Goal: Task Accomplishment & Management: Manage account settings

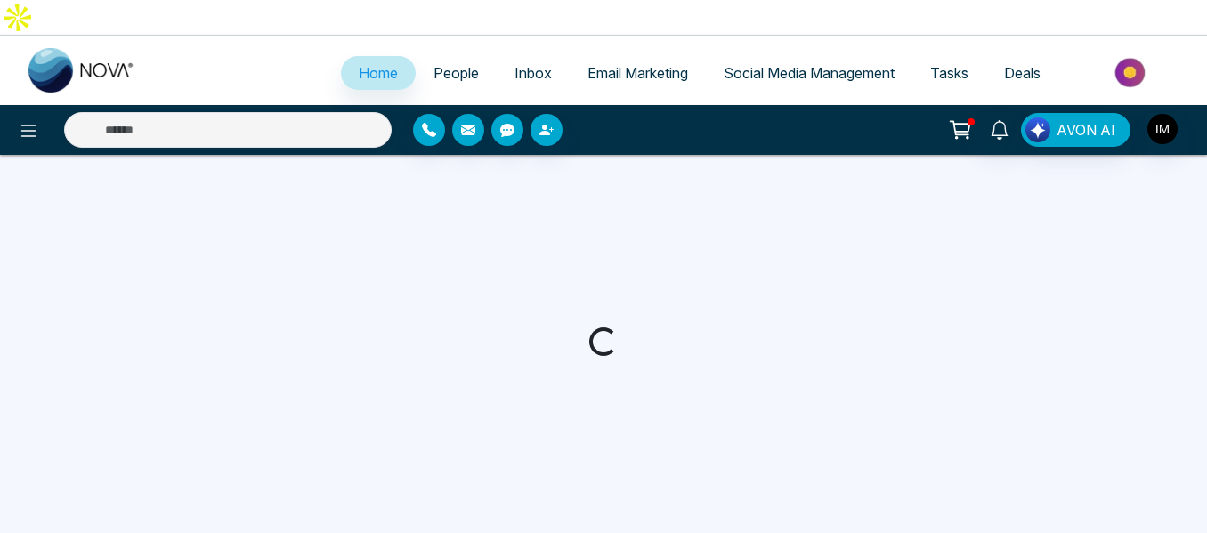
select select "*"
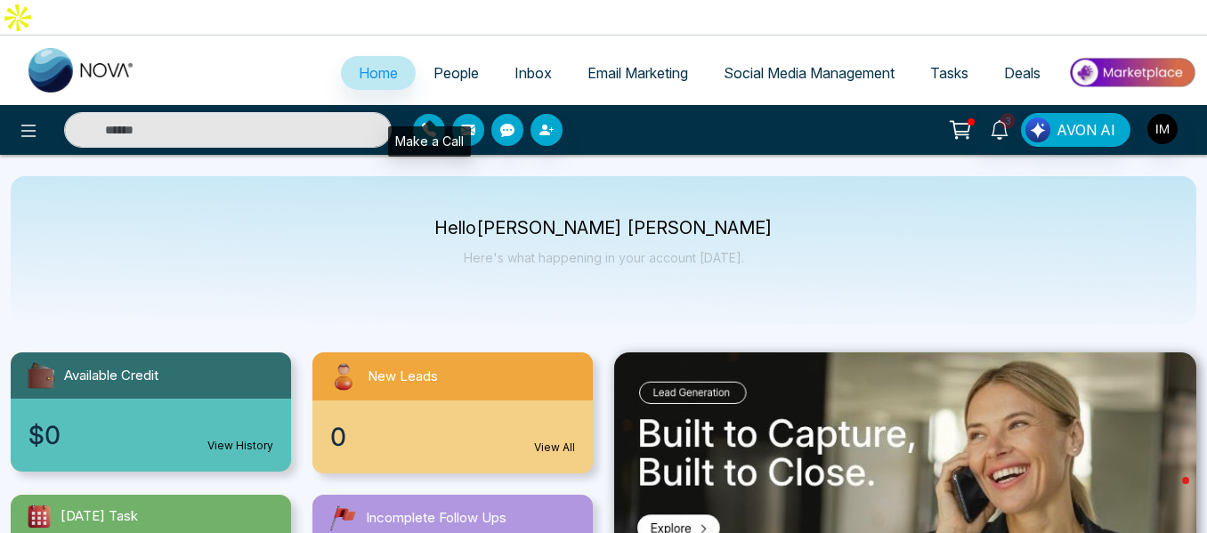
click at [431, 123] on icon "button" at bounding box center [429, 130] width 14 height 14
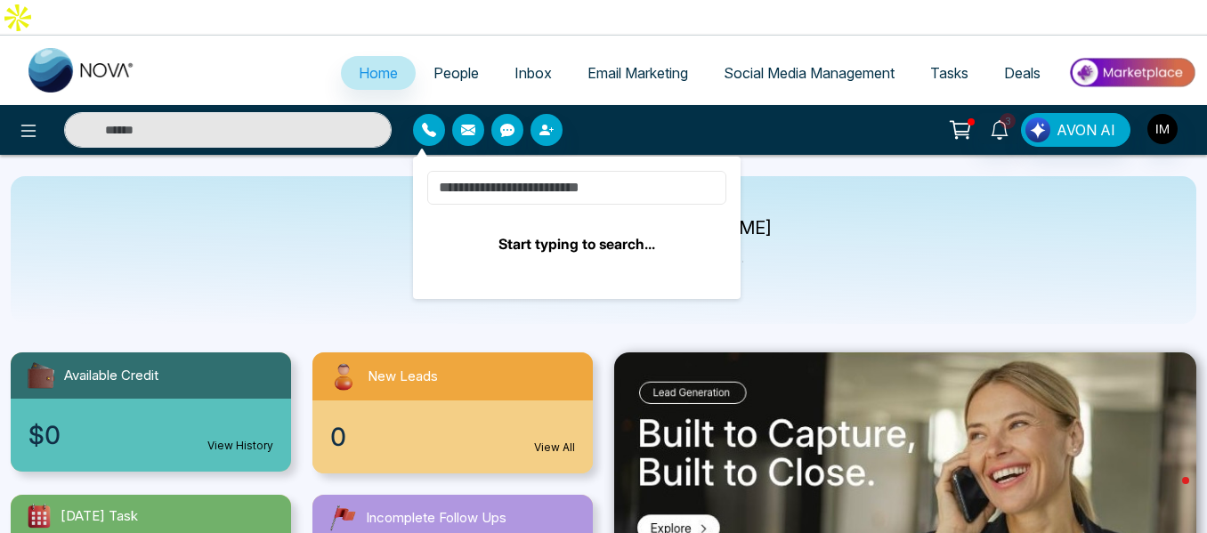
click at [505, 171] on input at bounding box center [576, 188] width 299 height 34
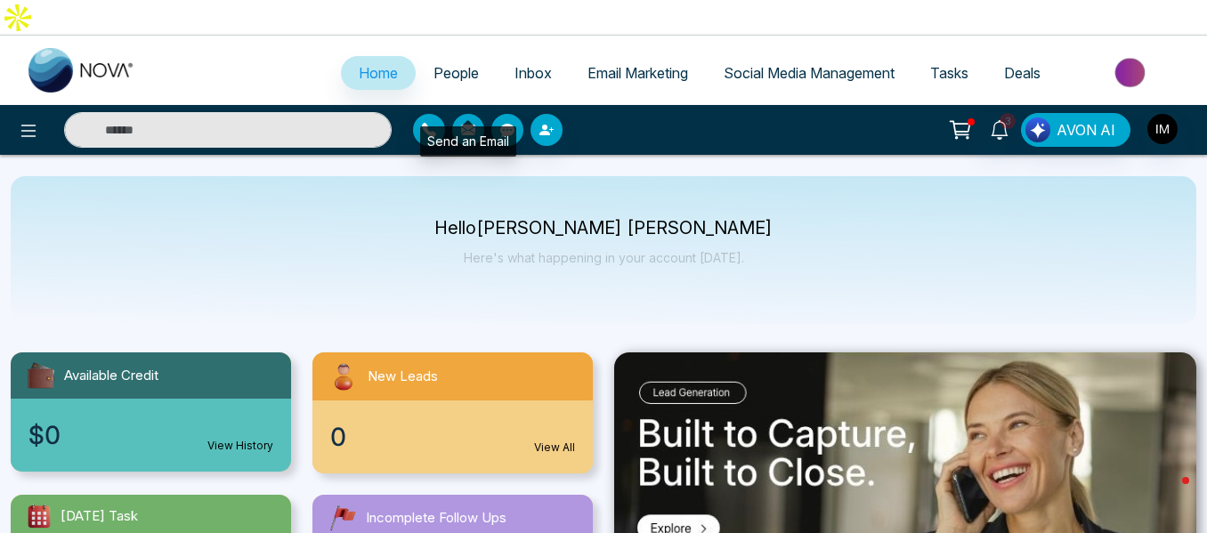
click at [473, 125] on icon "button" at bounding box center [468, 130] width 14 height 11
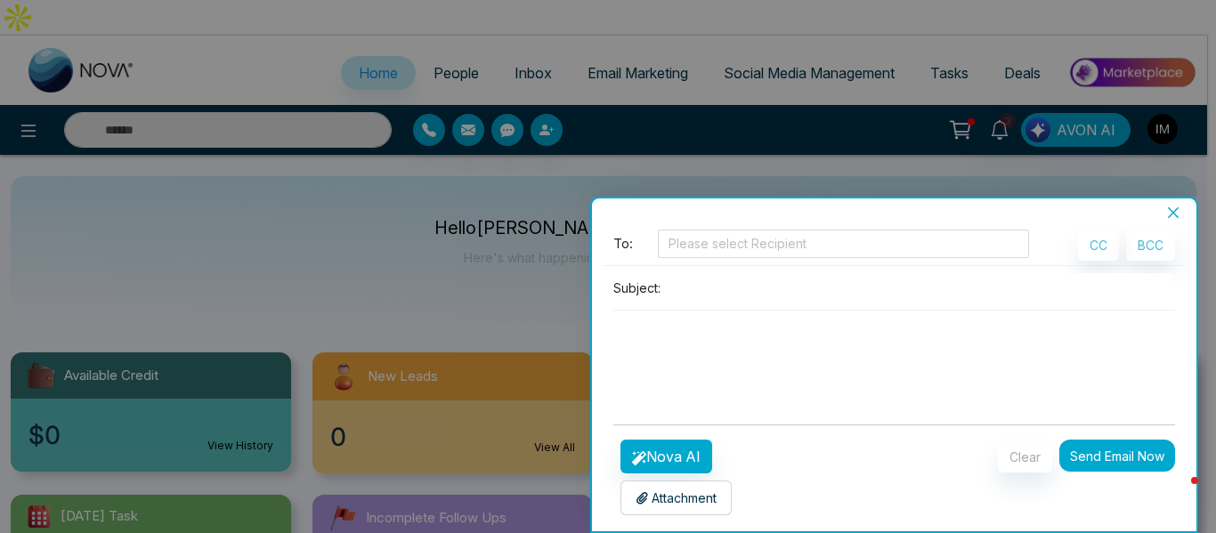
click at [674, 305] on div "Subject:" at bounding box center [894, 341] width 583 height 137
click at [648, 285] on p "Subject:" at bounding box center [636, 288] width 47 height 19
click at [791, 229] on div "**********" at bounding box center [894, 376] width 604 height 311
click at [773, 247] on div at bounding box center [843, 243] width 362 height 21
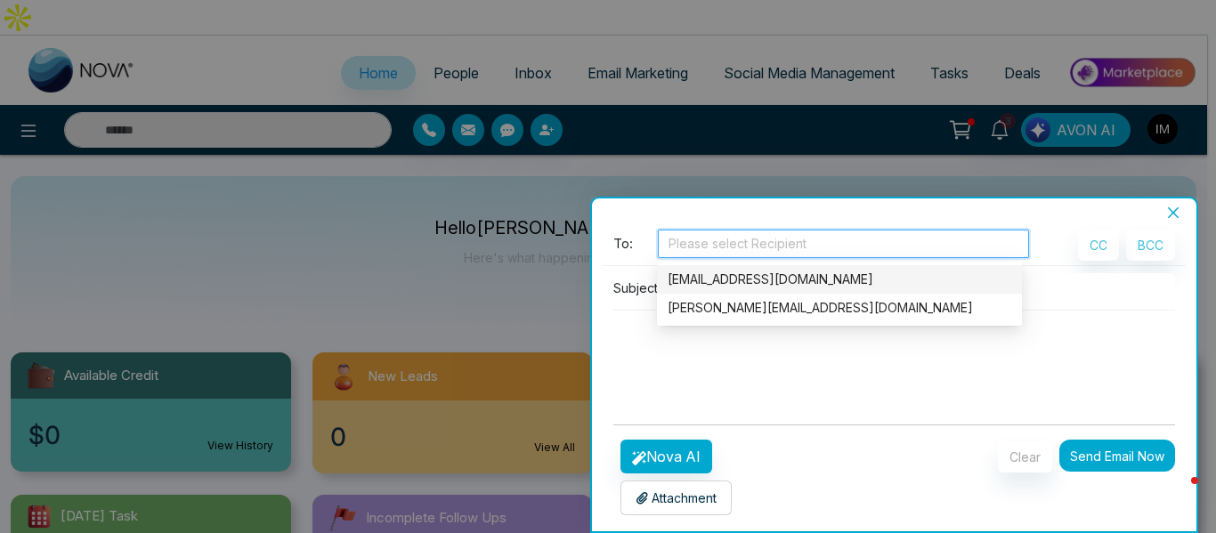
click at [506, 244] on div at bounding box center [608, 266] width 1216 height 533
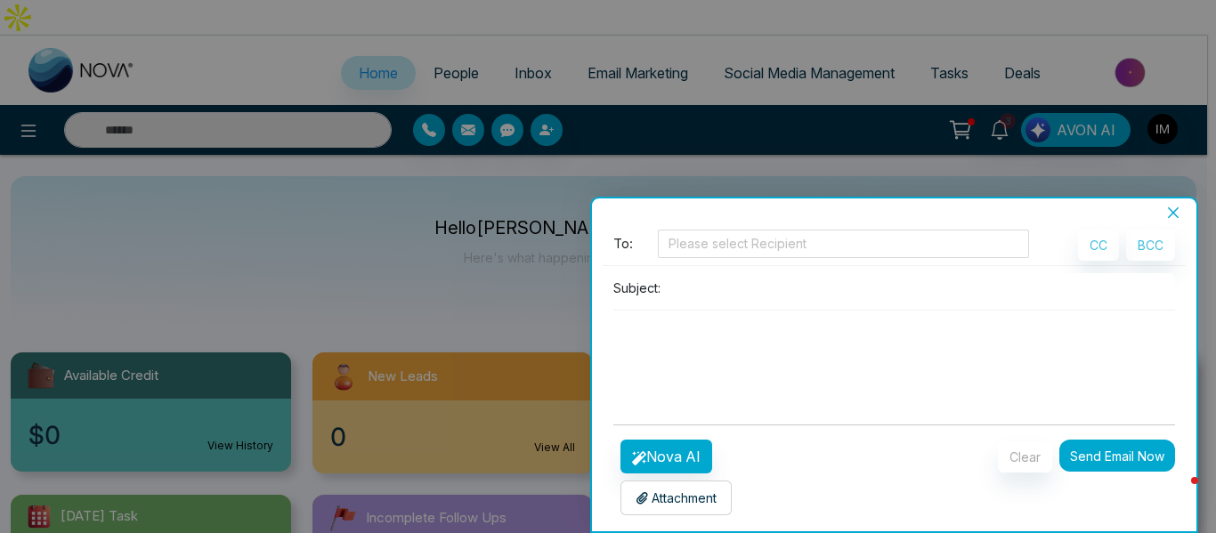
click at [1171, 211] on icon "close" at bounding box center [1173, 212] width 11 height 11
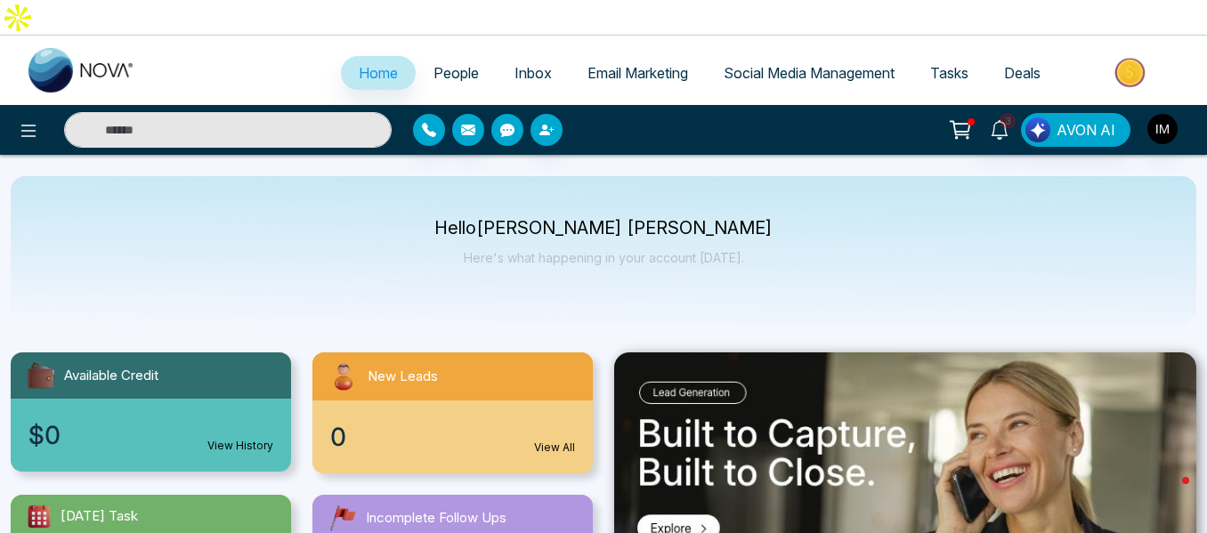
click at [506, 114] on button "button" at bounding box center [507, 130] width 32 height 32
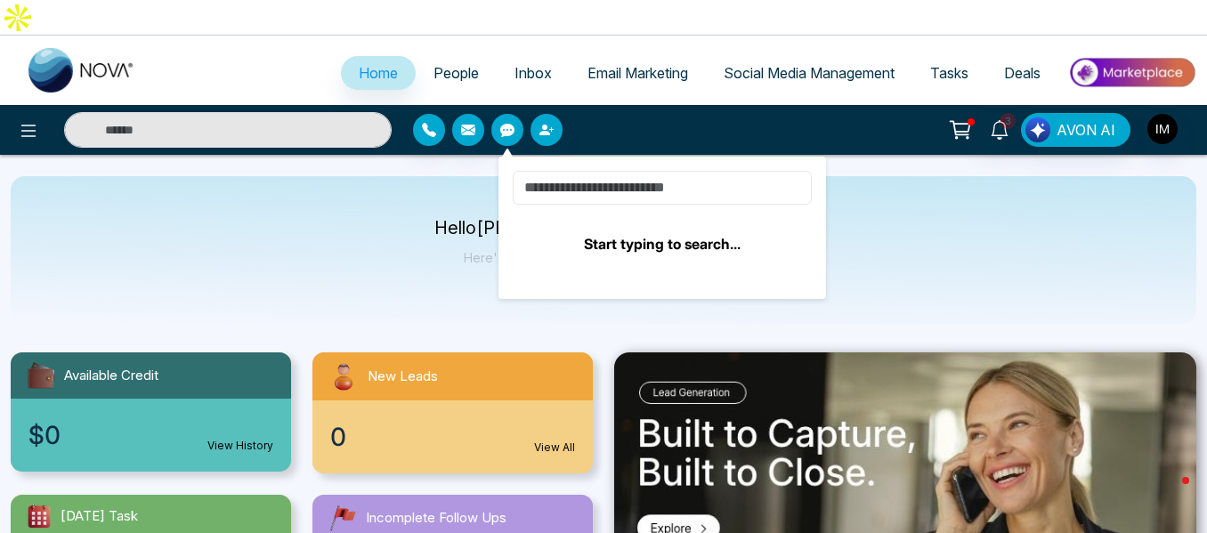
click at [630, 171] on input at bounding box center [662, 188] width 299 height 34
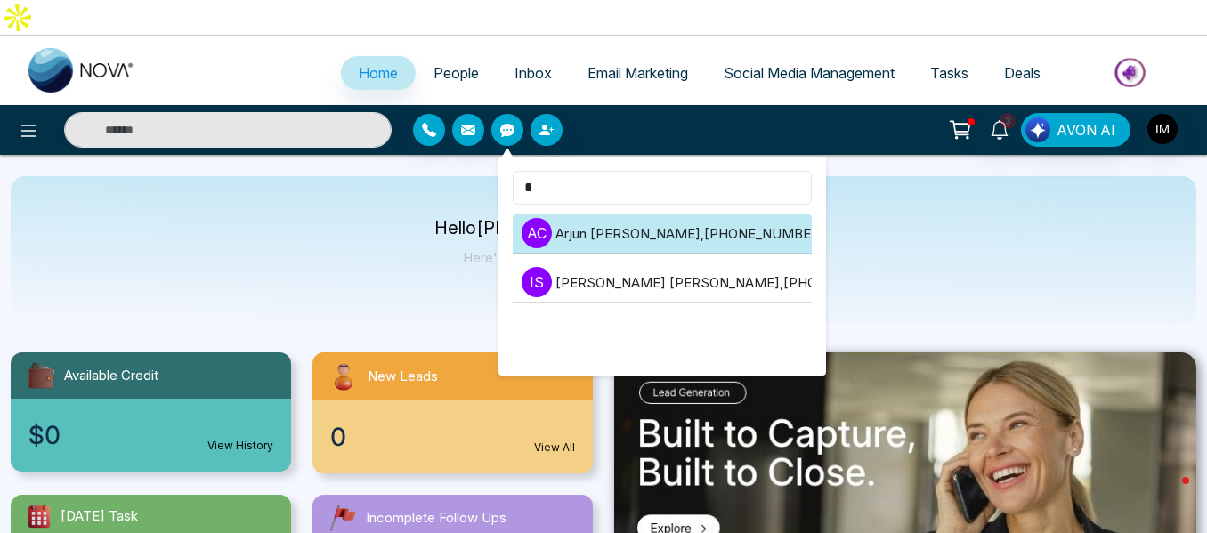
type input "*"
click at [637, 214] on li "A C [PERSON_NAME] , [PHONE_NUMBER]" at bounding box center [662, 234] width 299 height 40
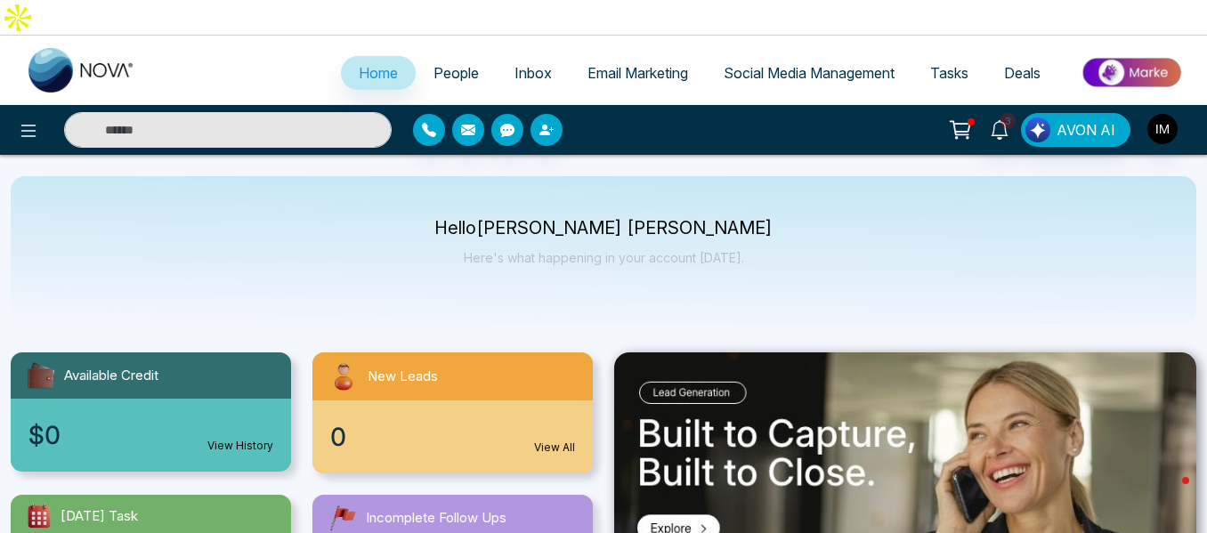
click at [686, 176] on div "Hello [PERSON_NAME] [PERSON_NAME] Here's what happening in your account [DATE]." at bounding box center [603, 250] width 1185 height 148
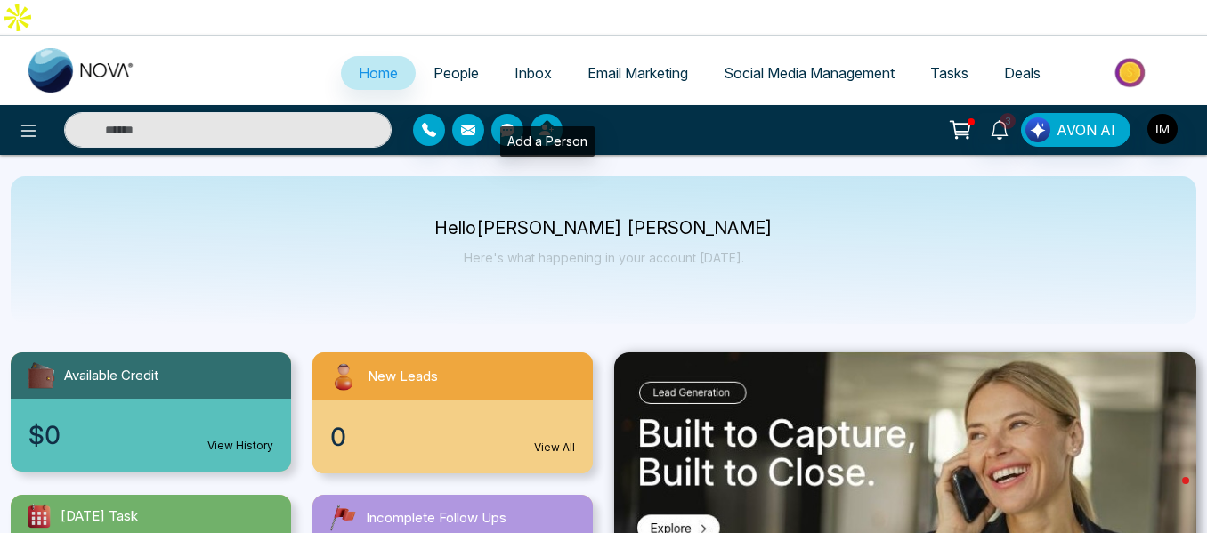
click at [537, 114] on button "button" at bounding box center [546, 130] width 32 height 32
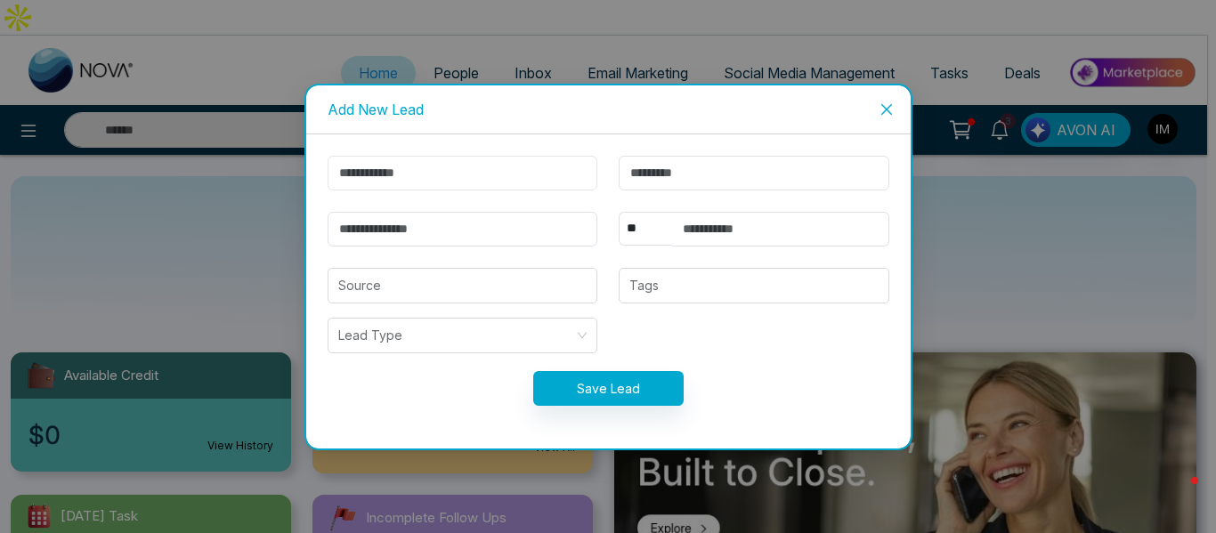
click at [424, 168] on input "text" at bounding box center [463, 173] width 271 height 35
type input "**********"
type input "*"
type input "**********"
select select "***"
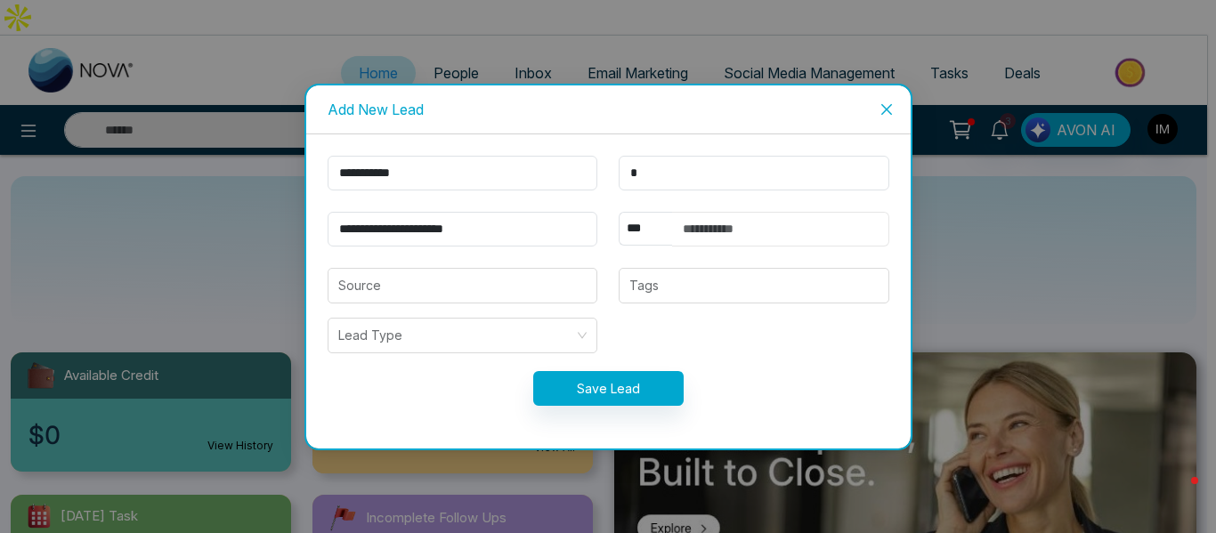
type input "**********"
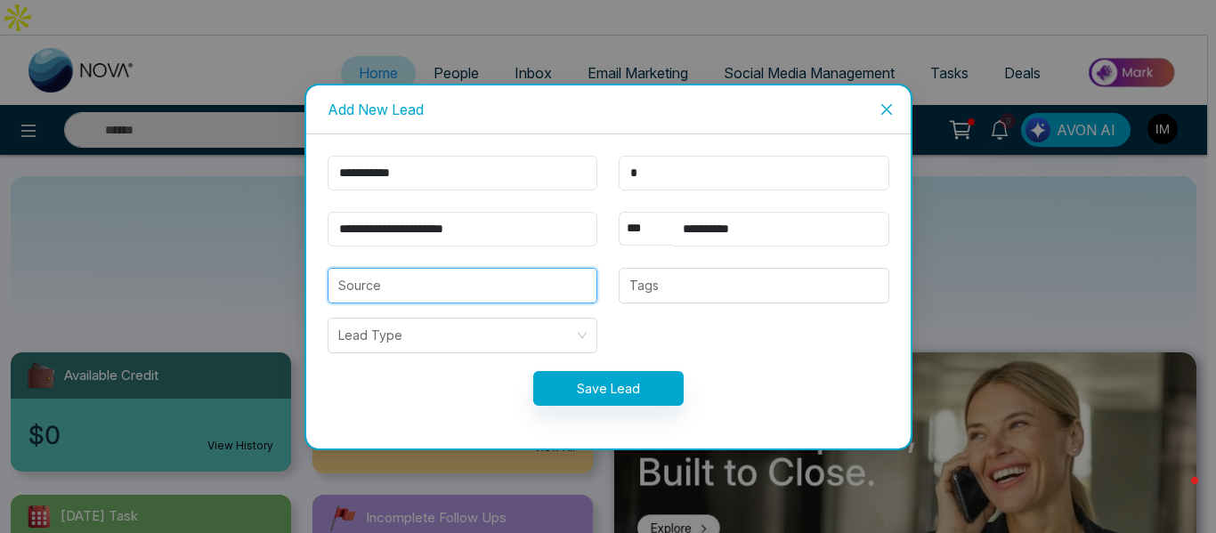
click at [467, 278] on input "search" at bounding box center [462, 286] width 249 height 34
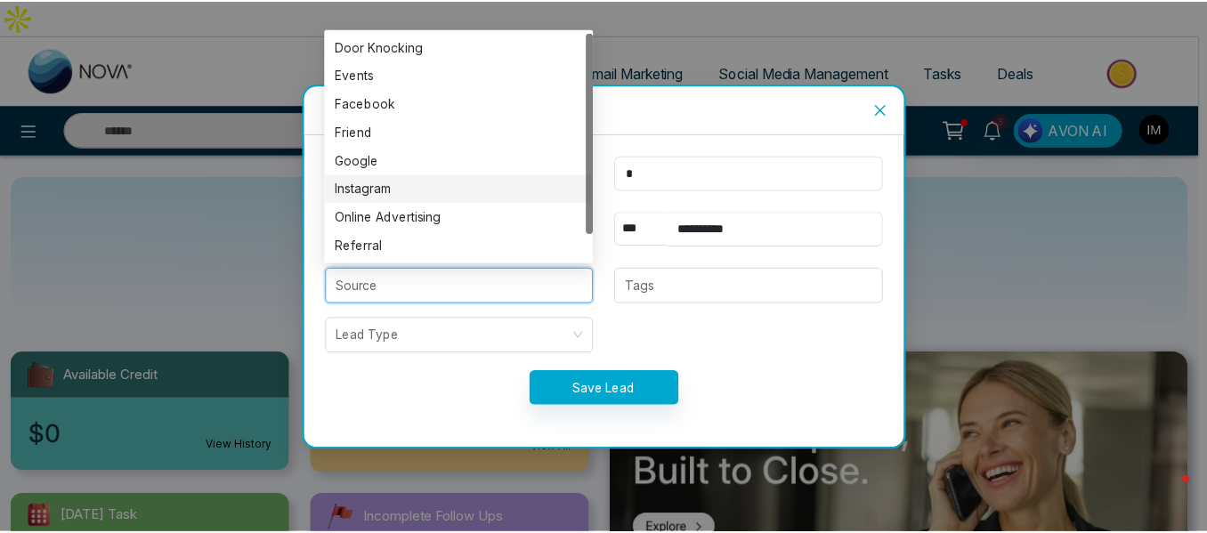
scroll to position [28, 0]
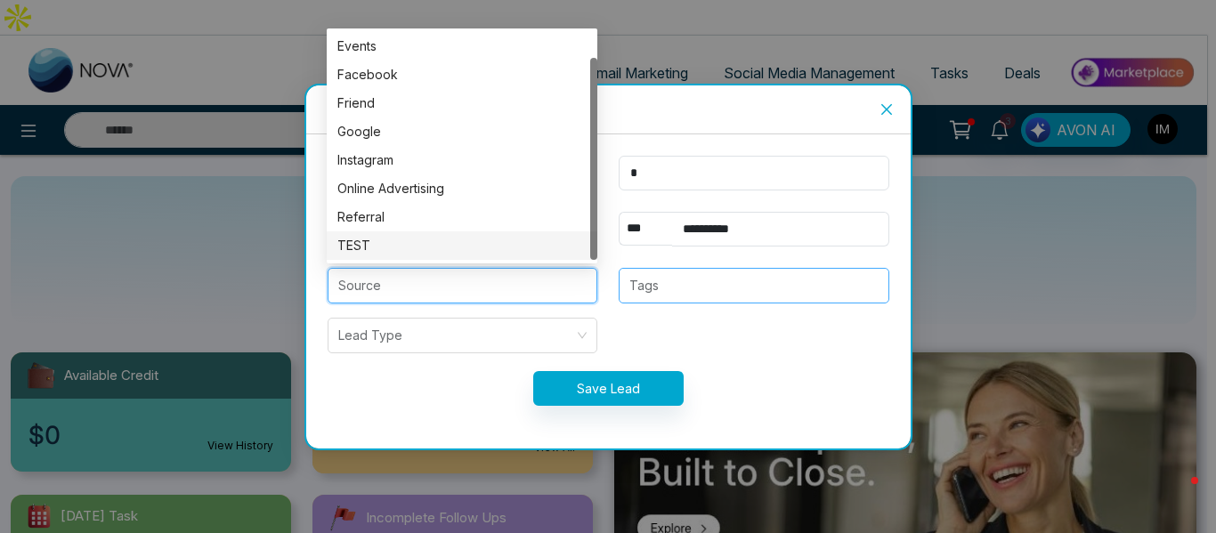
click at [675, 296] on div "Tags" at bounding box center [754, 286] width 271 height 36
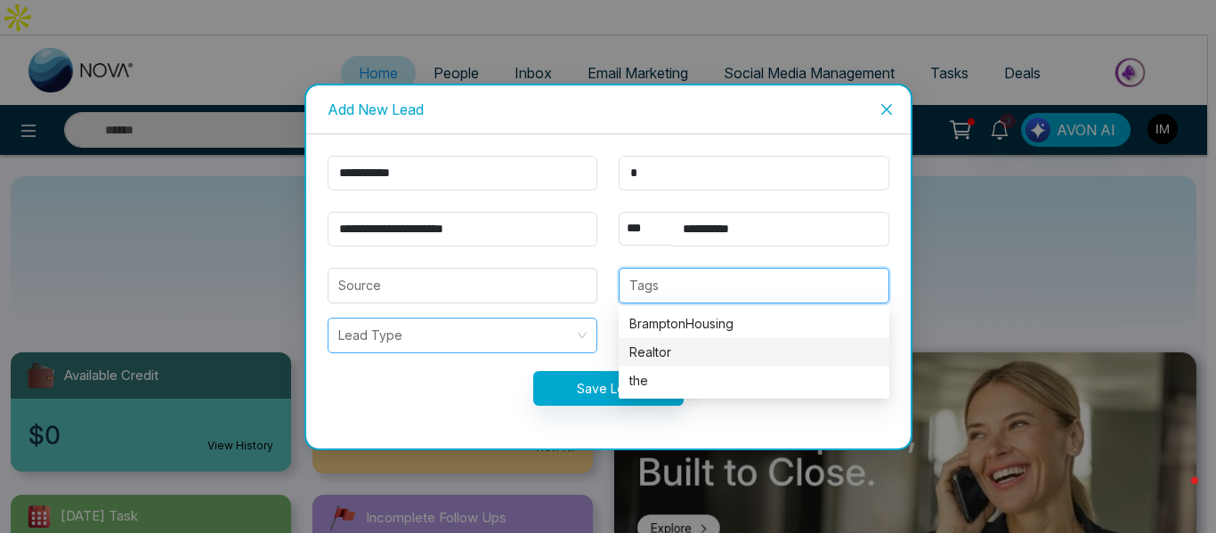
click at [538, 318] on div "Lead Type" at bounding box center [463, 336] width 271 height 36
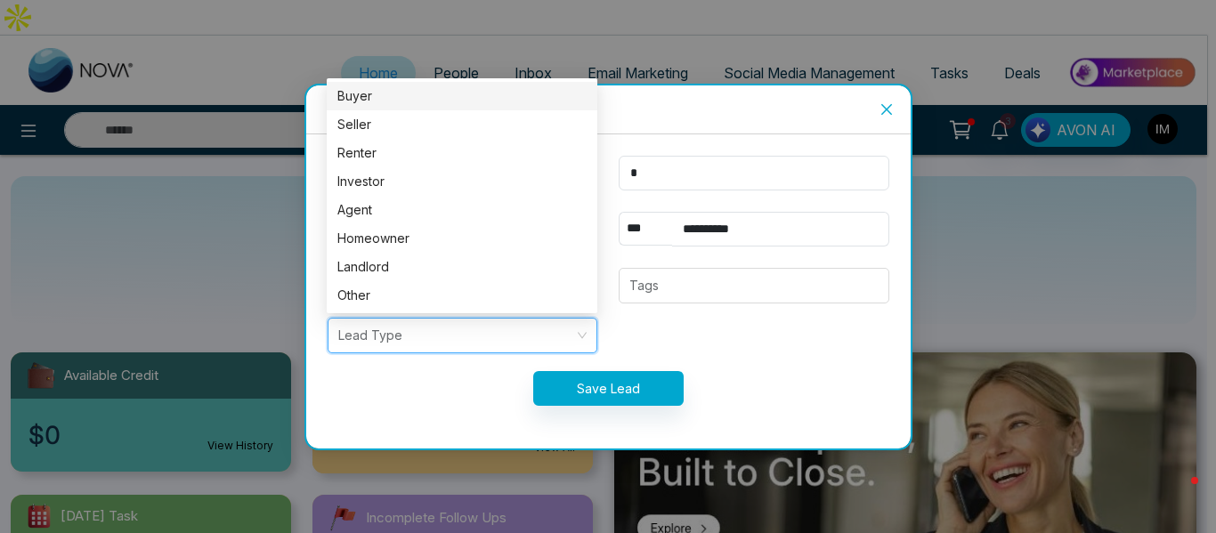
click at [515, 335] on input "search" at bounding box center [456, 336] width 237 height 34
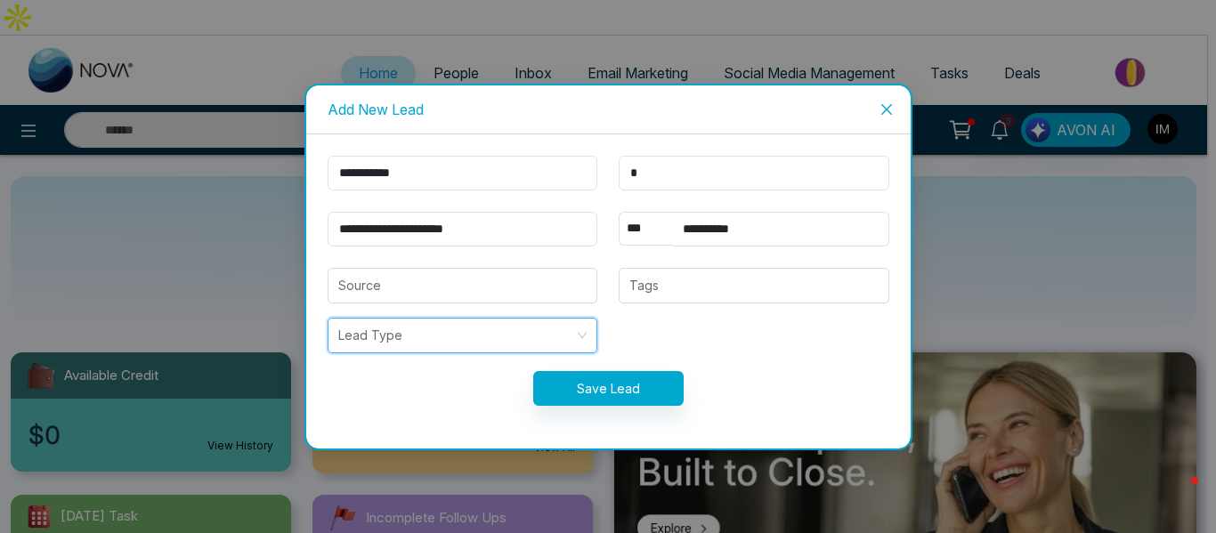
click at [514, 332] on input "search" at bounding box center [456, 336] width 237 height 34
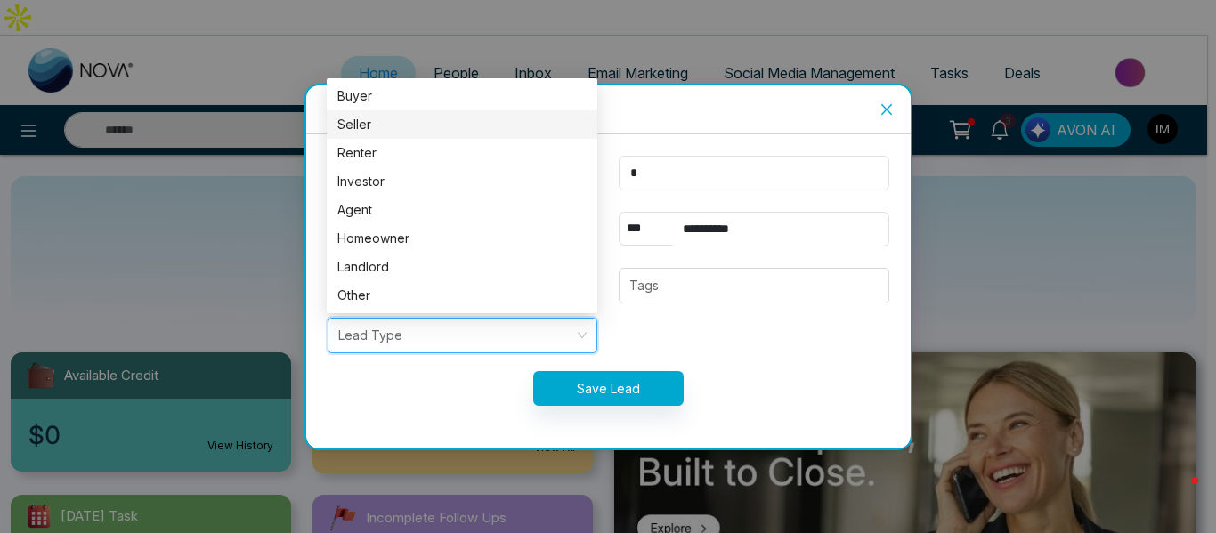
click at [207, 163] on div "**********" at bounding box center [608, 266] width 1216 height 533
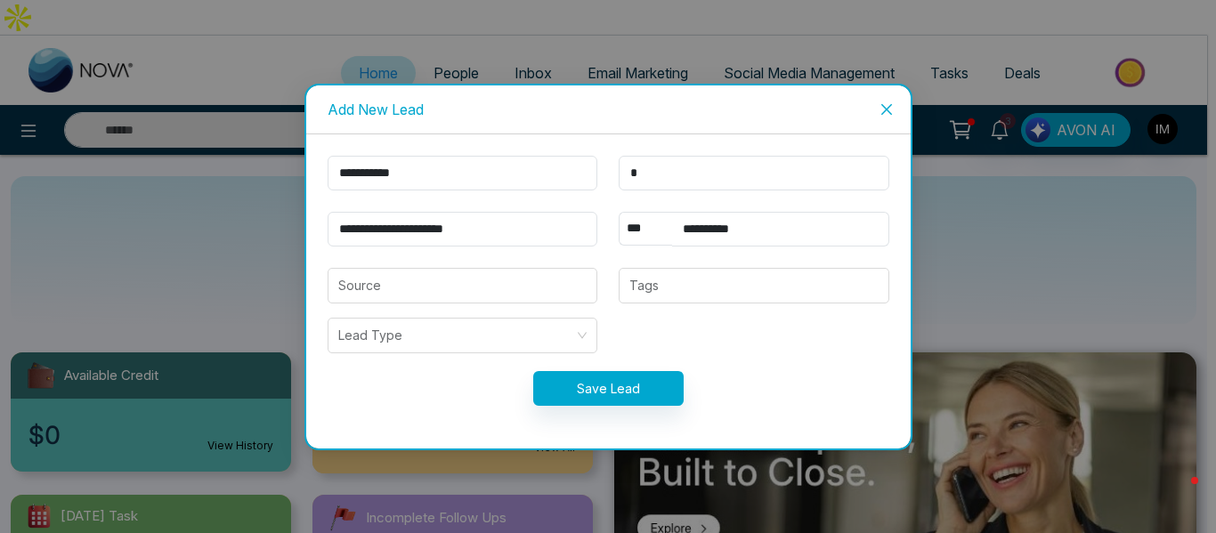
click at [886, 108] on icon "close" at bounding box center [885, 108] width 11 height 11
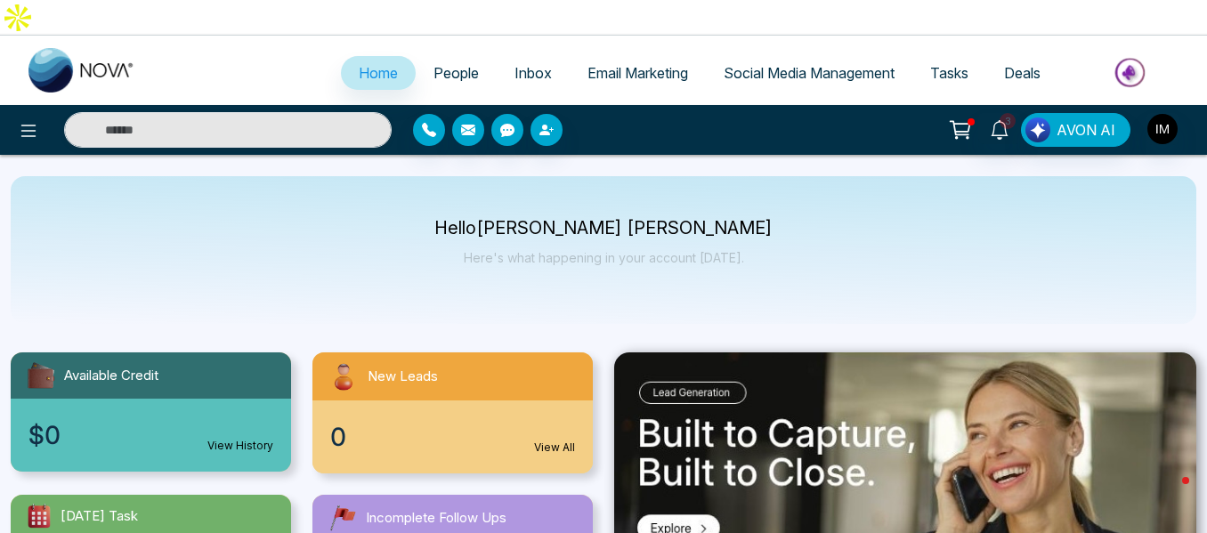
click at [959, 117] on icon at bounding box center [960, 129] width 25 height 25
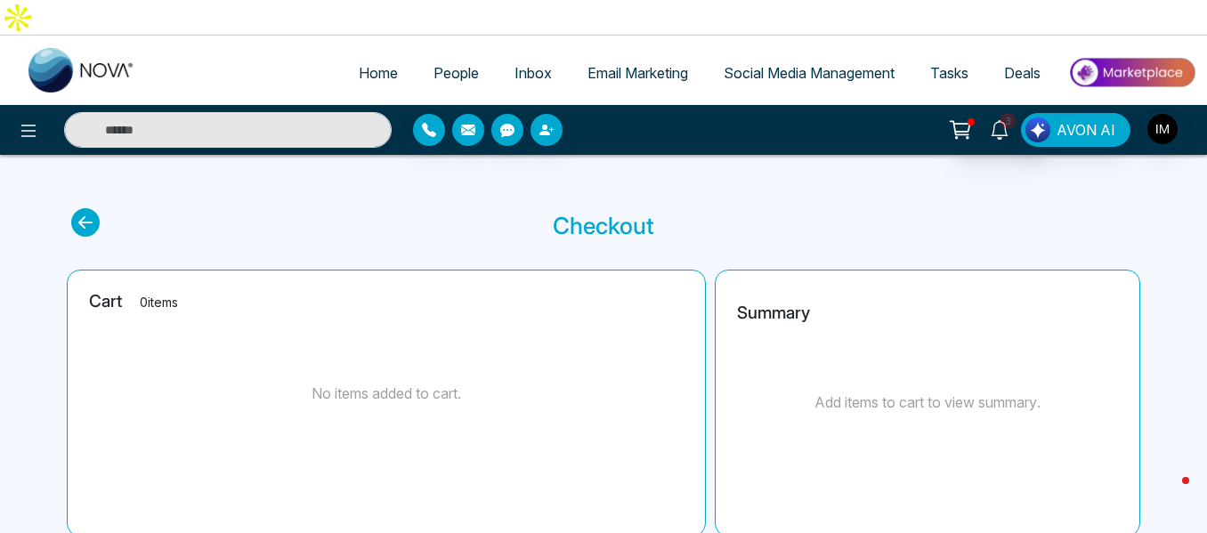
click at [1005, 113] on span "3" at bounding box center [1007, 121] width 16 height 16
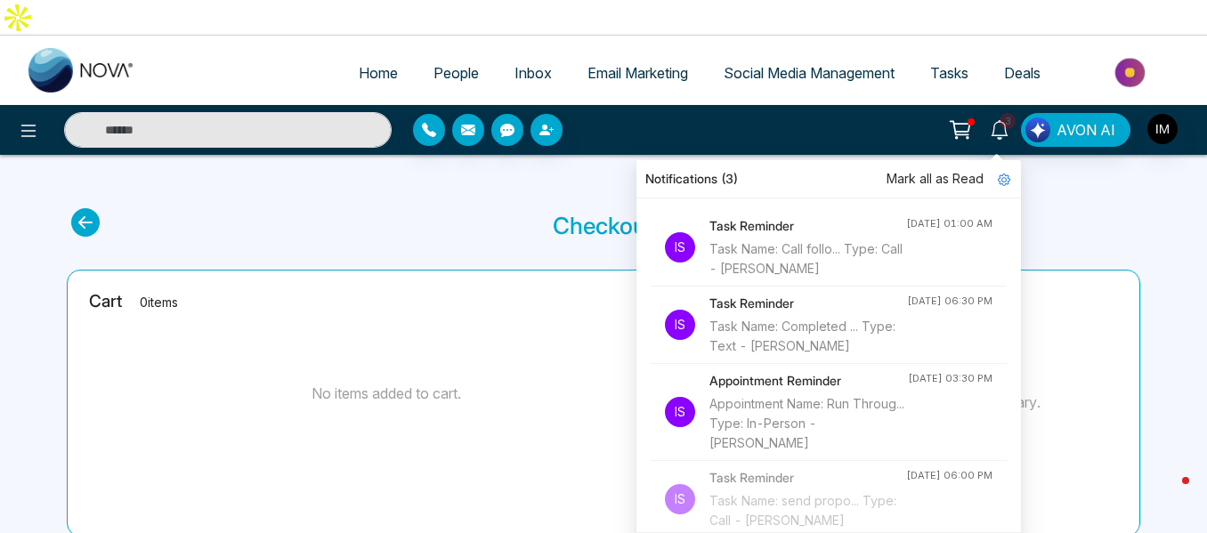
click at [726, 113] on div "3 Notifications (3) Mark all as Read Is Task Reminder Task Name: Call follo... …" at bounding box center [955, 130] width 481 height 34
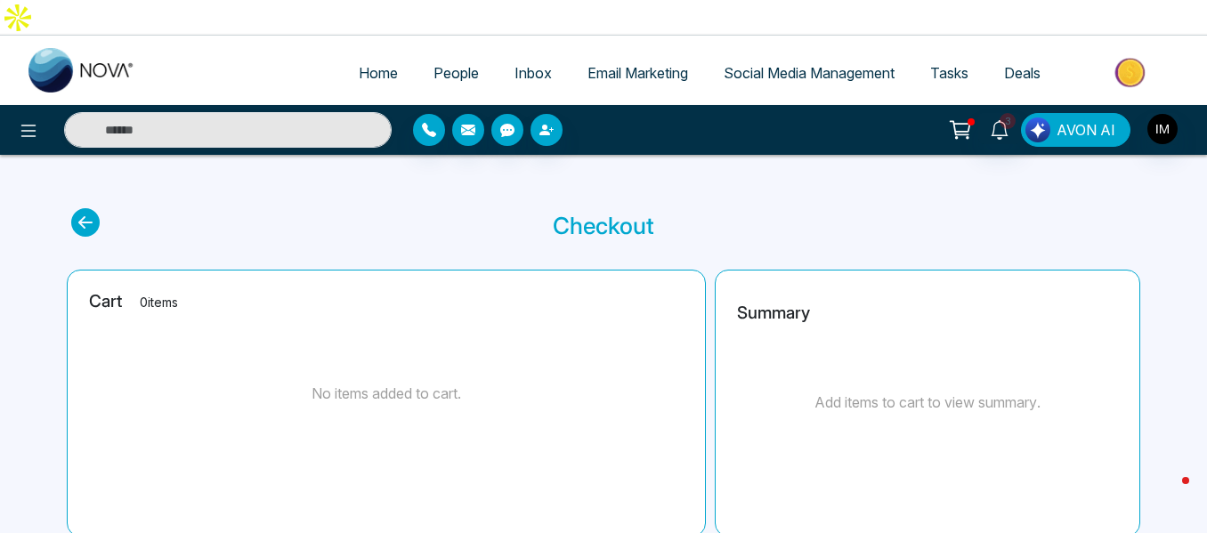
click at [1069, 119] on span "AVON AI" at bounding box center [1085, 129] width 59 height 21
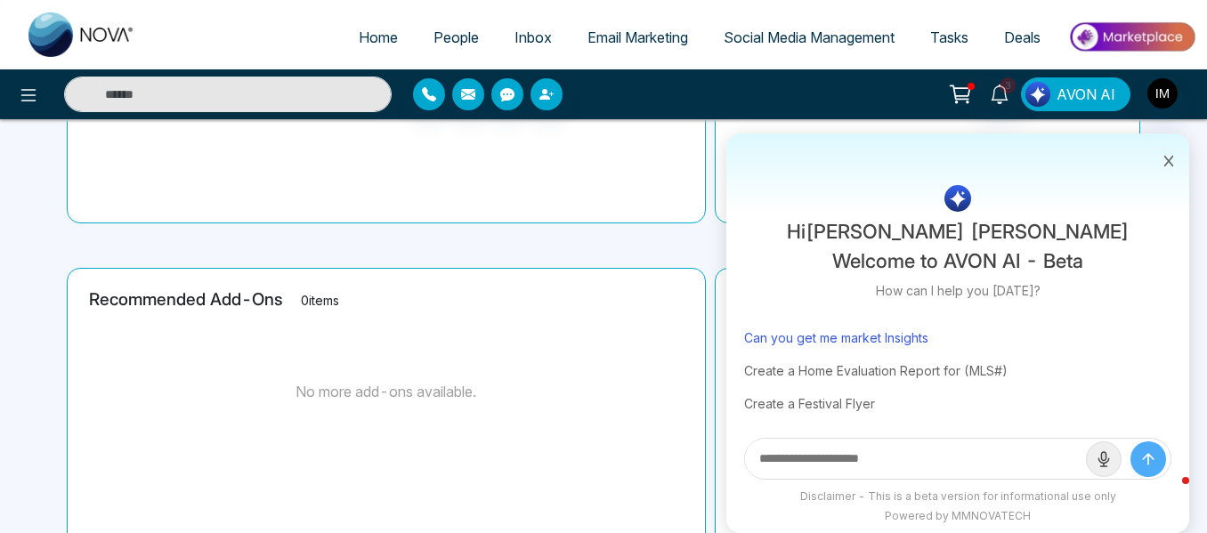
scroll to position [445, 0]
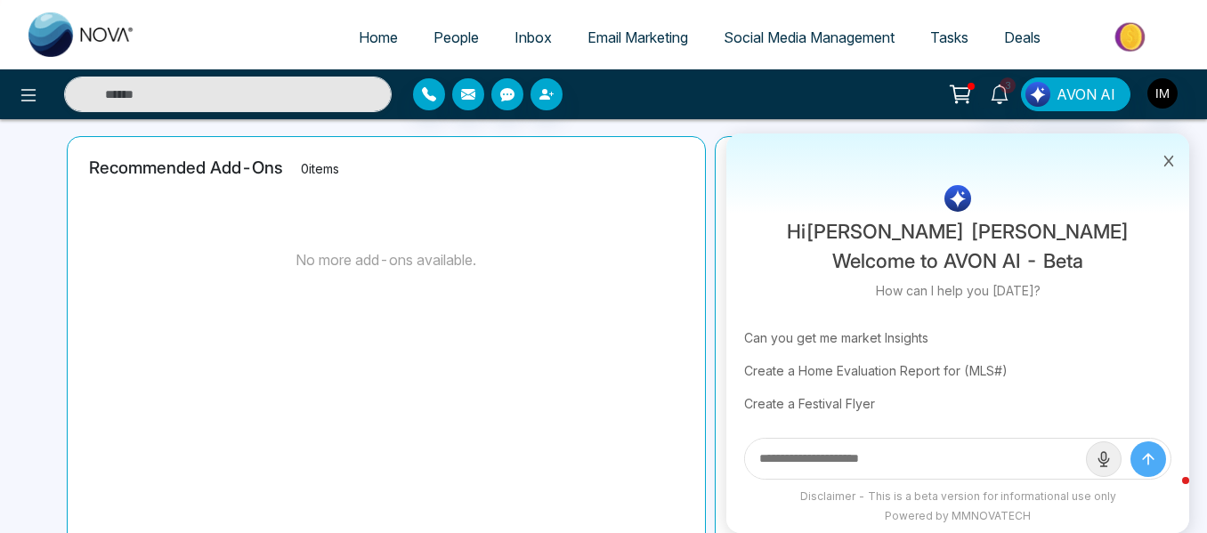
click at [860, 102] on div "3 Notifications (3) Mark all as Read Is Task Reminder Task Name: Call follo... …" at bounding box center [955, 94] width 481 height 34
click at [1162, 160] on icon at bounding box center [1168, 161] width 12 height 12
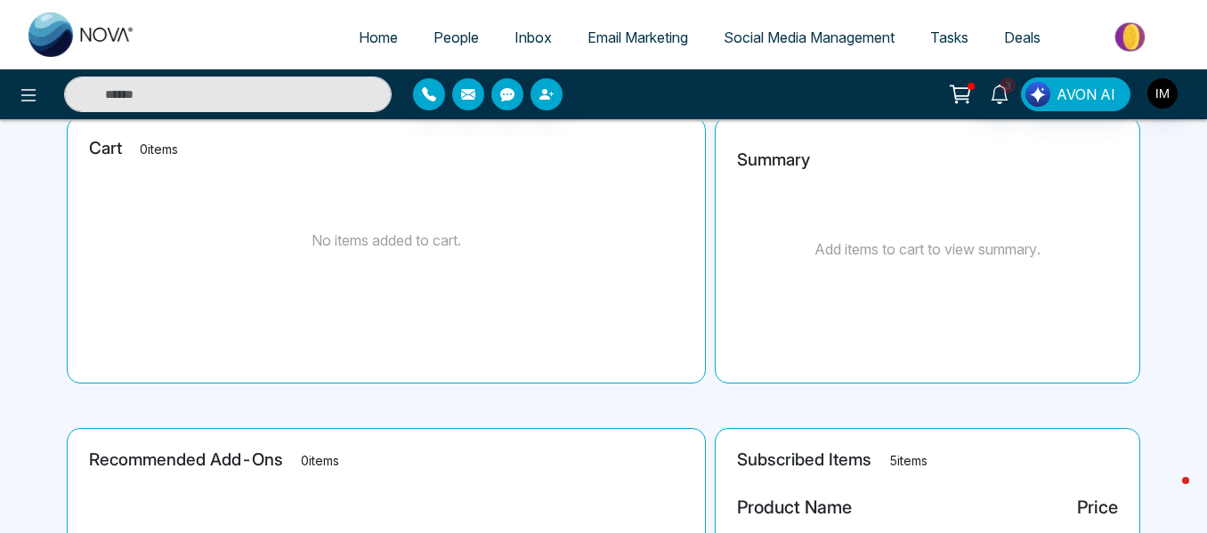
scroll to position [0, 0]
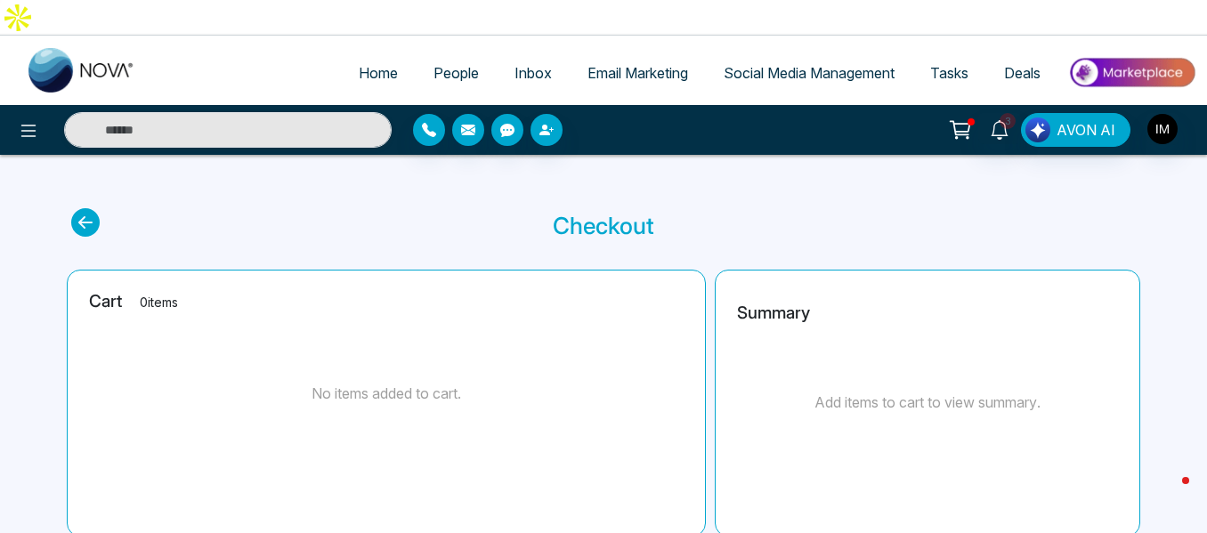
click at [368, 56] on link "Home" at bounding box center [378, 73] width 75 height 34
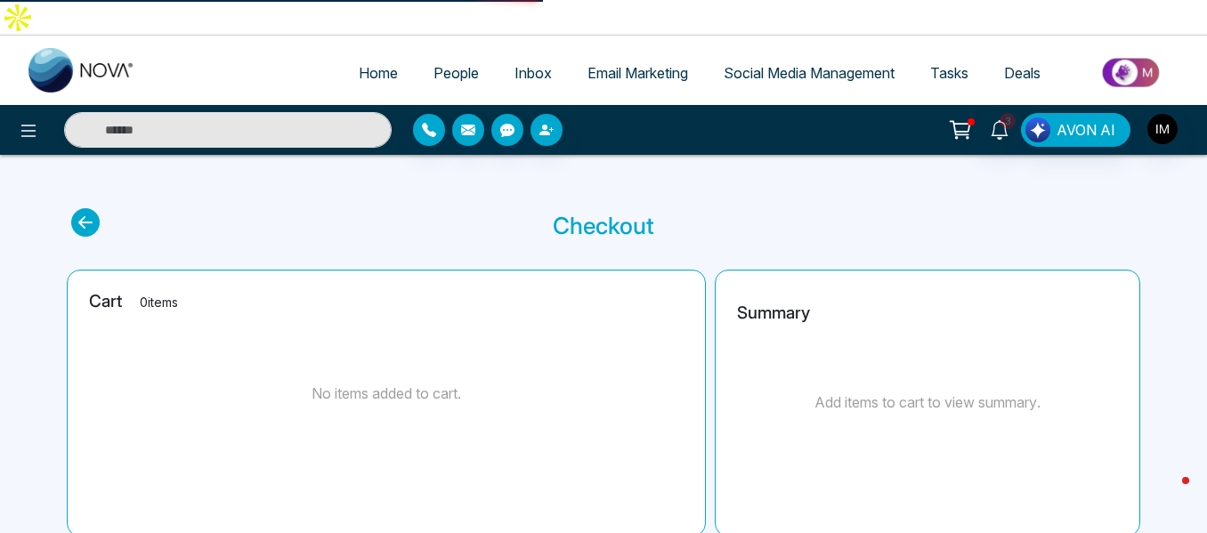
select select "*"
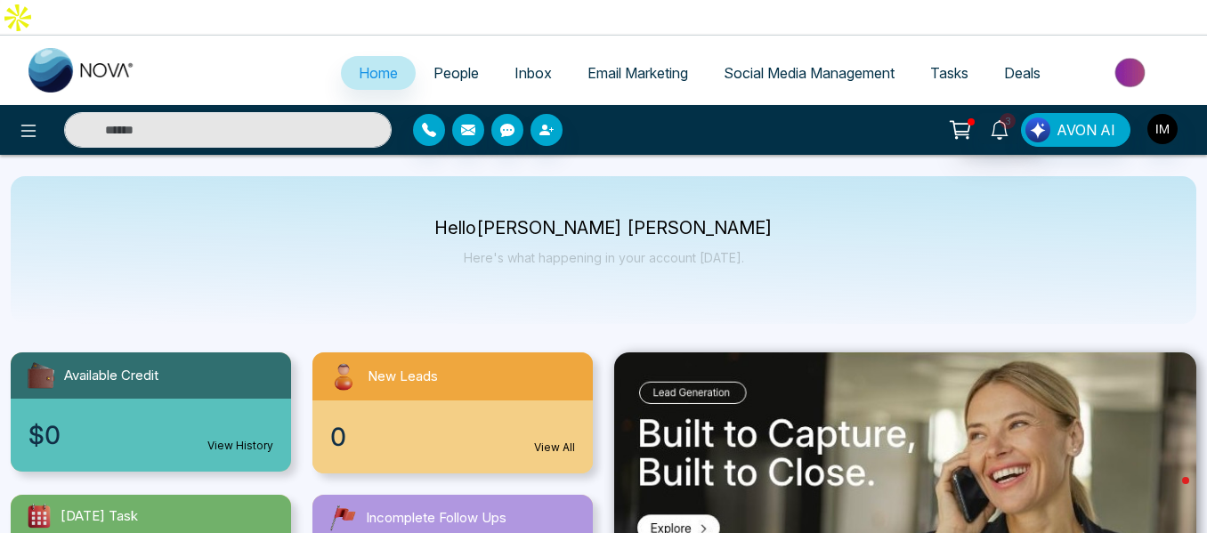
click at [958, 64] on span "Tasks" at bounding box center [949, 73] width 38 height 18
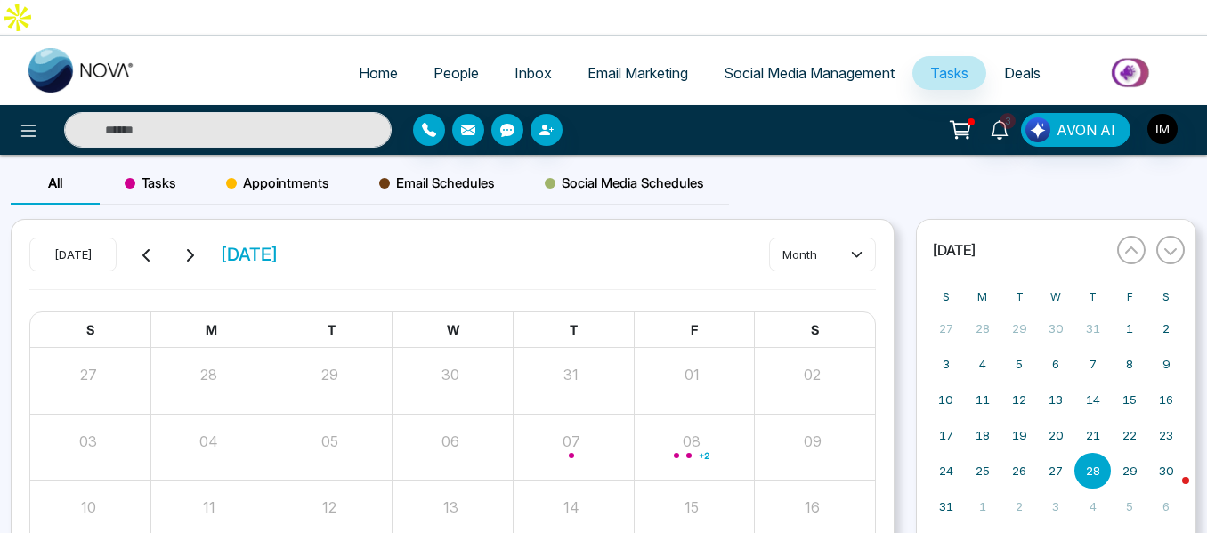
click at [942, 64] on span "Tasks" at bounding box center [949, 73] width 38 height 18
click at [963, 64] on span "Tasks" at bounding box center [949, 73] width 38 height 18
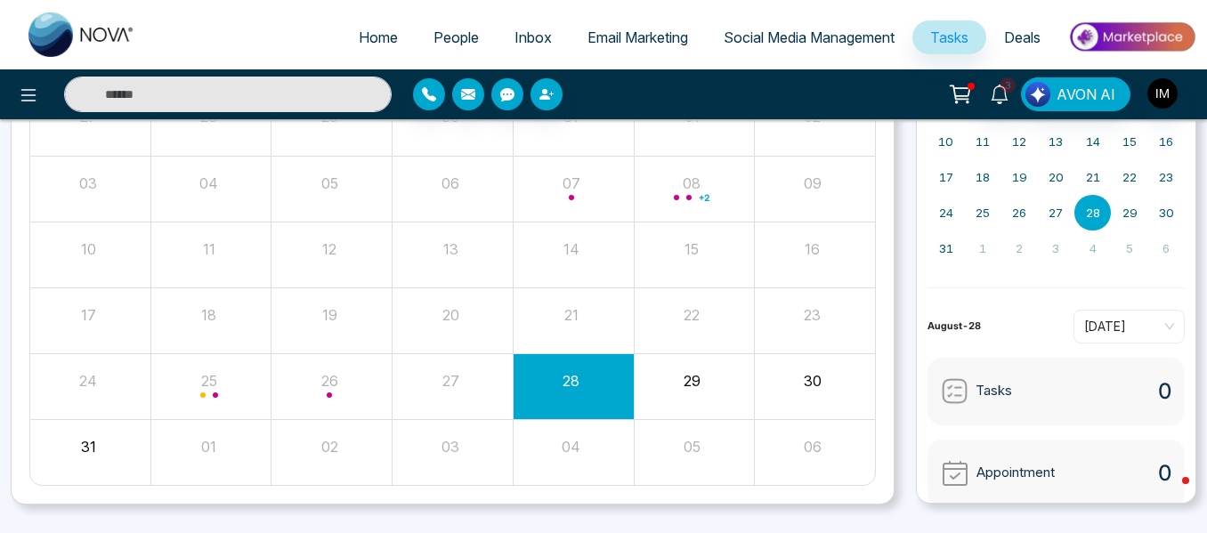
click at [685, 370] on button "29" at bounding box center [692, 380] width 17 height 21
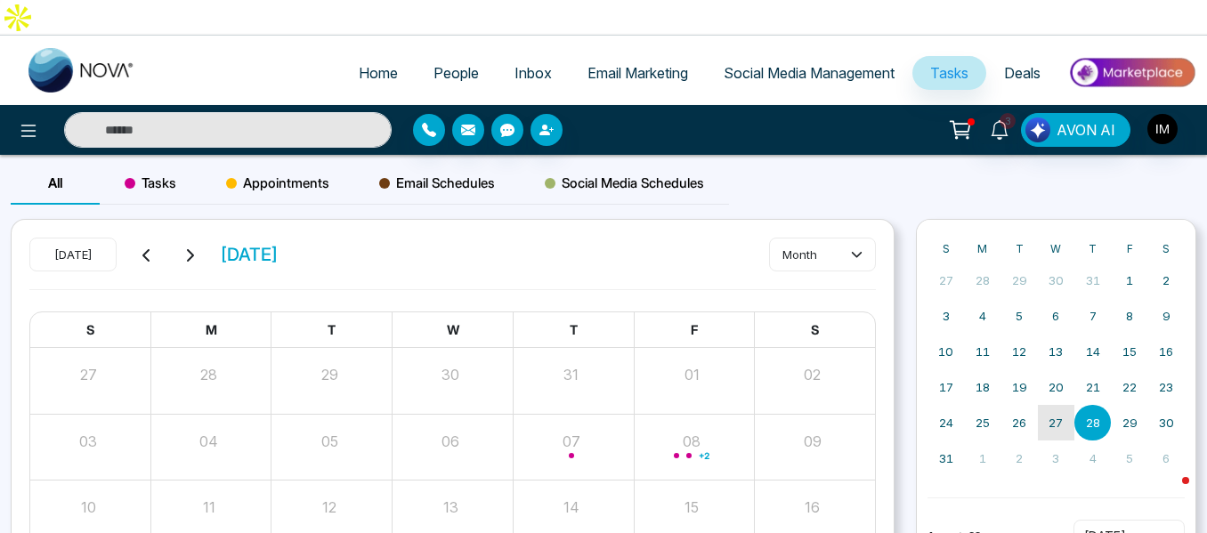
scroll to position [89, 0]
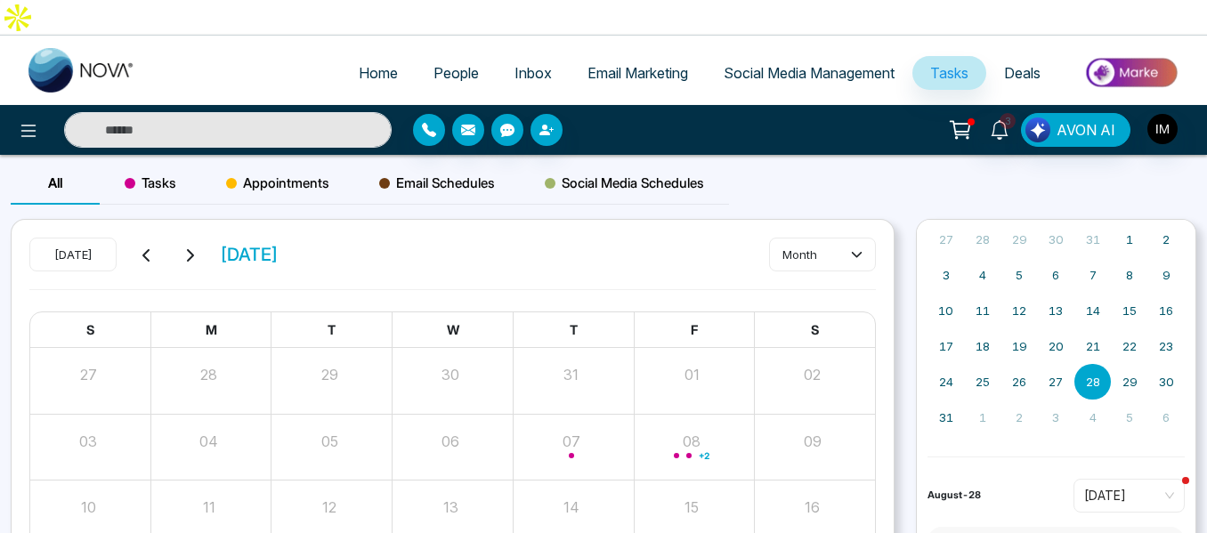
click at [1087, 375] on abbr "28" at bounding box center [1093, 382] width 14 height 14
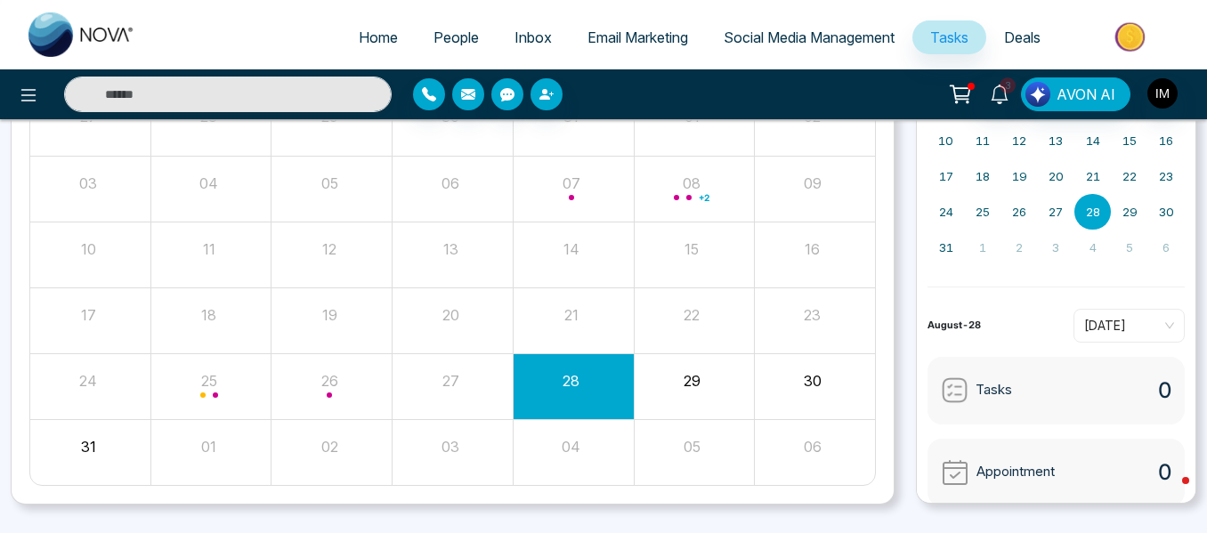
scroll to position [0, 0]
click at [1122, 206] on abbr "29" at bounding box center [1129, 213] width 15 height 14
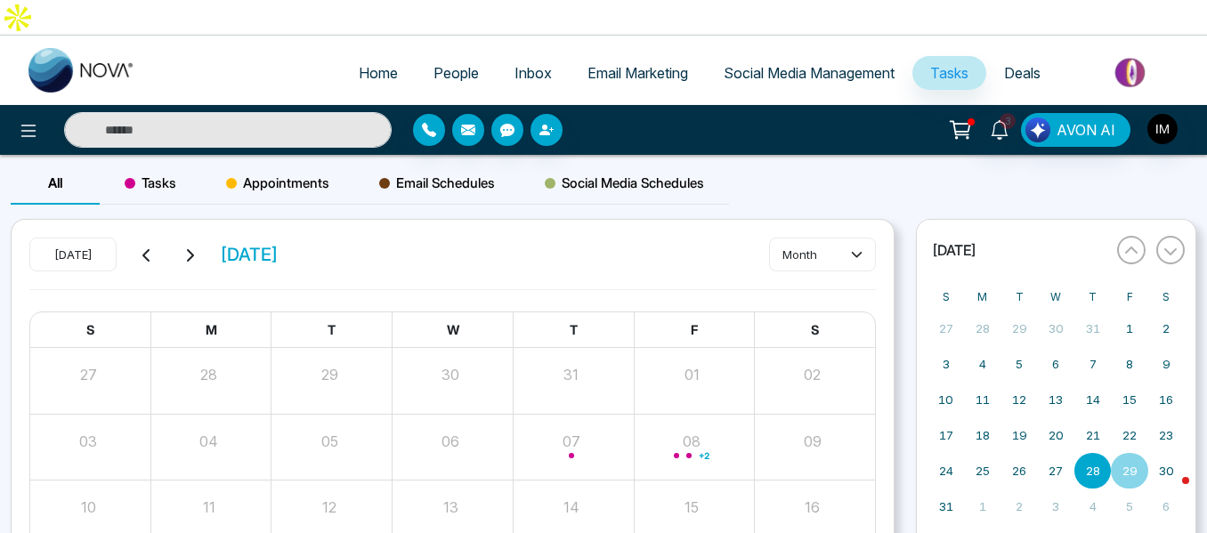
click at [144, 173] on span "Tasks" at bounding box center [151, 183] width 52 height 21
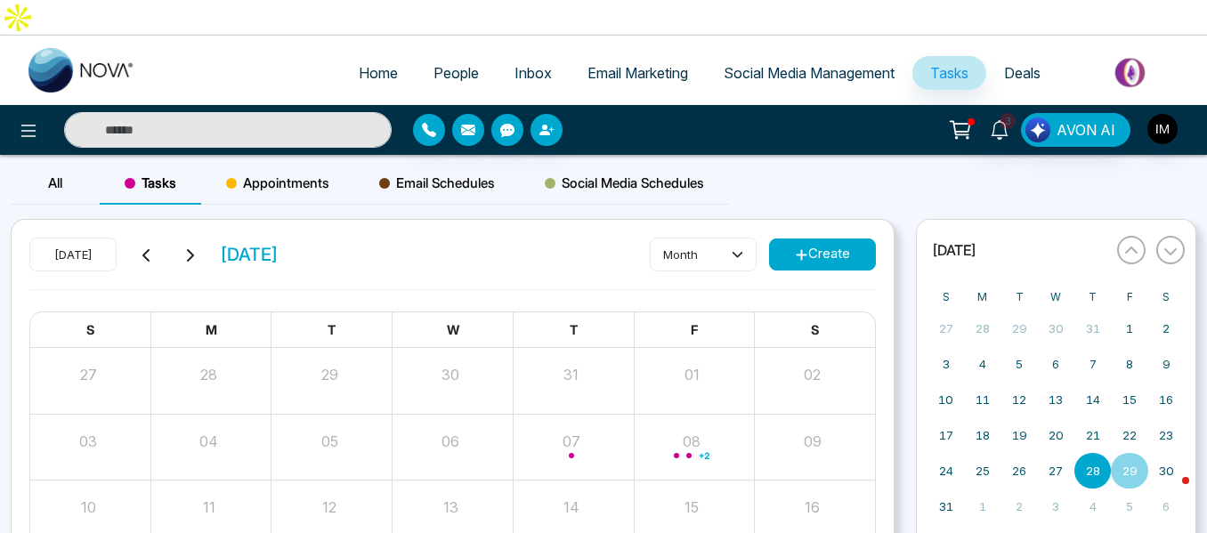
click at [37, 162] on div "All" at bounding box center [55, 183] width 89 height 43
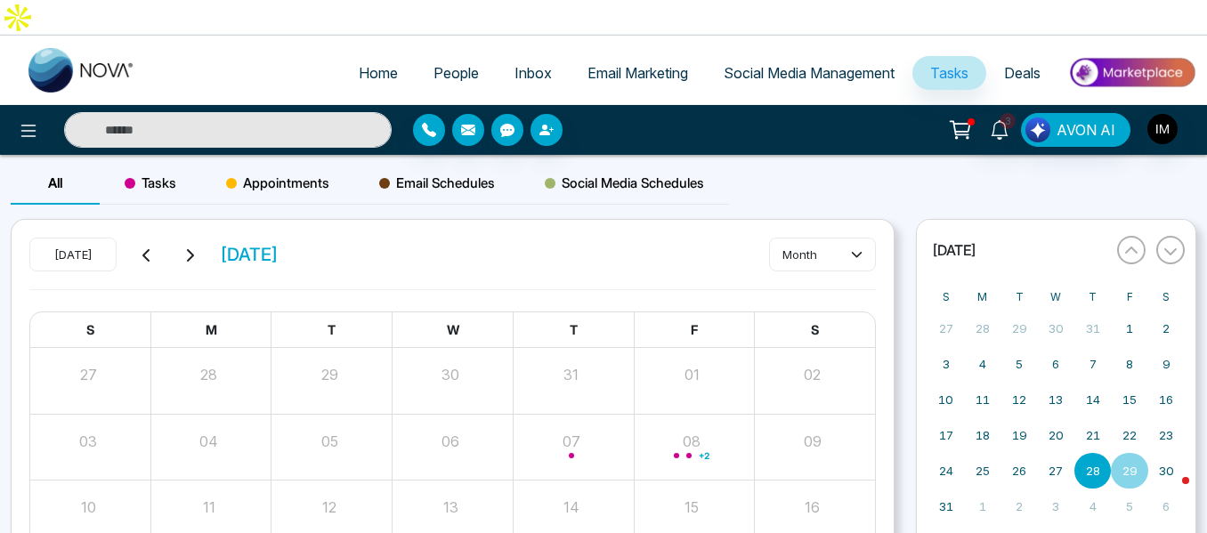
click at [42, 162] on div "All" at bounding box center [55, 183] width 89 height 43
click at [341, 56] on link "Home" at bounding box center [378, 73] width 75 height 34
select select "*"
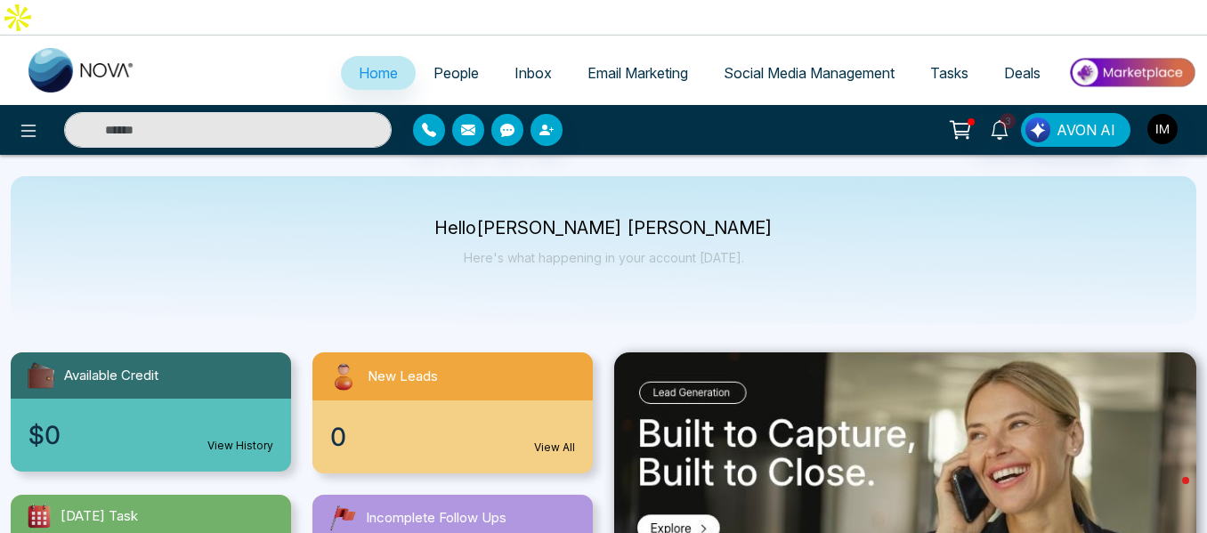
click at [961, 64] on span "Tasks" at bounding box center [949, 73] width 38 height 18
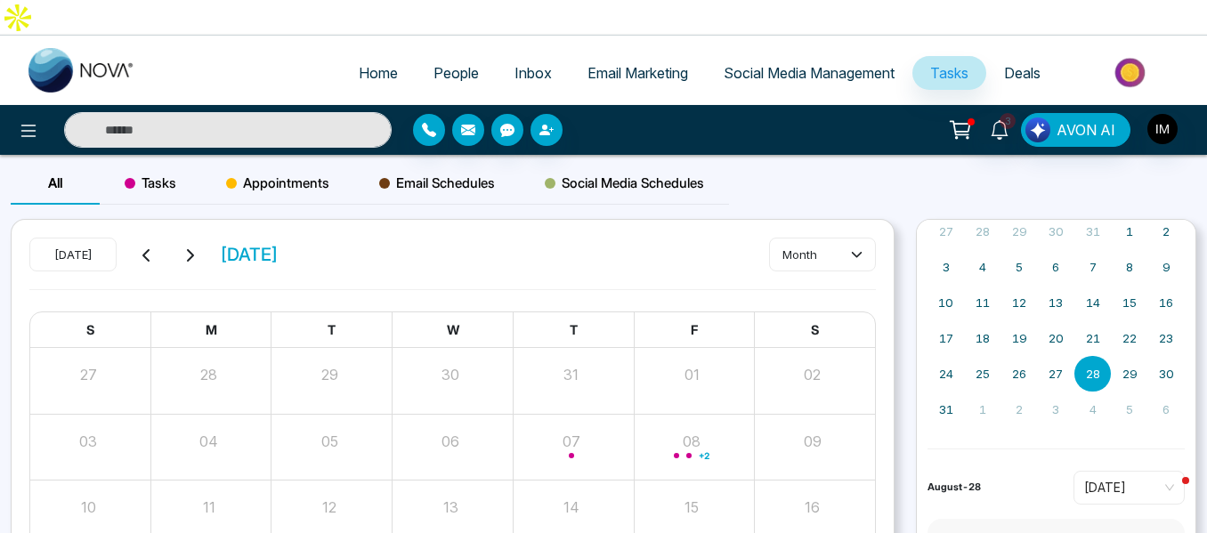
click at [951, 64] on span "Tasks" at bounding box center [949, 73] width 38 height 18
click at [944, 64] on span "Tasks" at bounding box center [949, 73] width 38 height 18
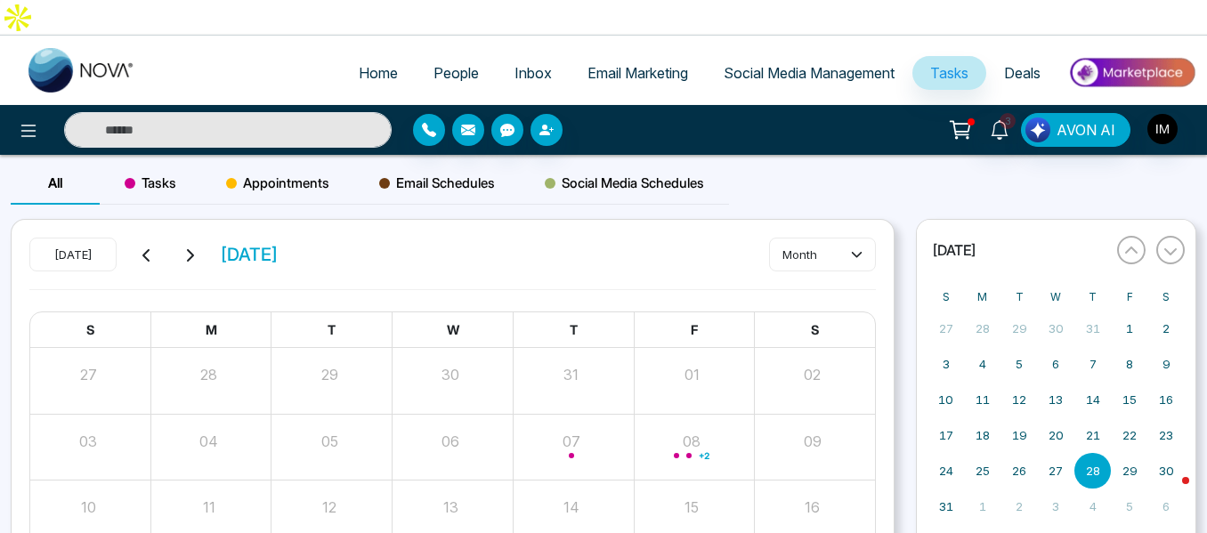
click at [138, 173] on span "Tasks" at bounding box center [151, 183] width 52 height 21
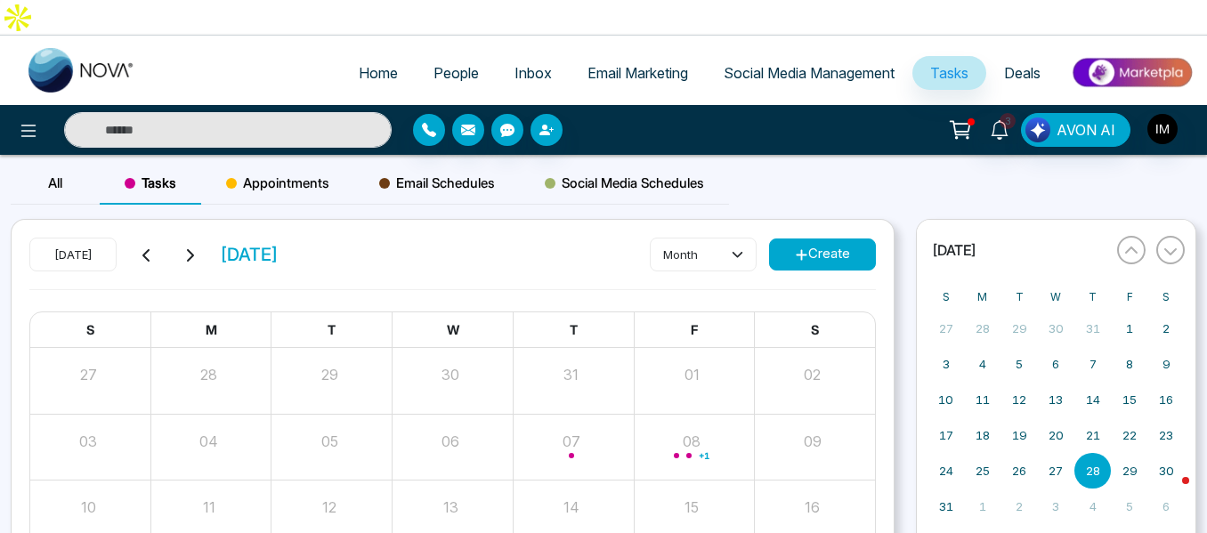
click at [805, 249] on icon at bounding box center [801, 254] width 11 height 11
click at [940, 64] on span "Tasks" at bounding box center [949, 73] width 38 height 18
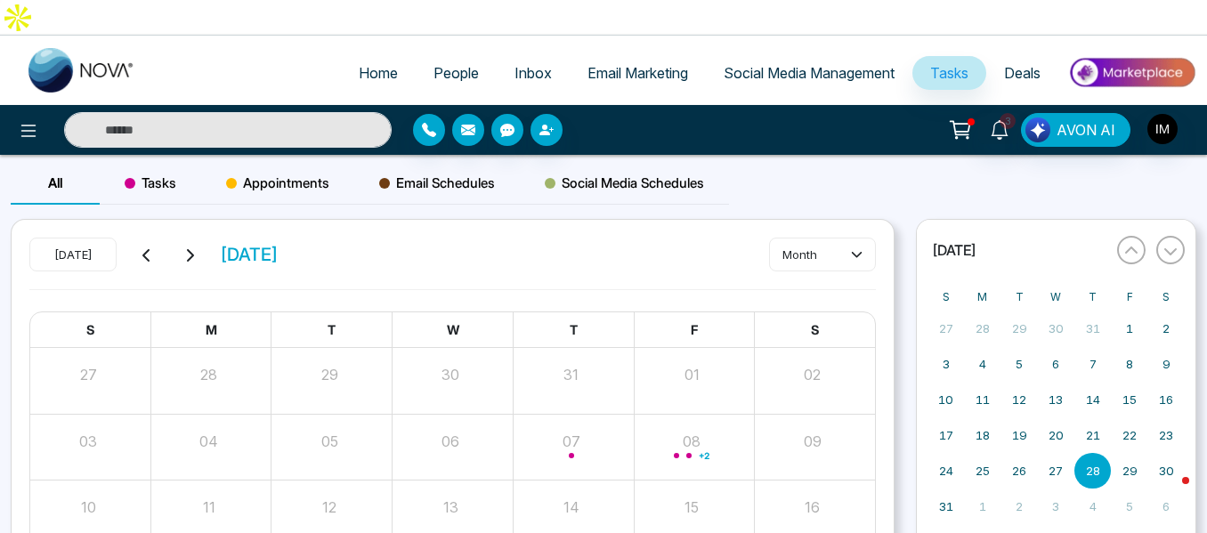
click at [940, 64] on span "Tasks" at bounding box center [949, 73] width 38 height 18
click at [860, 248] on icon at bounding box center [857, 254] width 12 height 12
click at [817, 250] on span "day" at bounding box center [823, 257] width 84 height 20
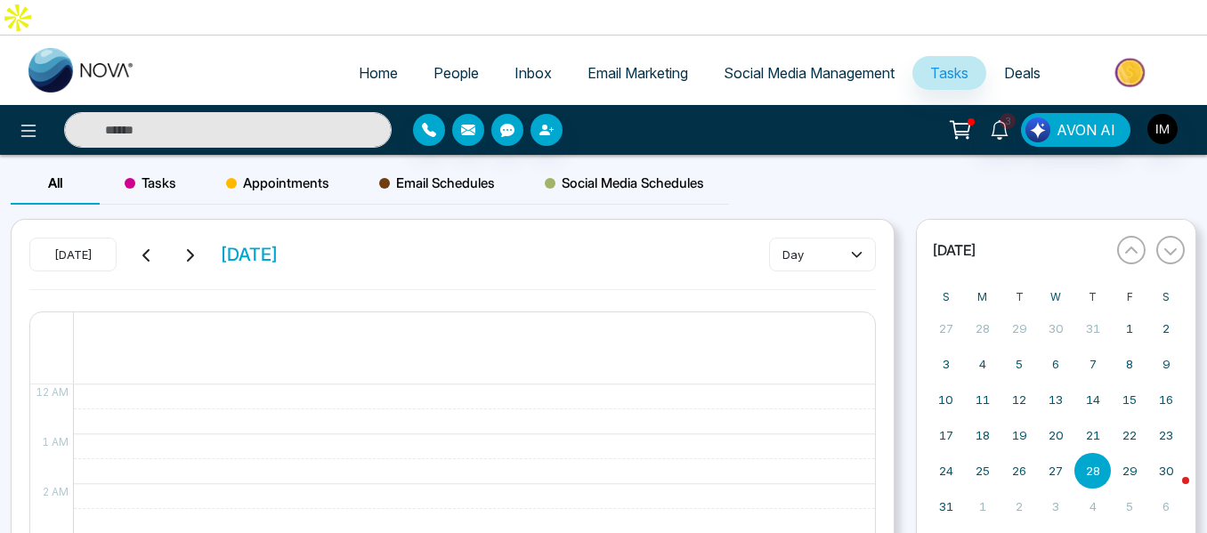
click at [150, 243] on button at bounding box center [146, 254] width 25 height 23
click at [145, 173] on span "Tasks" at bounding box center [151, 183] width 52 height 21
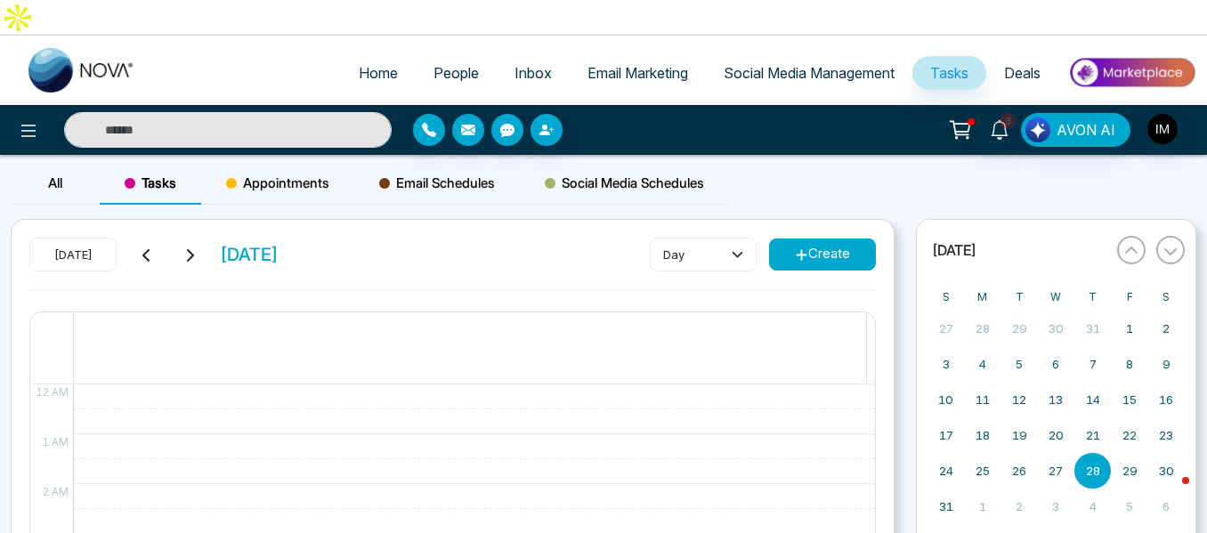
click at [818, 239] on button "Create" at bounding box center [822, 255] width 107 height 32
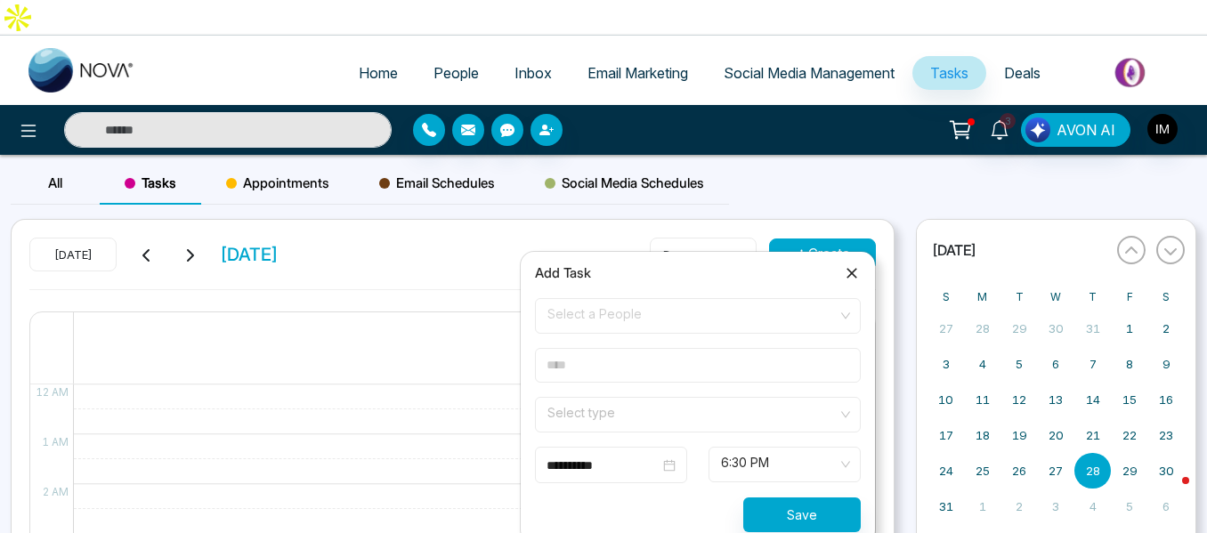
scroll to position [89, 0]
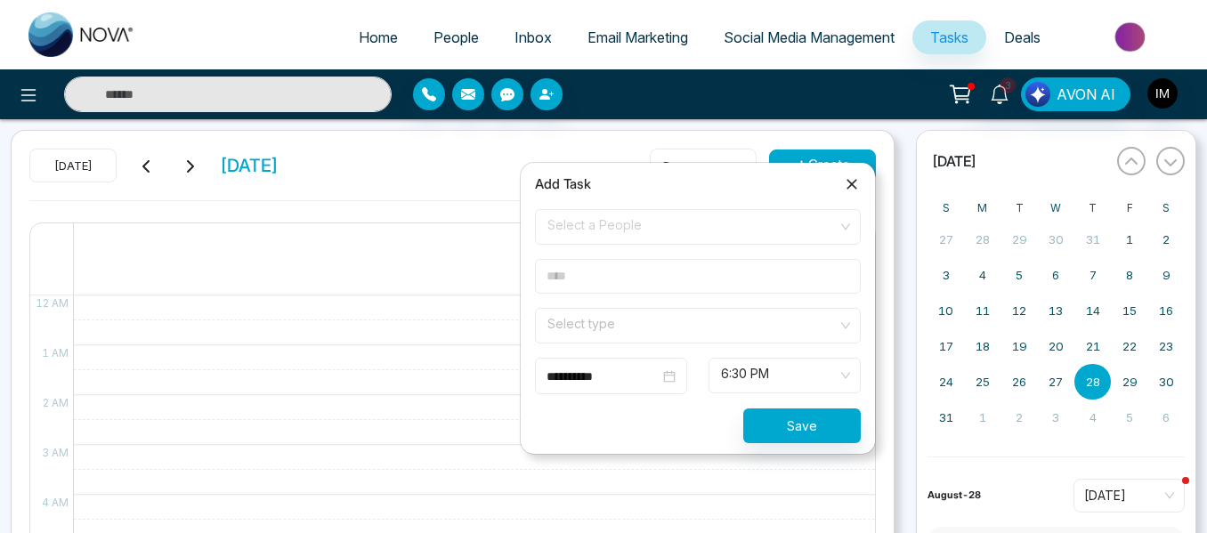
click at [607, 283] on input "text" at bounding box center [698, 276] width 326 height 35
click at [559, 311] on input "search" at bounding box center [692, 322] width 292 height 27
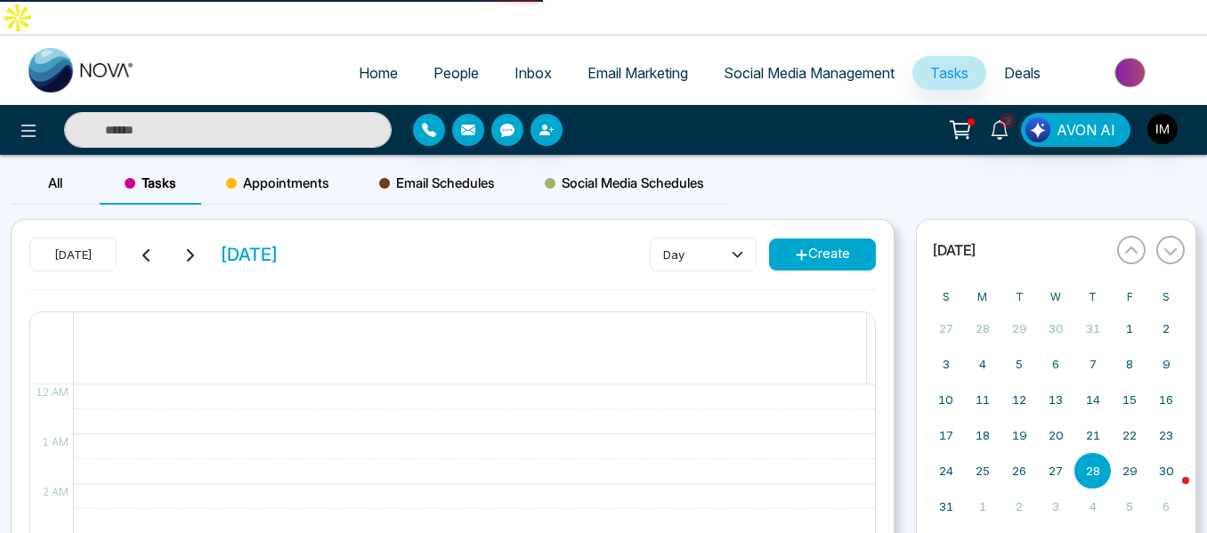
select select "*"
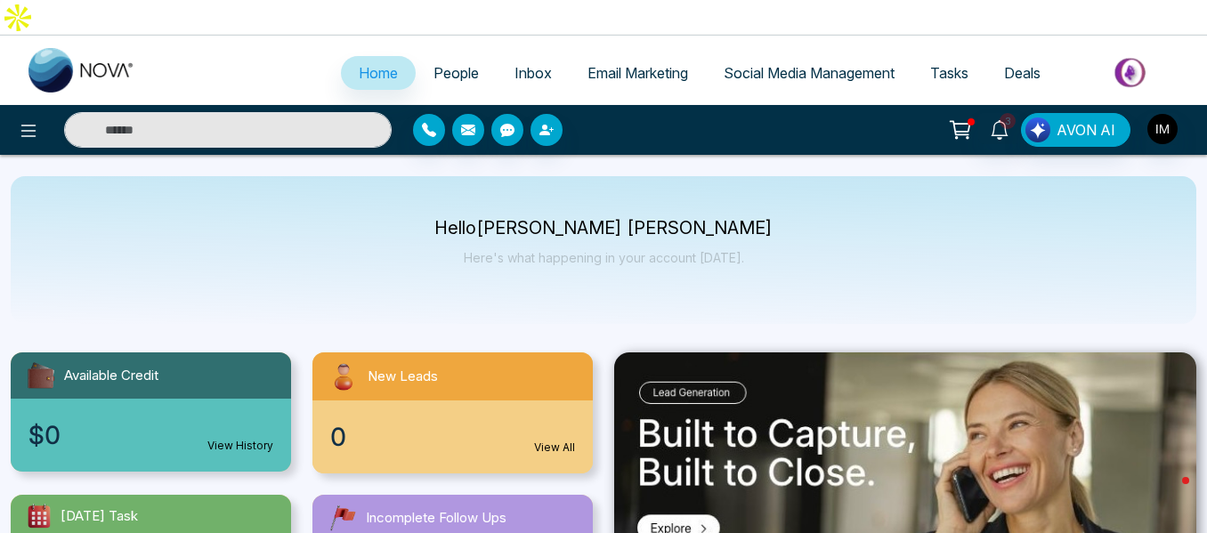
click at [938, 64] on span "Tasks" at bounding box center [949, 73] width 38 height 18
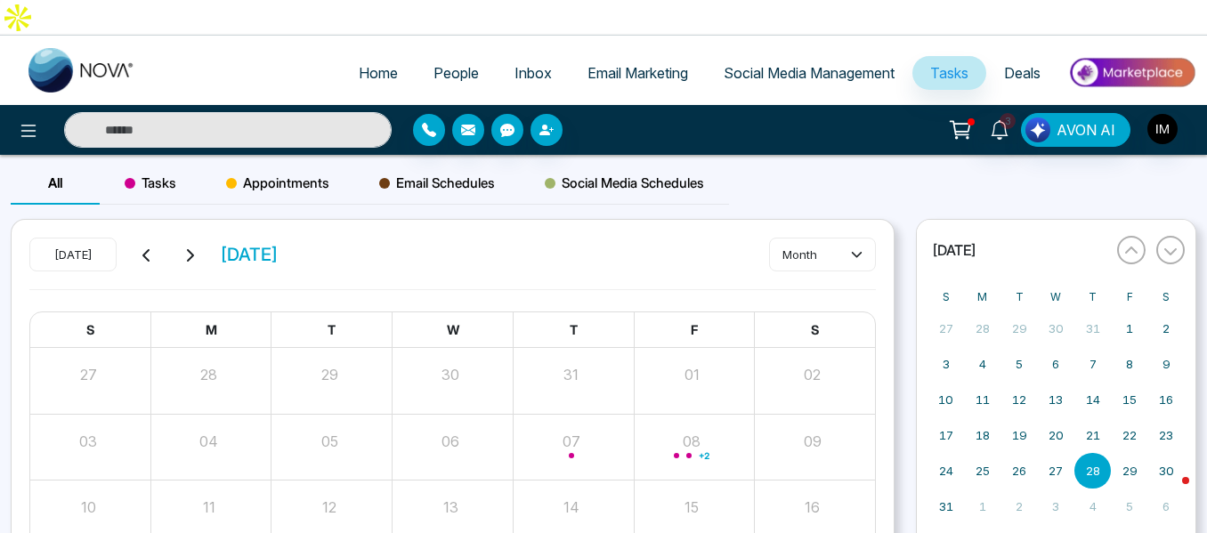
click at [252, 173] on span "Appointments" at bounding box center [277, 183] width 103 height 21
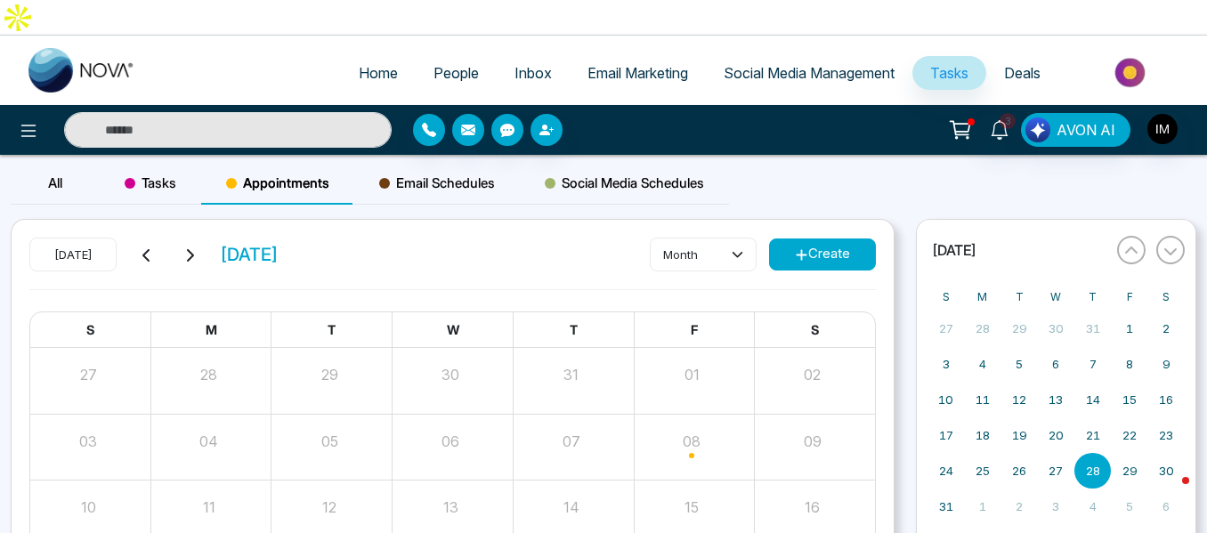
click at [808, 239] on button "Create" at bounding box center [822, 255] width 107 height 32
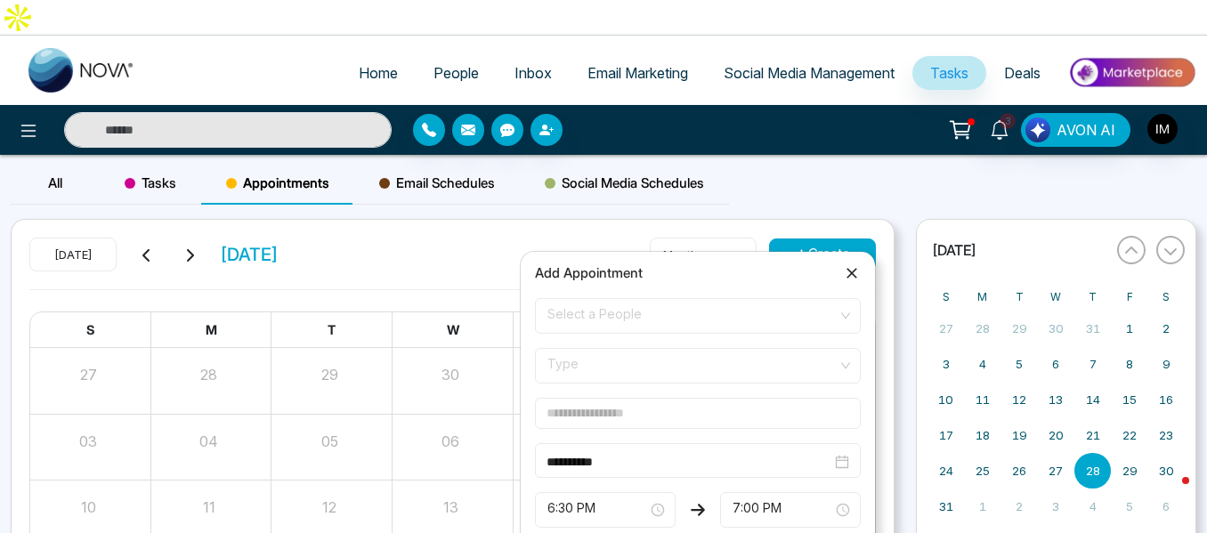
scroll to position [89, 0]
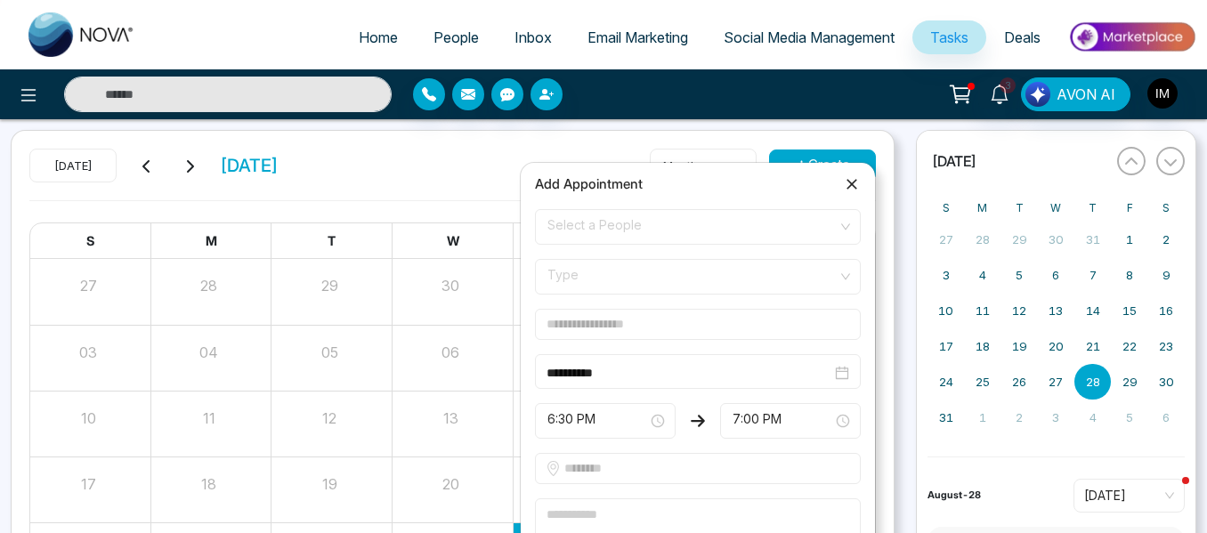
click at [850, 234] on div "Select a People" at bounding box center [698, 227] width 326 height 36
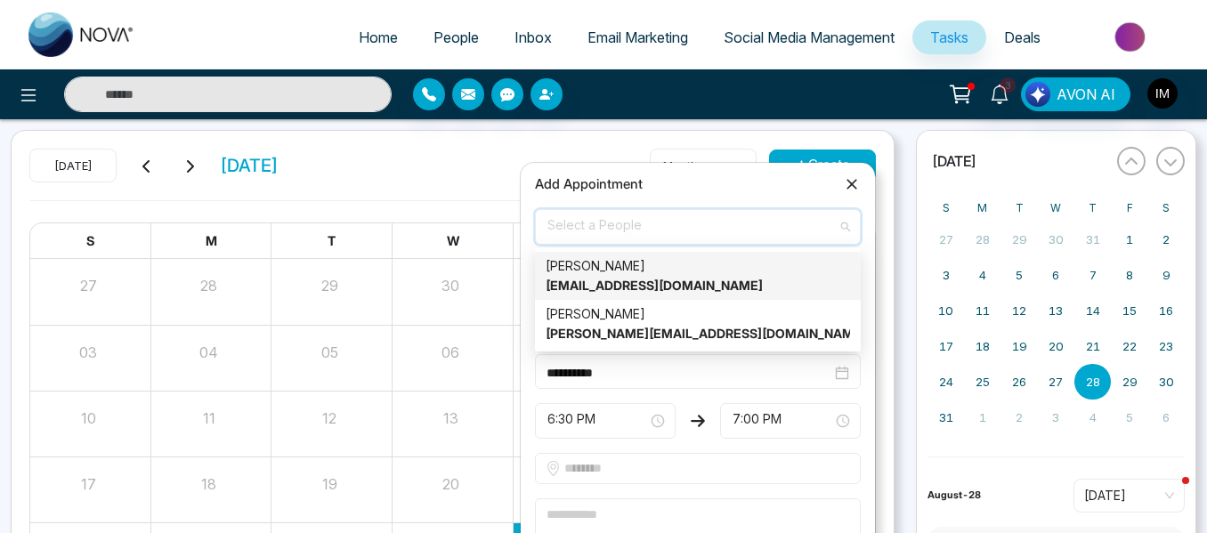
click at [845, 220] on span "Select a People" at bounding box center [697, 227] width 301 height 30
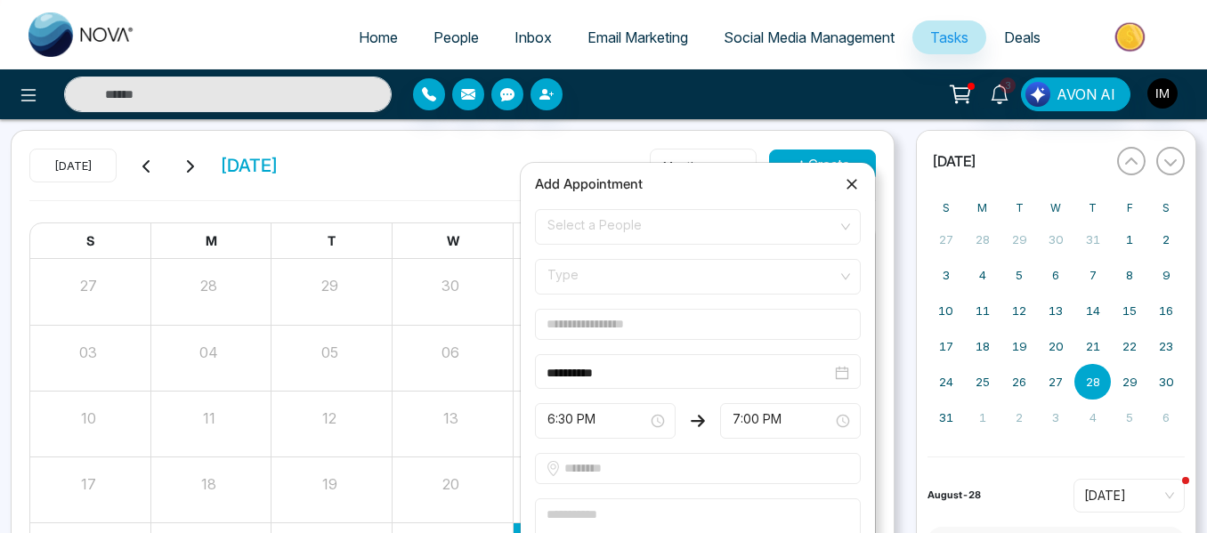
click at [848, 188] on icon at bounding box center [851, 184] width 11 height 11
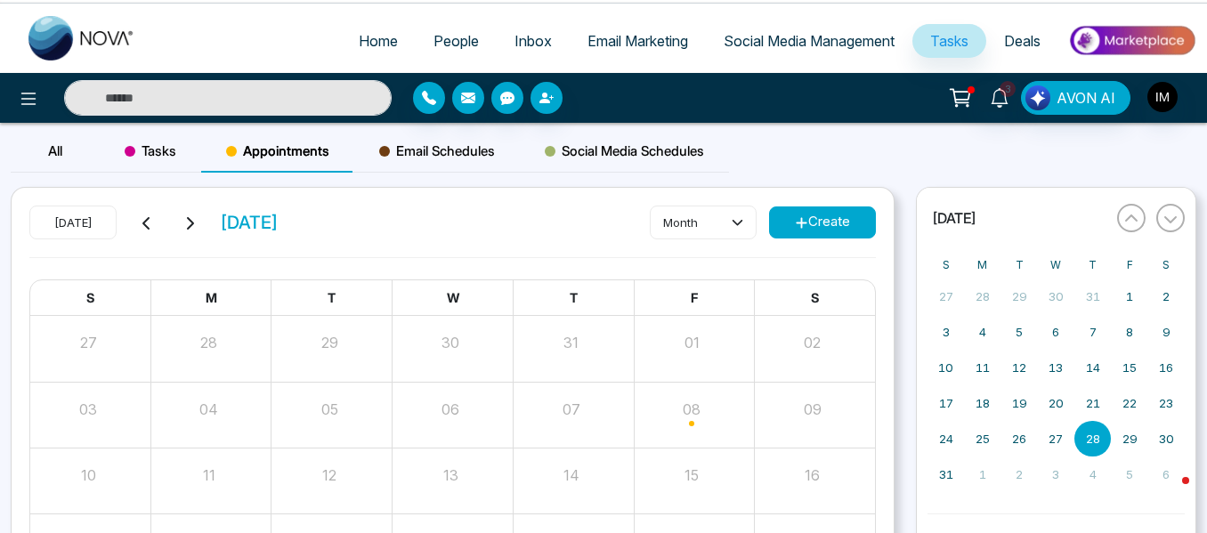
scroll to position [0, 0]
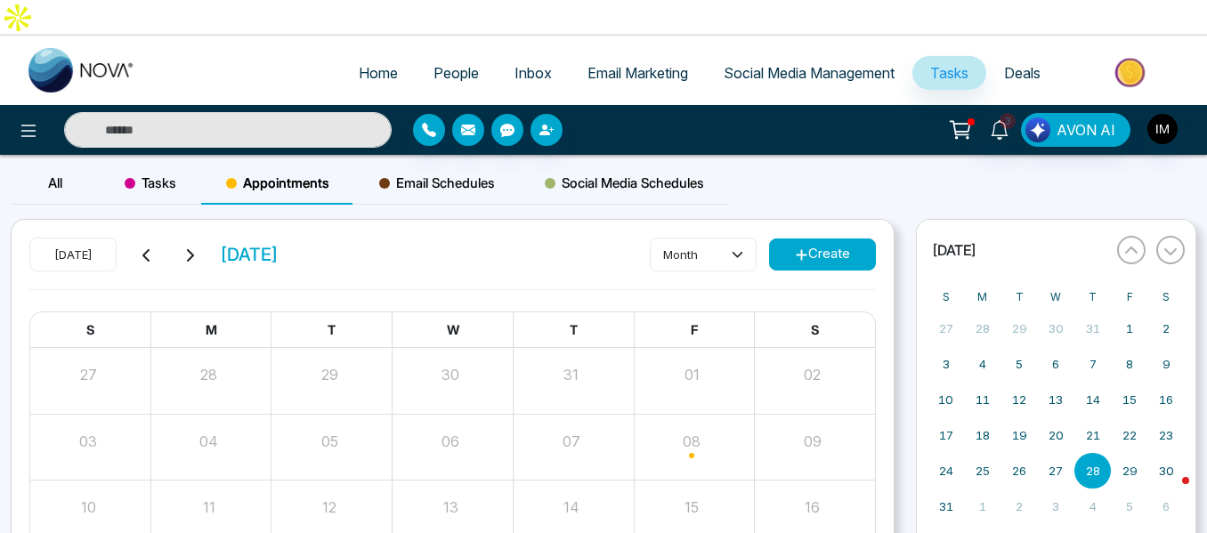
click at [454, 173] on span "Email Schedules" at bounding box center [437, 183] width 116 height 21
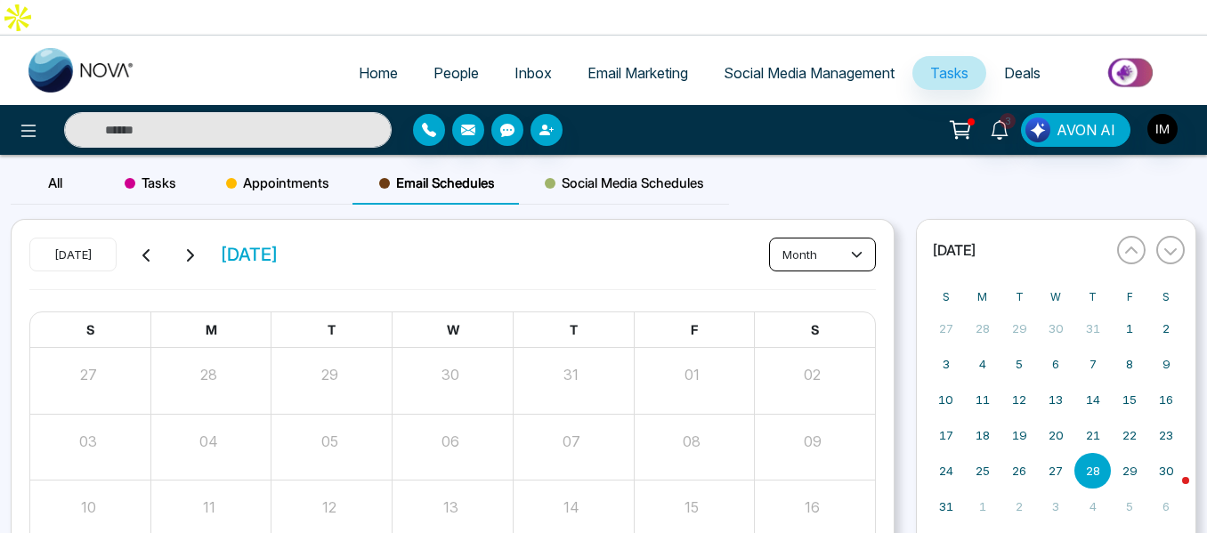
click at [855, 248] on icon at bounding box center [857, 254] width 12 height 12
click at [667, 173] on span "Social Media Schedules" at bounding box center [624, 183] width 159 height 21
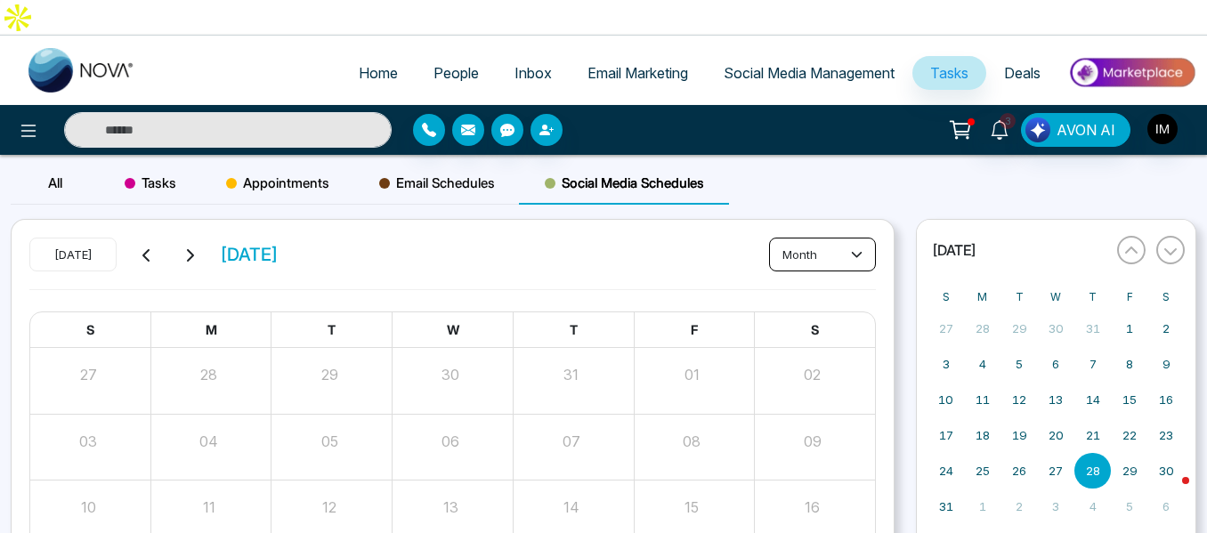
click at [854, 248] on icon at bounding box center [857, 254] width 12 height 12
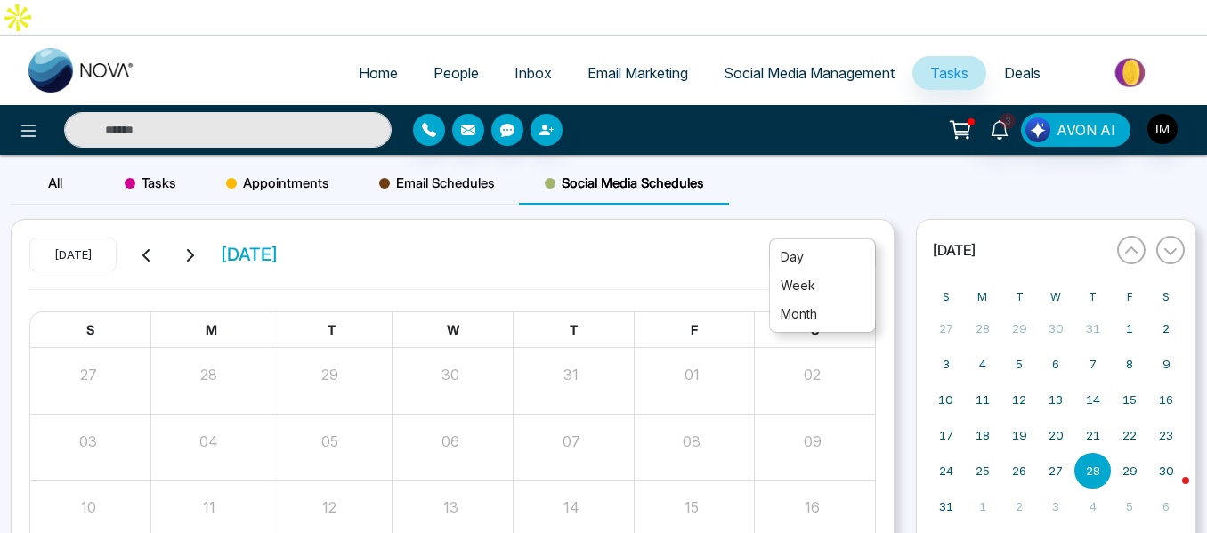
click at [592, 238] on div "[DATE] [DATE] month" at bounding box center [452, 264] width 846 height 52
click at [601, 173] on span "Social Media Schedules" at bounding box center [624, 183] width 159 height 21
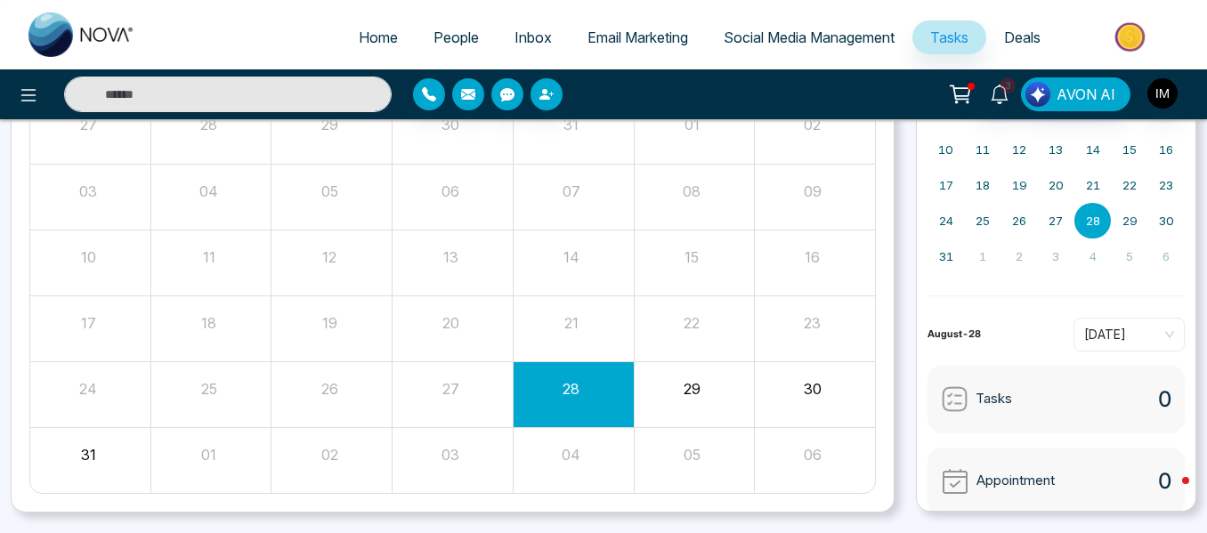
scroll to position [258, 0]
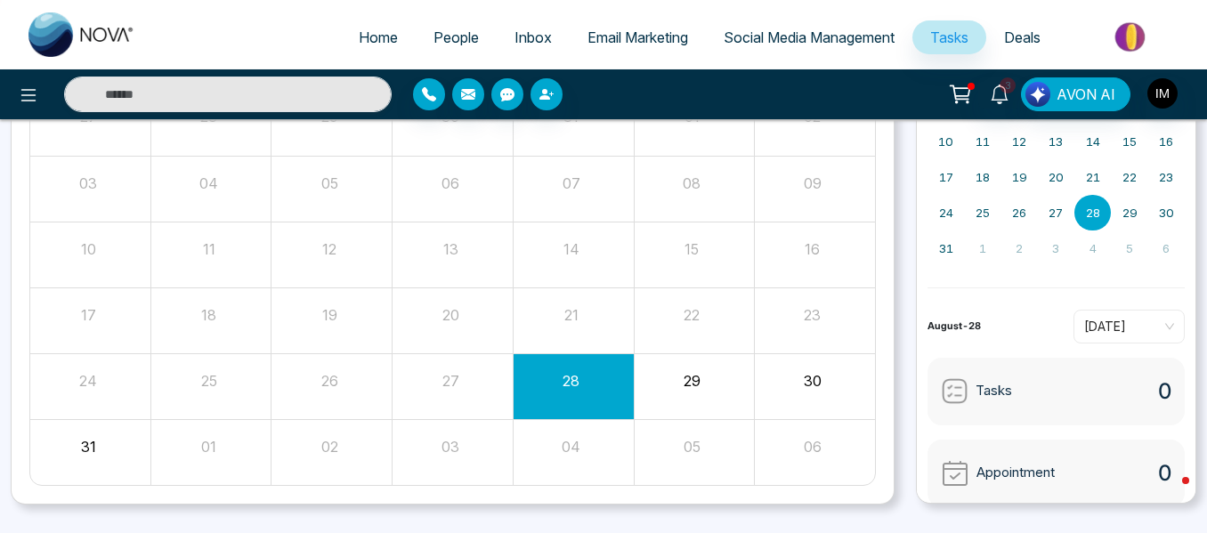
click at [578, 370] on button "28" at bounding box center [570, 380] width 17 height 21
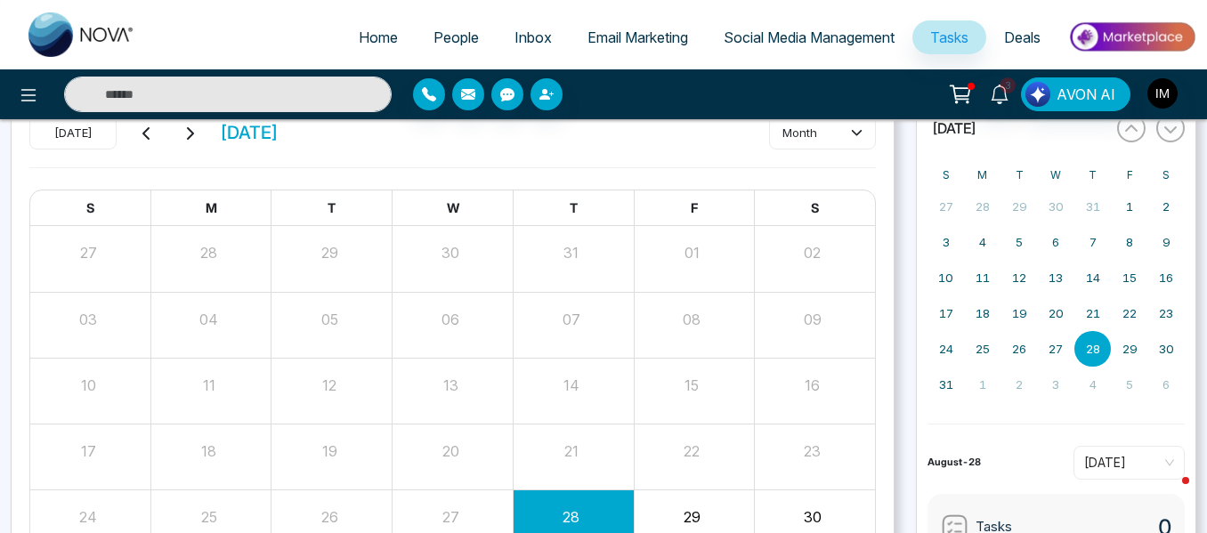
scroll to position [0, 0]
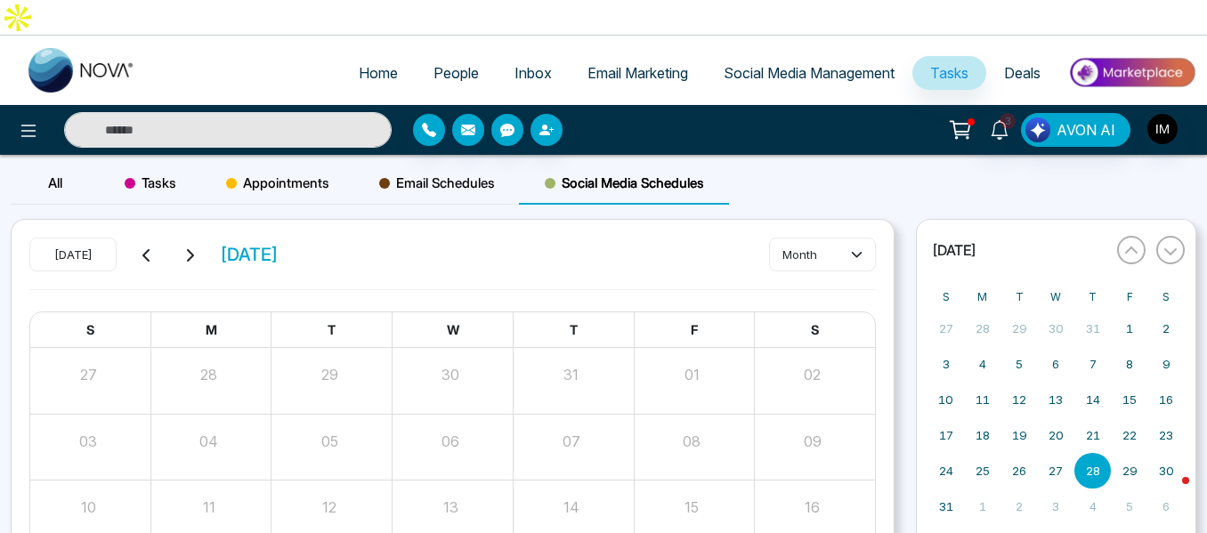
click at [597, 173] on span "Social Media Schedules" at bounding box center [624, 183] width 159 height 21
click at [968, 117] on icon at bounding box center [960, 129] width 25 height 25
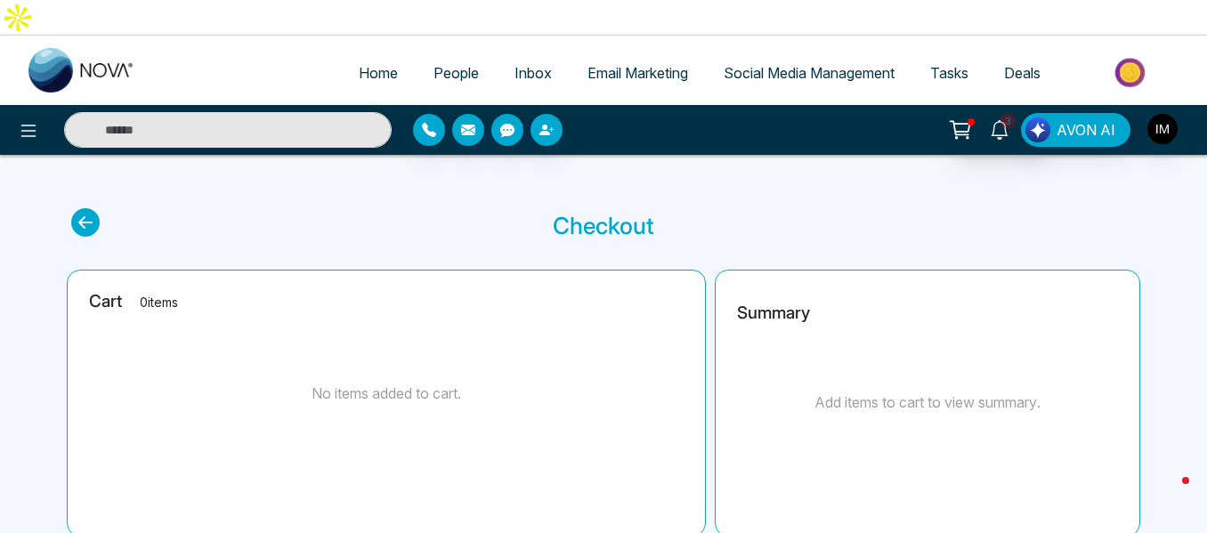
click at [1006, 120] on icon at bounding box center [1000, 130] width 20 height 20
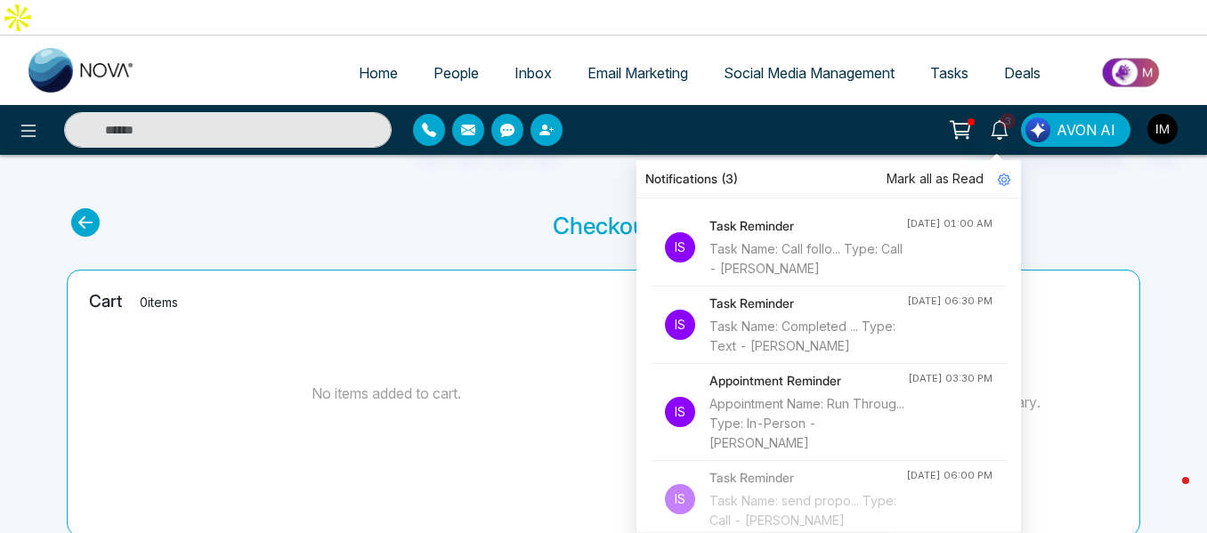
click at [568, 208] on p "Checkout" at bounding box center [603, 225] width 101 height 35
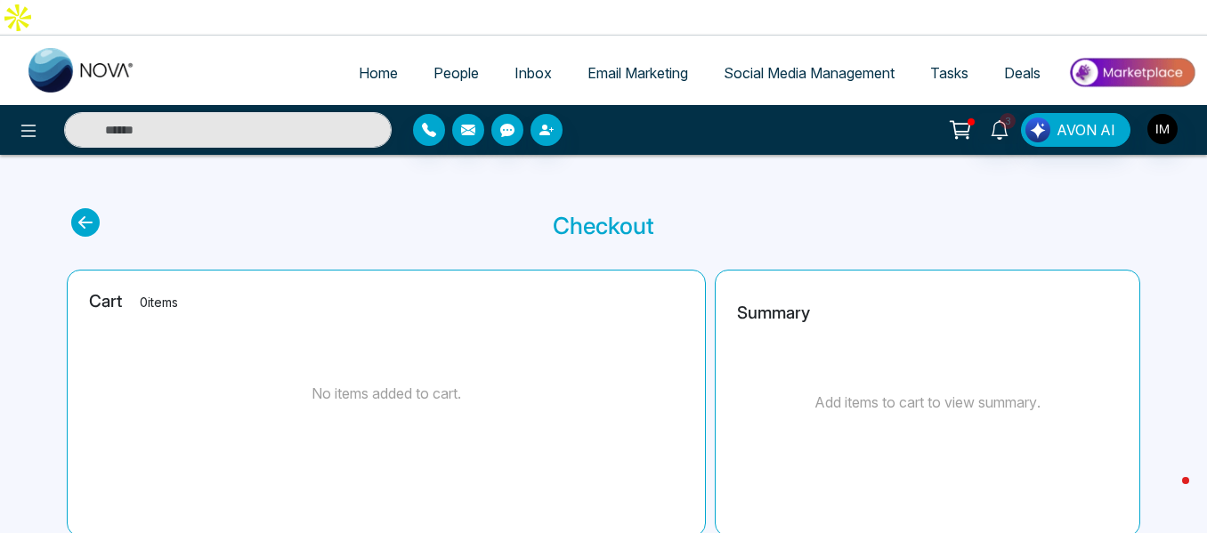
click at [826, 64] on span "Social Media Management" at bounding box center [809, 73] width 171 height 18
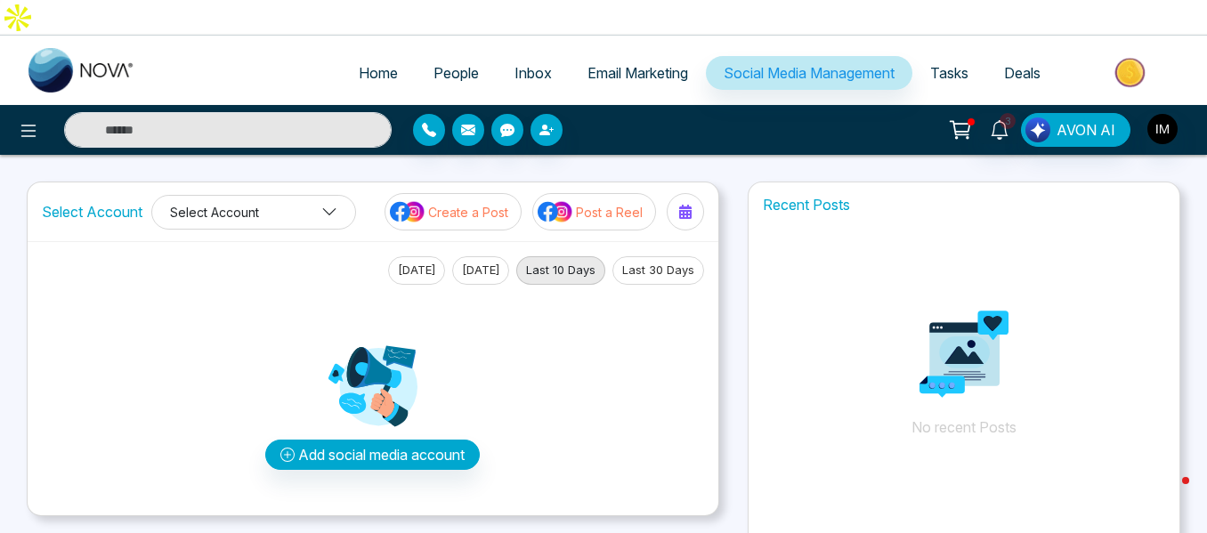
click at [275, 195] on button "Select Account" at bounding box center [253, 212] width 205 height 35
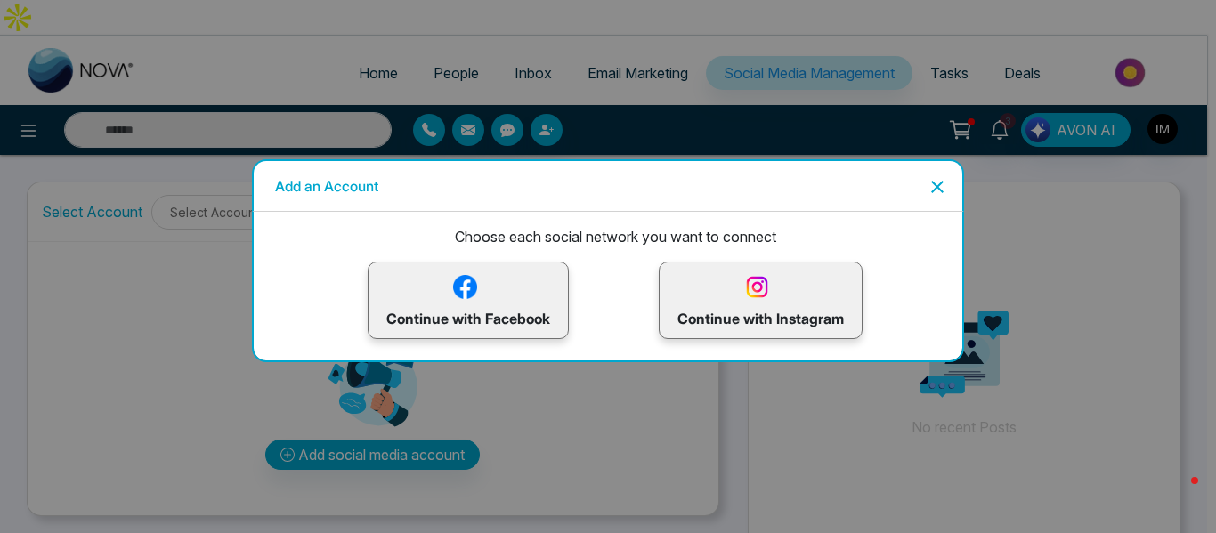
click at [934, 192] on icon "Close" at bounding box center [936, 186] width 21 height 21
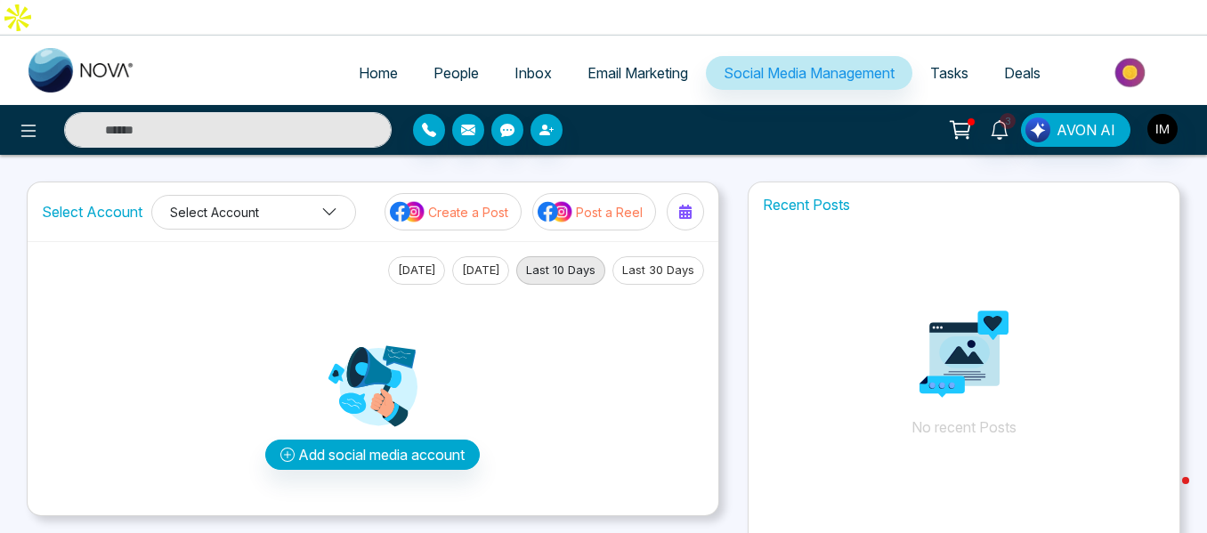
click at [334, 204] on icon at bounding box center [329, 212] width 16 height 16
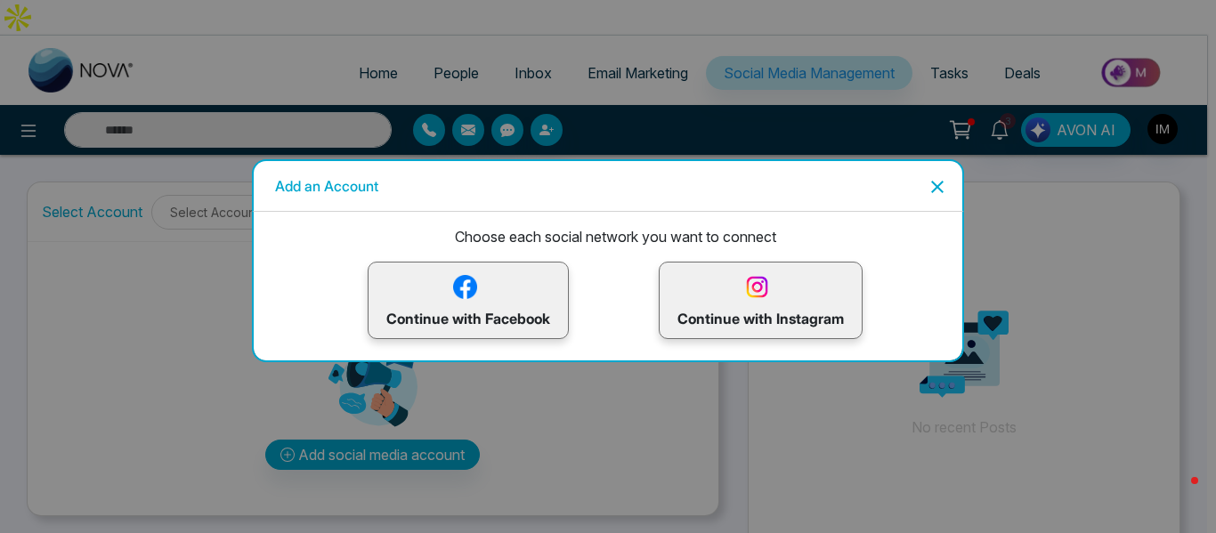
click at [934, 193] on icon "Close" at bounding box center [936, 186] width 21 height 21
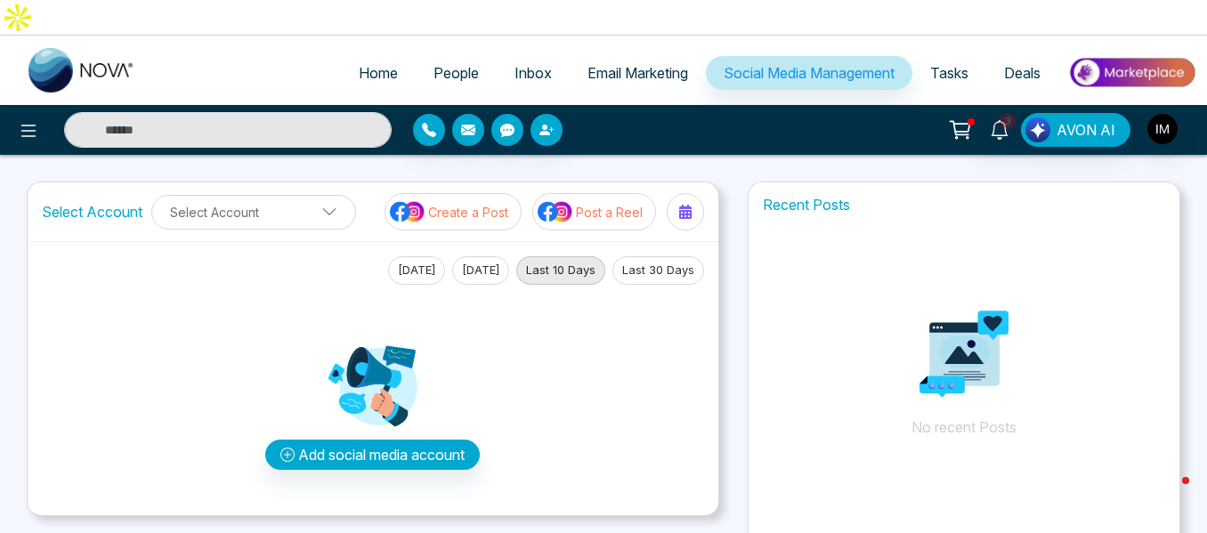
click at [367, 64] on span "Home" at bounding box center [378, 73] width 39 height 18
select select "*"
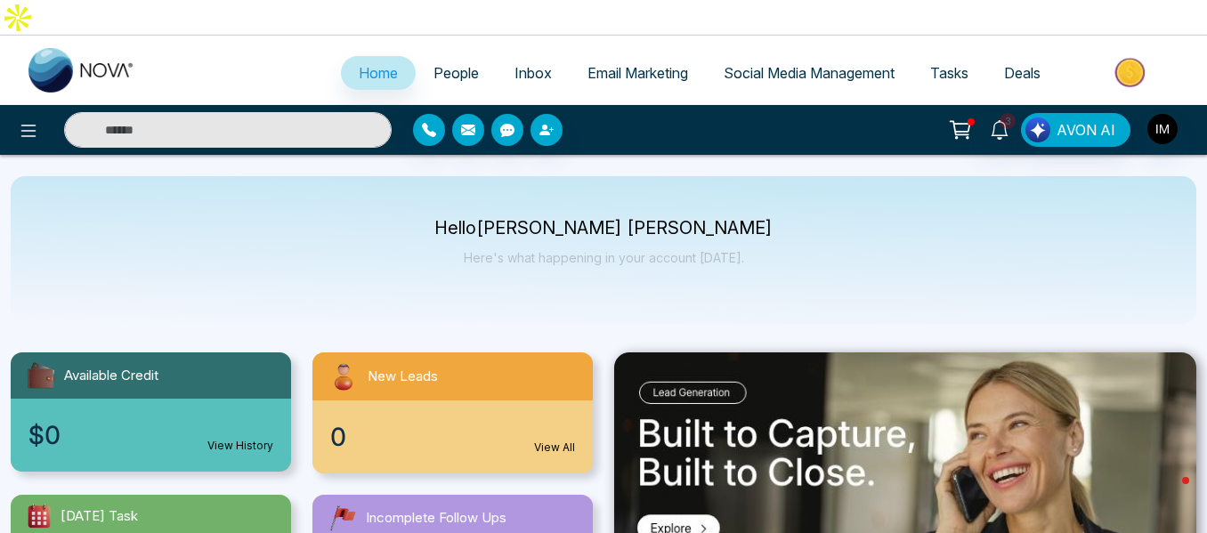
click at [445, 64] on span "People" at bounding box center [455, 73] width 45 height 18
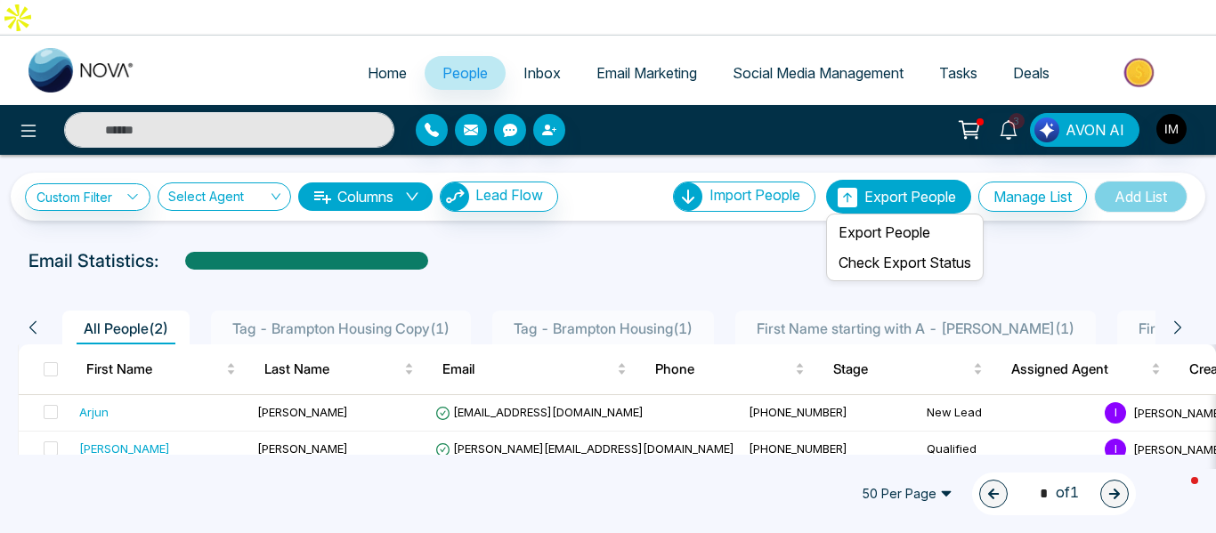
click at [870, 188] on span "Export People" at bounding box center [910, 197] width 92 height 18
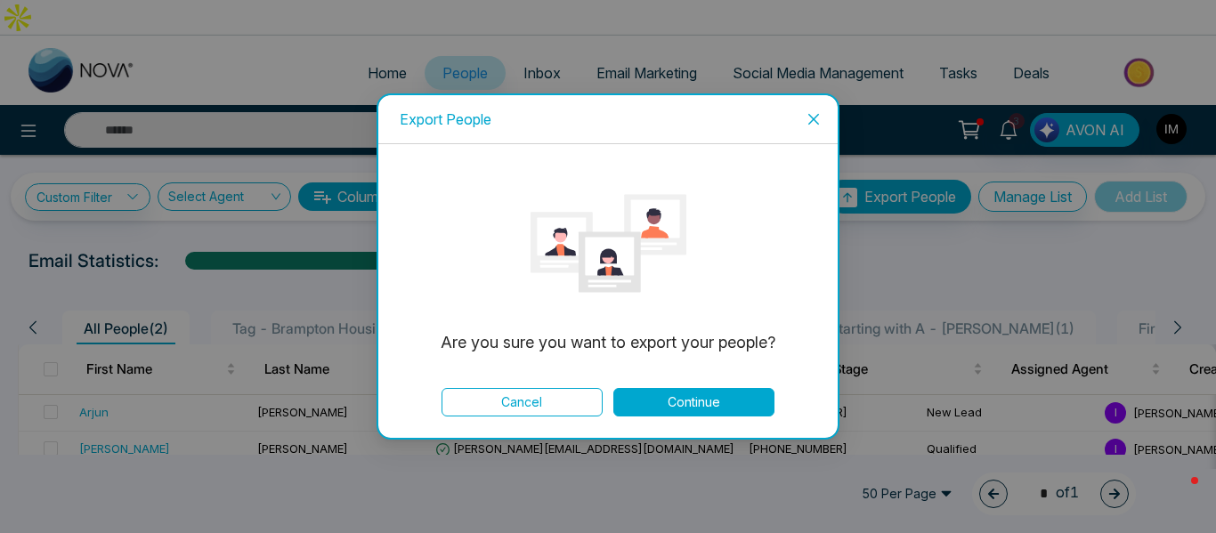
click at [702, 402] on button "Continue" at bounding box center [693, 402] width 161 height 28
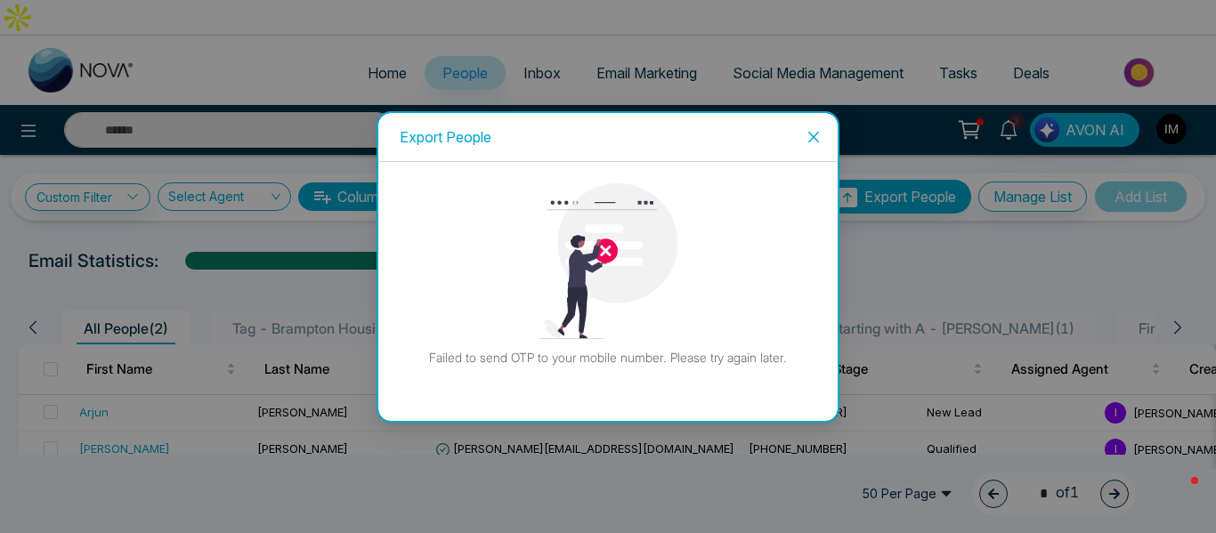
click at [811, 143] on icon "close" at bounding box center [813, 137] width 14 height 14
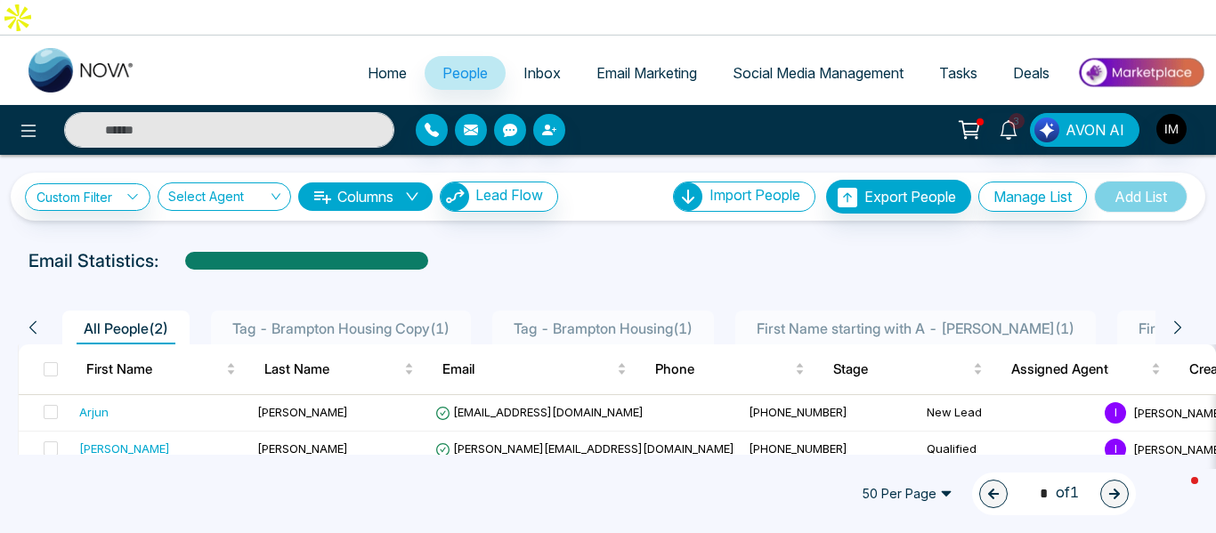
click at [417, 190] on icon "down" at bounding box center [412, 197] width 14 height 14
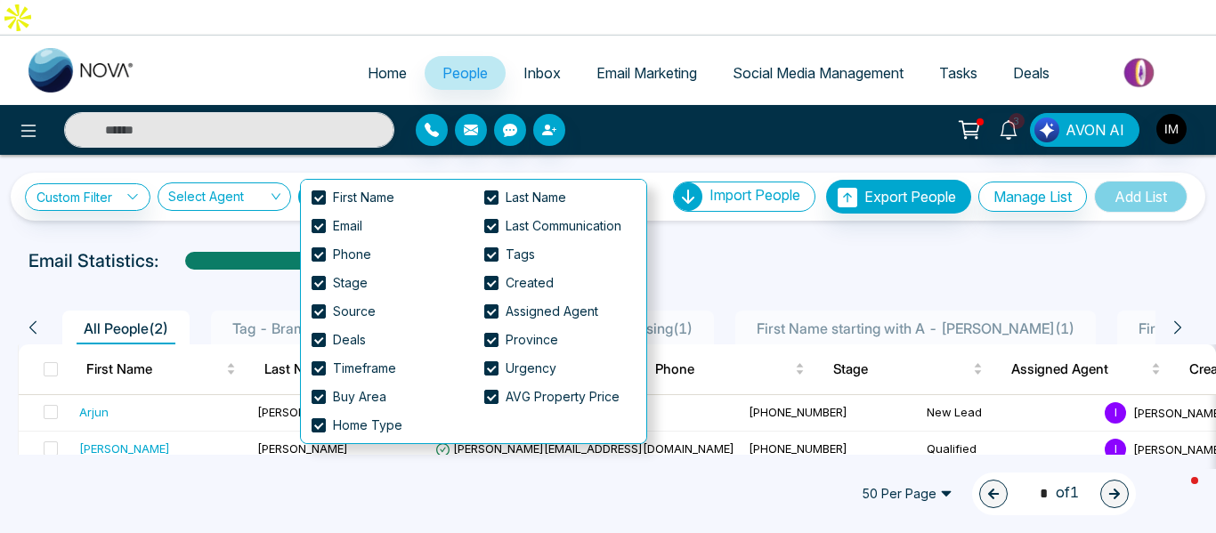
click at [698, 247] on div "Email Statistics:" at bounding box center [607, 260] width 1159 height 27
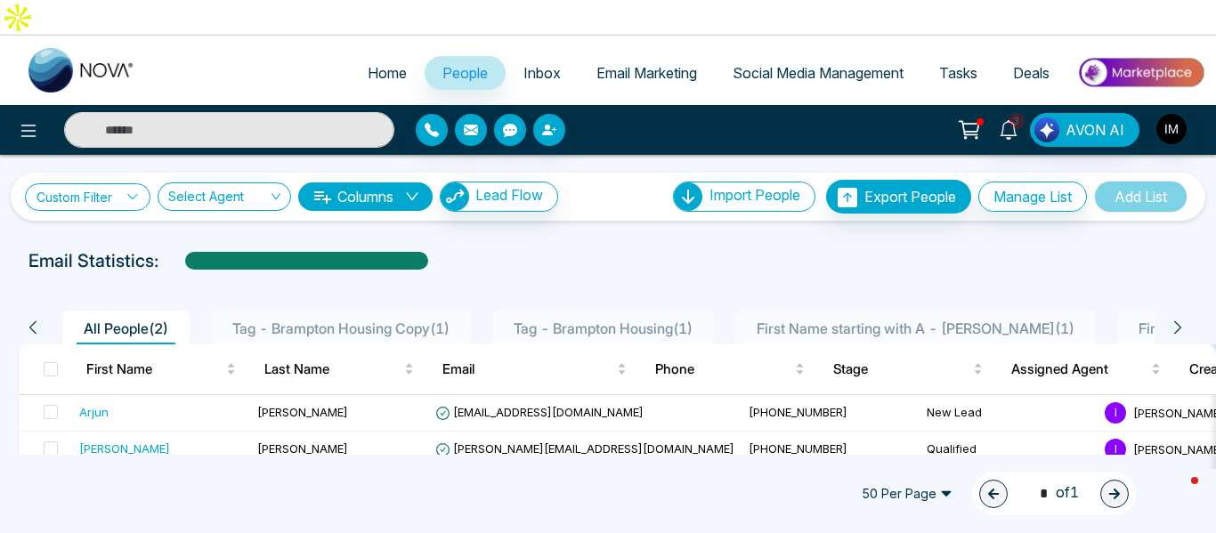
click at [133, 194] on icon at bounding box center [132, 196] width 10 height 5
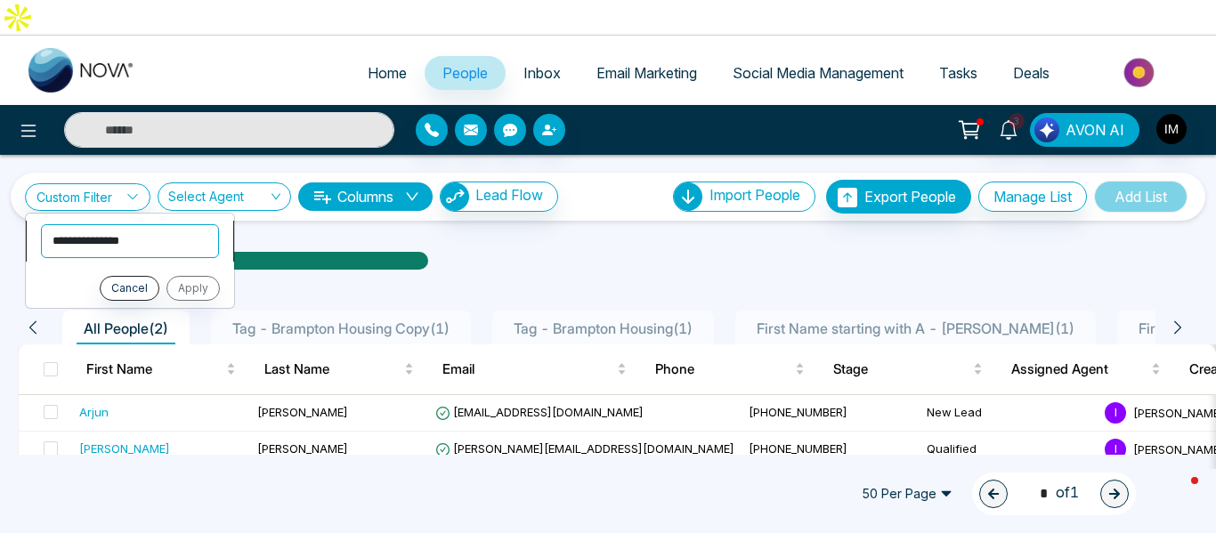
click at [134, 224] on select "**********" at bounding box center [130, 241] width 178 height 34
select select "*****"
click at [40, 224] on select "**********" at bounding box center [129, 241] width 178 height 34
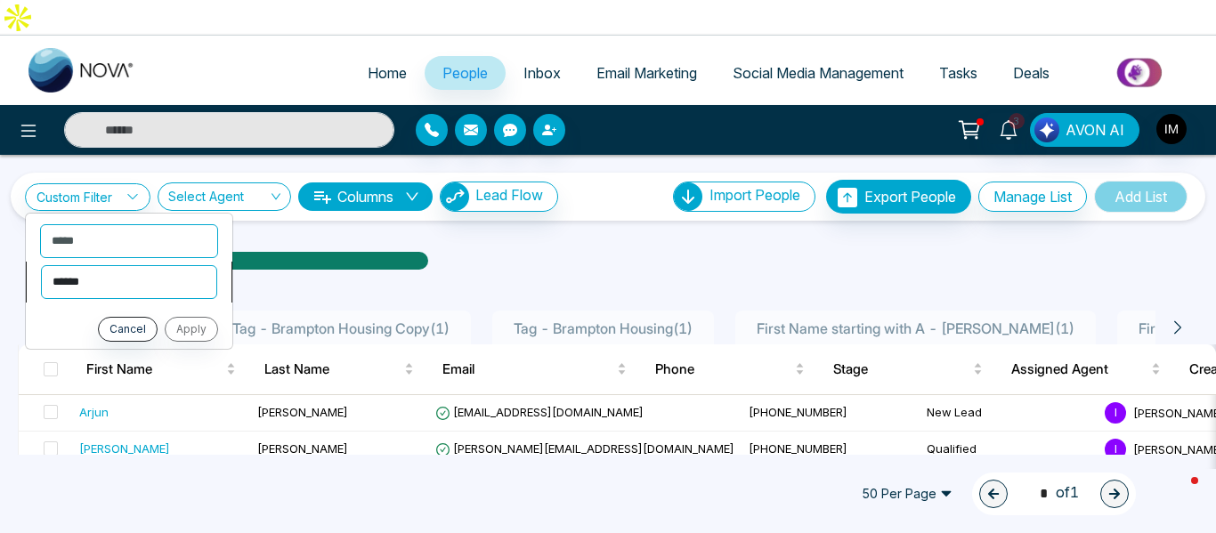
click at [197, 265] on select "**********" at bounding box center [129, 282] width 176 height 34
select select "*******"
click at [41, 265] on select "**********" at bounding box center [129, 282] width 176 height 34
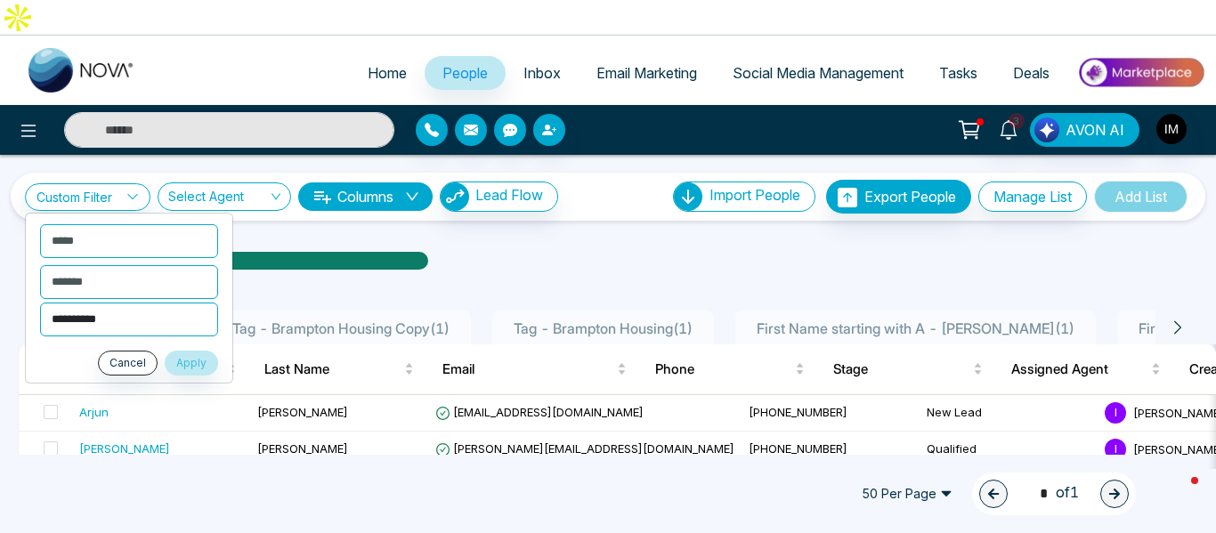
drag, startPoint x: 170, startPoint y: 263, endPoint x: 147, endPoint y: 281, distance: 29.7
click at [147, 303] on select "**********" at bounding box center [129, 320] width 178 height 34
click at [471, 299] on div "All People ( 2 ) Tag - Brampton Housing Copy ( 1 ) Tag - Brampton Housing ( 1 )…" at bounding box center [607, 321] width 1201 height 45
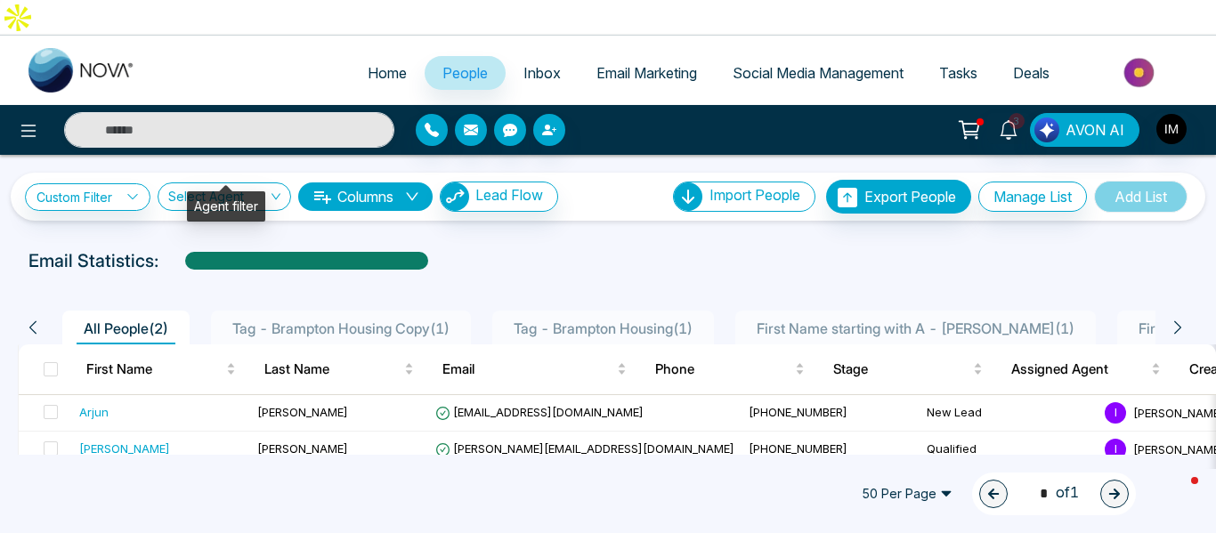
click at [276, 182] on div "Select Agent" at bounding box center [224, 196] width 133 height 28
click at [510, 56] on link "Inbox" at bounding box center [542, 73] width 73 height 34
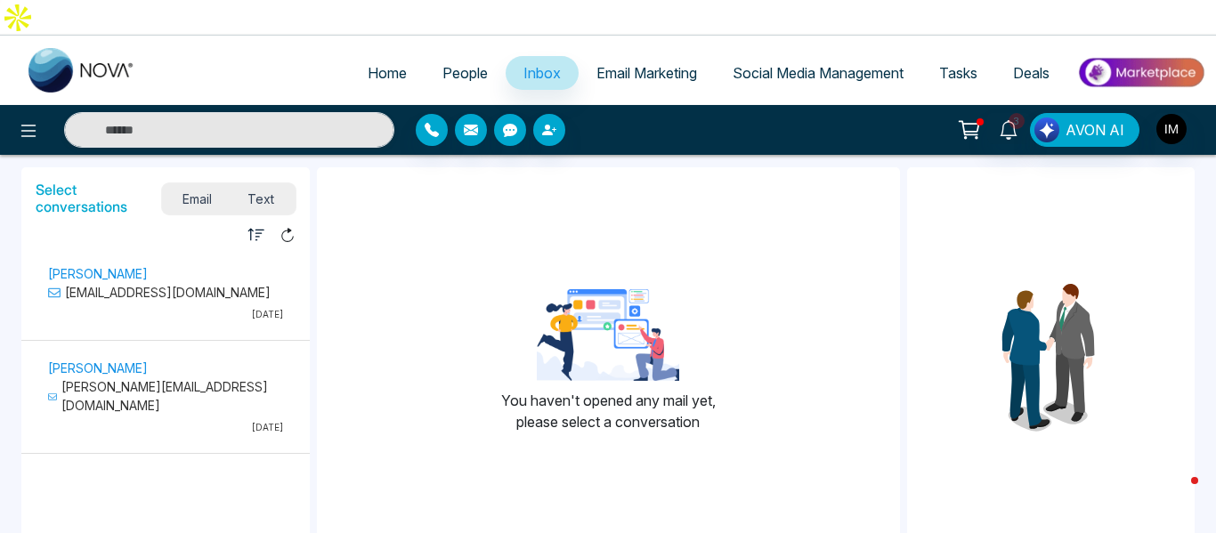
click at [120, 283] on p "[EMAIL_ADDRESS][DOMAIN_NAME]" at bounding box center [165, 292] width 235 height 19
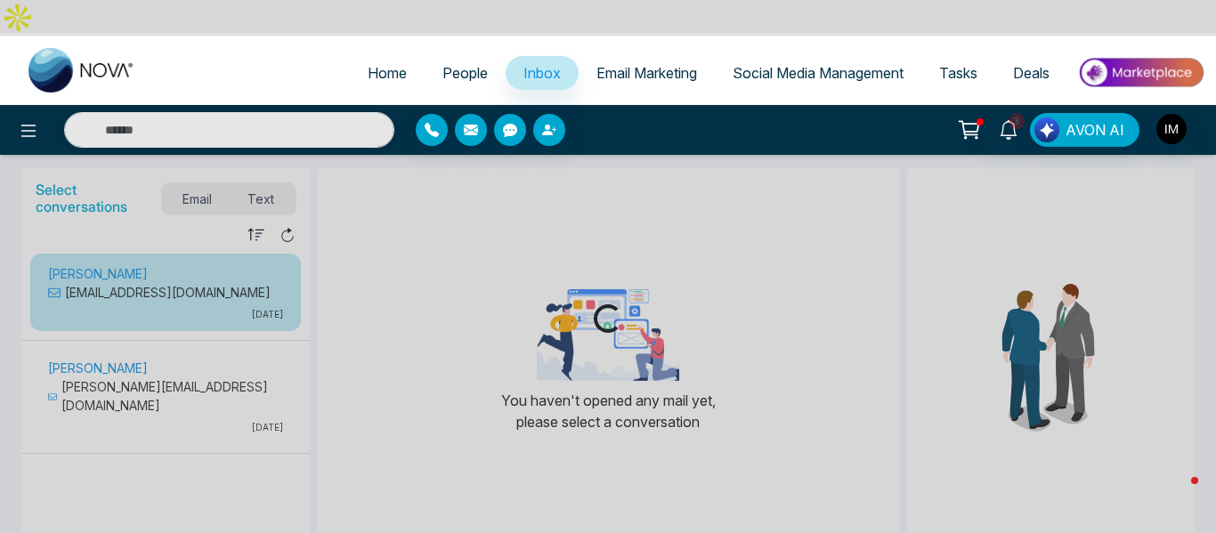
click at [368, 64] on span "Home" at bounding box center [387, 73] width 39 height 18
select select "*"
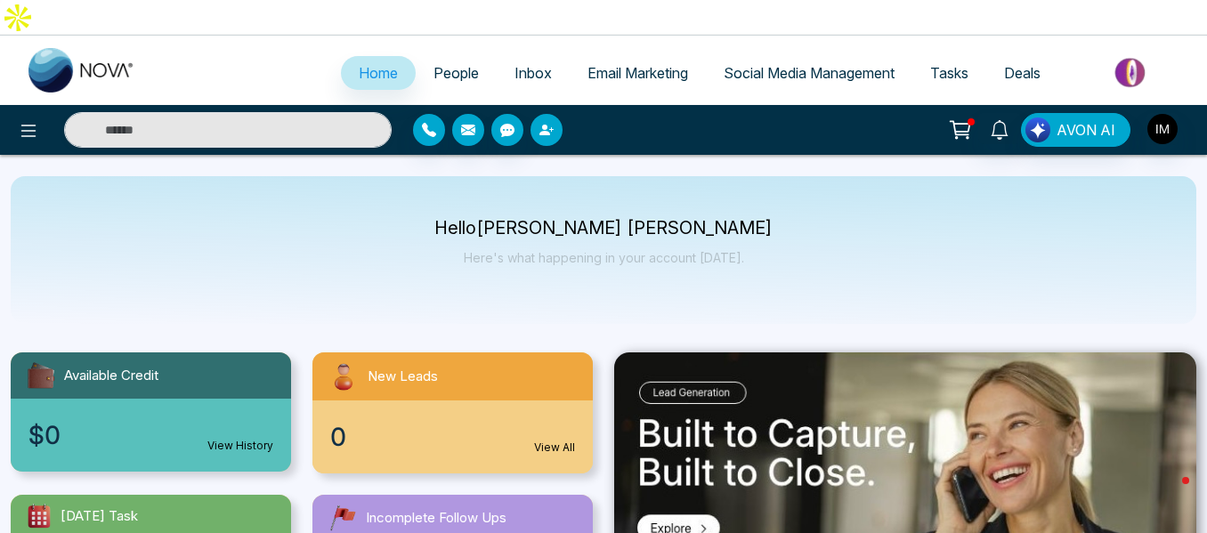
click at [550, 123] on icon "button" at bounding box center [546, 130] width 14 height 14
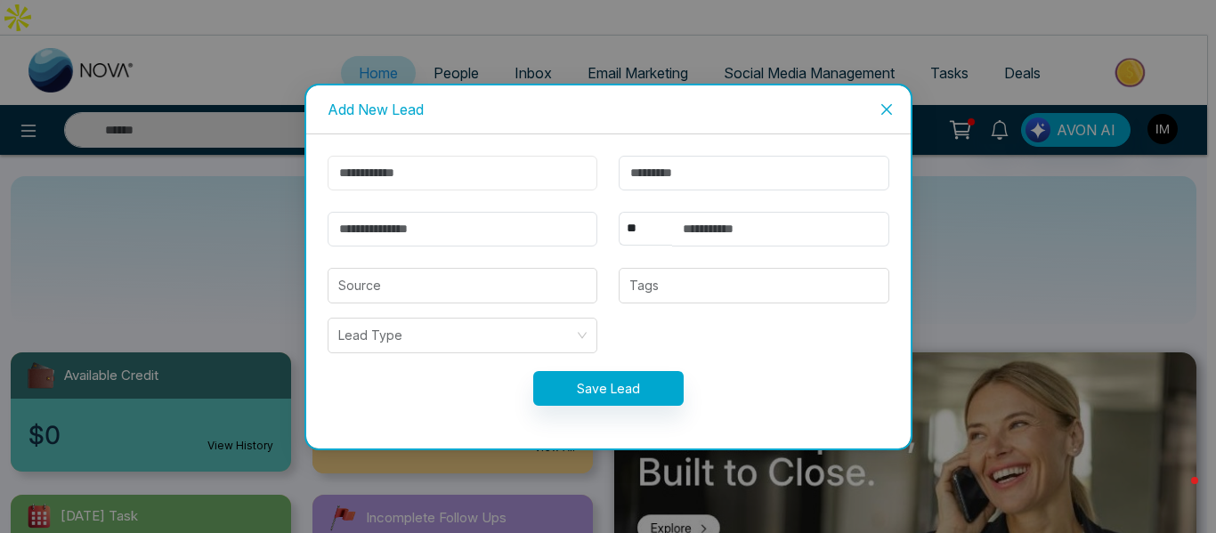
click at [467, 166] on input "text" at bounding box center [463, 173] width 271 height 35
type input "**********"
type input "*"
type input "**********"
select select "***"
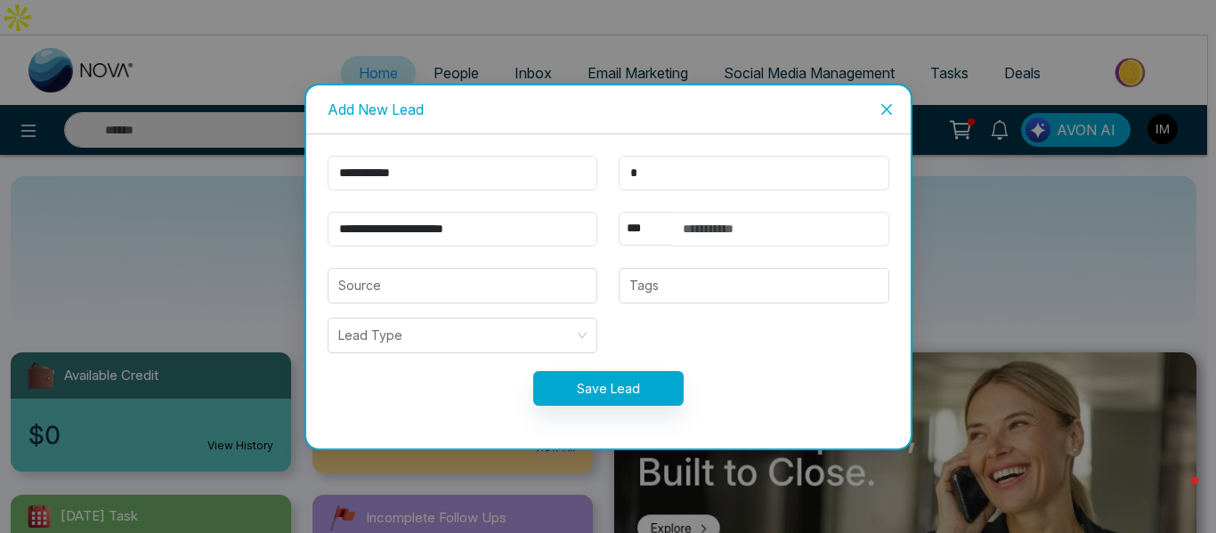
type input "**********"
click at [644, 174] on input "*" at bounding box center [754, 173] width 271 height 35
click at [569, 231] on input "**********" at bounding box center [463, 229] width 271 height 35
click at [670, 248] on form "**********" at bounding box center [608, 291] width 583 height 271
click at [659, 279] on div at bounding box center [754, 285] width 260 height 21
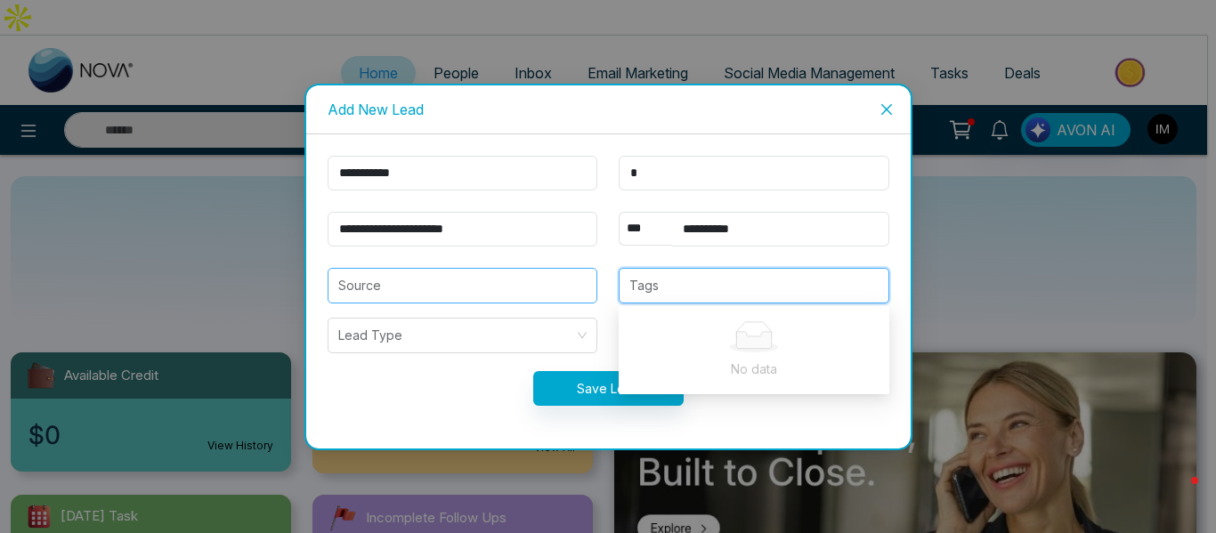
click at [515, 288] on input "search" at bounding box center [462, 286] width 249 height 34
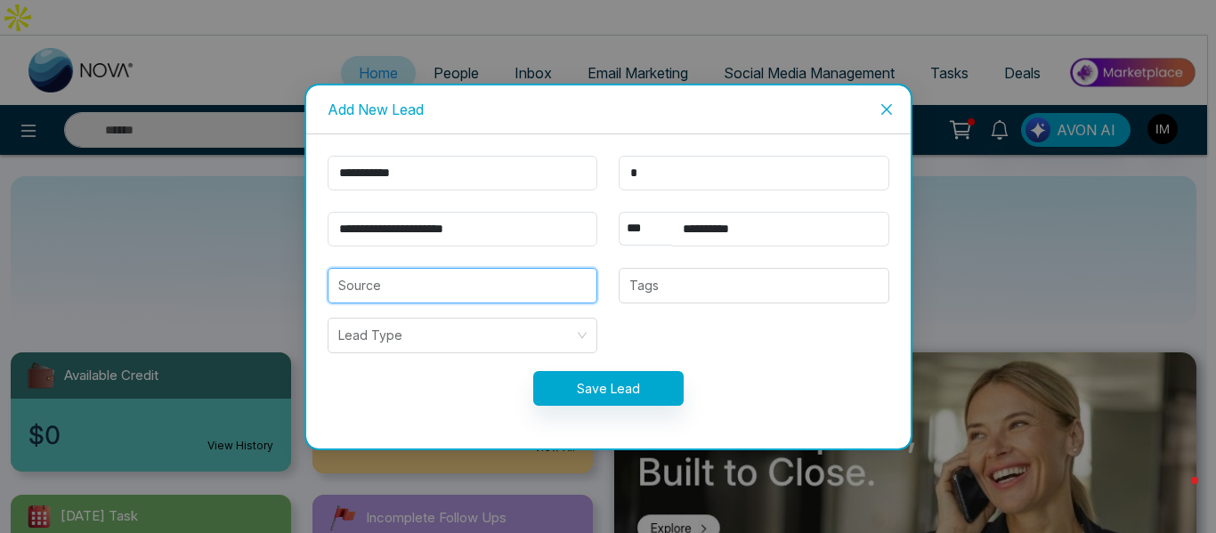
click at [564, 287] on input "search" at bounding box center [462, 286] width 249 height 34
click at [392, 287] on input "search" at bounding box center [462, 286] width 249 height 34
type input "*"
click at [384, 285] on input "search" at bounding box center [462, 286] width 249 height 34
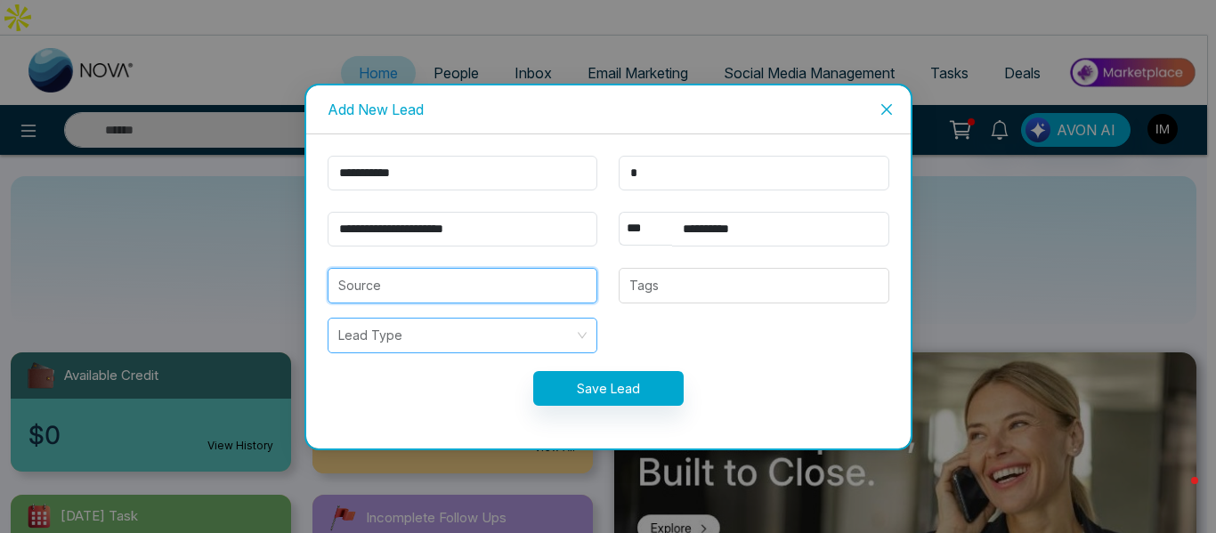
click at [392, 335] on input "search" at bounding box center [456, 336] width 237 height 34
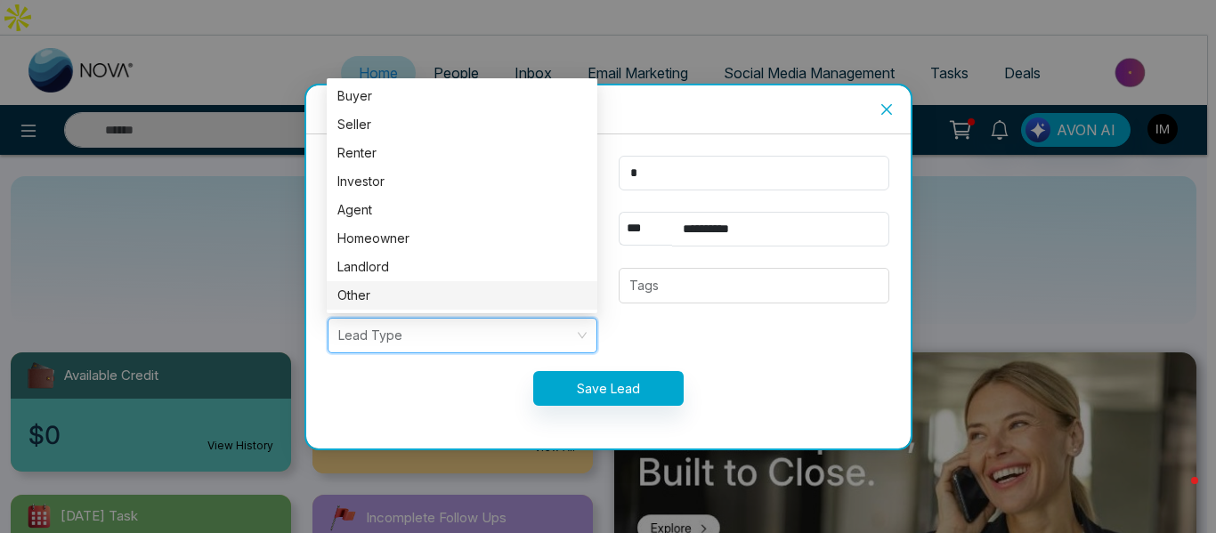
click at [679, 328] on form "**********" at bounding box center [608, 291] width 583 height 271
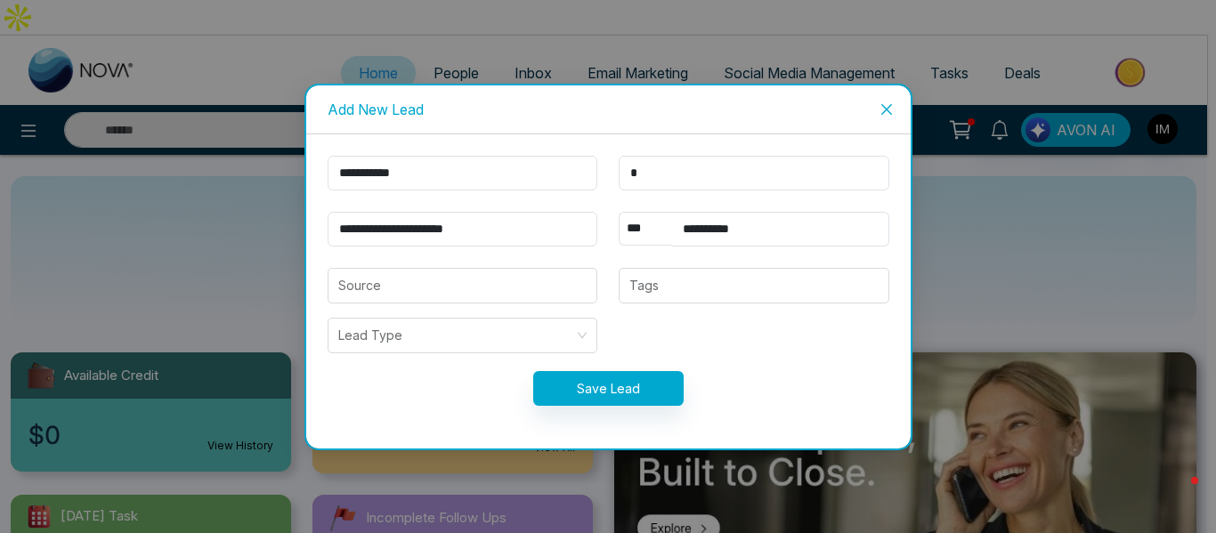
click at [881, 114] on icon "close" at bounding box center [885, 108] width 11 height 11
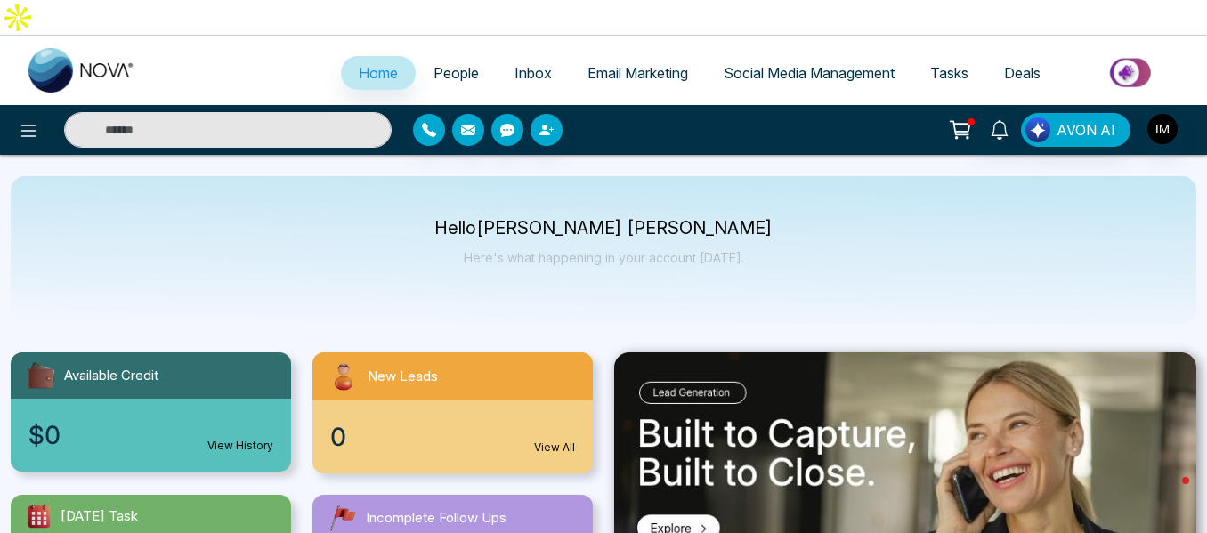
click at [1005, 64] on span "Deals" at bounding box center [1022, 73] width 36 height 18
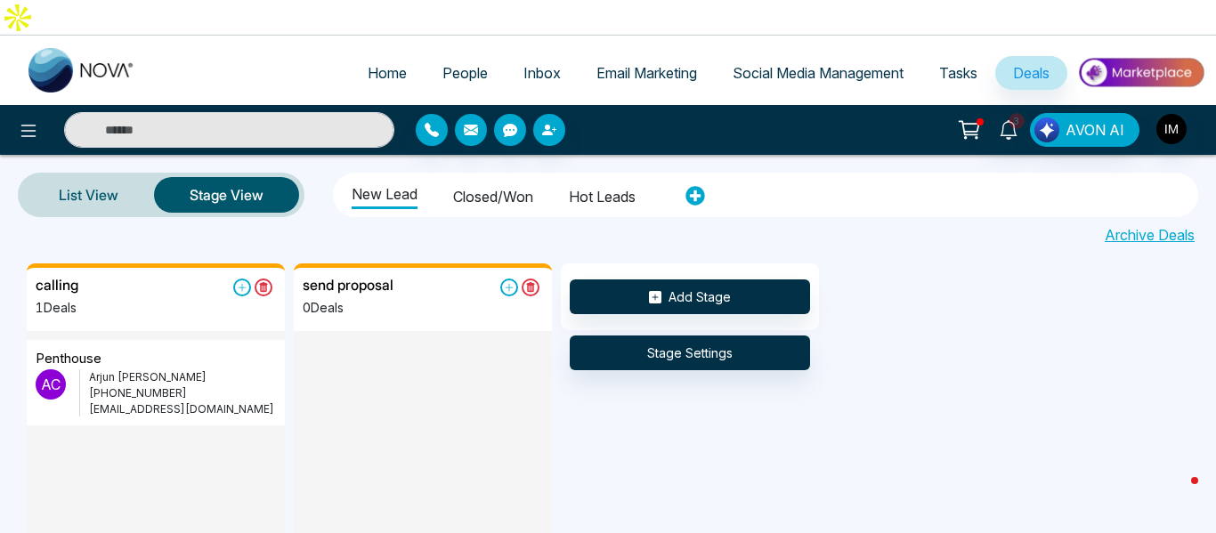
click at [372, 64] on span "Home" at bounding box center [387, 73] width 39 height 18
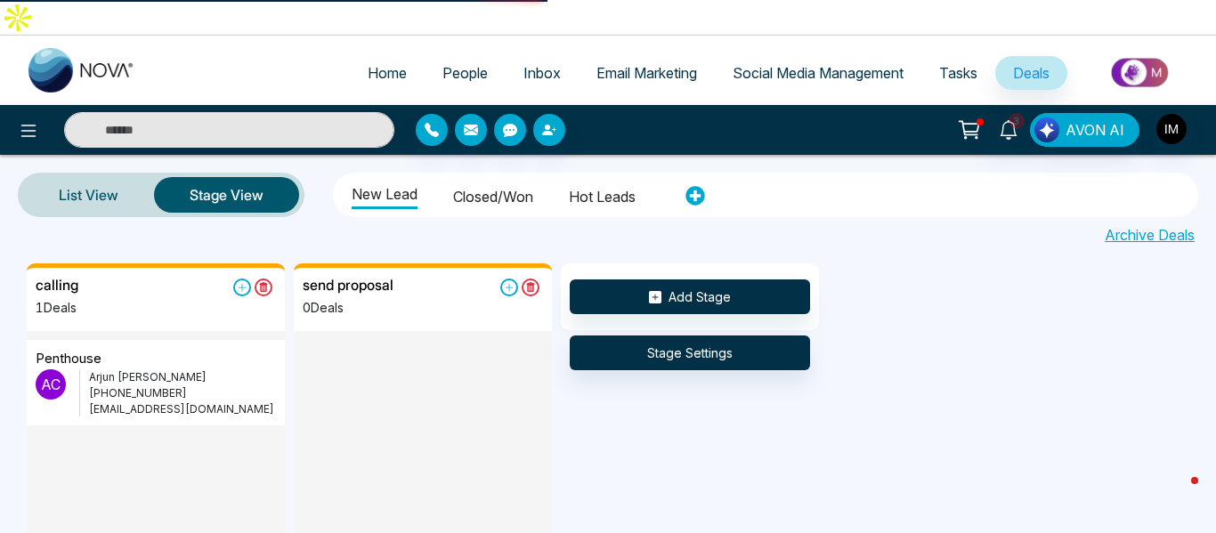
select select "*"
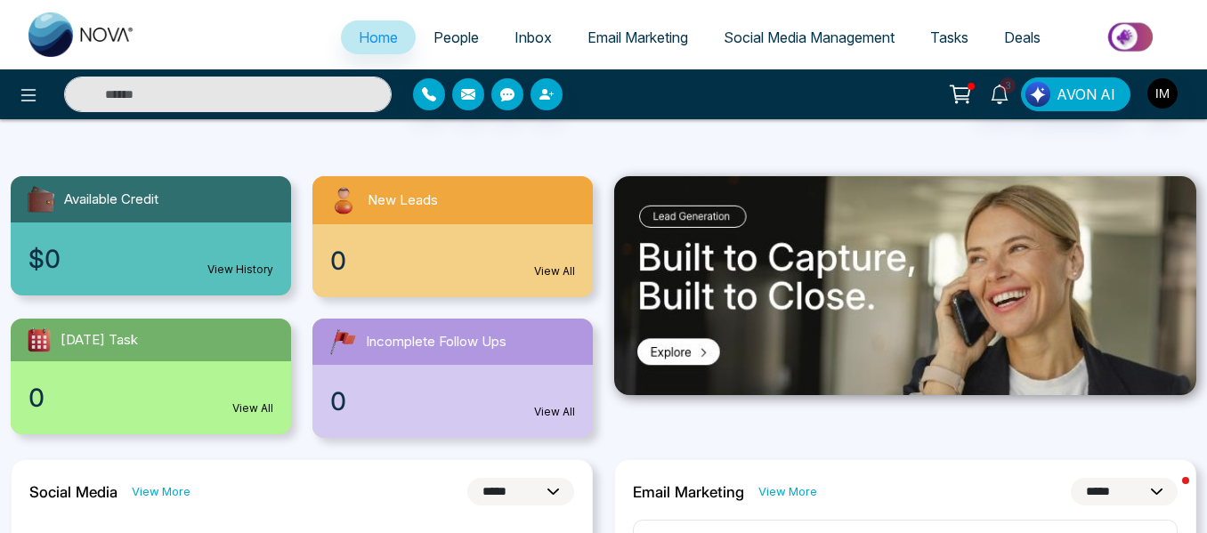
scroll to position [178, 0]
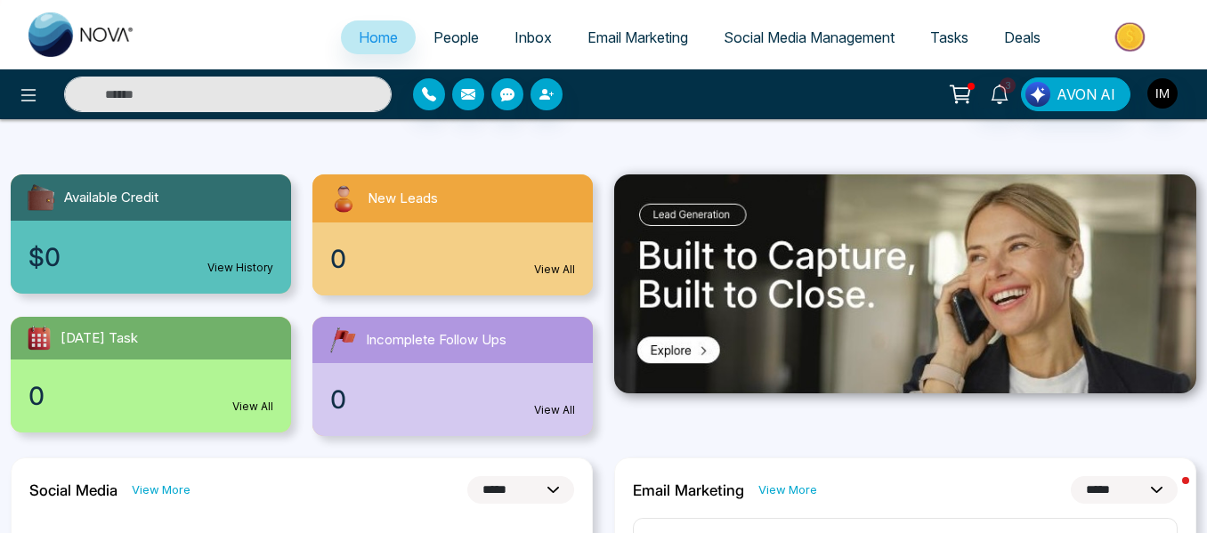
click at [717, 307] on img at bounding box center [905, 283] width 582 height 219
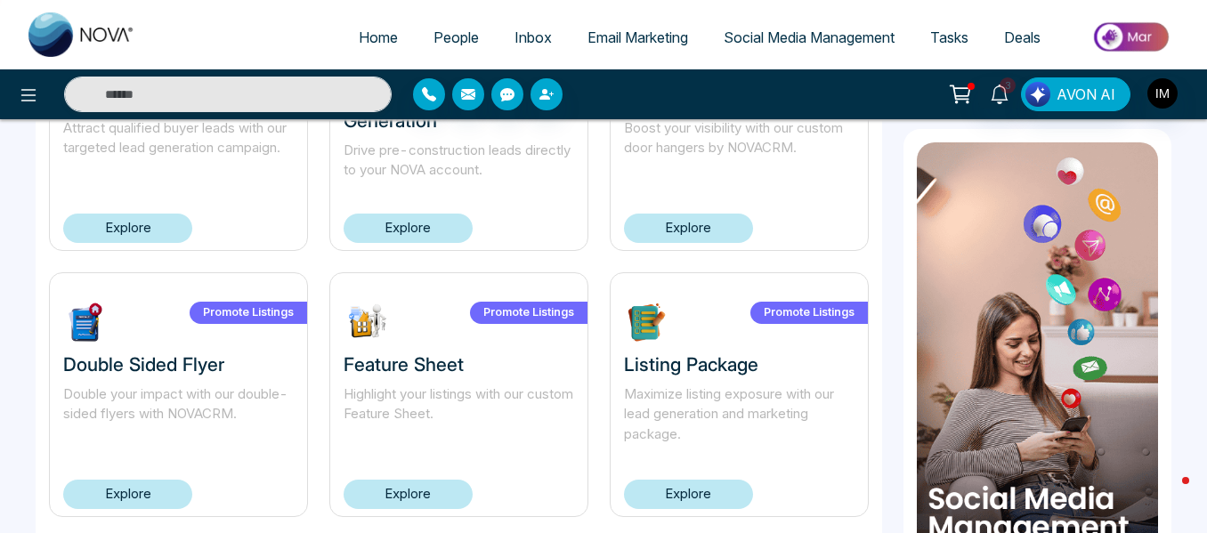
scroll to position [1157, 0]
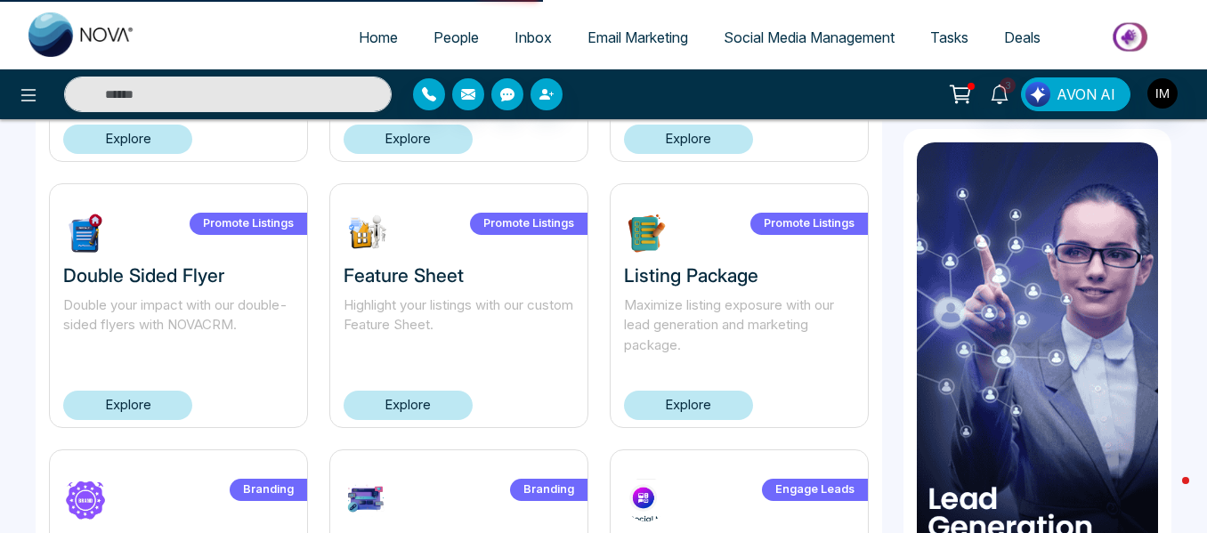
scroll to position [918, 0]
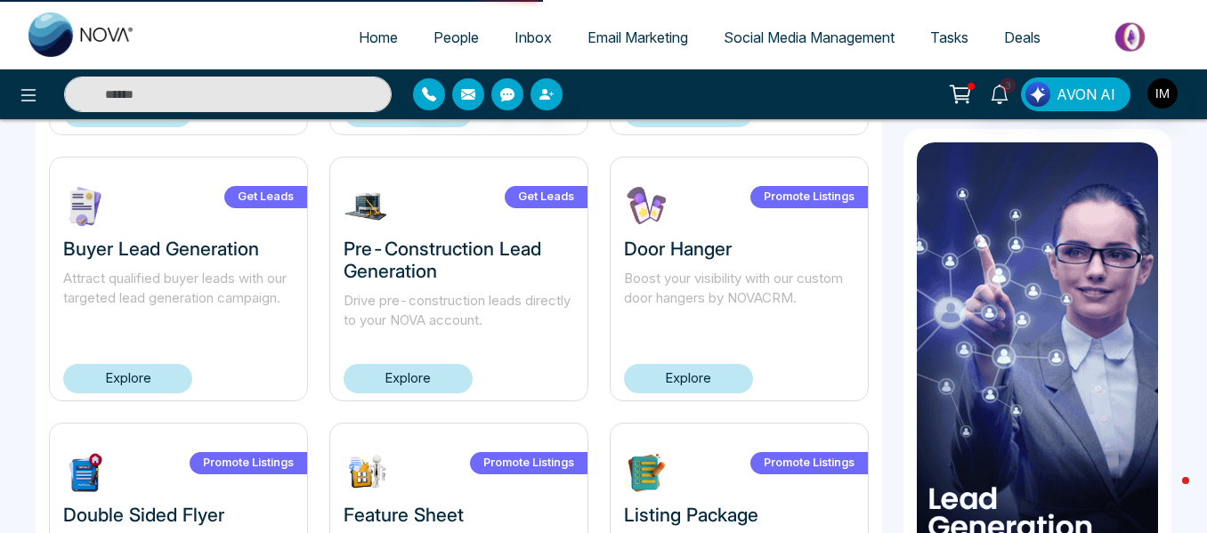
select select "*"
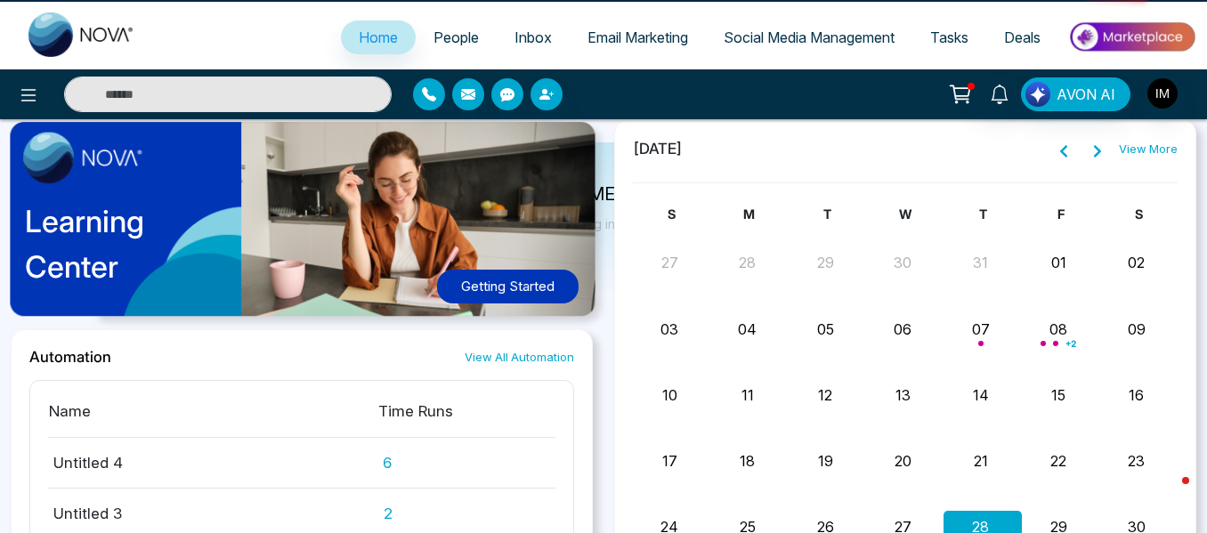
scroll to position [0, 0]
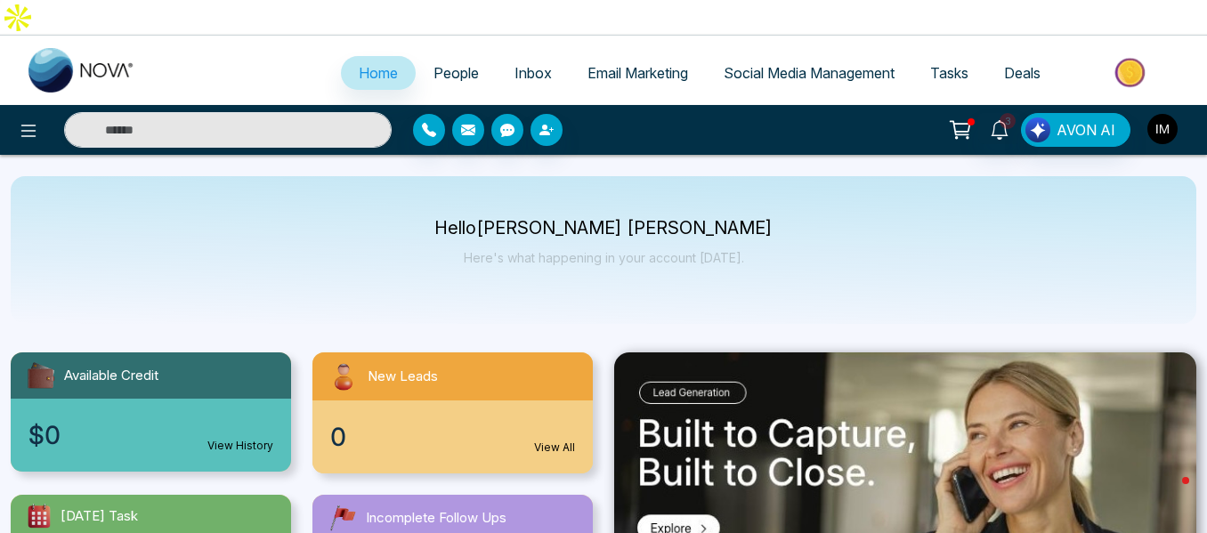
click at [1158, 114] on img "button" at bounding box center [1162, 129] width 30 height 30
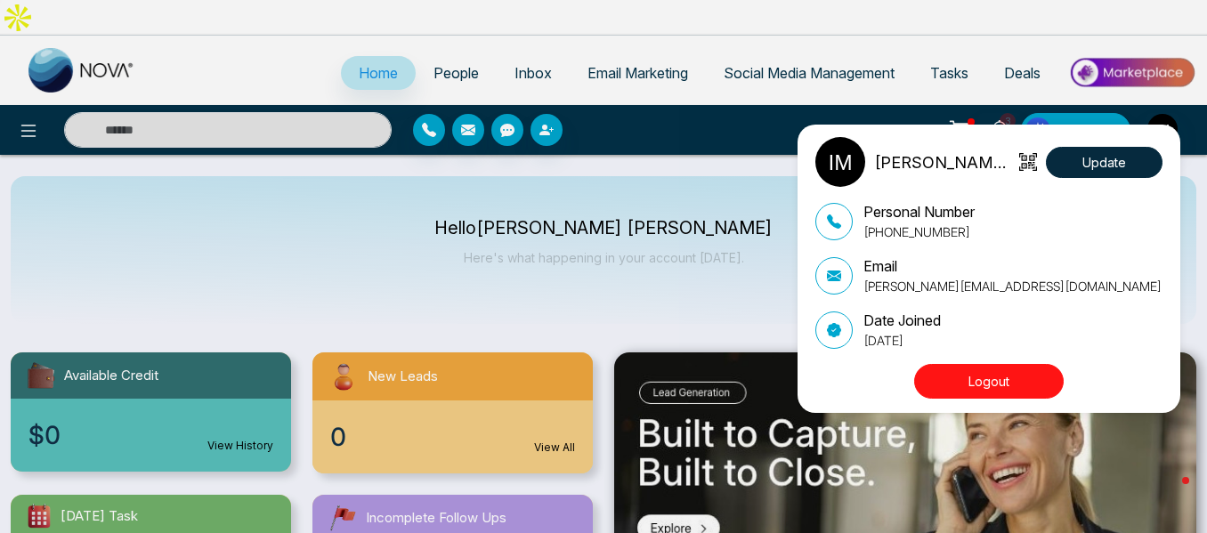
click at [884, 97] on div "[PERSON_NAME] [PERSON_NAME] Update Personal Number [PHONE_NUMBER] Email [PERSON…" at bounding box center [603, 266] width 1207 height 533
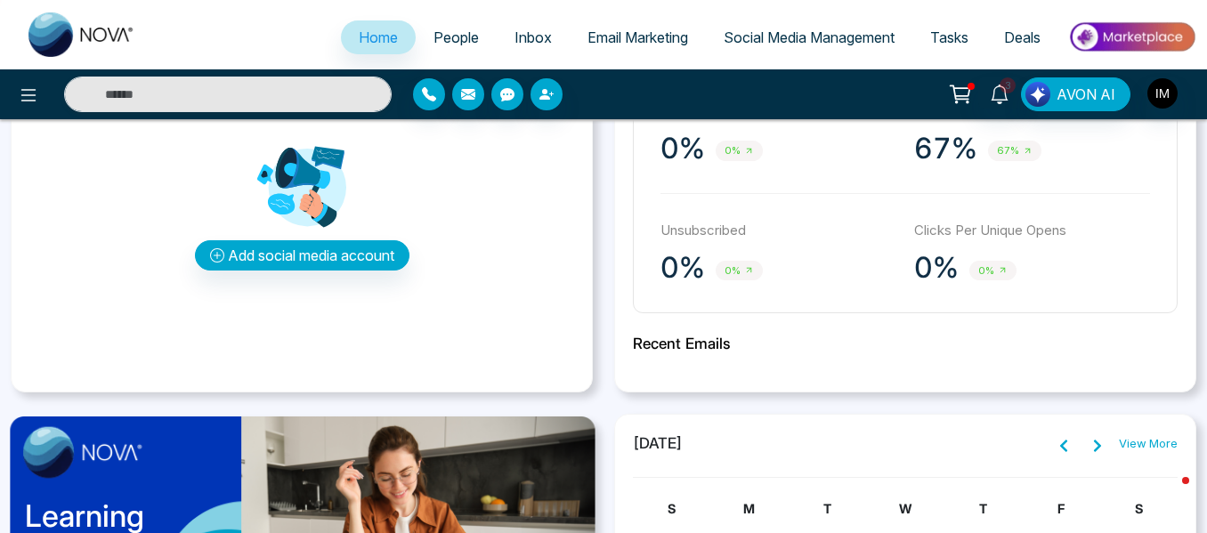
scroll to position [534, 0]
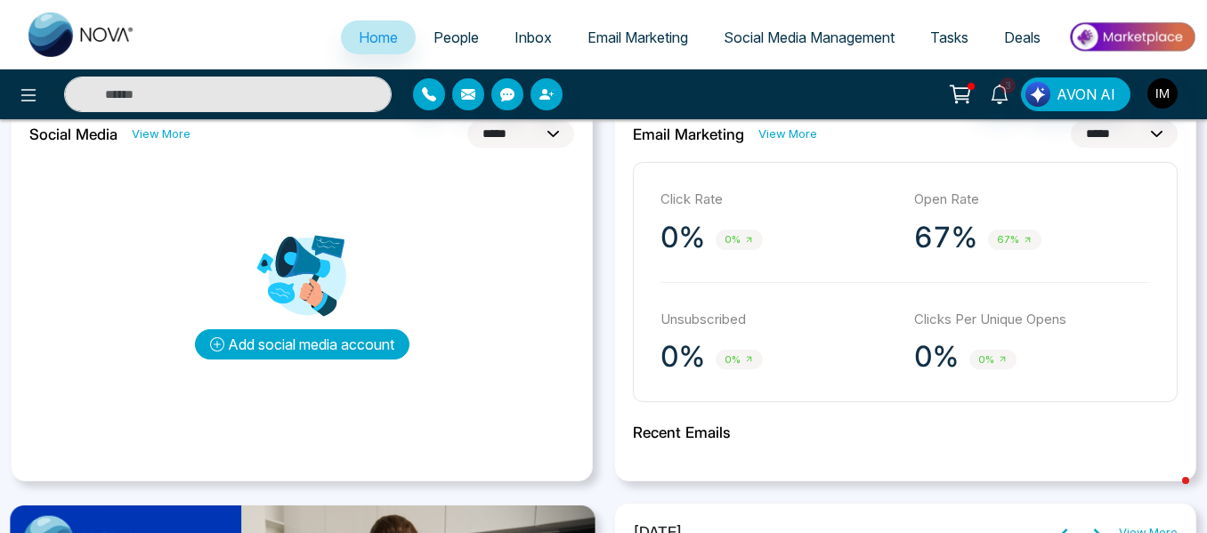
click at [383, 329] on button "Add social media account" at bounding box center [302, 344] width 214 height 30
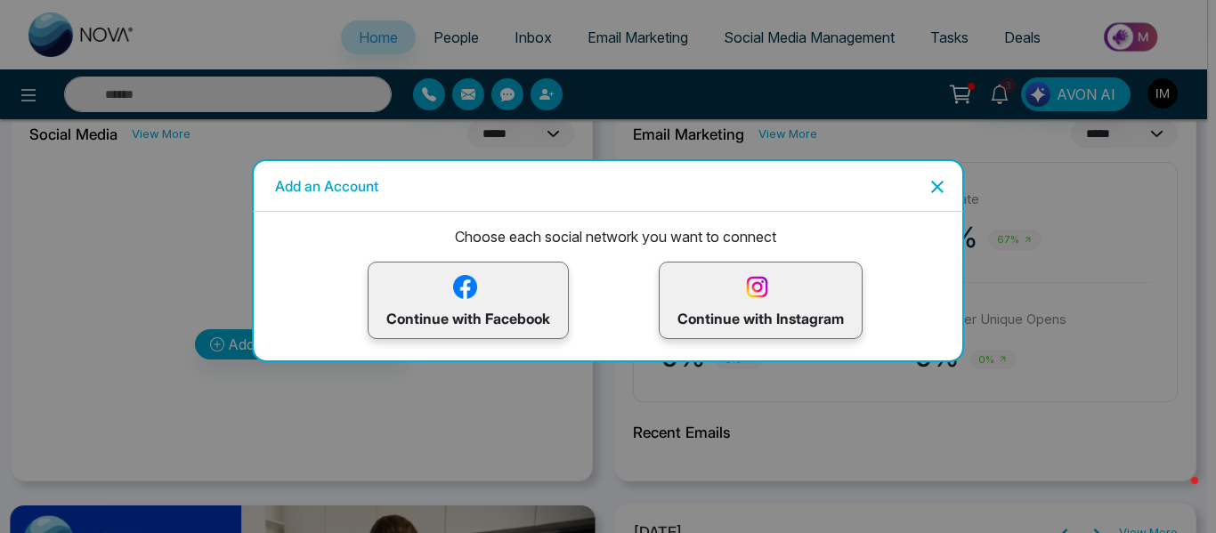
click at [934, 192] on icon "Close" at bounding box center [936, 186] width 21 height 21
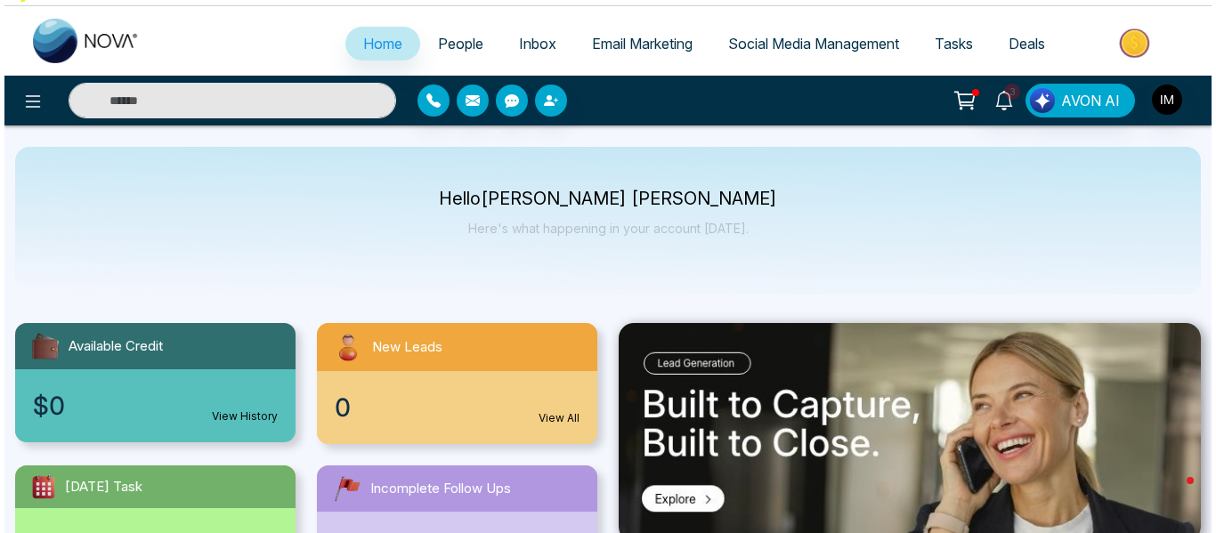
scroll to position [0, 0]
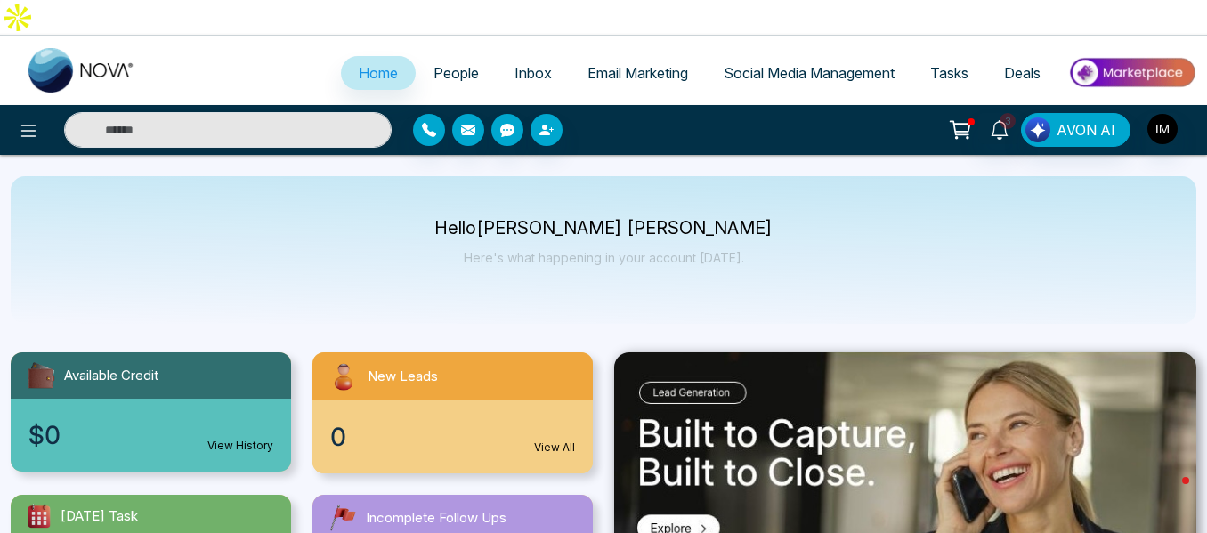
click at [433, 64] on span "People" at bounding box center [455, 73] width 45 height 18
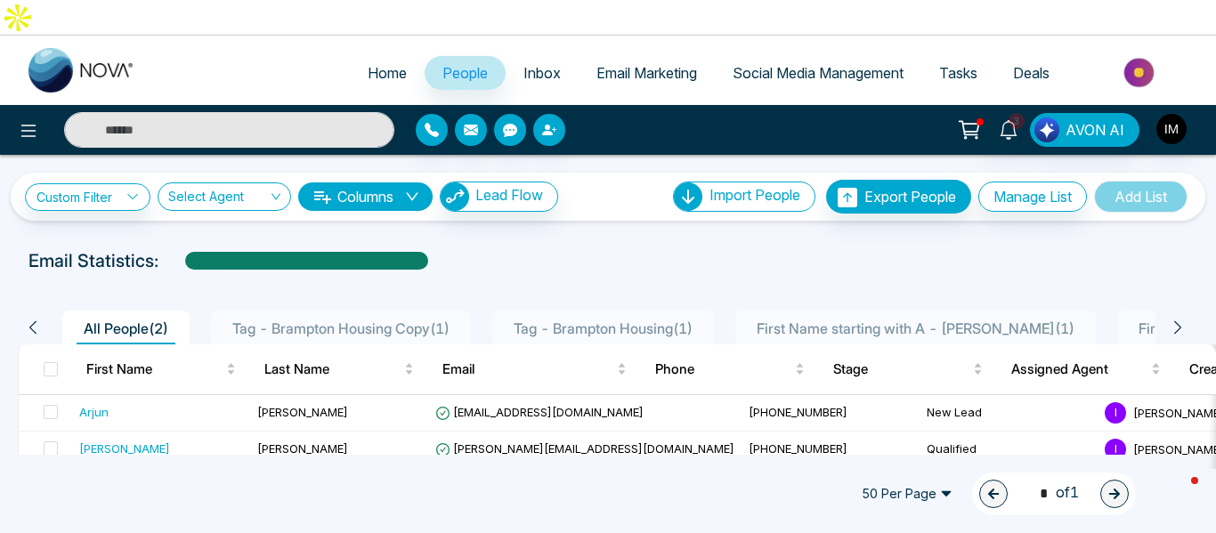
click at [368, 64] on span "Home" at bounding box center [387, 73] width 39 height 18
select select "*"
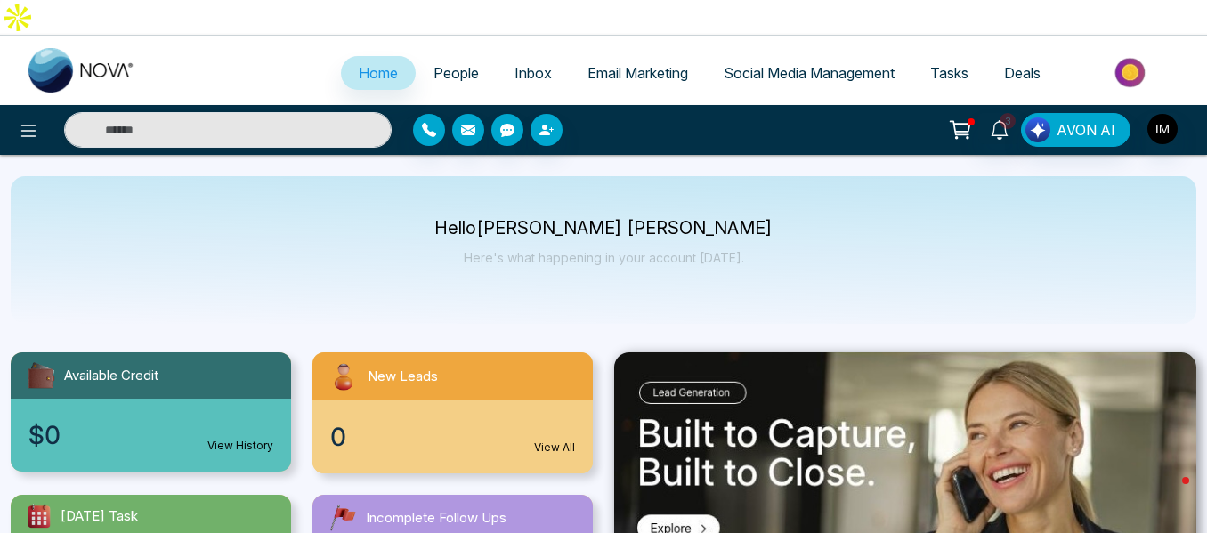
click at [431, 56] on link "People" at bounding box center [456, 73] width 81 height 34
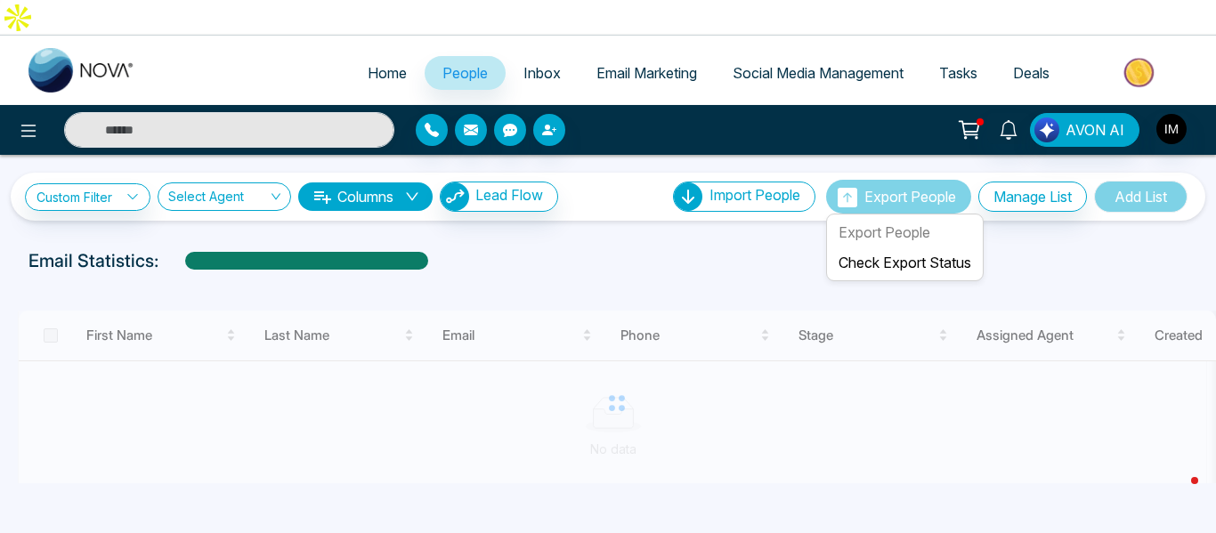
click at [883, 180] on button "Export People" at bounding box center [898, 197] width 145 height 34
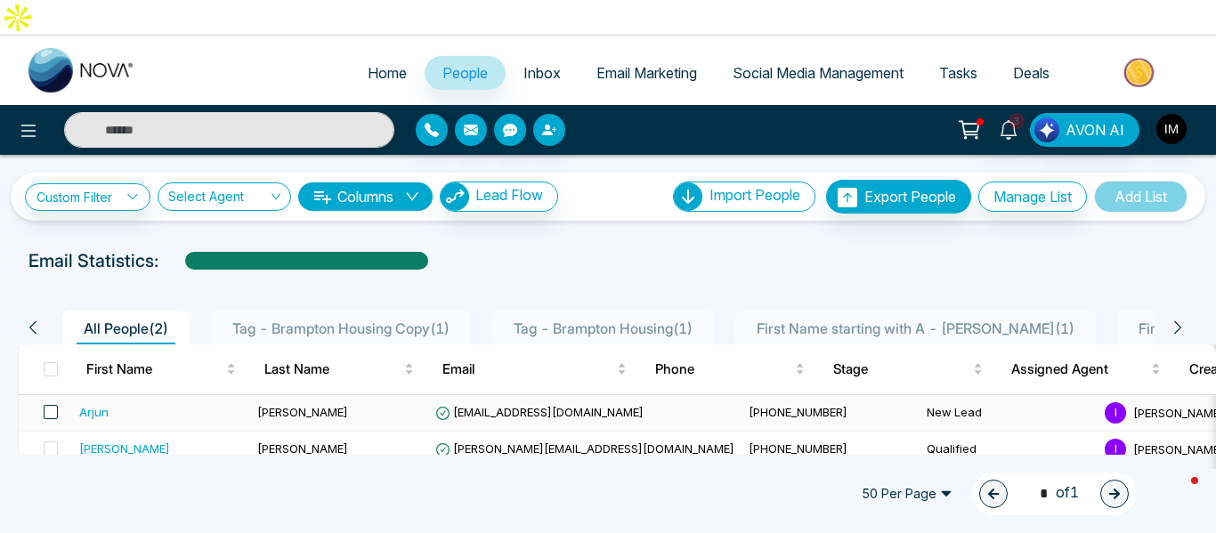
click at [53, 405] on span at bounding box center [51, 412] width 14 height 14
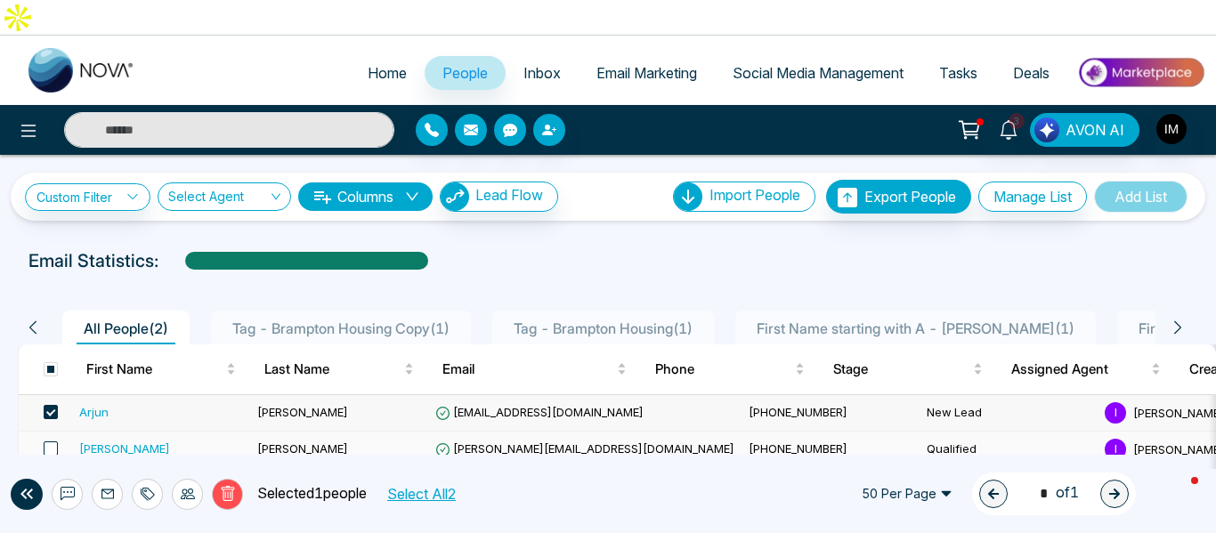
click at [53, 441] on span at bounding box center [51, 448] width 14 height 14
click at [380, 64] on span "Home" at bounding box center [387, 73] width 39 height 18
select select "*"
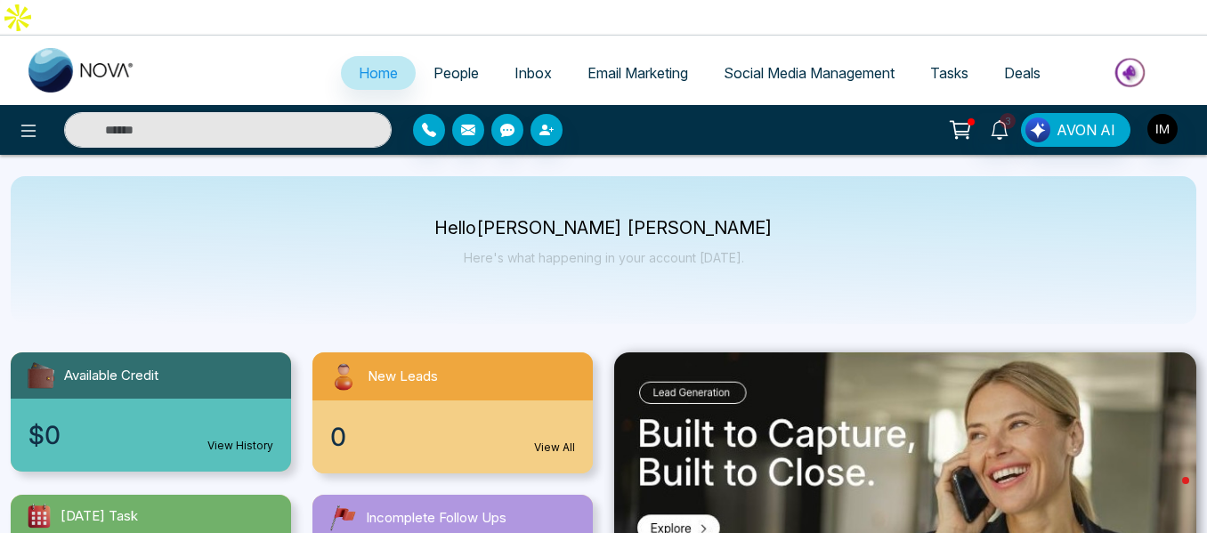
click at [433, 64] on span "People" at bounding box center [455, 73] width 45 height 18
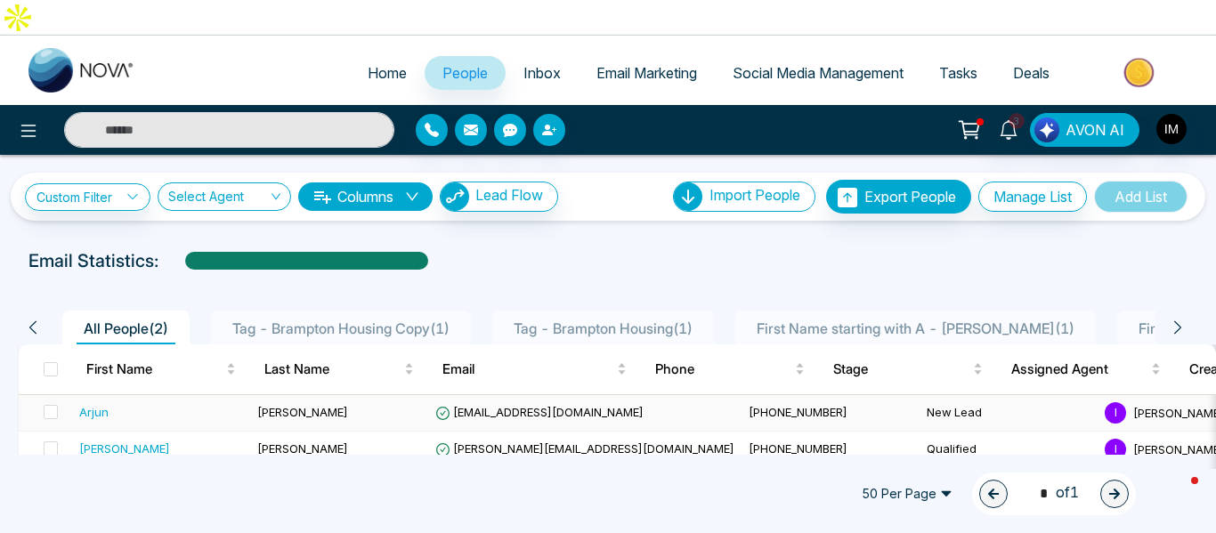
click at [96, 403] on div "Arjun" at bounding box center [93, 412] width 29 height 18
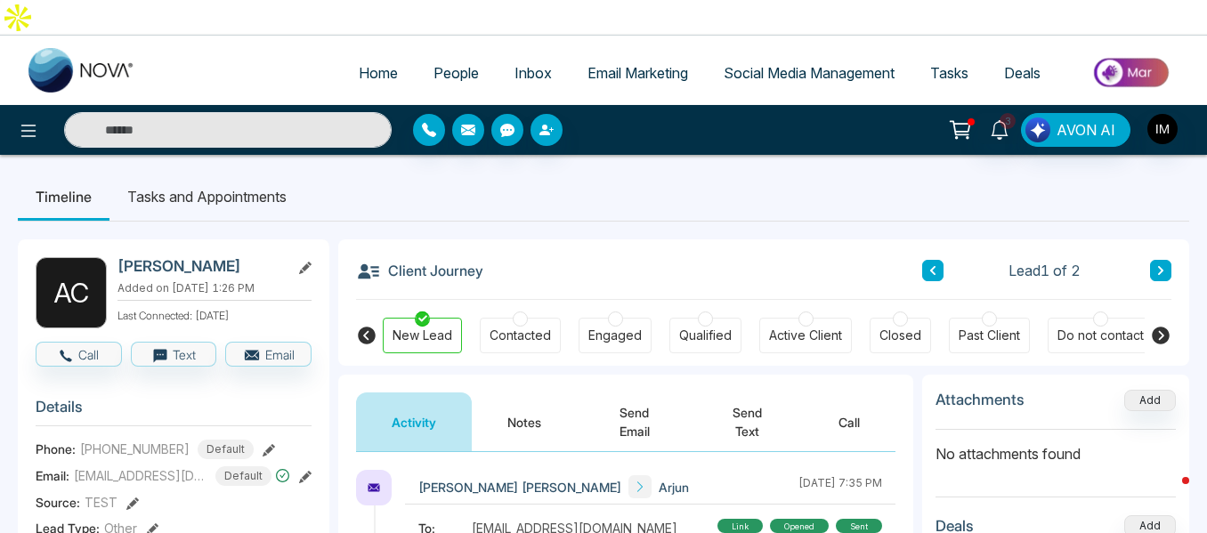
click at [216, 173] on li "Tasks and Appointments" at bounding box center [206, 197] width 195 height 48
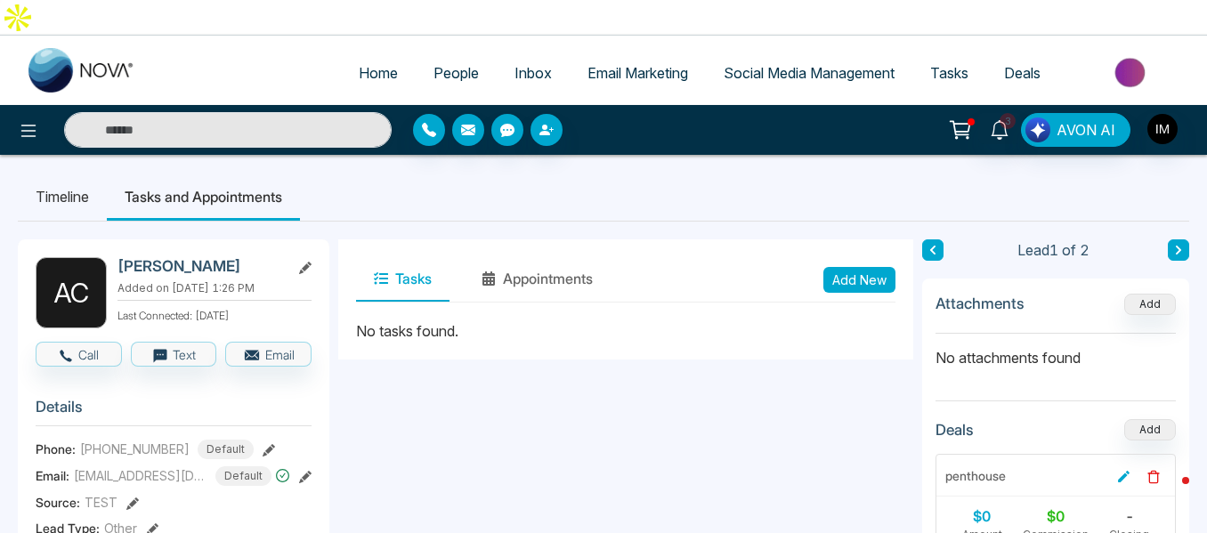
click at [433, 64] on span "People" at bounding box center [455, 73] width 45 height 18
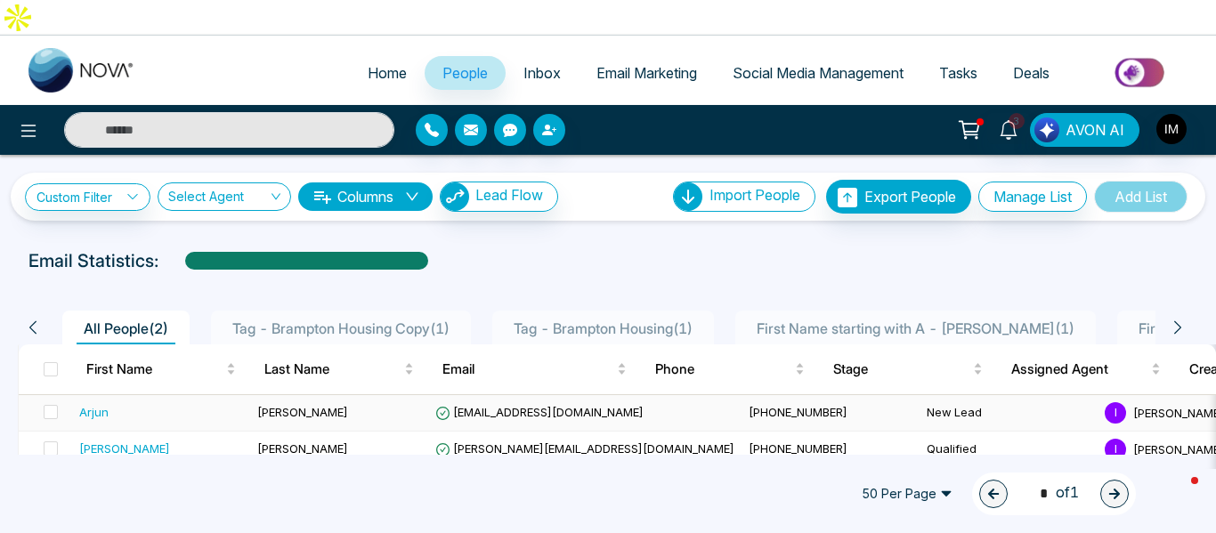
click at [108, 403] on div "Arjun" at bounding box center [93, 412] width 29 height 18
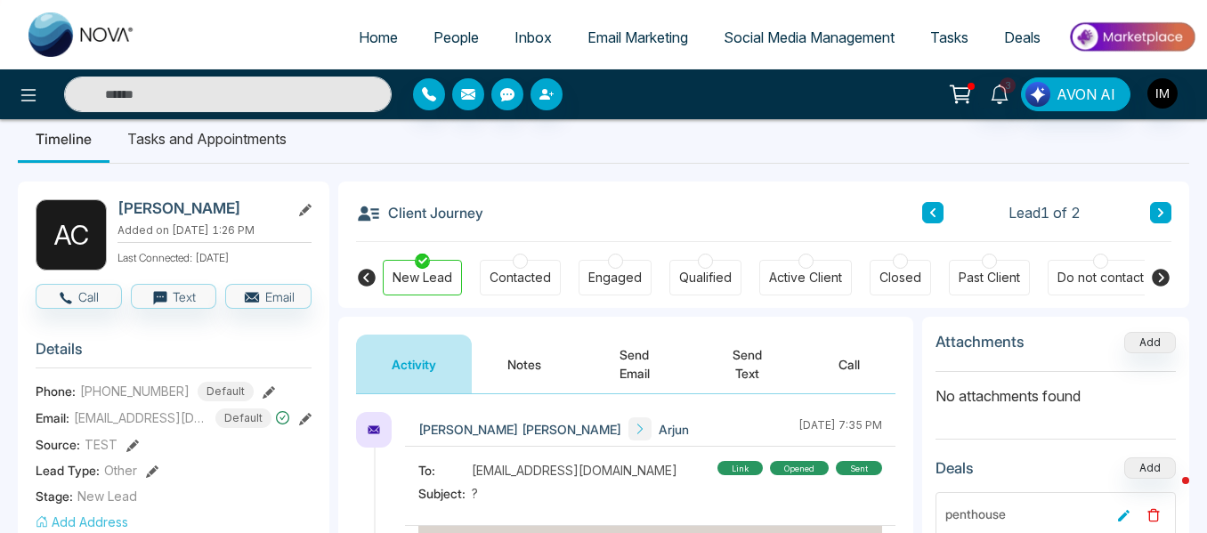
scroll to position [89, 0]
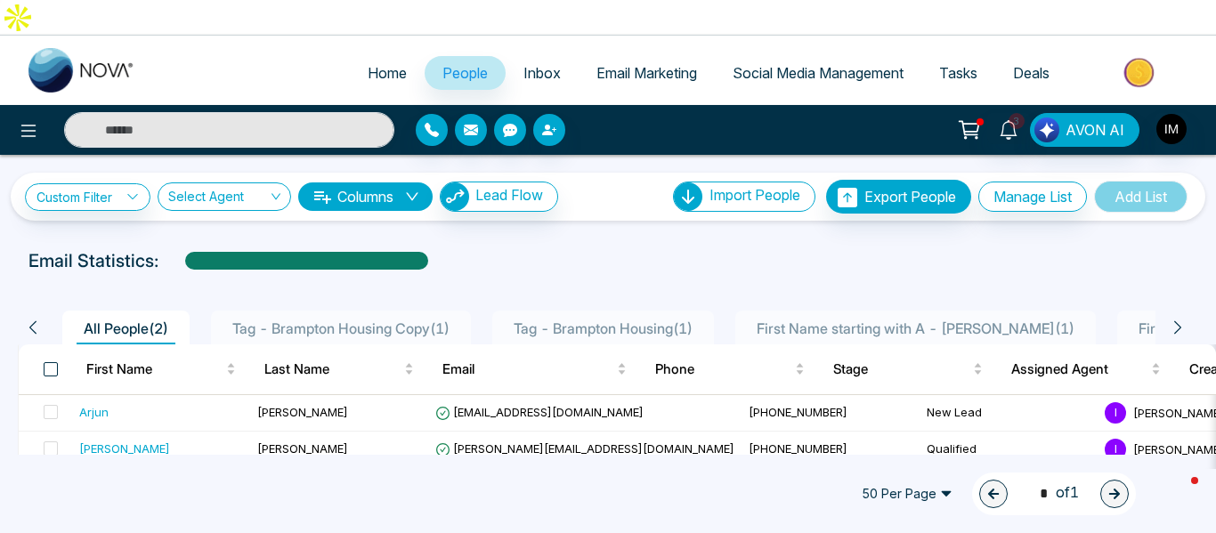
click at [52, 362] on span at bounding box center [51, 369] width 14 height 14
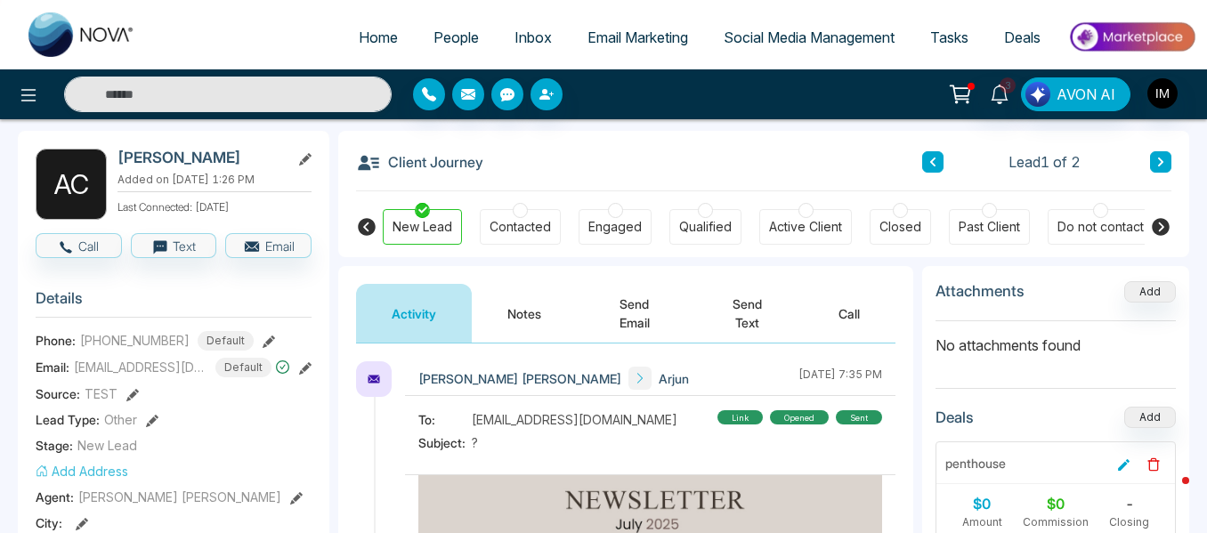
scroll to position [178, 0]
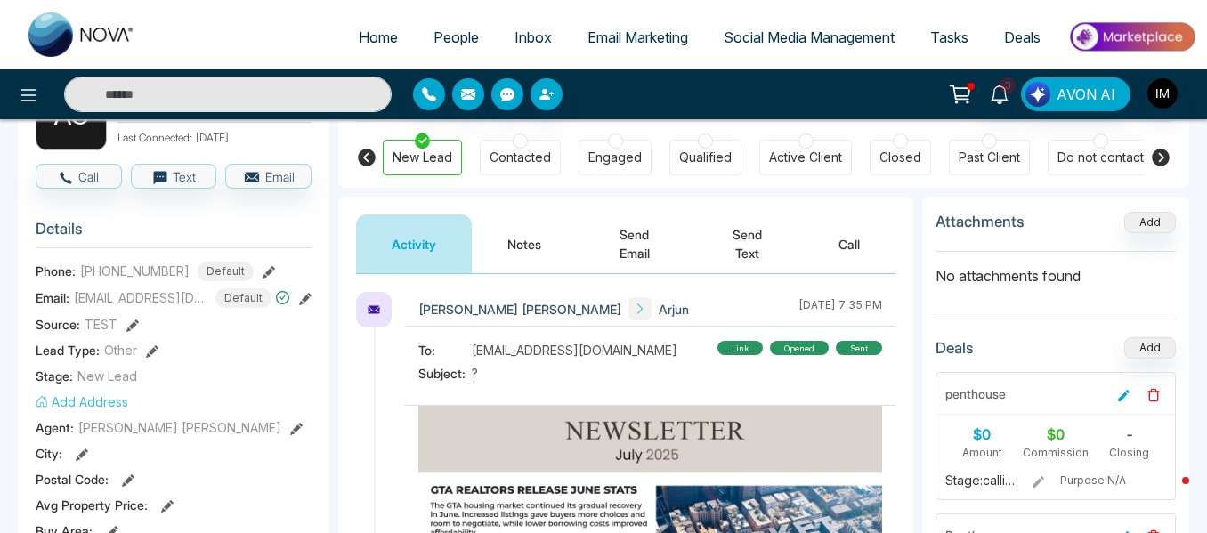
click at [626, 214] on button "Send Email" at bounding box center [634, 243] width 115 height 59
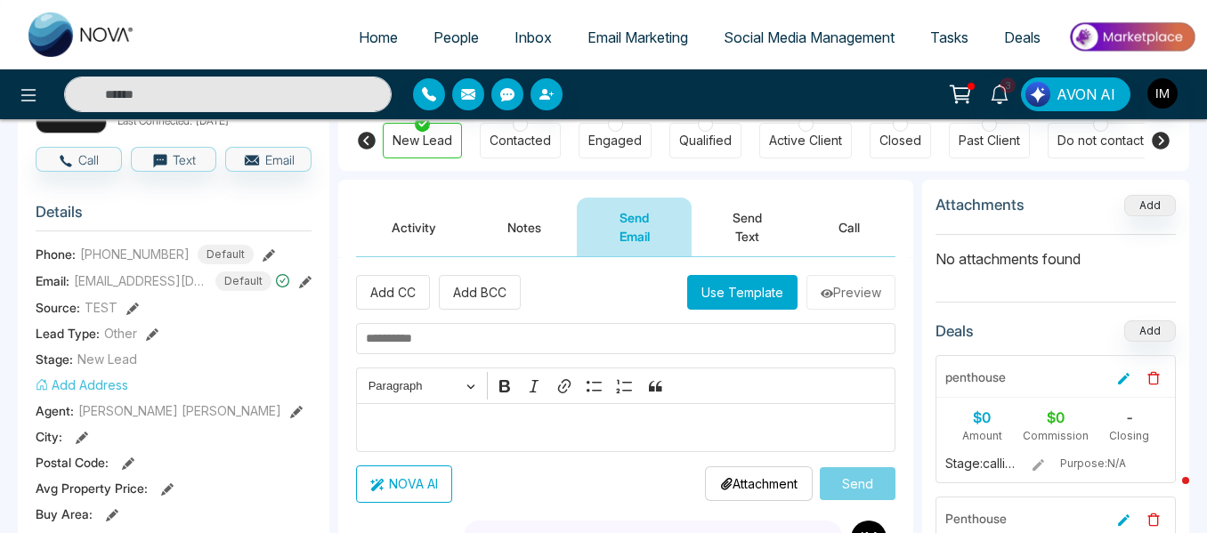
scroll to position [89, 0]
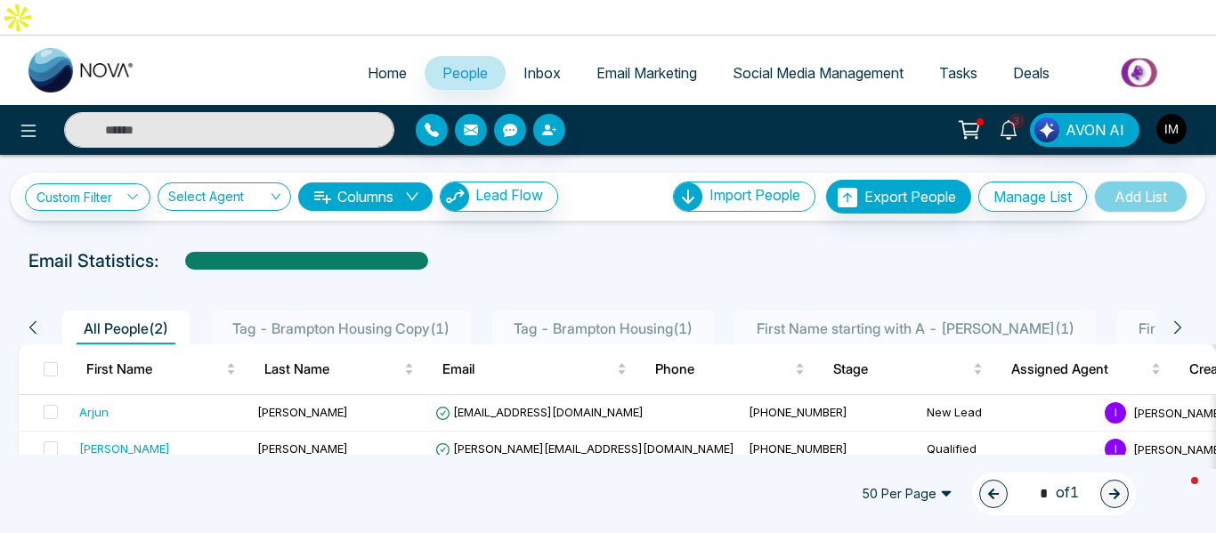
click at [465, 64] on span "People" at bounding box center [464, 73] width 45 height 18
click at [54, 362] on span at bounding box center [51, 369] width 14 height 14
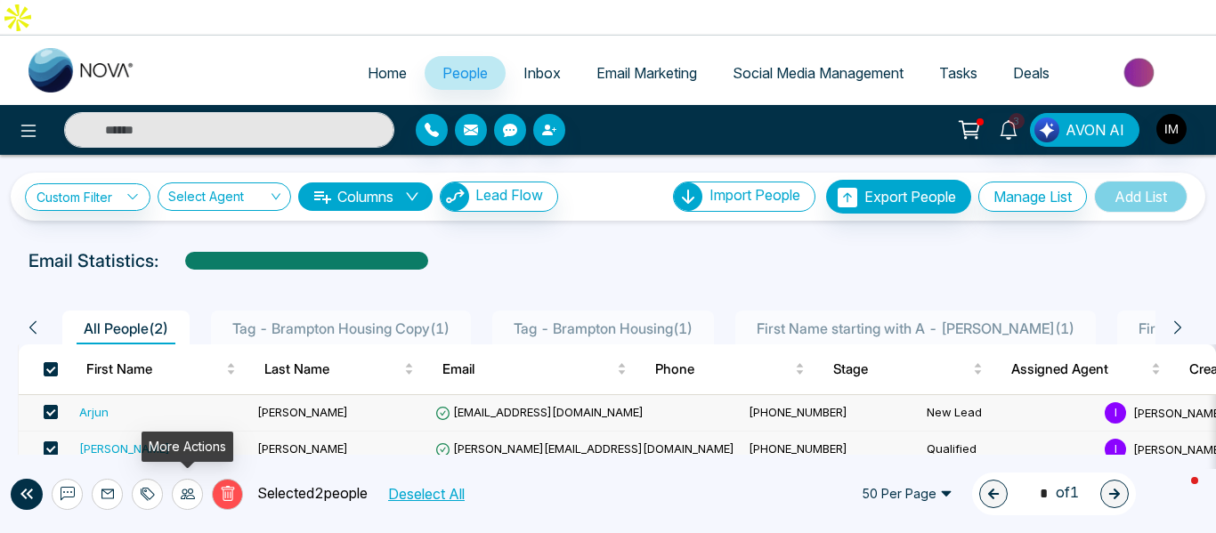
click at [184, 500] on icon at bounding box center [188, 494] width 14 height 14
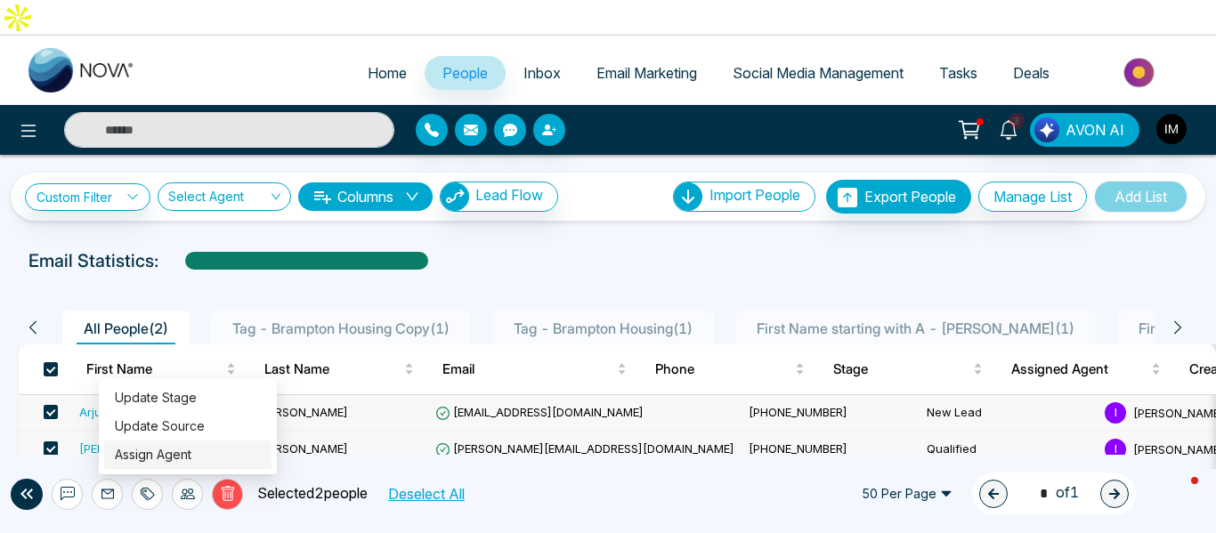
click at [171, 450] on link "Assign Agent" at bounding box center [153, 454] width 77 height 15
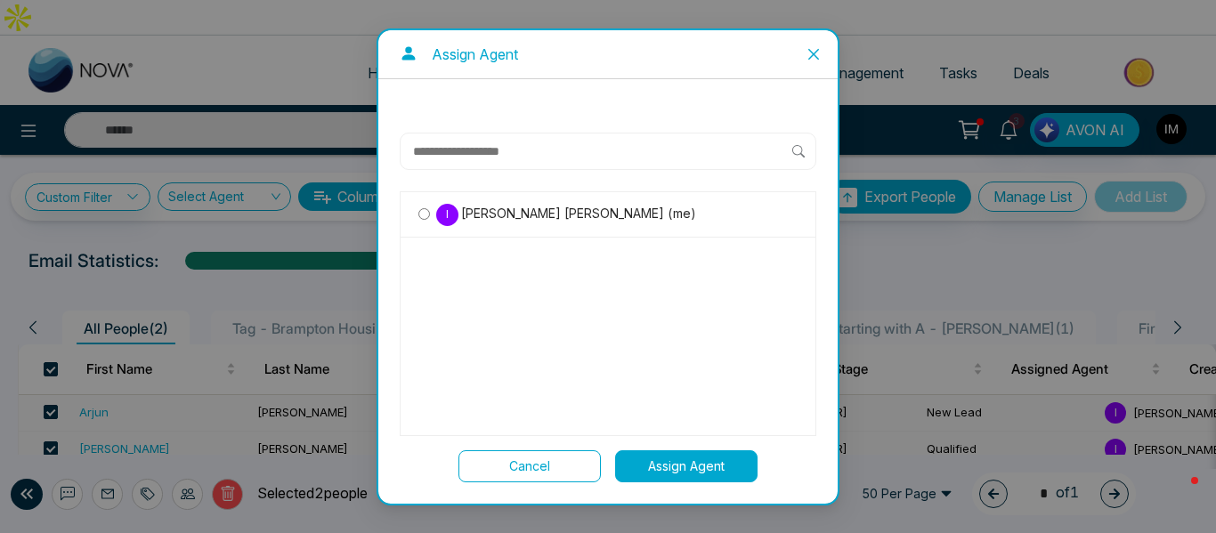
click at [817, 47] on icon "close" at bounding box center [813, 54] width 14 height 14
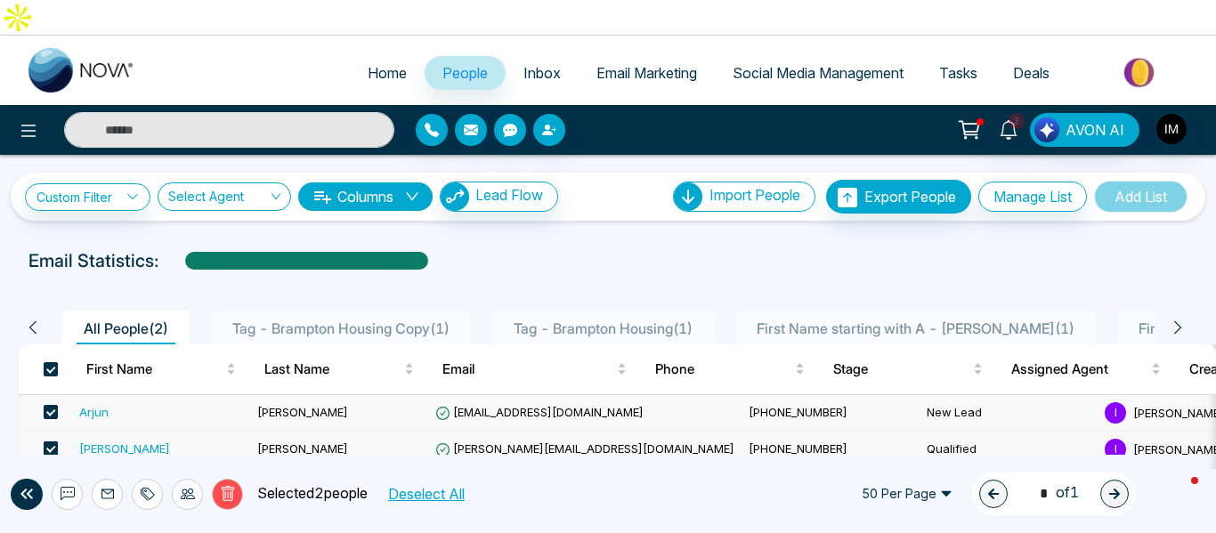
click at [50, 441] on span at bounding box center [51, 448] width 14 height 14
click at [107, 494] on icon at bounding box center [107, 494] width 12 height 10
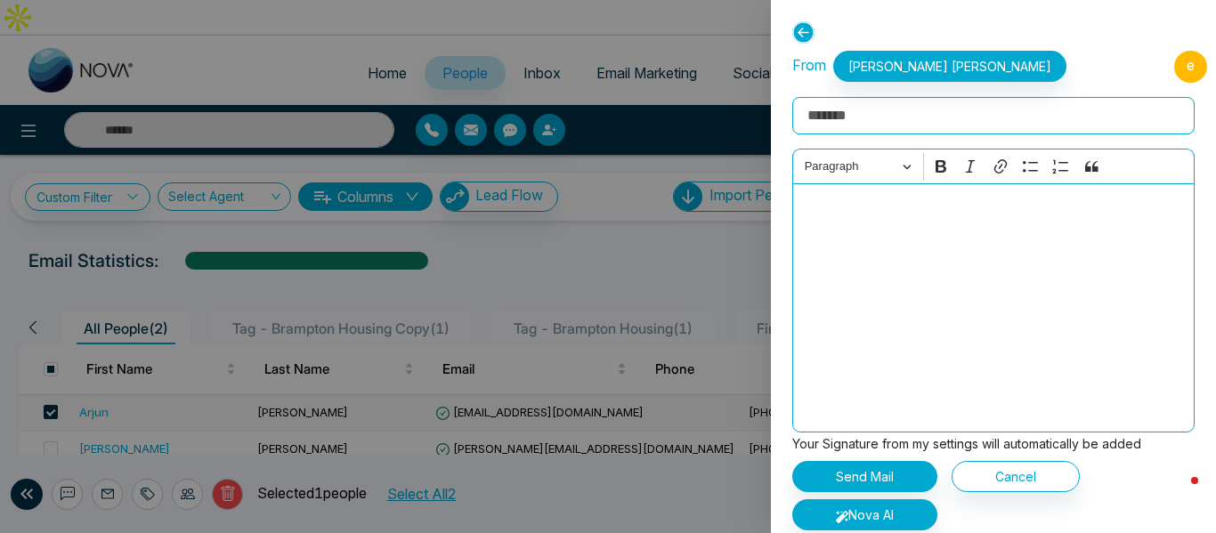
click at [899, 239] on div "Editor editing area: main" at bounding box center [993, 307] width 402 height 249
click at [802, 29] on icon at bounding box center [803, 32] width 22 height 22
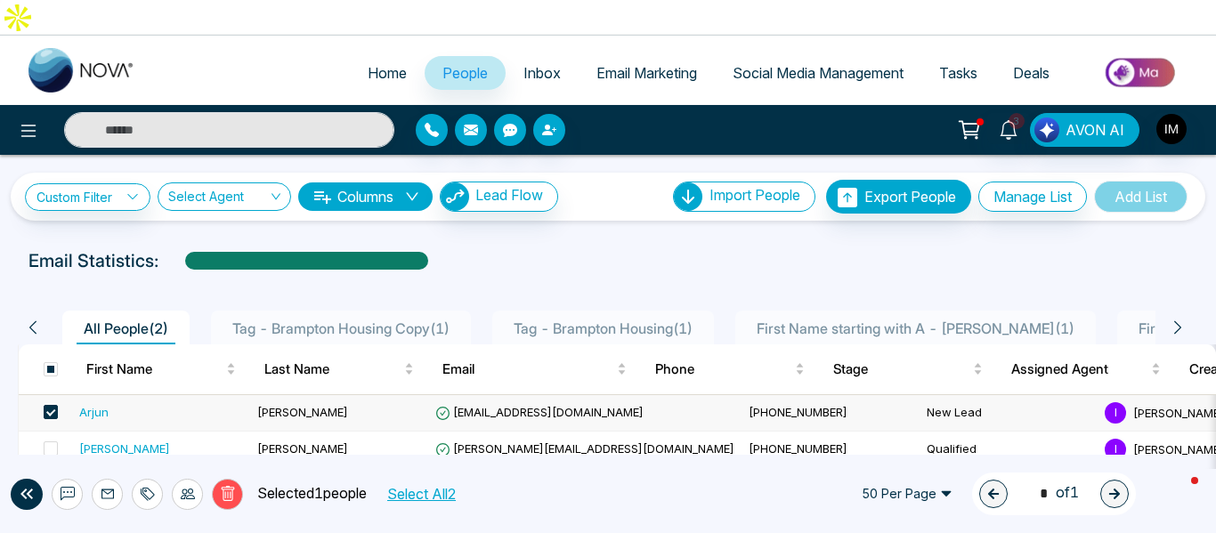
click at [95, 403] on div "Arjun" at bounding box center [93, 412] width 29 height 18
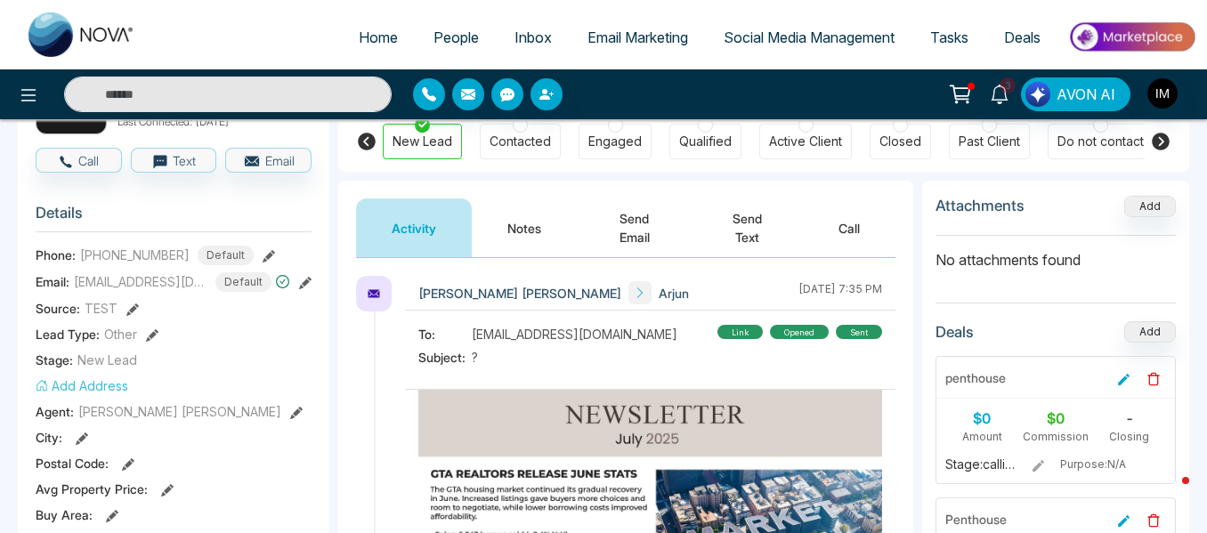
scroll to position [89, 0]
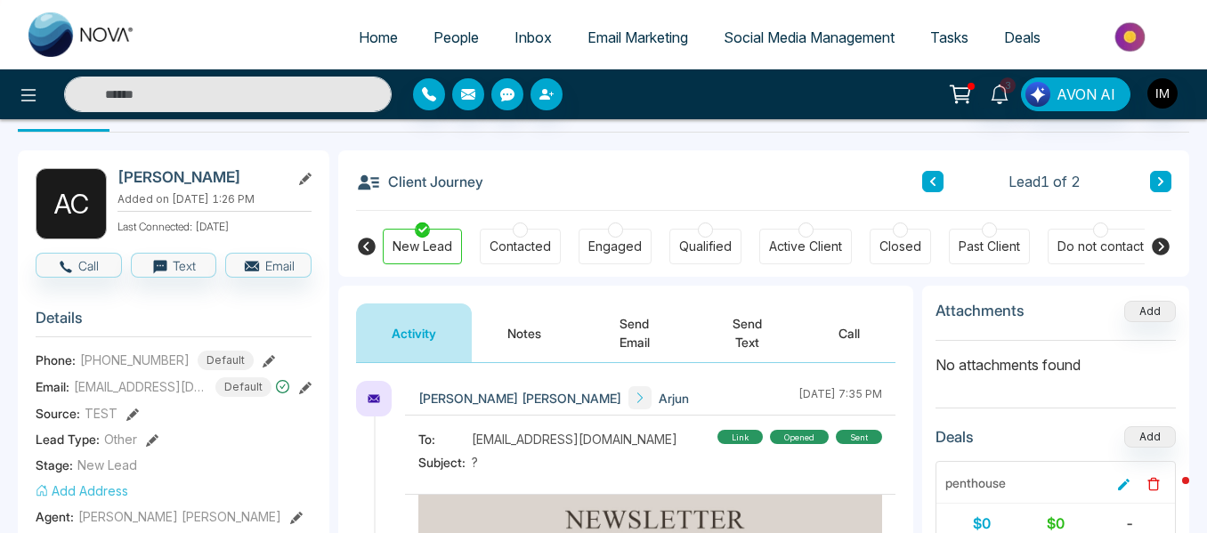
click at [521, 303] on button "Notes" at bounding box center [524, 332] width 105 height 59
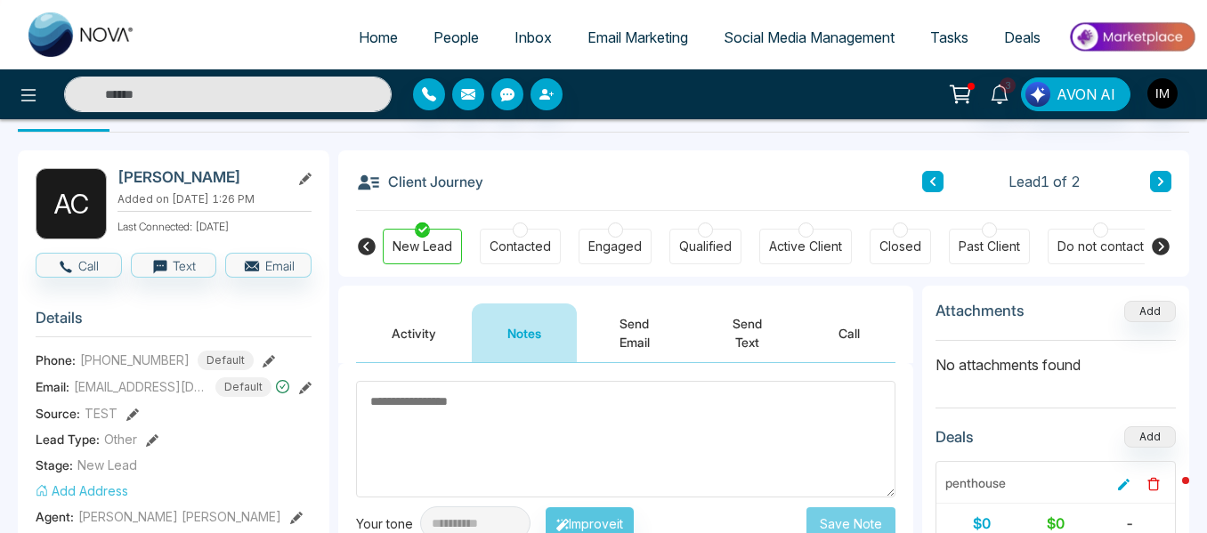
click at [644, 303] on button "Send Email" at bounding box center [634, 332] width 115 height 59
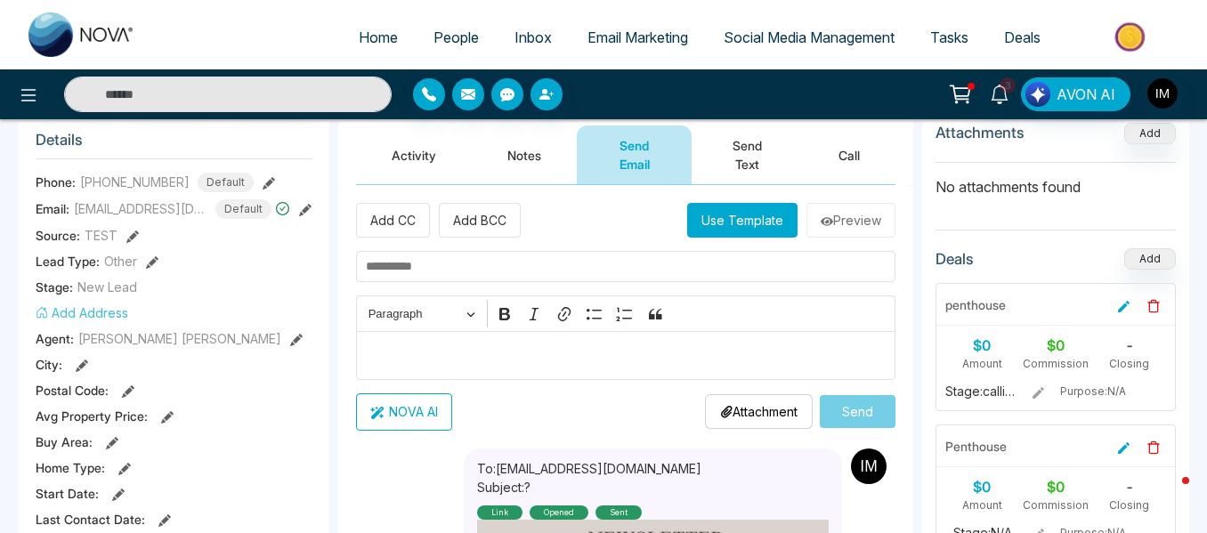
click at [435, 251] on input "text" at bounding box center [625, 266] width 539 height 31
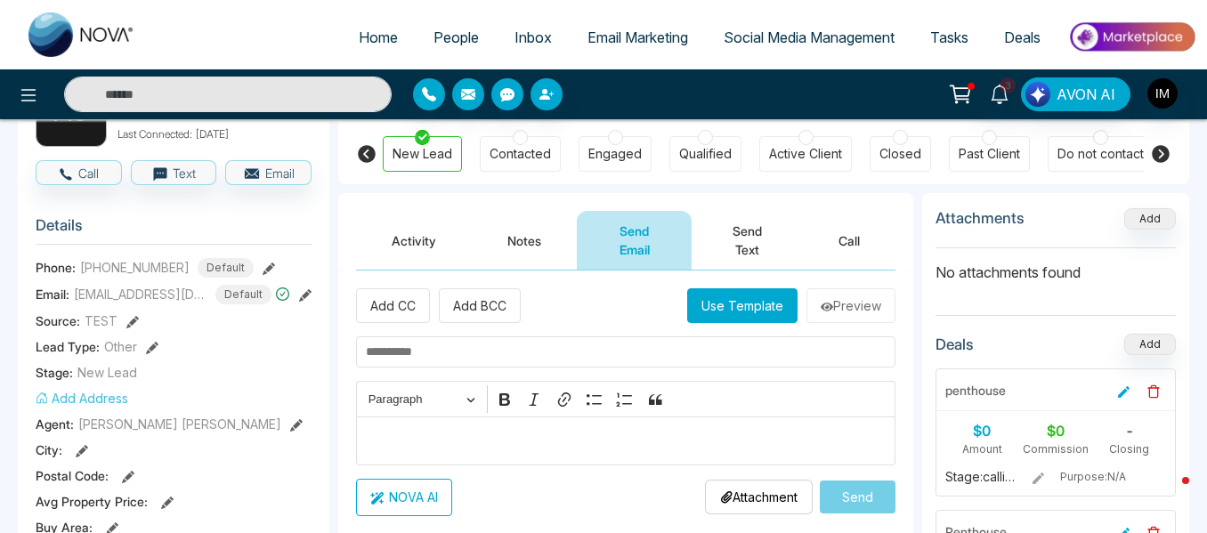
scroll to position [89, 0]
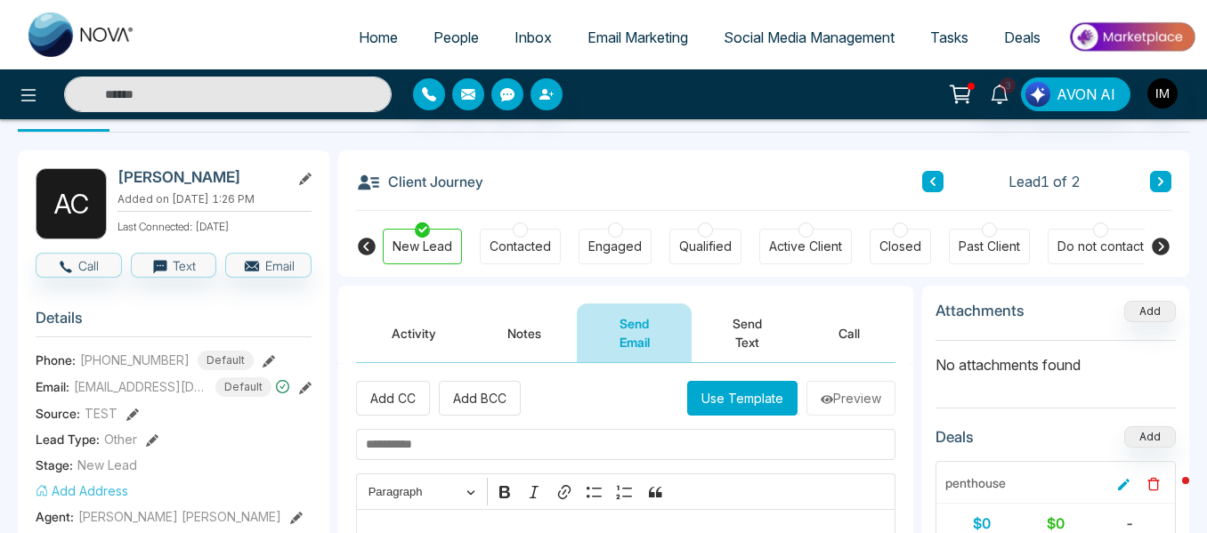
click at [754, 303] on button "Send Text" at bounding box center [747, 332] width 111 height 59
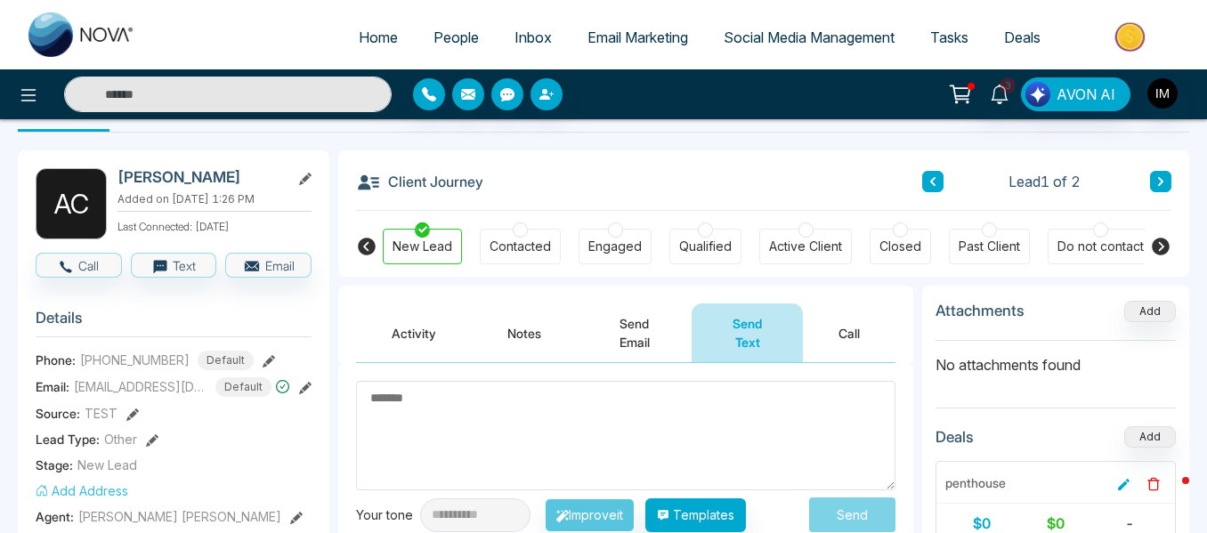
click at [862, 303] on button "Call" at bounding box center [849, 332] width 93 height 59
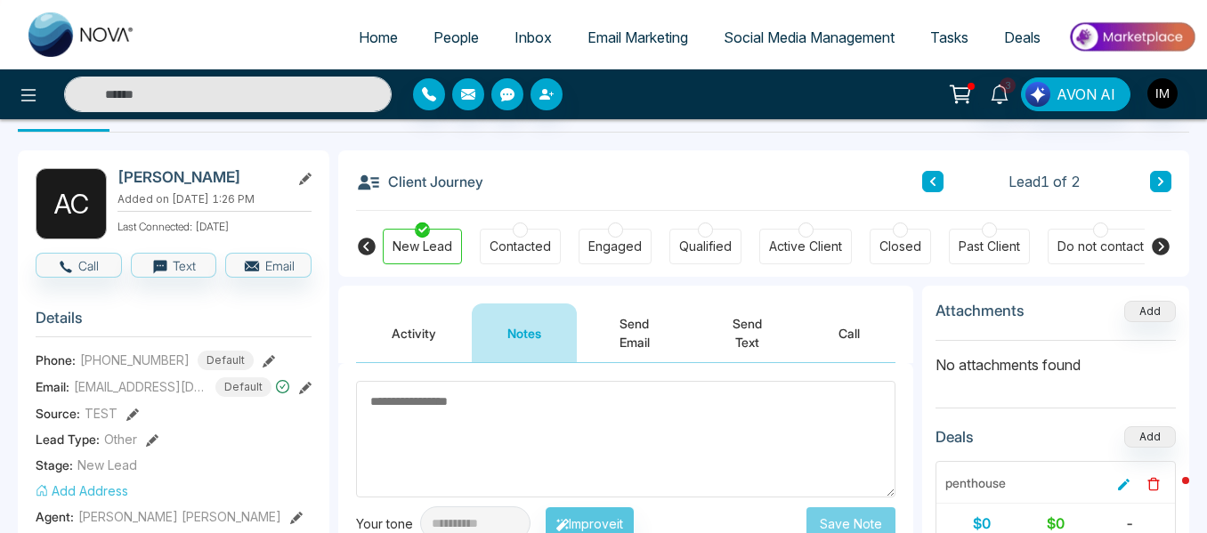
click at [450, 32] on span "People" at bounding box center [455, 37] width 45 height 18
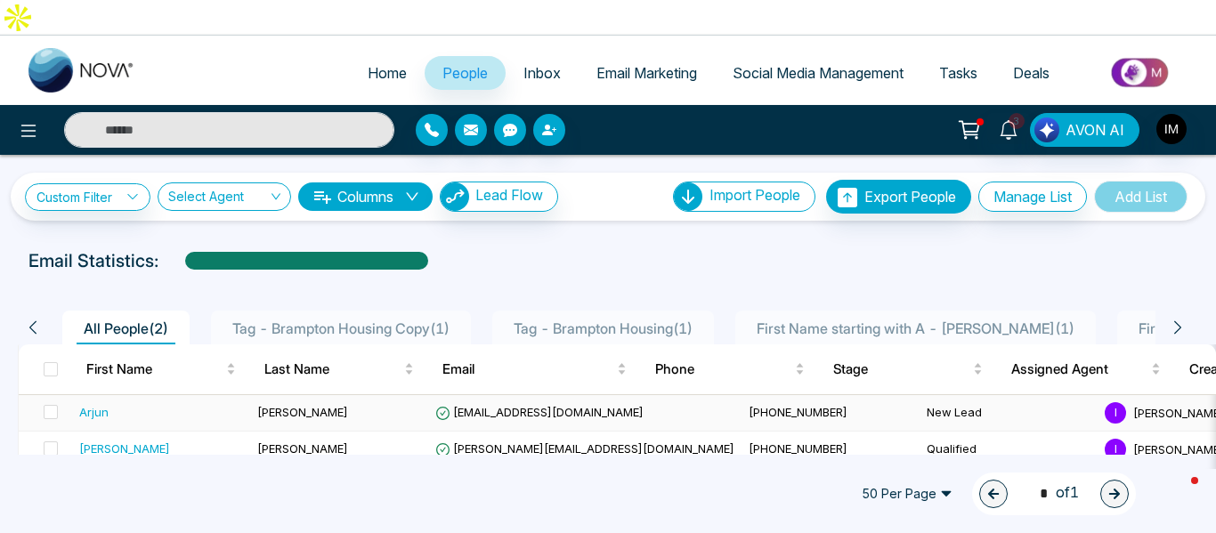
click at [100, 403] on div "Arjun" at bounding box center [93, 412] width 29 height 18
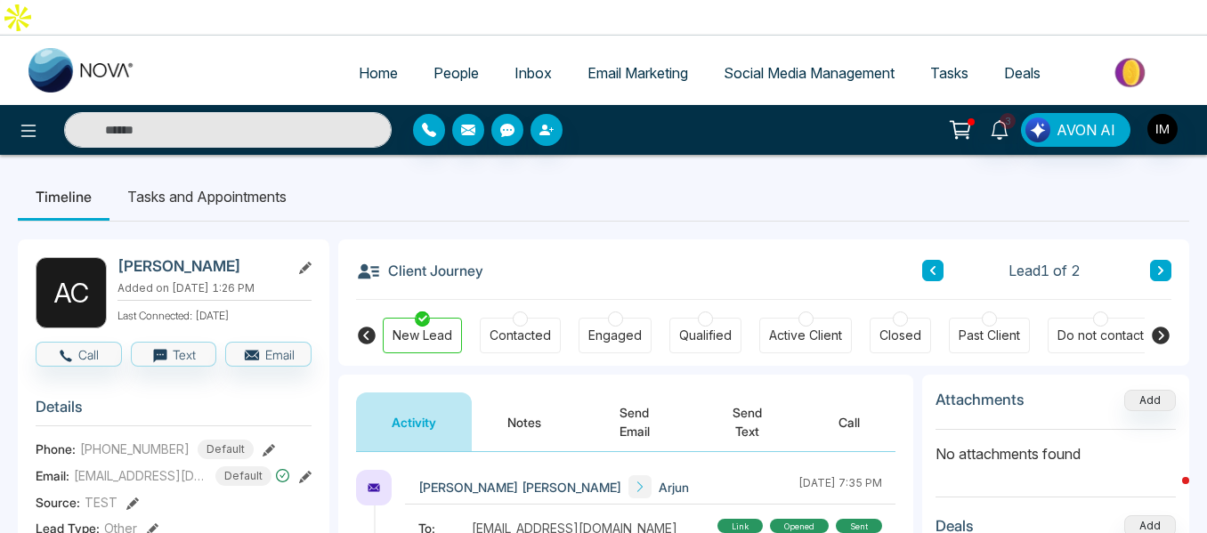
click at [449, 50] on ul "Home People Inbox Email Marketing Social Media Management Tasks Deals" at bounding box center [674, 74] width 1043 height 49
click at [448, 64] on span "People" at bounding box center [455, 73] width 45 height 18
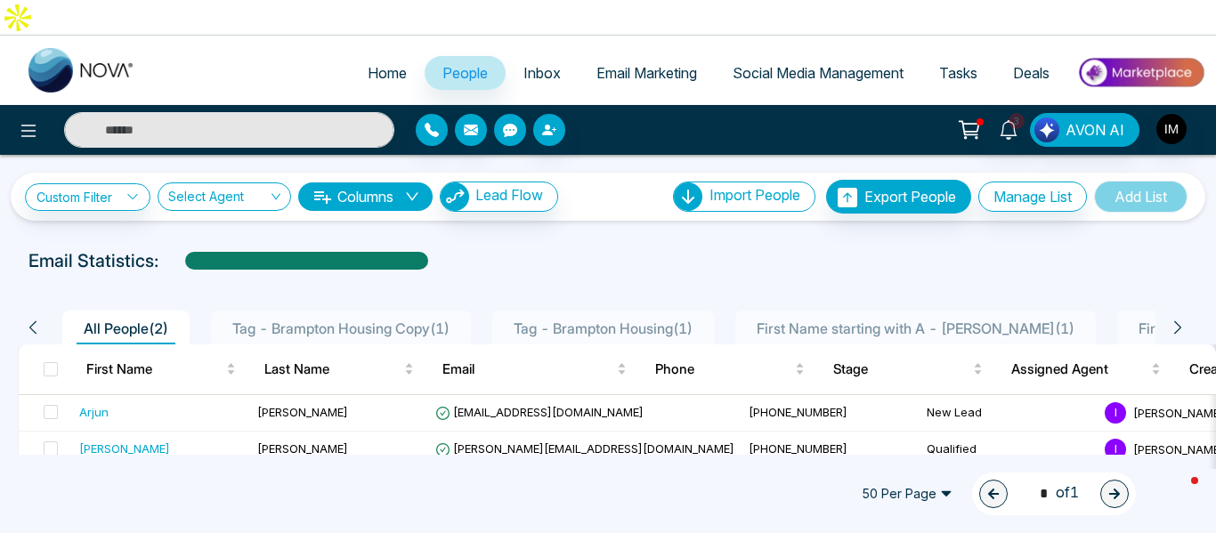
click at [507, 124] on icon "button" at bounding box center [510, 130] width 14 height 13
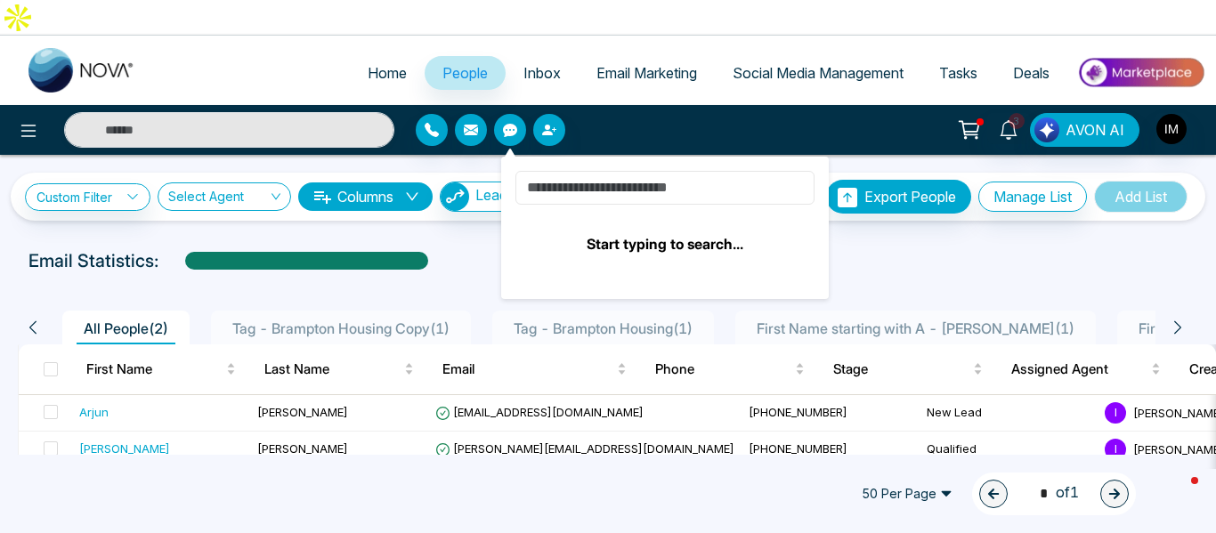
click at [571, 171] on input at bounding box center [664, 188] width 299 height 34
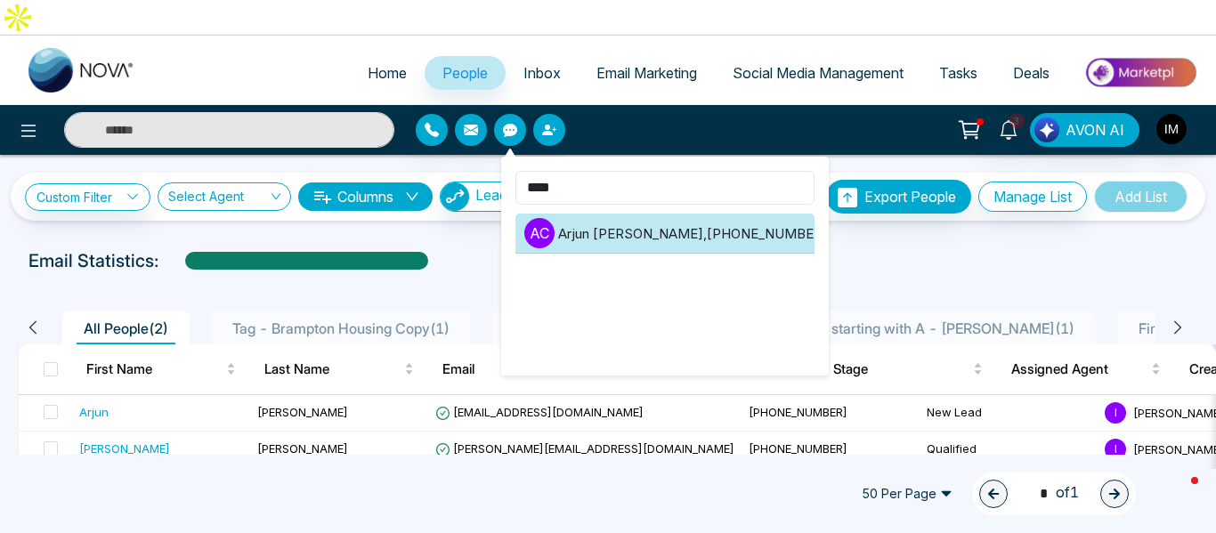
type input "****"
click at [577, 214] on li "A C [PERSON_NAME] , [PHONE_NUMBER]" at bounding box center [664, 234] width 299 height 40
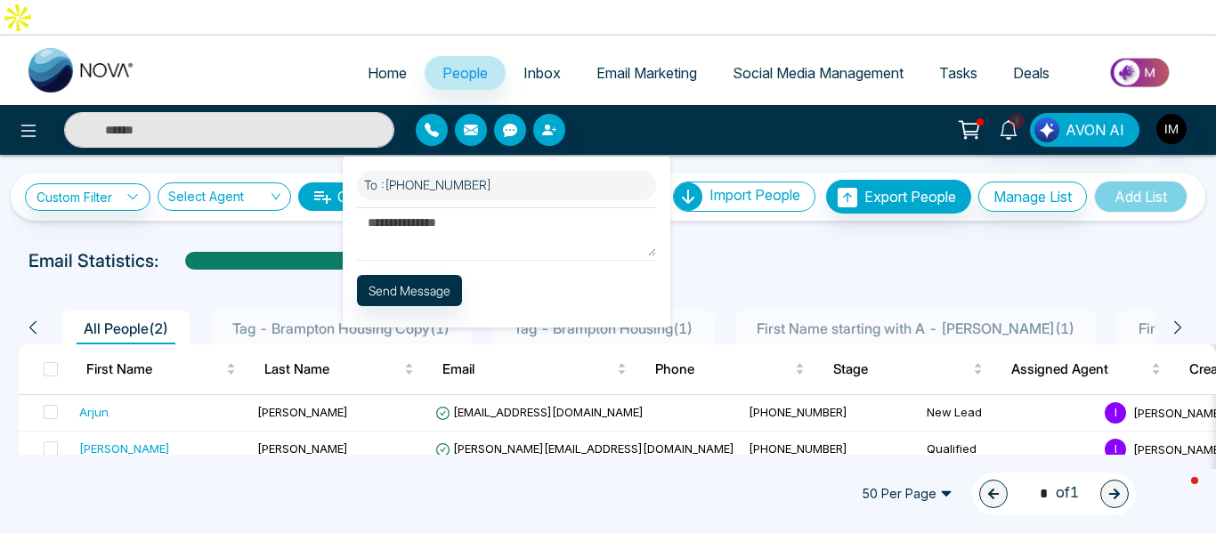
click at [439, 56] on link "People" at bounding box center [465, 73] width 81 height 34
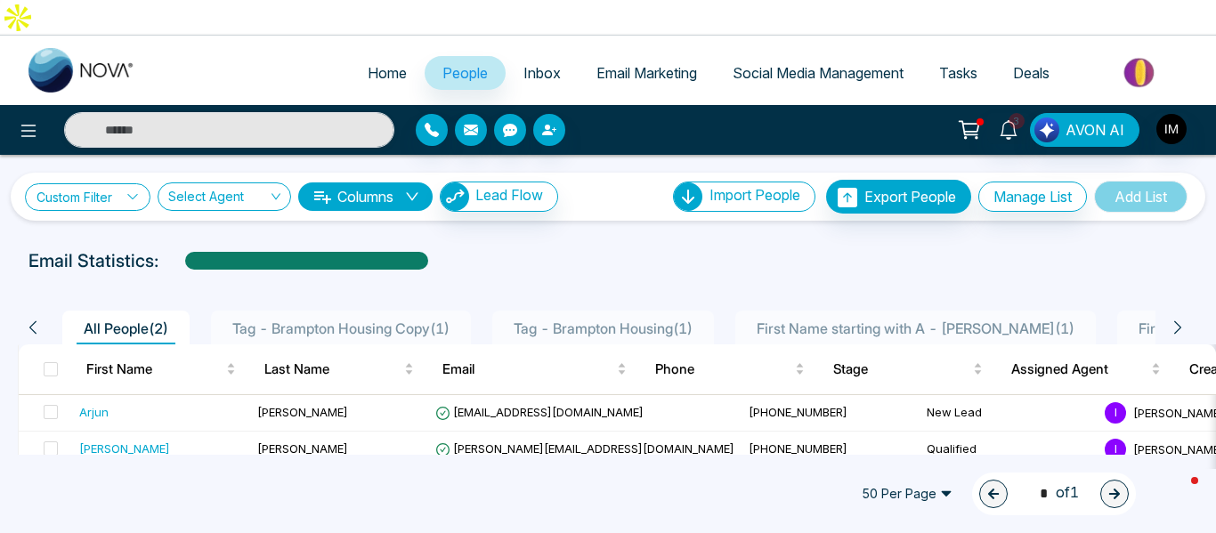
click at [141, 183] on link "Custom Filter" at bounding box center [87, 197] width 125 height 28
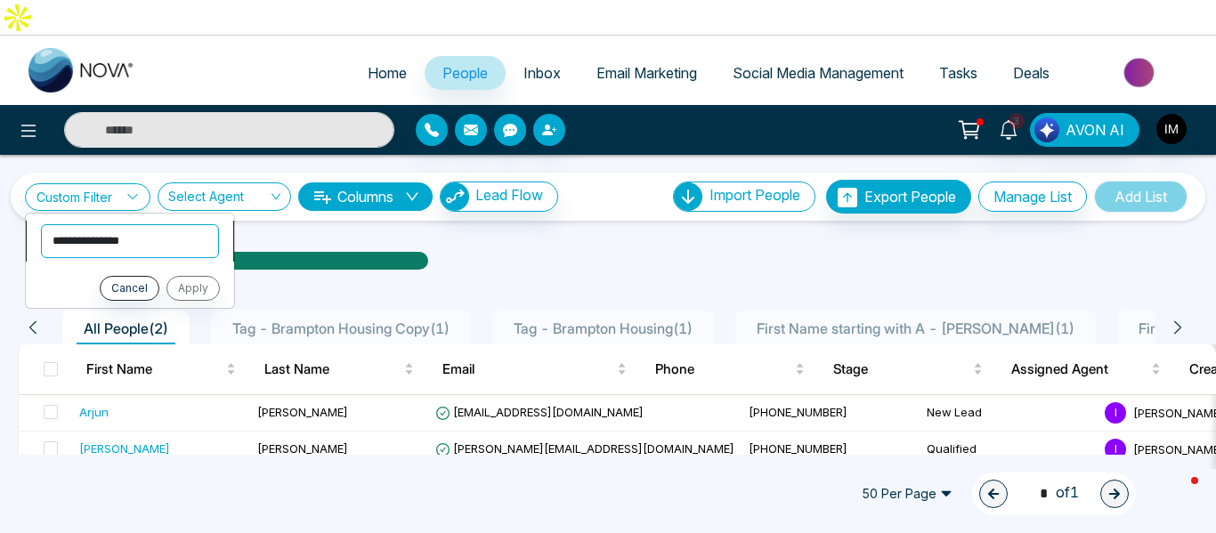
click at [139, 224] on select "**********" at bounding box center [130, 241] width 178 height 34
click at [473, 247] on div "Email Statistics:" at bounding box center [607, 260] width 1159 height 27
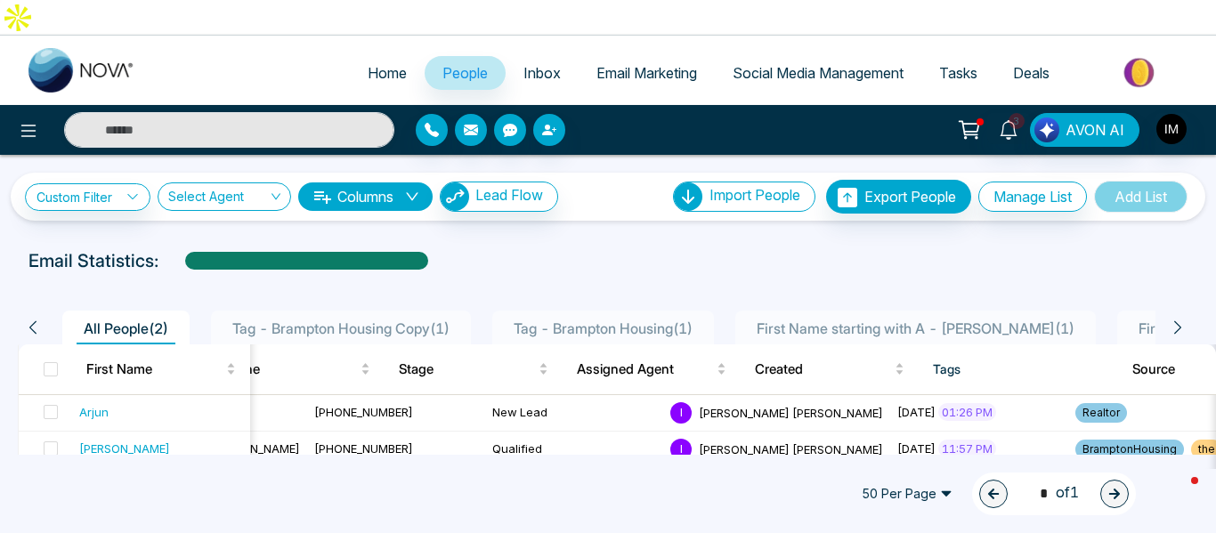
drag, startPoint x: 657, startPoint y: 451, endPoint x: 727, endPoint y: 454, distance: 70.4
click at [727, 454] on div "**********" at bounding box center [608, 302] width 1216 height 533
drag, startPoint x: 619, startPoint y: 442, endPoint x: 717, endPoint y: 445, distance: 98.8
click at [717, 445] on div "**********" at bounding box center [608, 302] width 1216 height 533
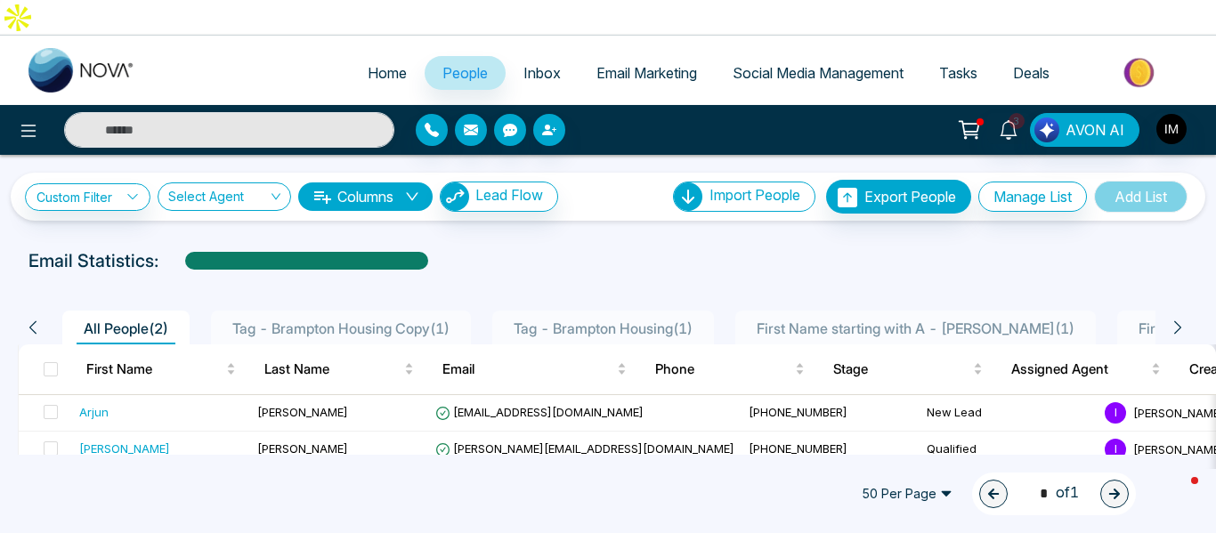
click at [523, 64] on span "Inbox" at bounding box center [541, 73] width 37 height 18
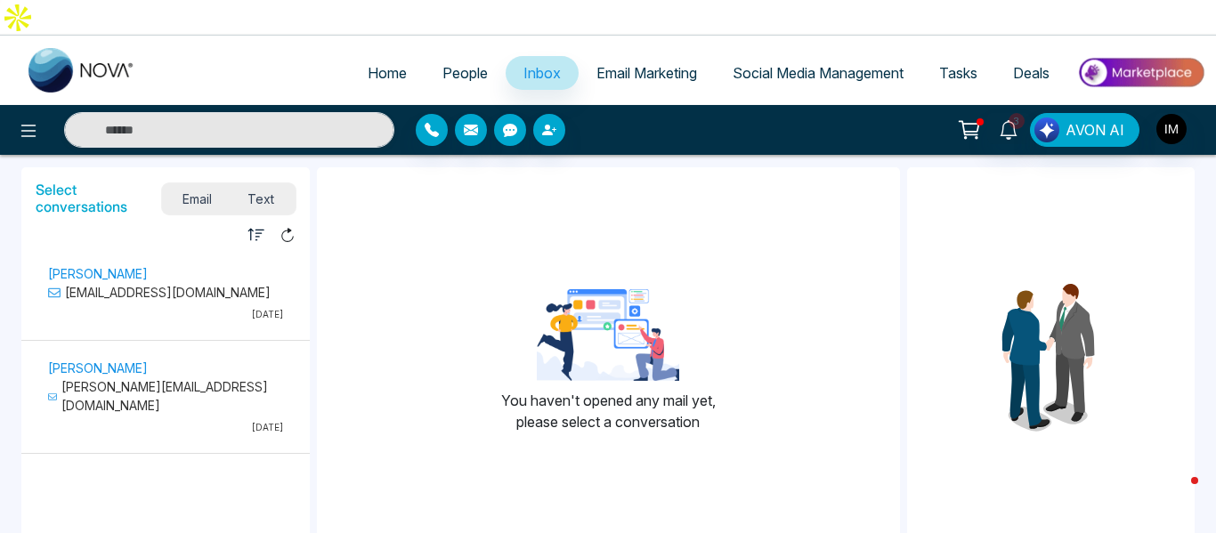
click at [115, 264] on p "[PERSON_NAME]" at bounding box center [165, 273] width 235 height 19
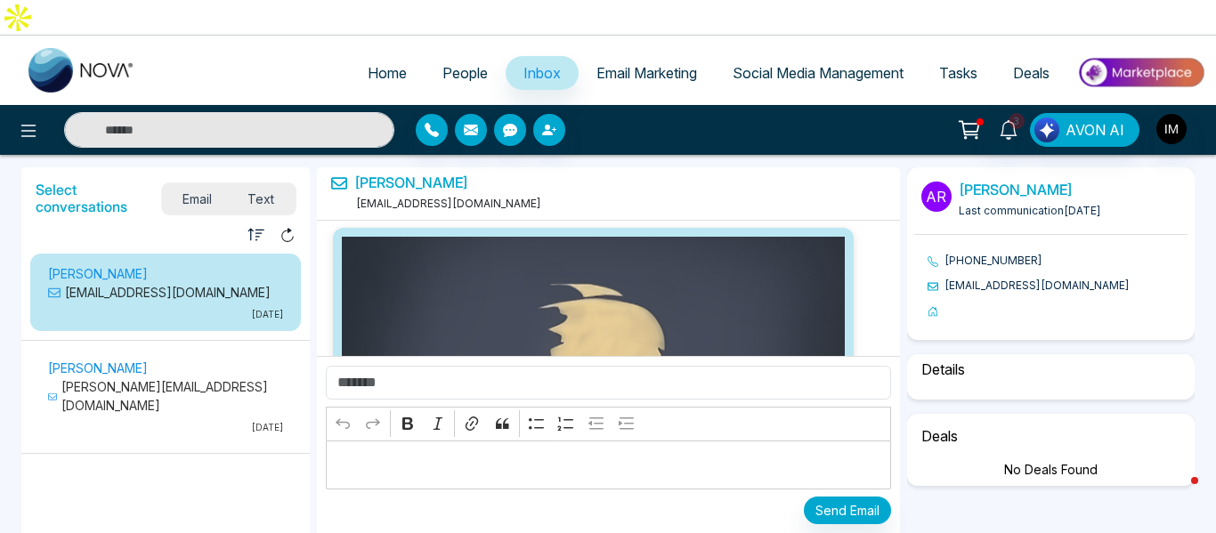
scroll to position [18424, 0]
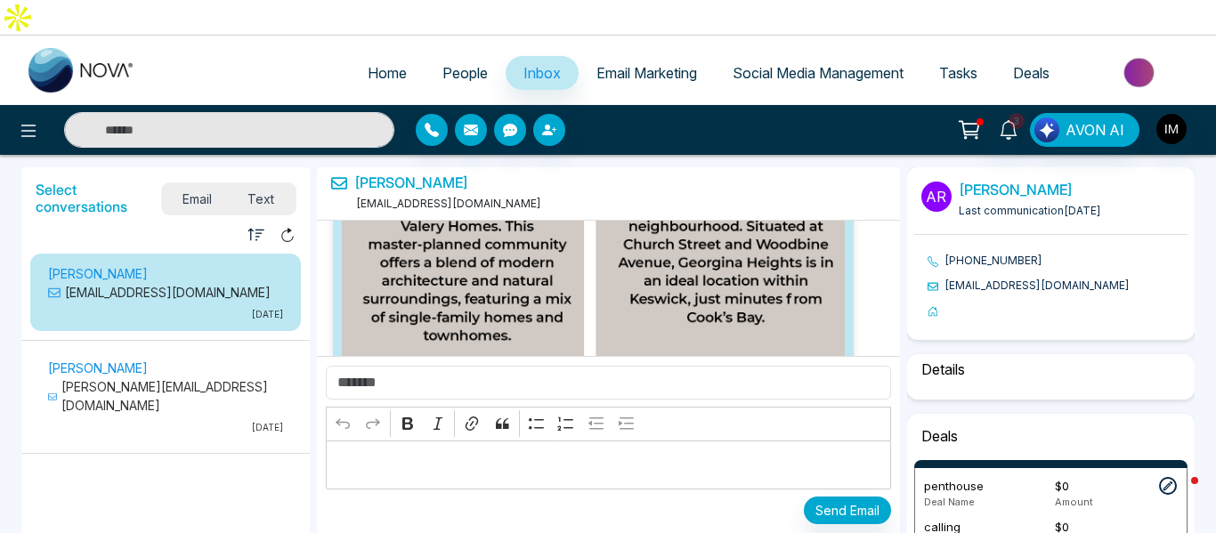
select select "****"
select select "*****"
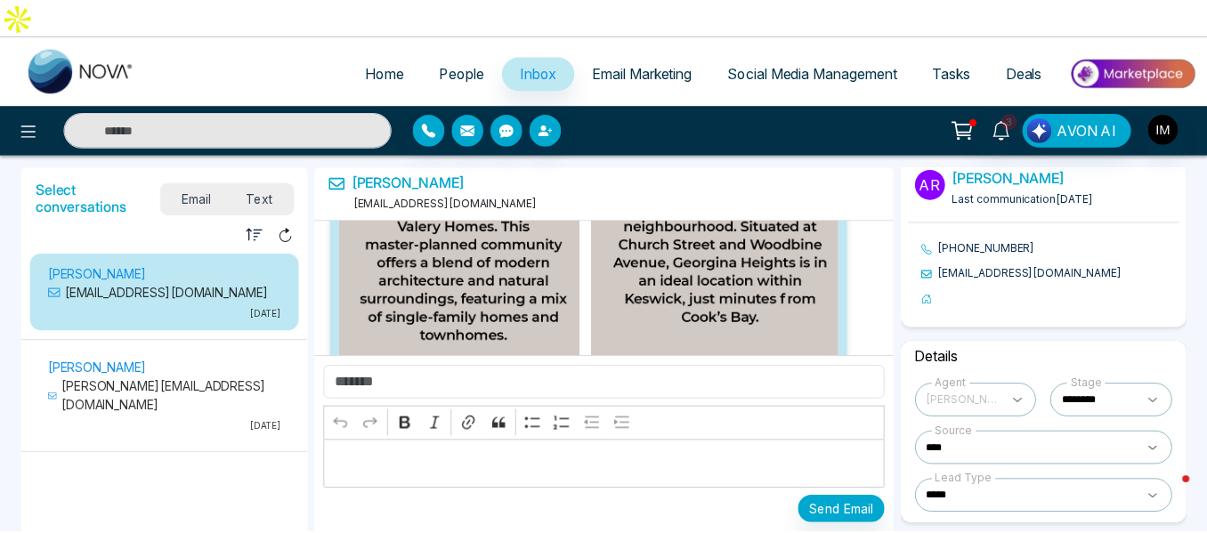
scroll to position [0, 0]
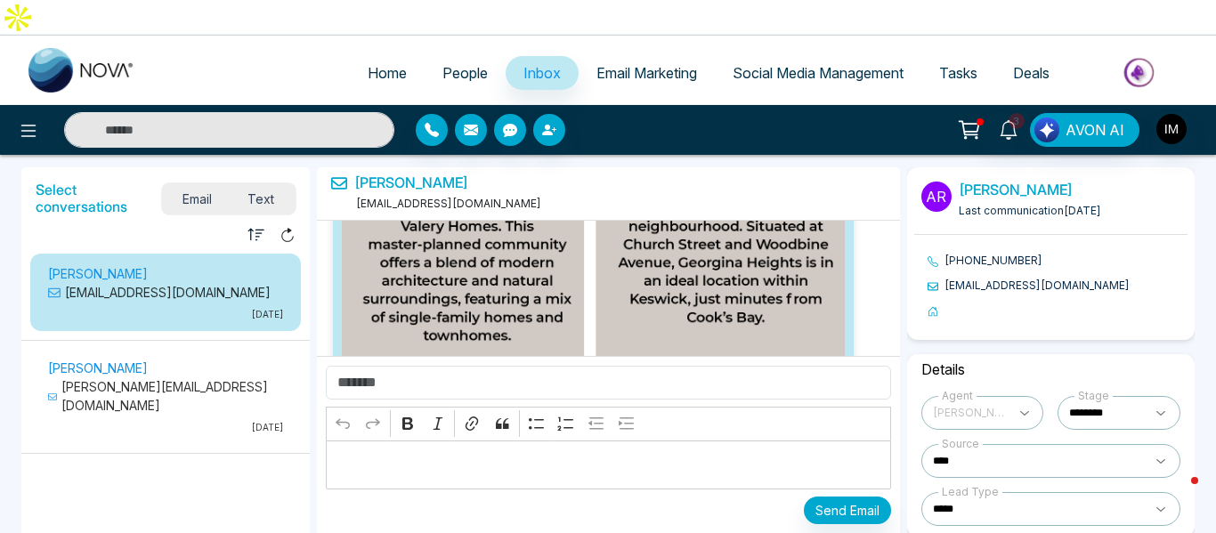
click at [368, 64] on span "Home" at bounding box center [387, 73] width 39 height 18
select select "*"
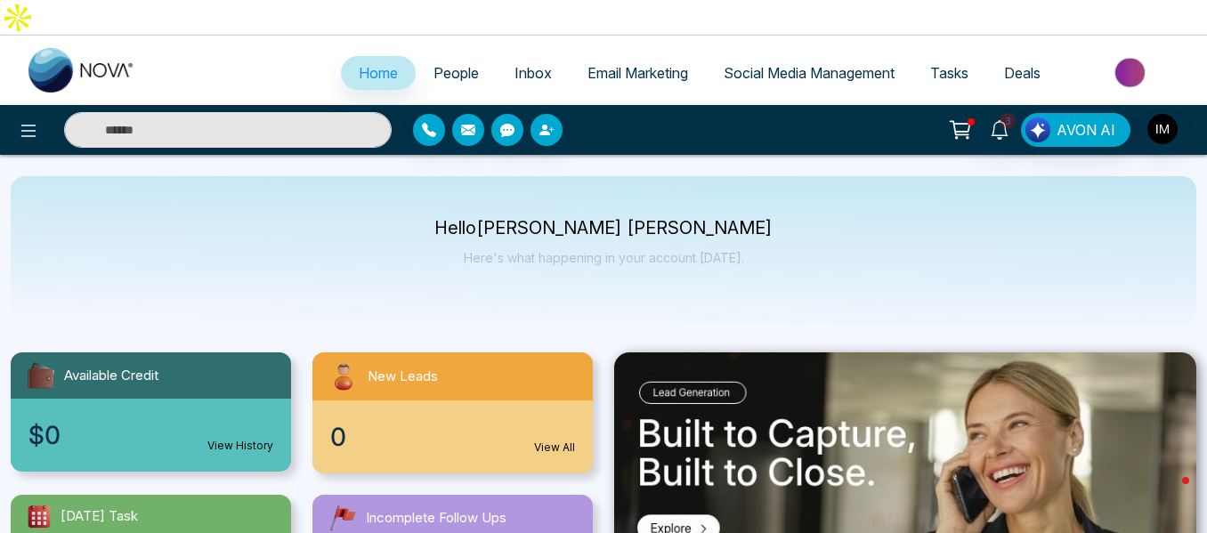
click at [607, 56] on link "Email Marketing" at bounding box center [638, 73] width 136 height 34
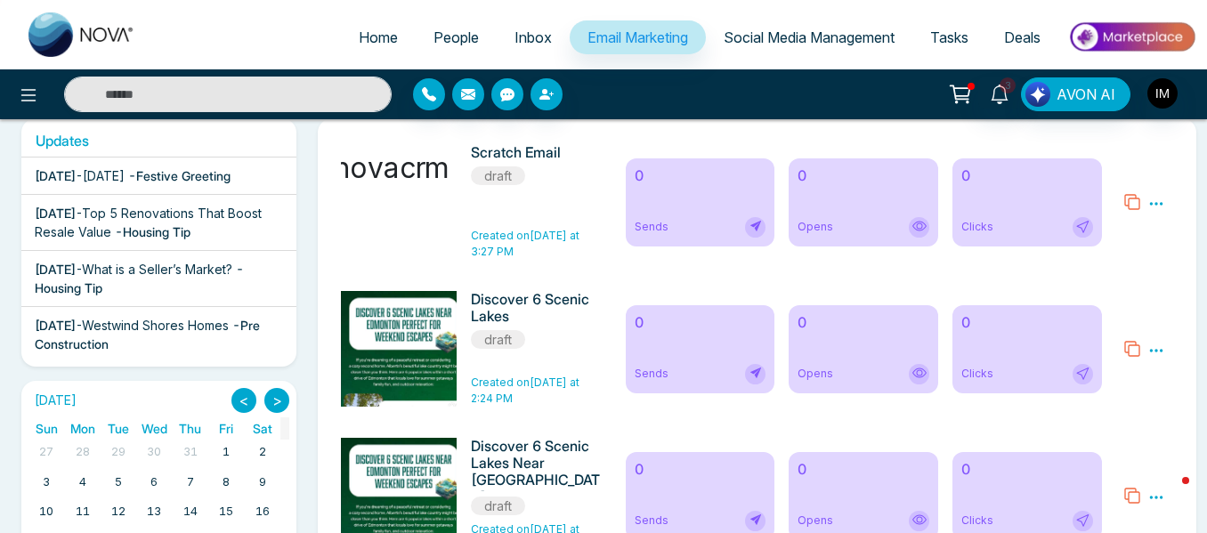
scroll to position [356, 0]
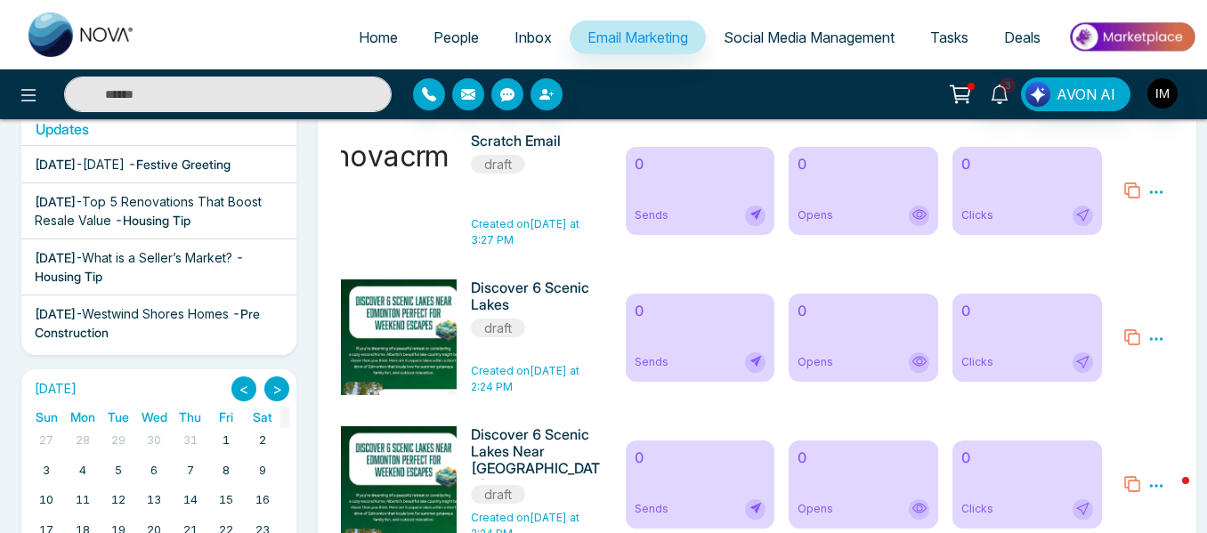
click at [408, 290] on img at bounding box center [403, 505] width 249 height 453
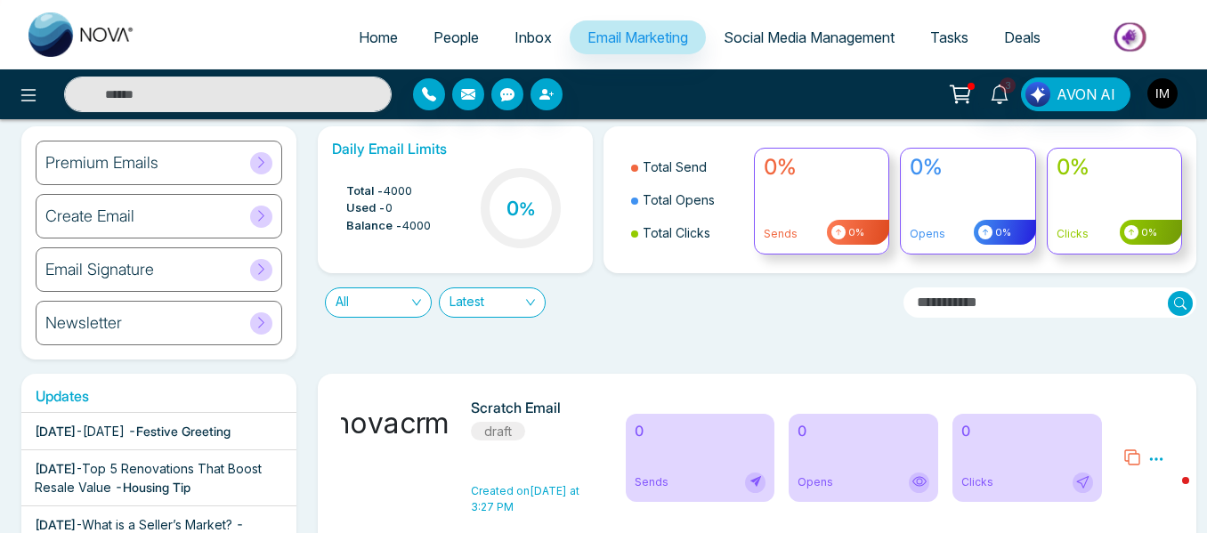
scroll to position [0, 0]
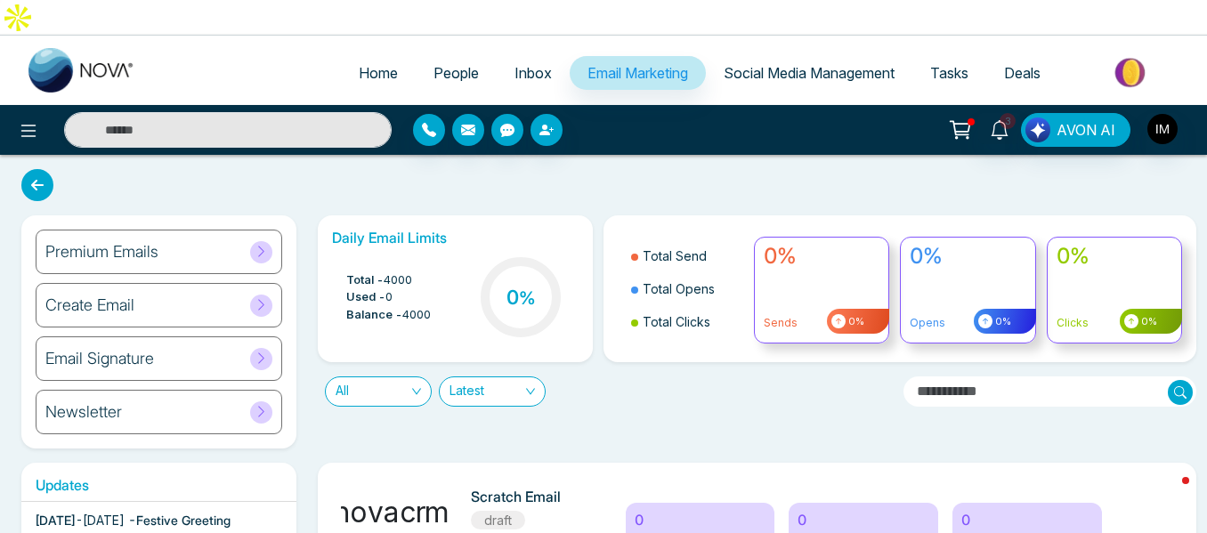
click at [139, 230] on div "Premium Emails" at bounding box center [159, 252] width 247 height 44
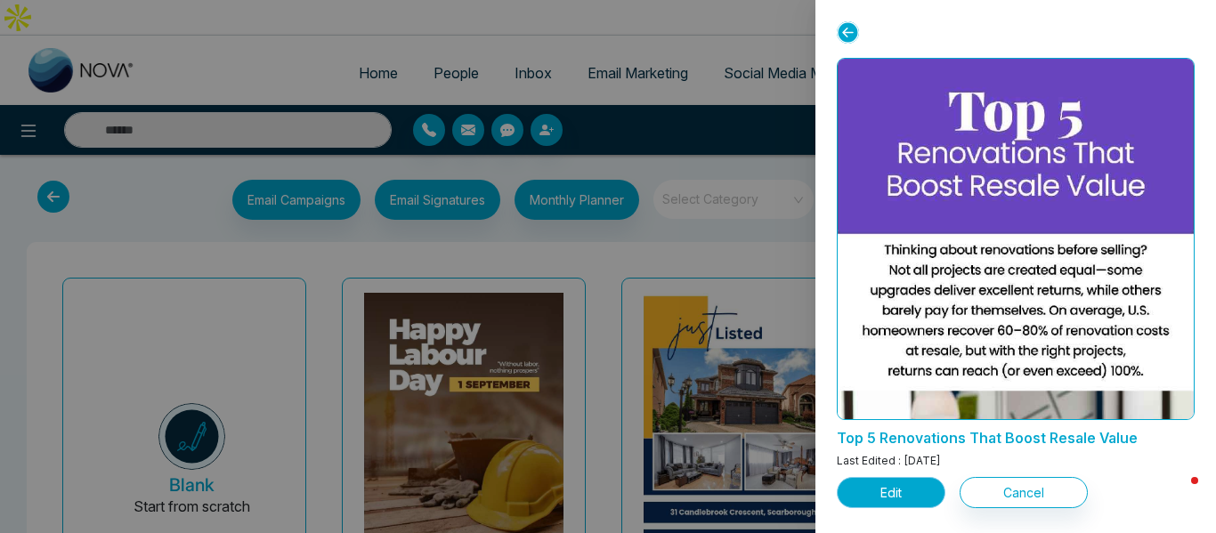
click at [892, 493] on button "Edit" at bounding box center [891, 492] width 109 height 31
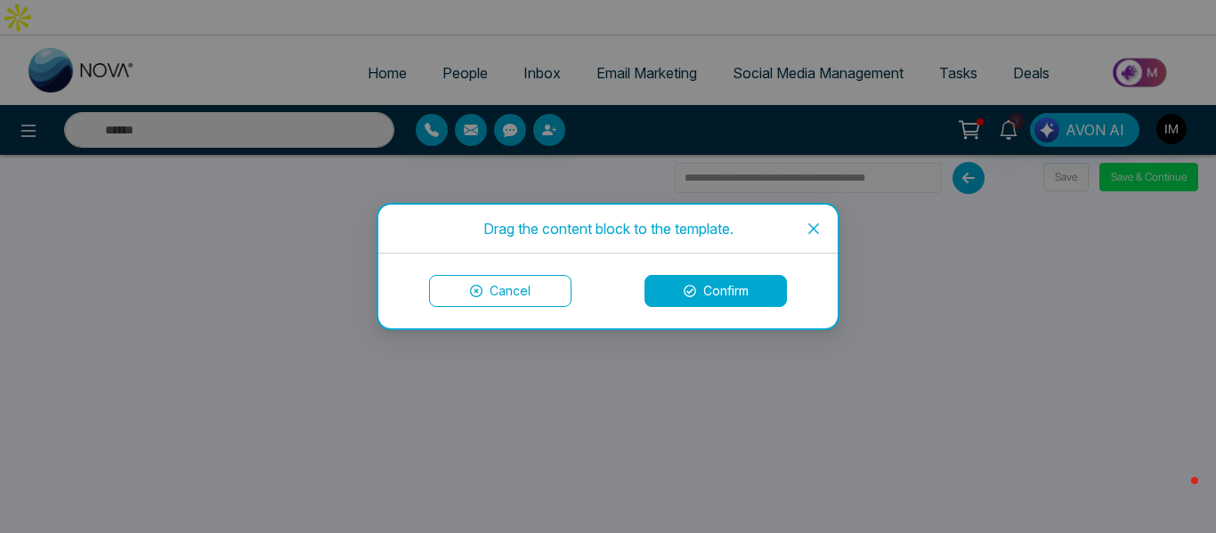
click at [809, 225] on icon "close" at bounding box center [813, 228] width 11 height 11
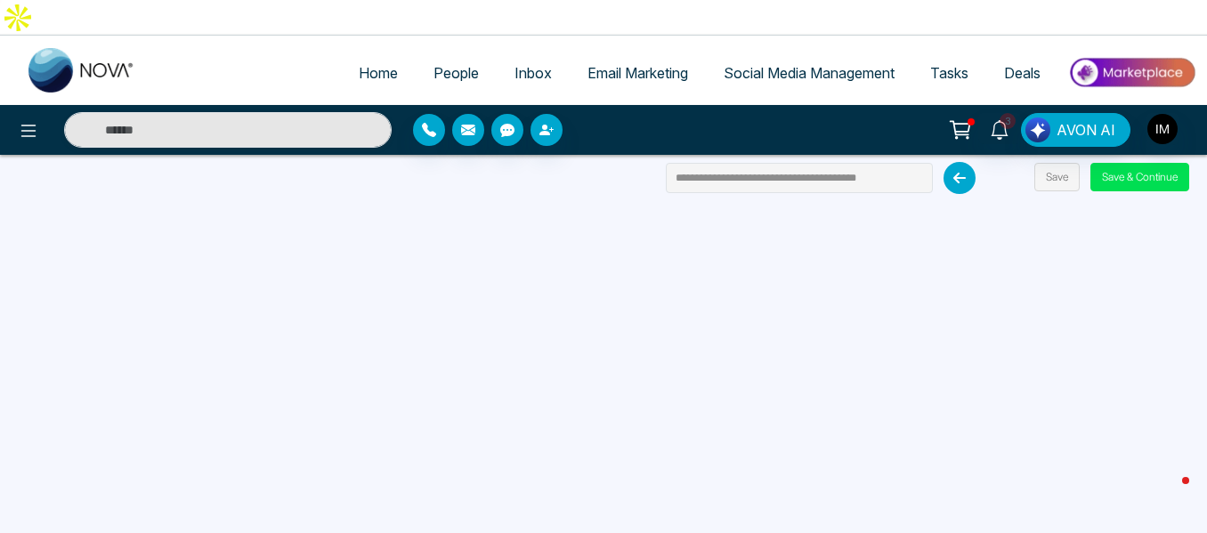
click at [587, 64] on span "Email Marketing" at bounding box center [637, 73] width 101 height 18
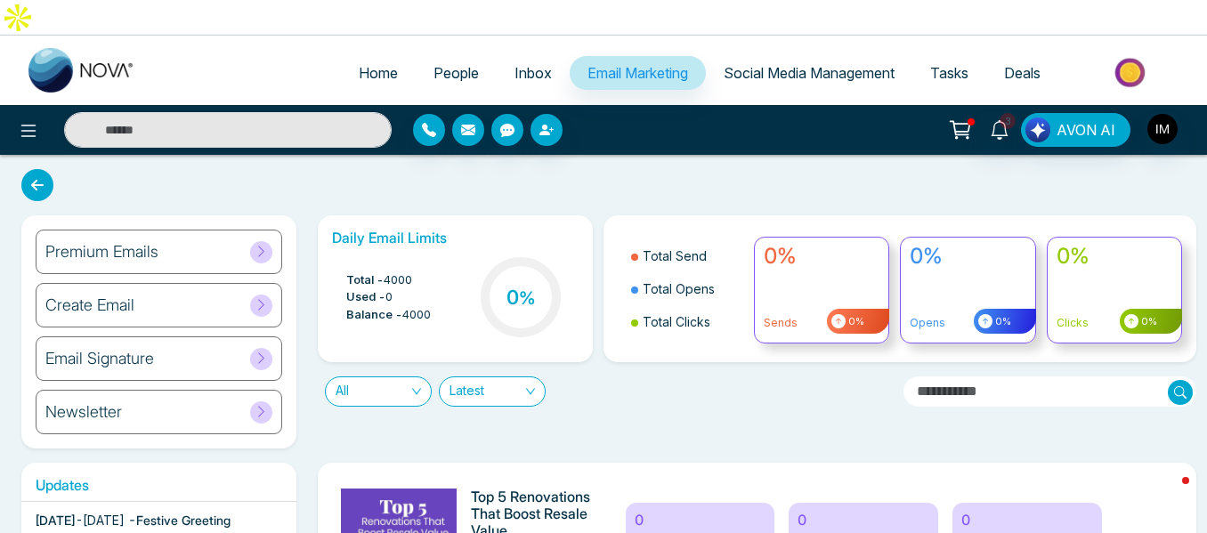
click at [534, 64] on span "Inbox" at bounding box center [532, 73] width 37 height 18
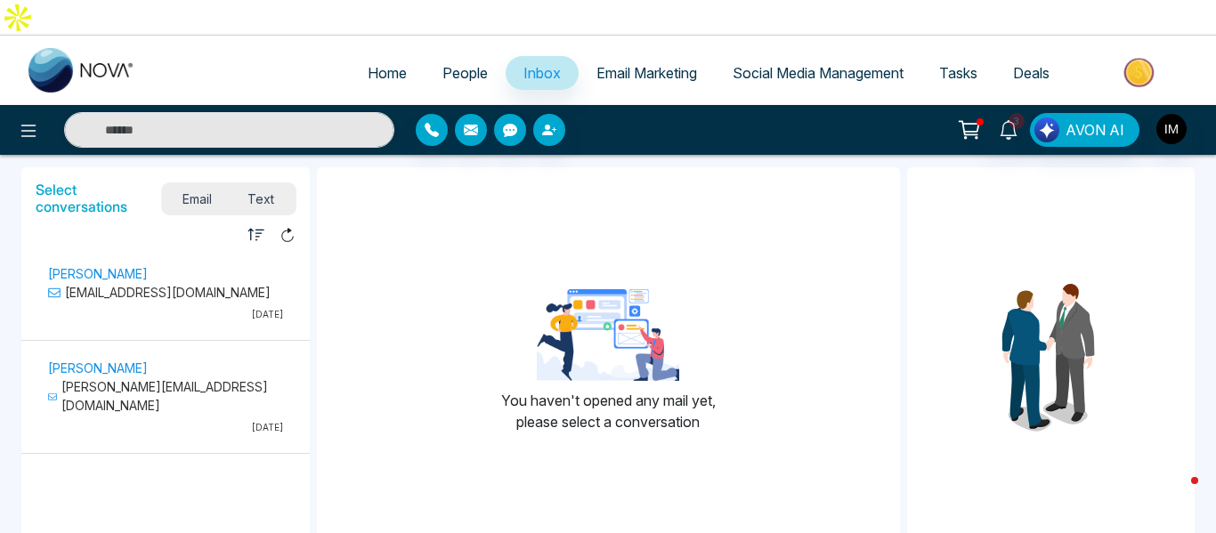
click at [101, 283] on p "[EMAIL_ADDRESS][DOMAIN_NAME]" at bounding box center [165, 292] width 235 height 19
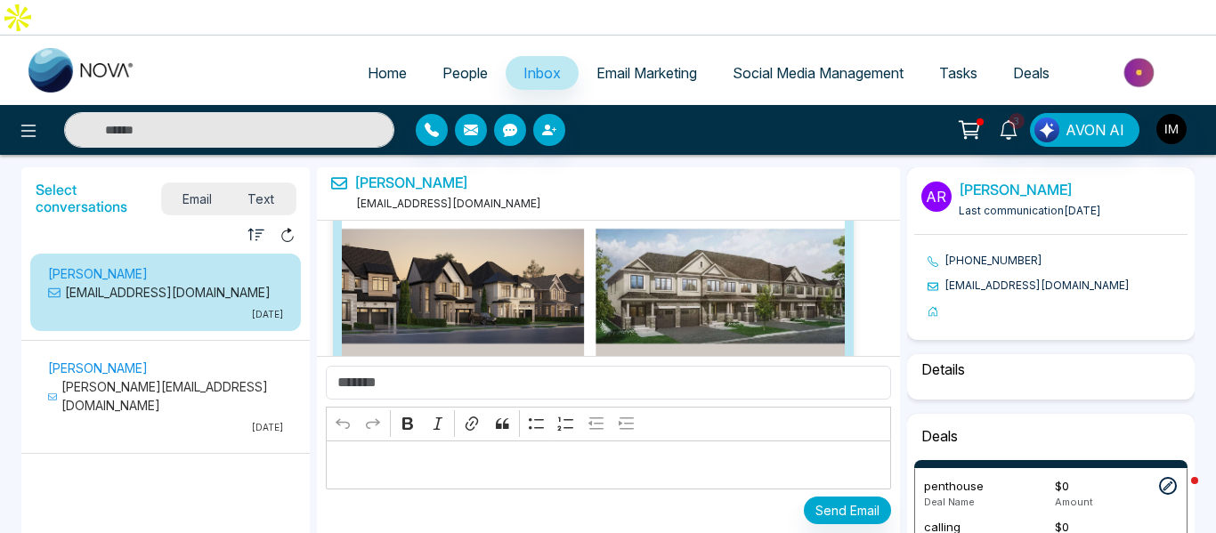
select select "****"
select select "*****"
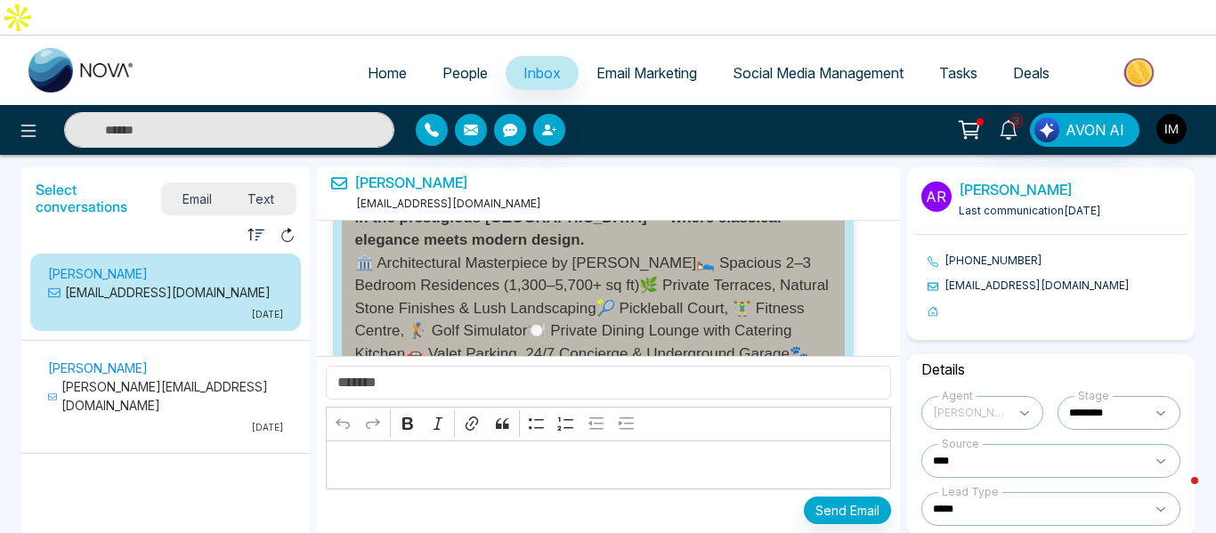
scroll to position [9347, 0]
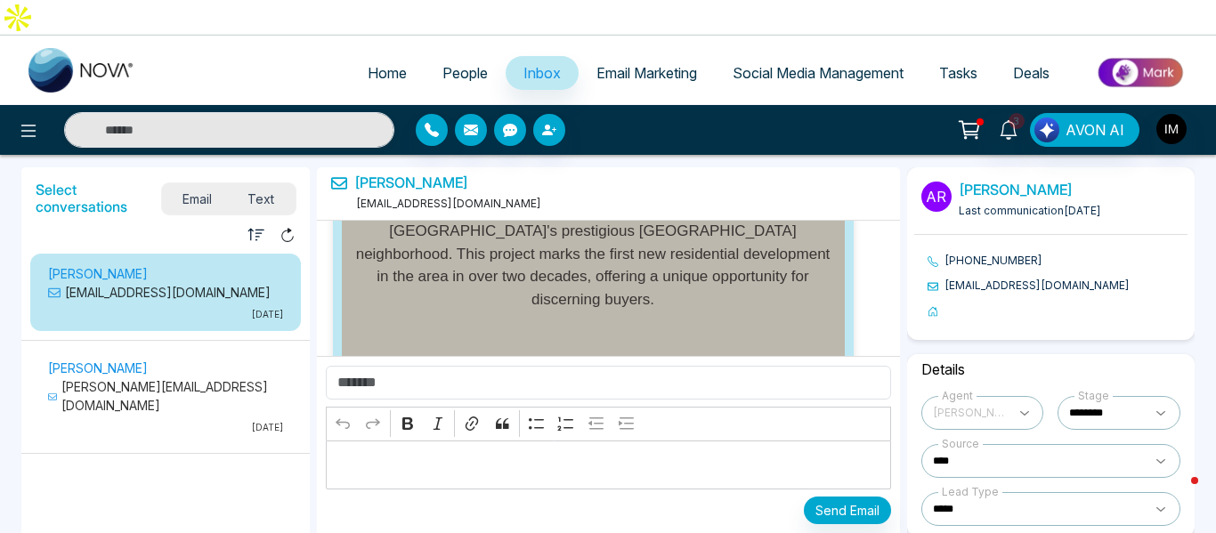
click at [153, 377] on p "[PERSON_NAME][EMAIL_ADDRESS][DOMAIN_NAME]" at bounding box center [165, 395] width 235 height 37
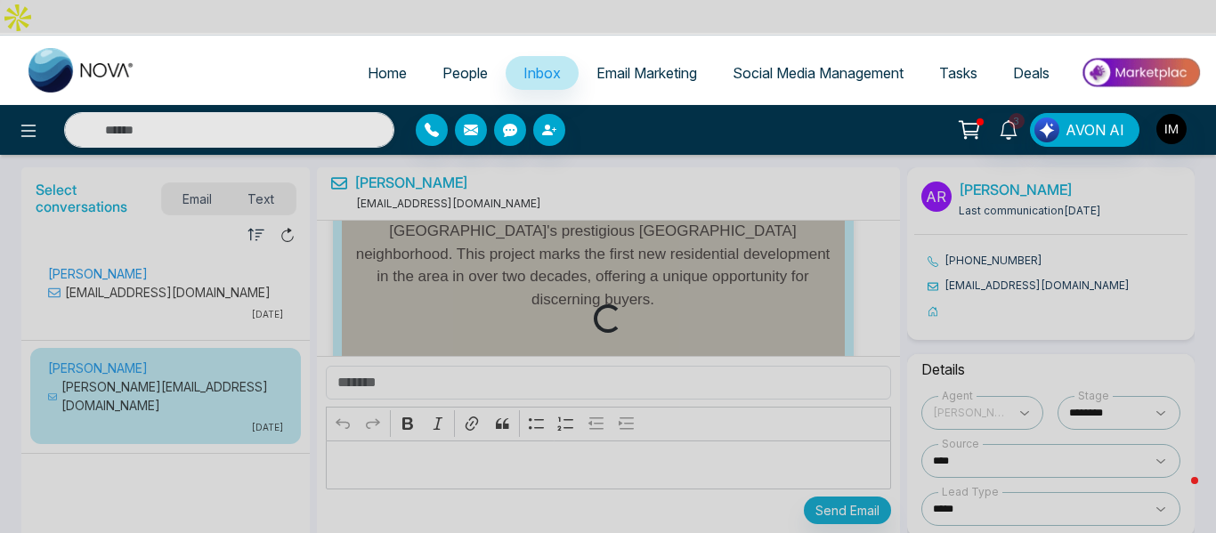
scroll to position [2614, 0]
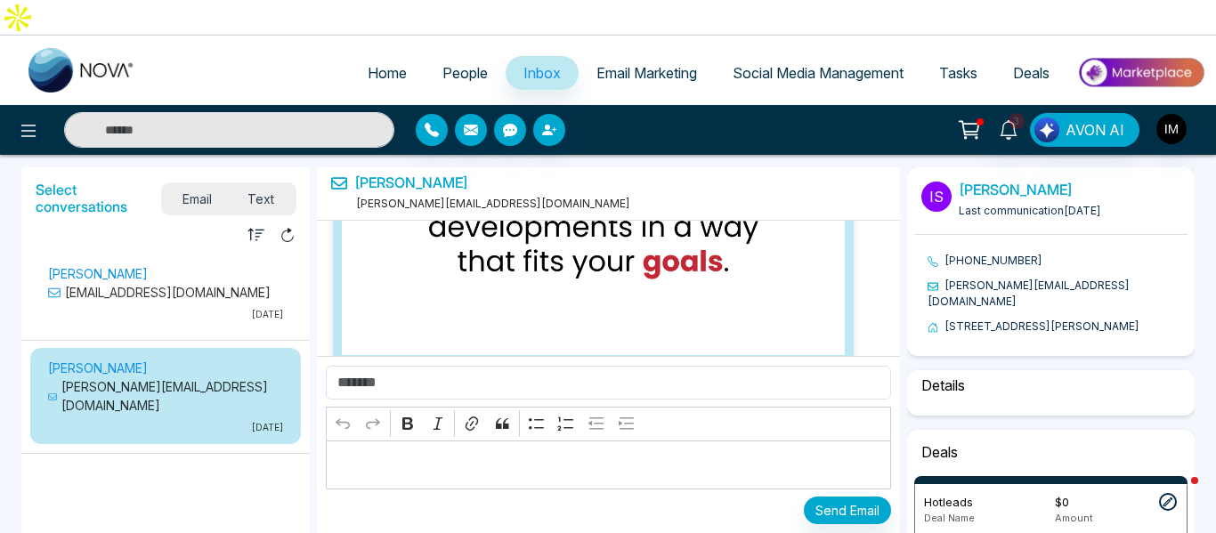
select select "****"
select select "********"
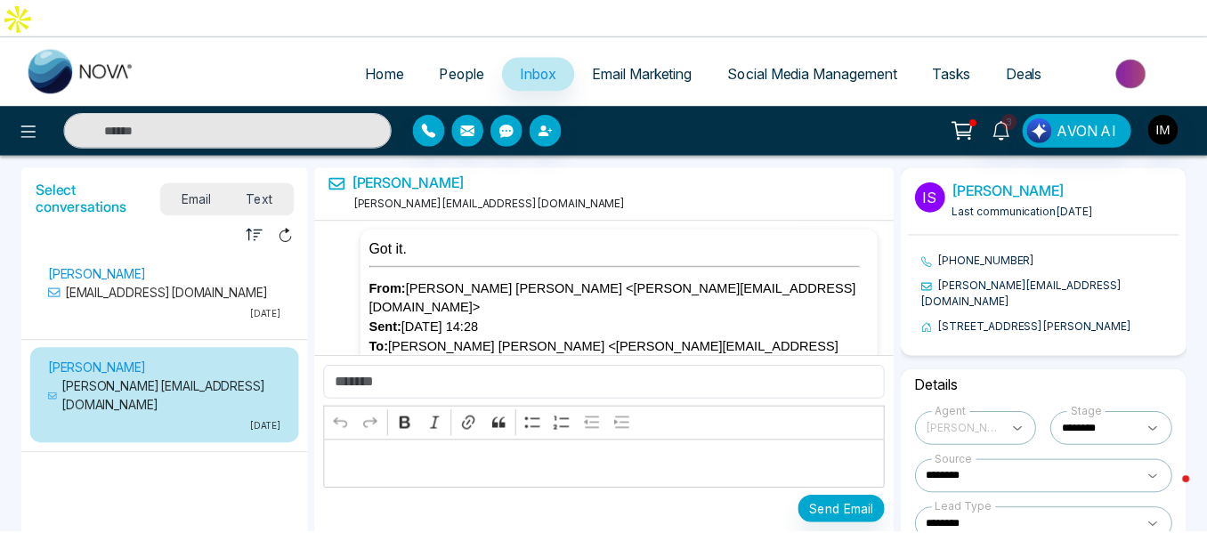
scroll to position [0, 0]
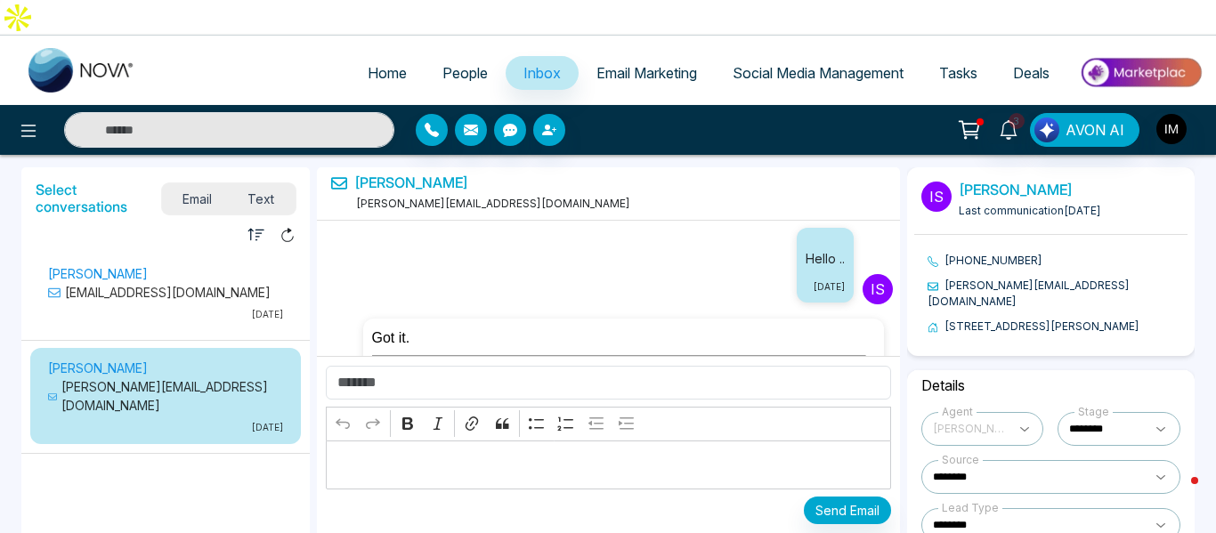
click at [644, 64] on span "Email Marketing" at bounding box center [646, 73] width 101 height 18
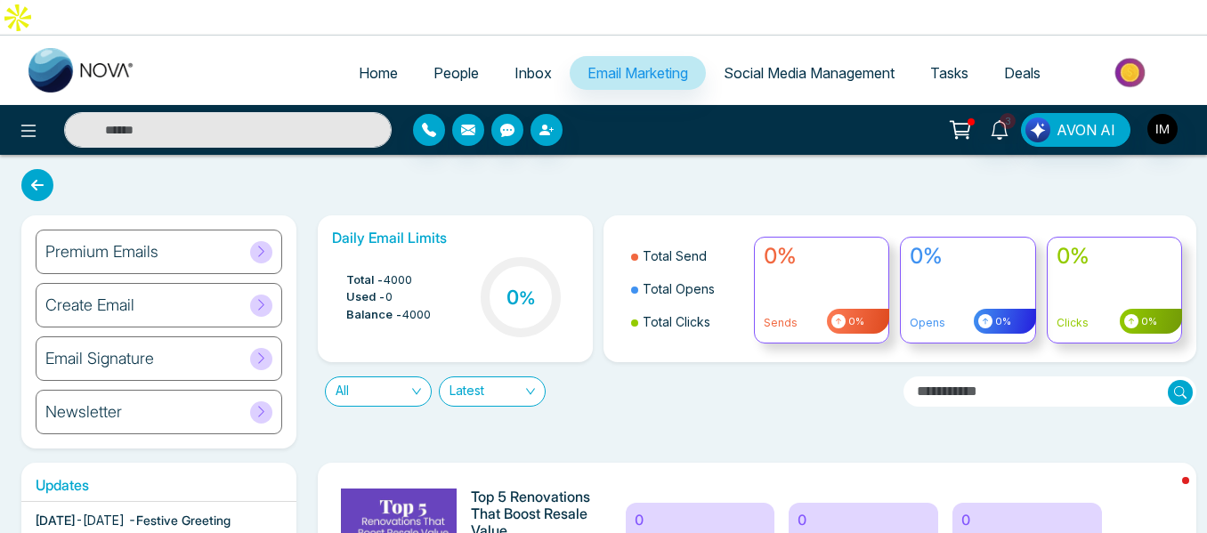
click at [632, 64] on span "Email Marketing" at bounding box center [637, 73] width 101 height 18
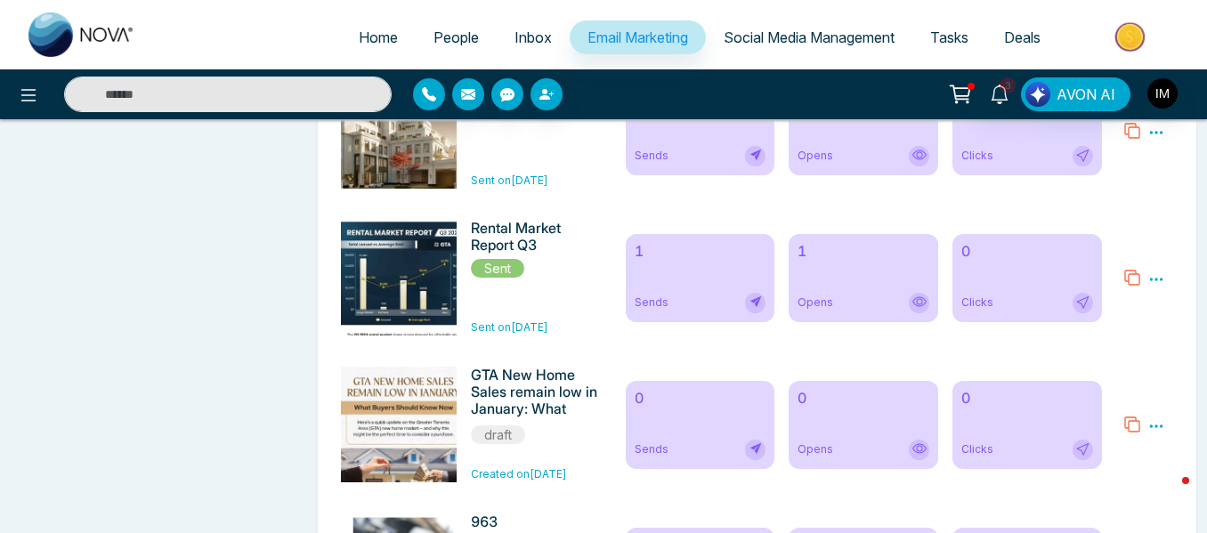
scroll to position [1424, 0]
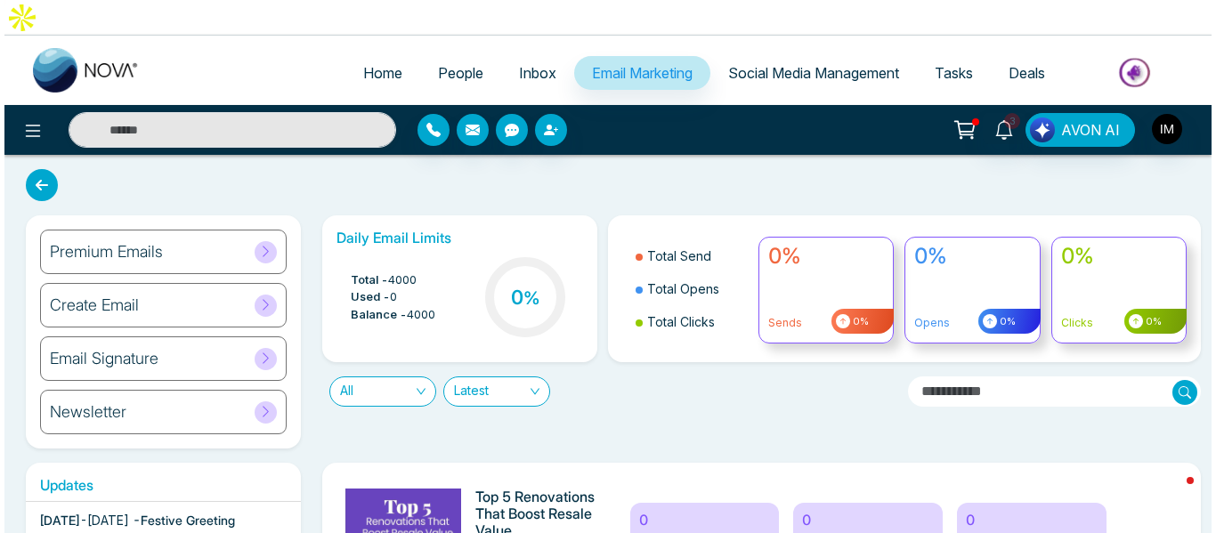
scroll to position [356, 0]
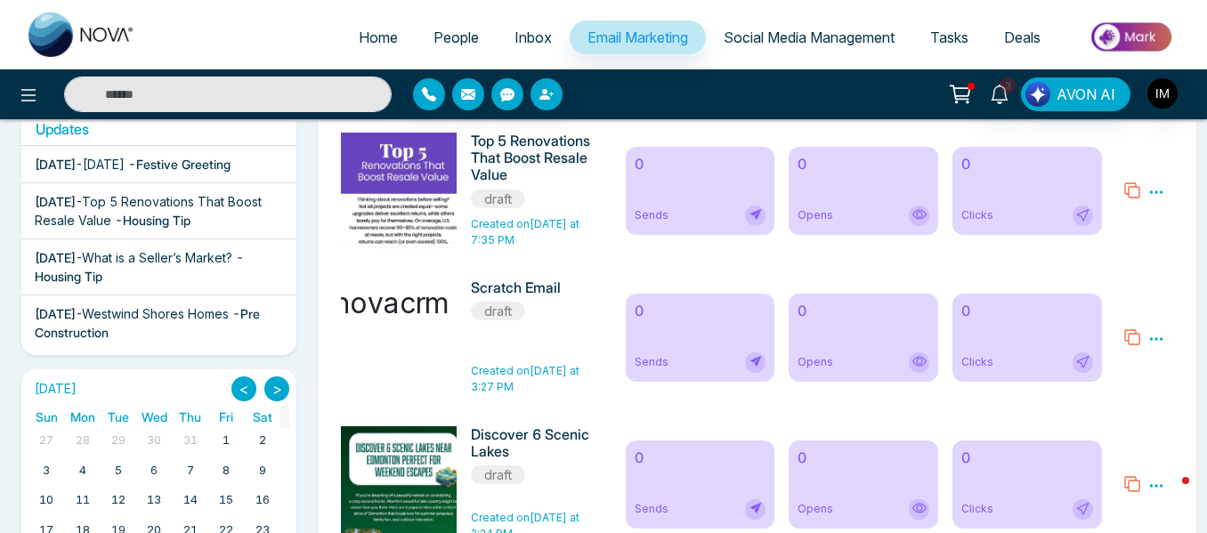
click at [1133, 182] on icon at bounding box center [1132, 191] width 18 height 18
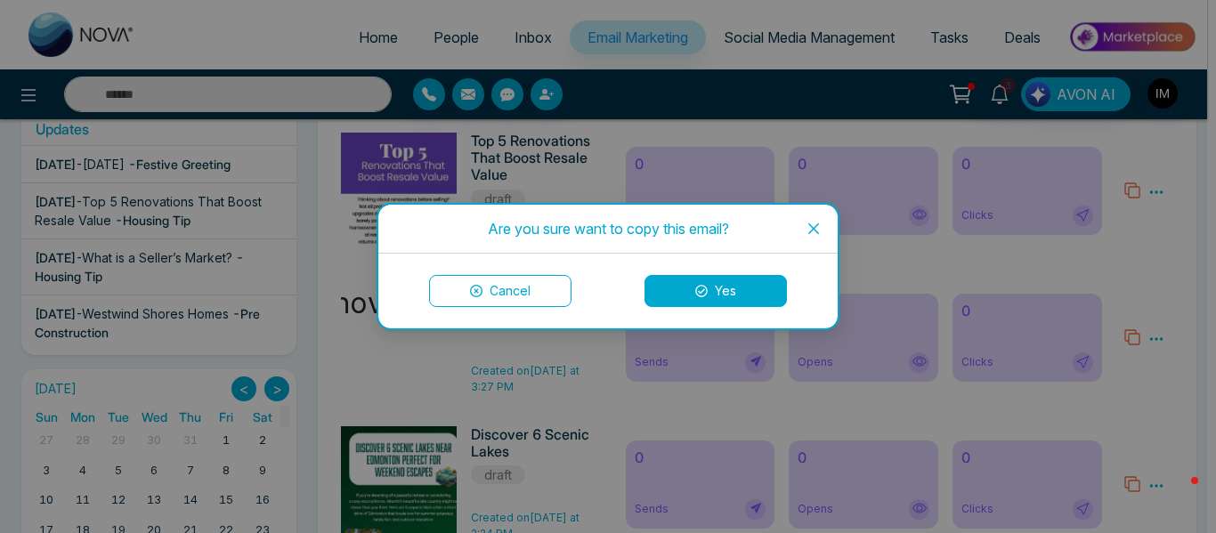
click at [685, 289] on button "Yes" at bounding box center [715, 291] width 142 height 32
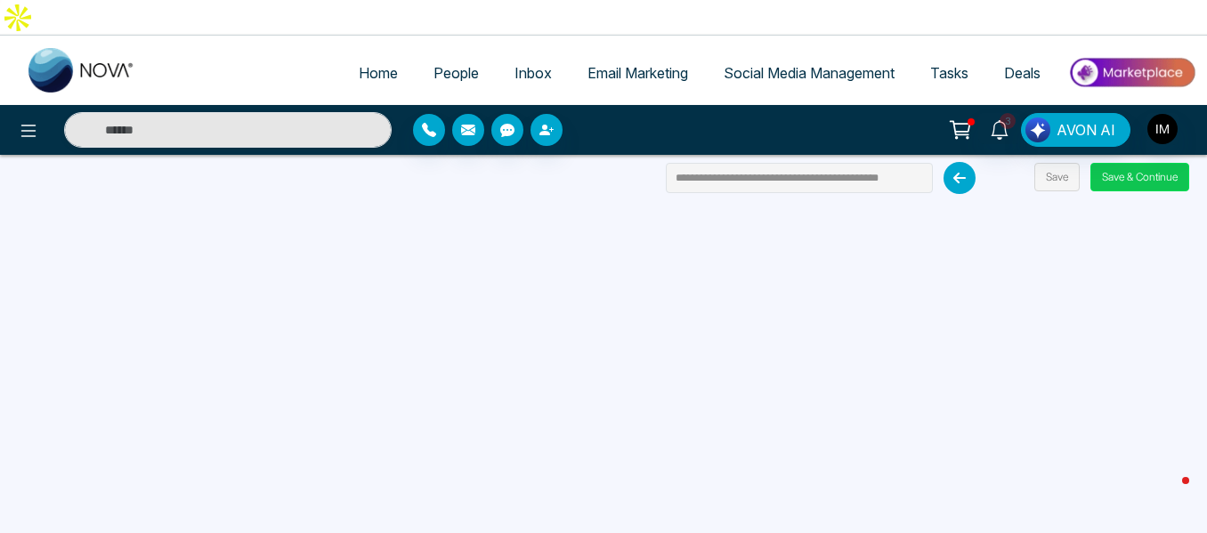
click at [1140, 163] on button "Save & Continue" at bounding box center [1139, 177] width 99 height 28
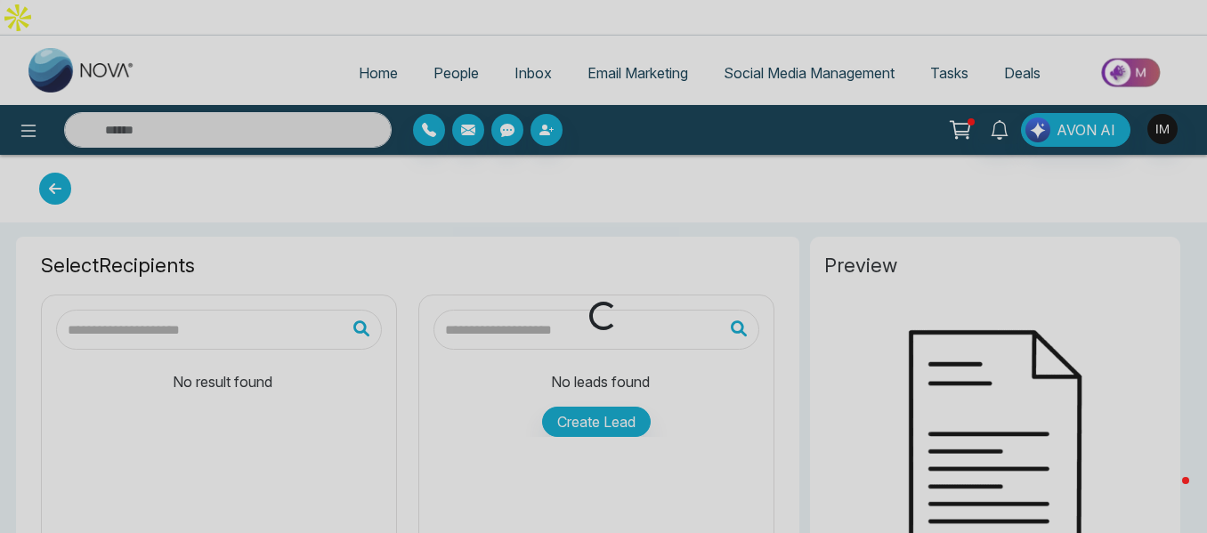
type input "**********"
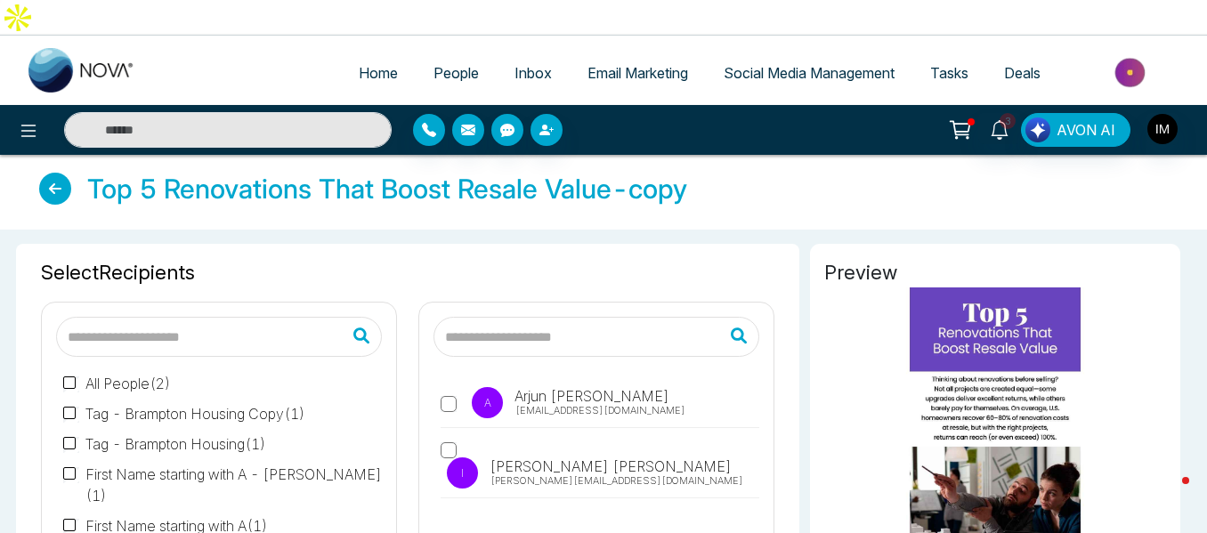
click at [578, 385] on span "[PERSON_NAME]" at bounding box center [591, 395] width 158 height 21
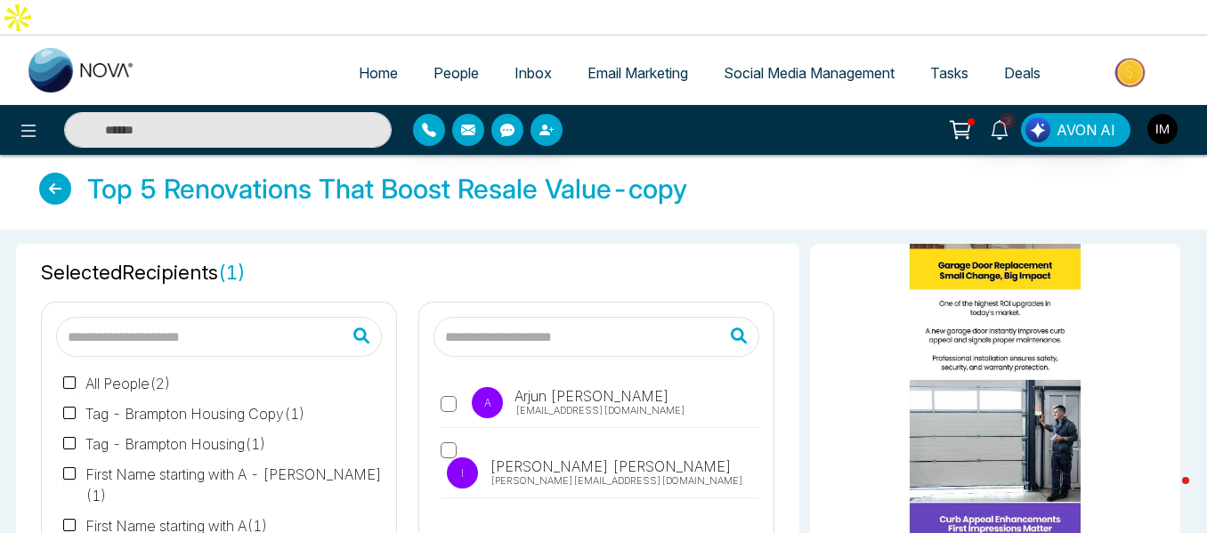
click at [611, 64] on span "Email Marketing" at bounding box center [637, 73] width 101 height 18
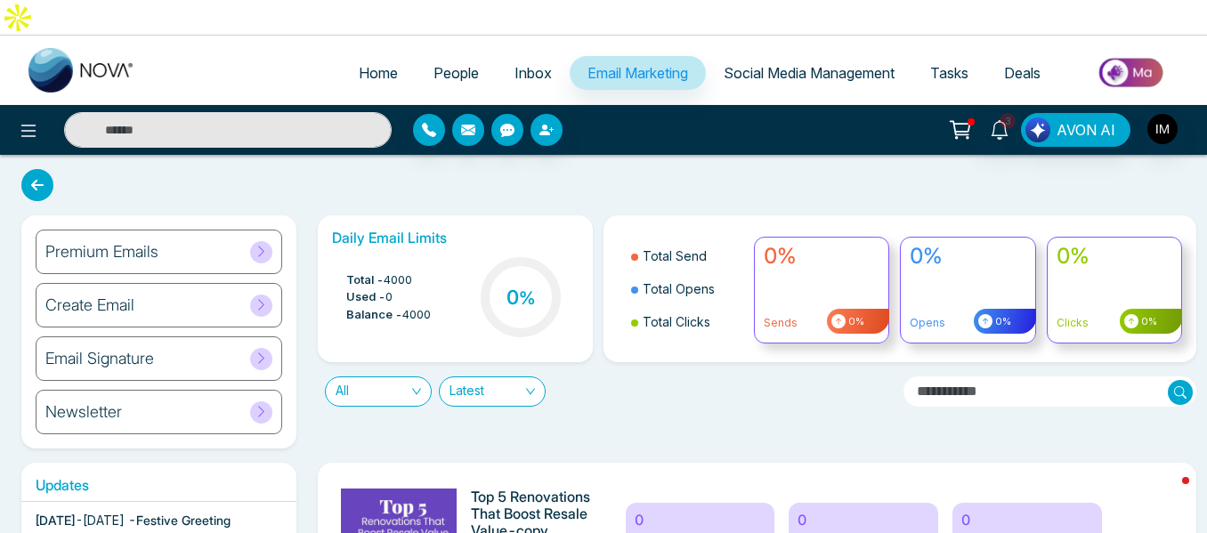
click at [523, 377] on span "Latest" at bounding box center [491, 391] width 85 height 28
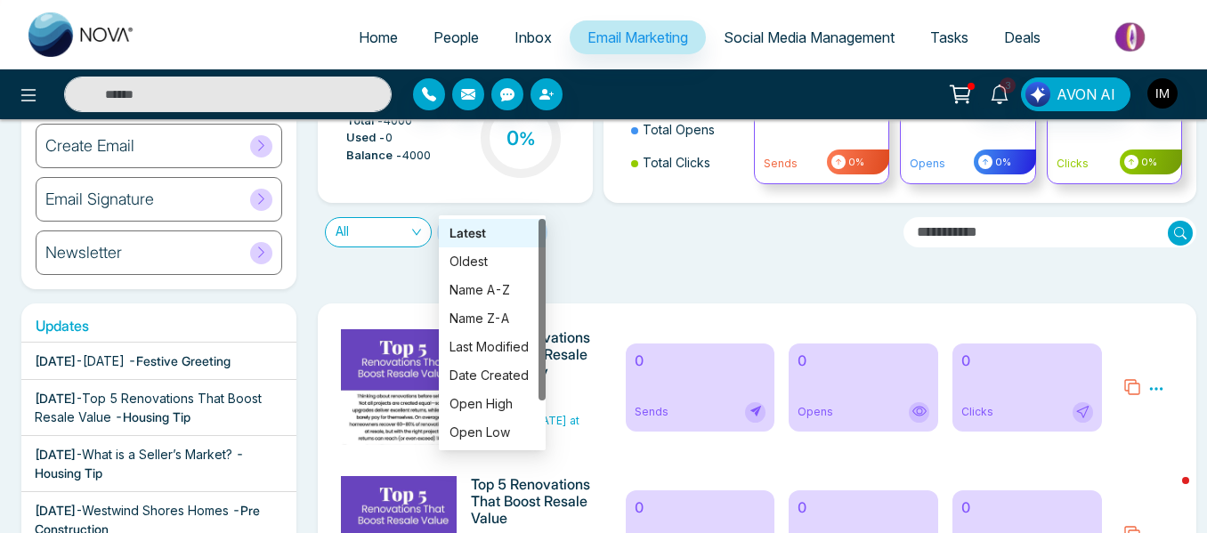
scroll to position [178, 0]
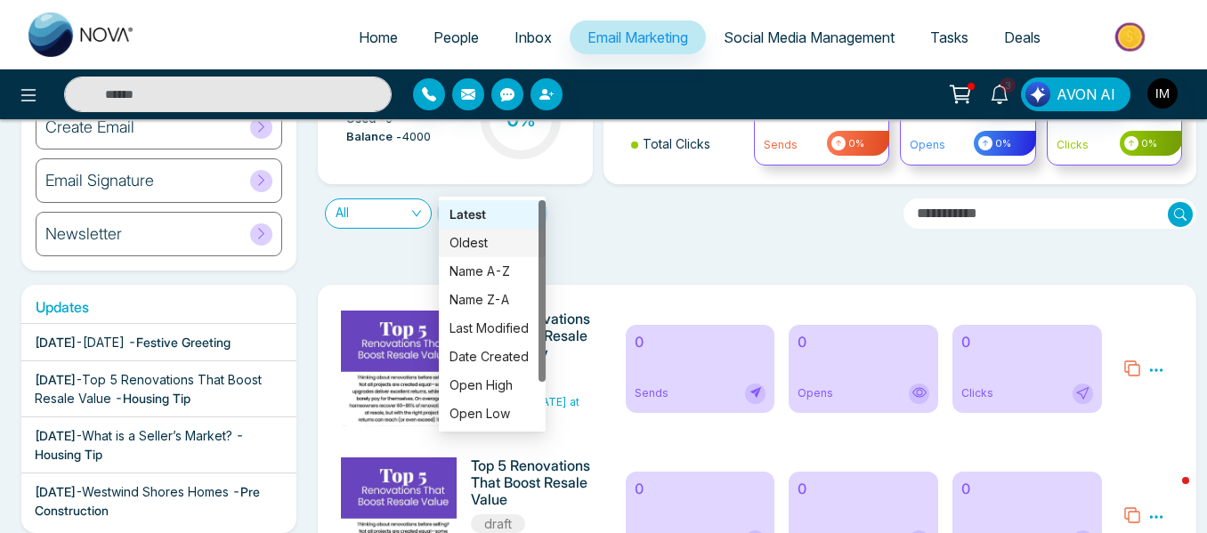
drag, startPoint x: 590, startPoint y: 216, endPoint x: 484, endPoint y: 192, distance: 108.6
click at [590, 215] on div "Daily Email Limits Total - 4000 Used - 0 Balance - 4000 0 % Total Send Total Op…" at bounding box center [751, 153] width 889 height 233
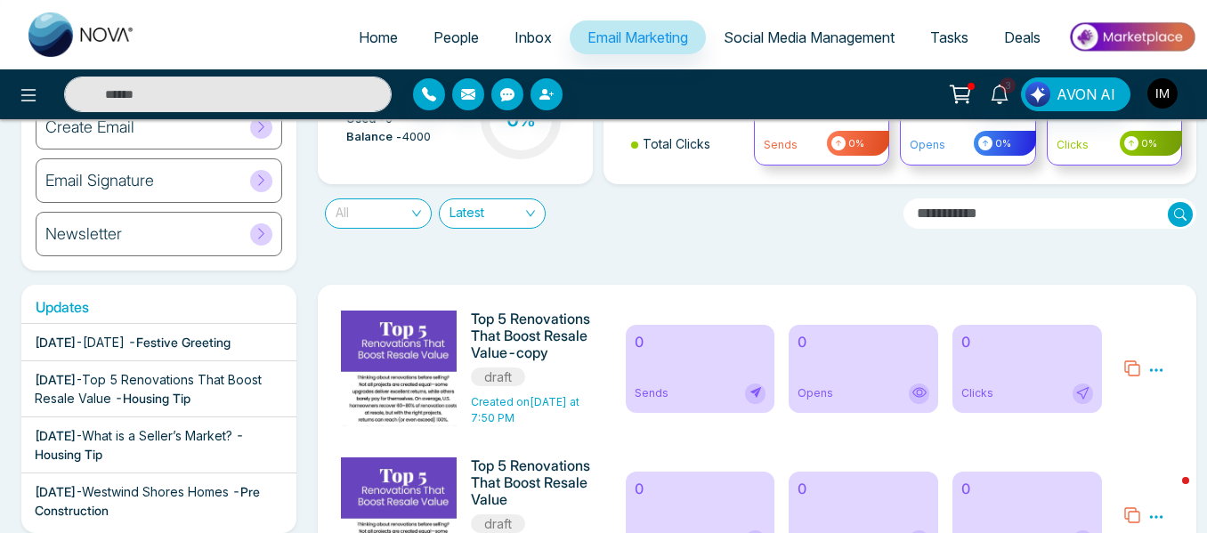
click at [414, 199] on span "All" at bounding box center [378, 213] width 85 height 28
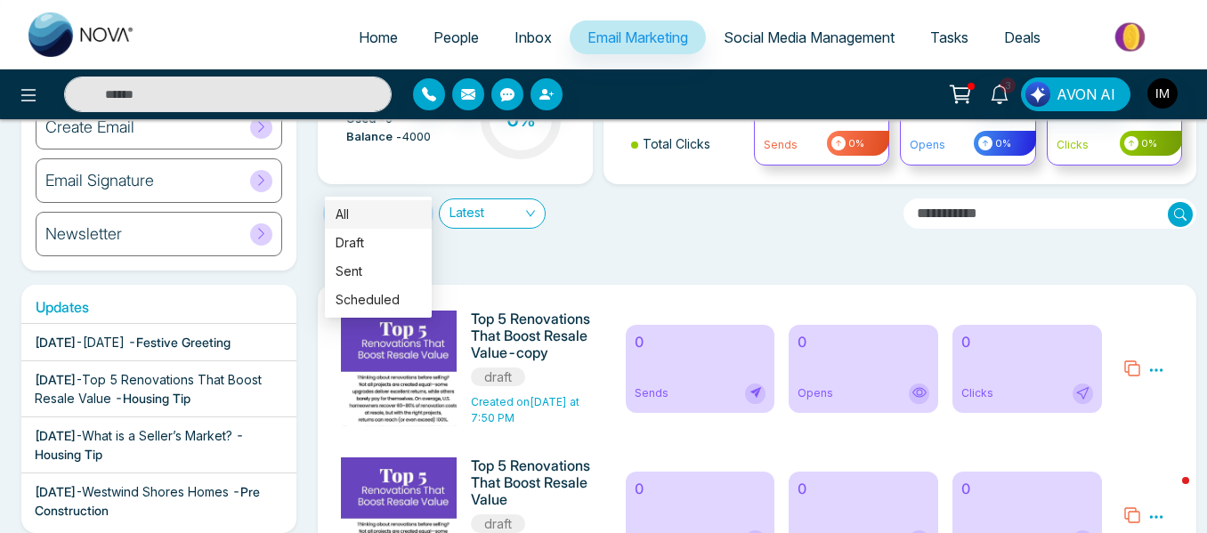
click at [595, 184] on div "All Latest" at bounding box center [603, 206] width 593 height 44
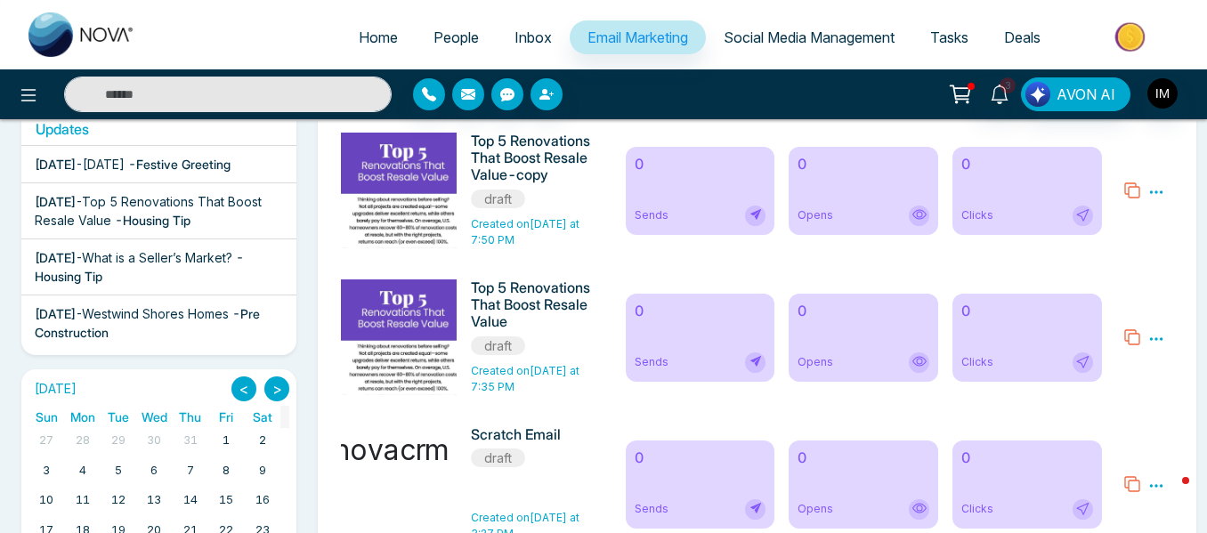
scroll to position [267, 0]
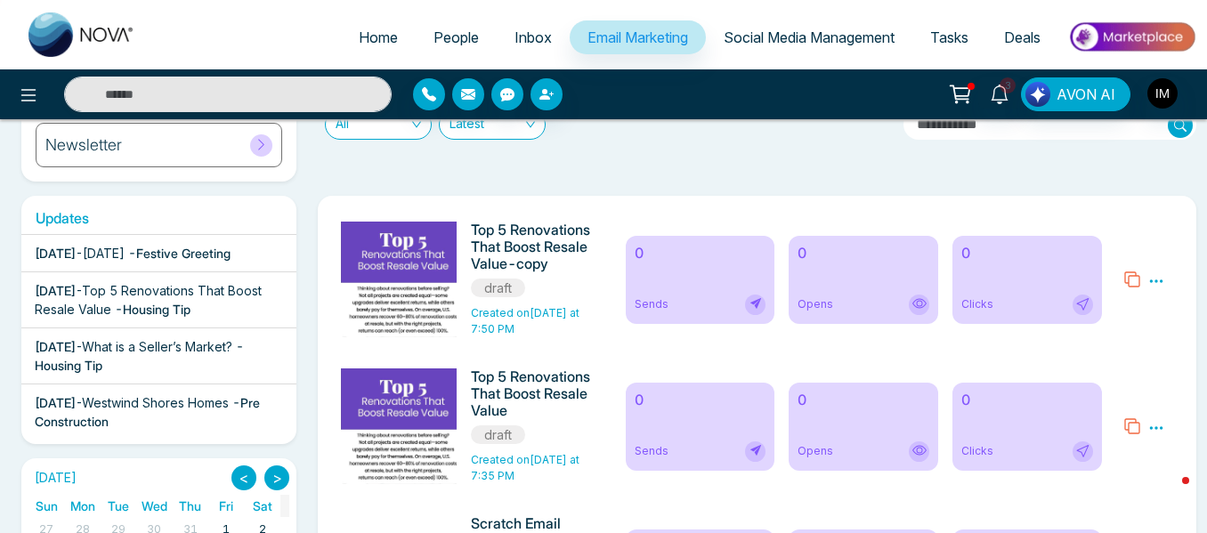
click at [128, 246] on span "- Festive Greeting" at bounding box center [179, 253] width 102 height 15
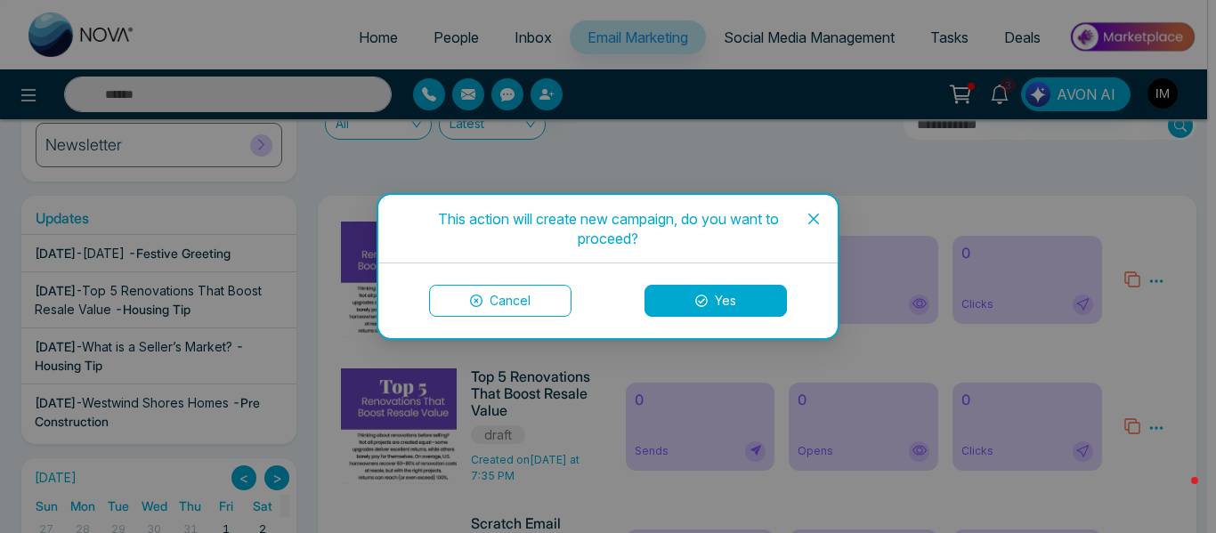
click at [805, 228] on span "Close" at bounding box center [813, 219] width 48 height 48
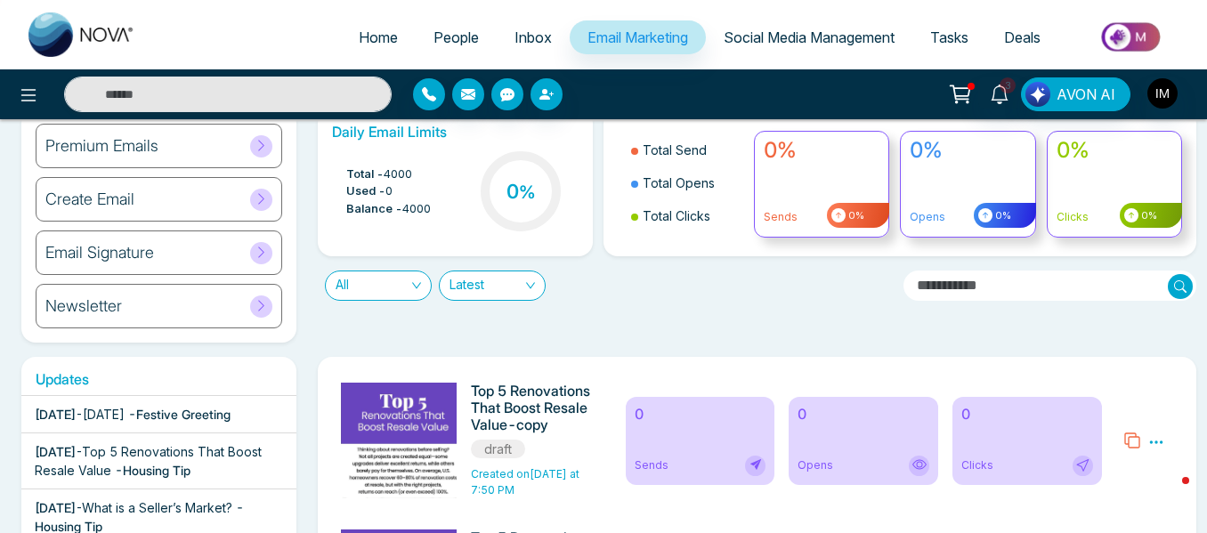
scroll to position [0, 0]
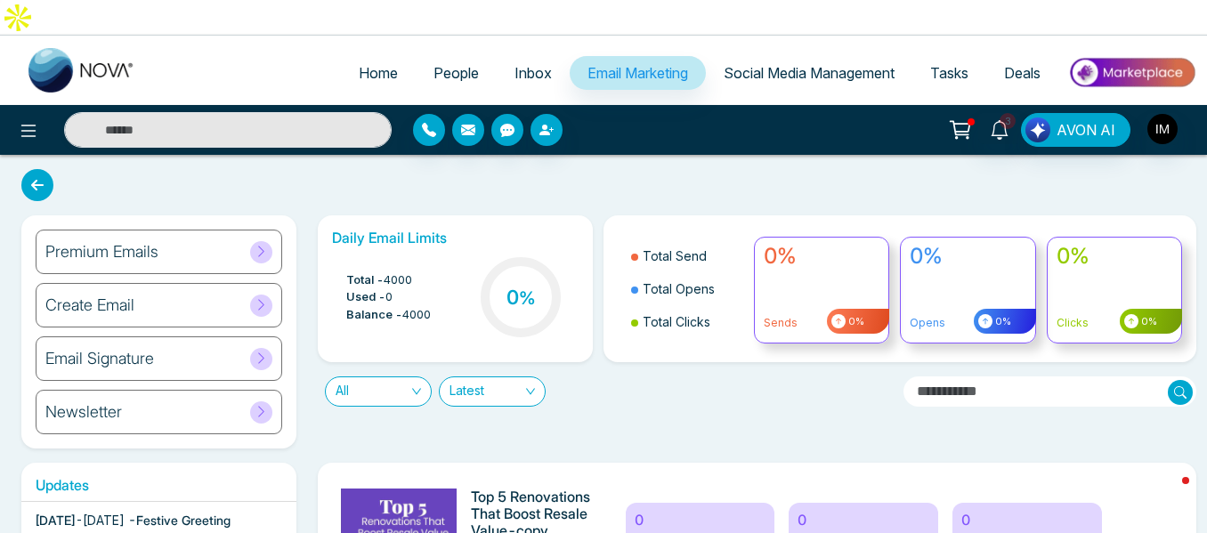
click at [207, 336] on div "Email Signature" at bounding box center [159, 358] width 247 height 44
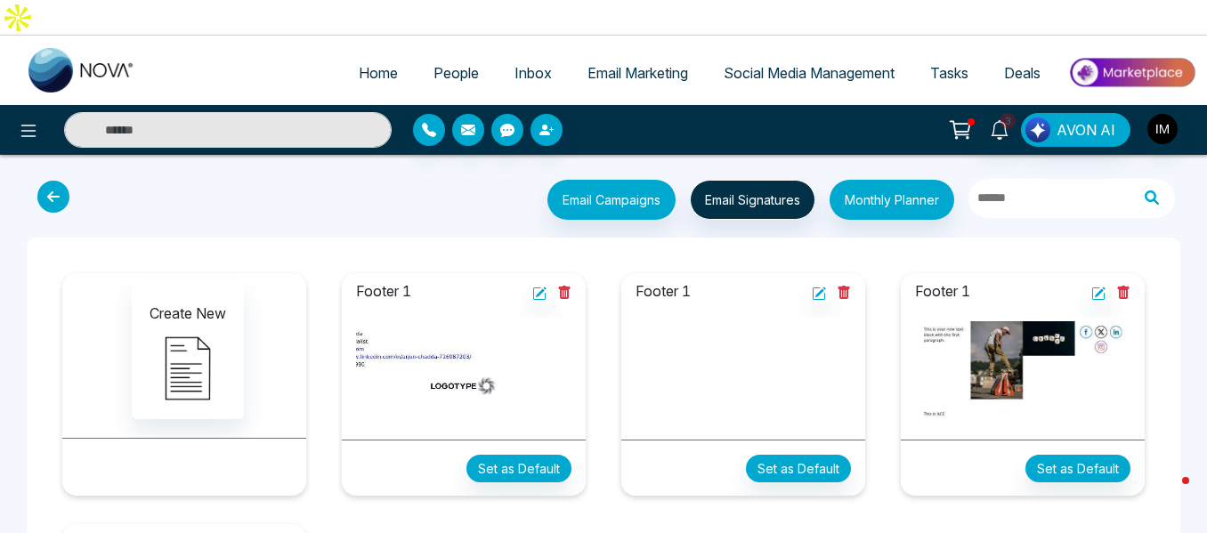
click at [359, 64] on span "Home" at bounding box center [378, 73] width 39 height 18
select select "*"
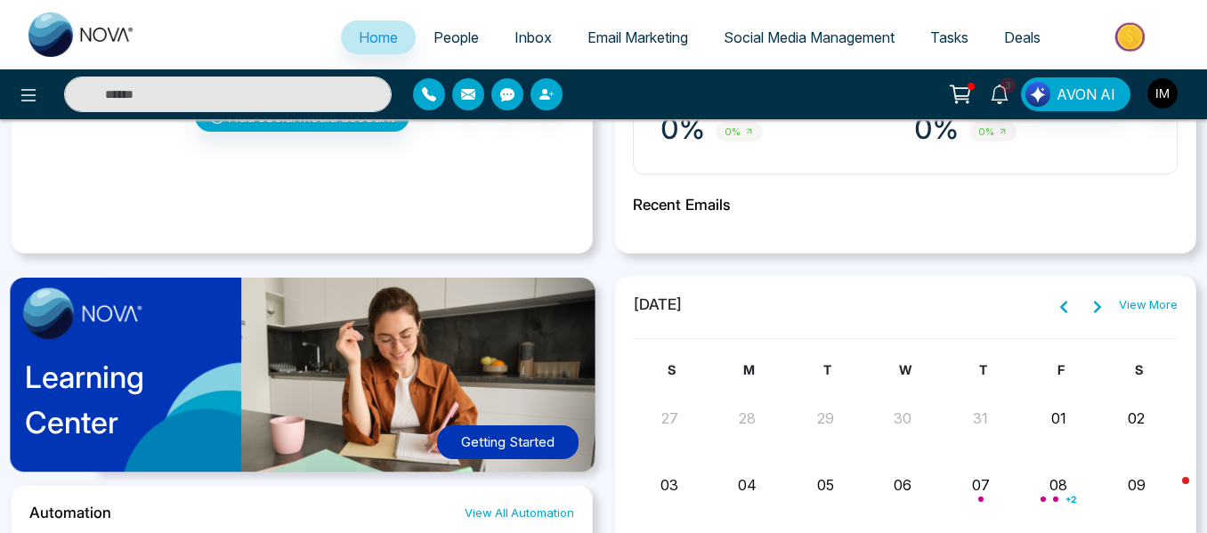
scroll to position [823, 0]
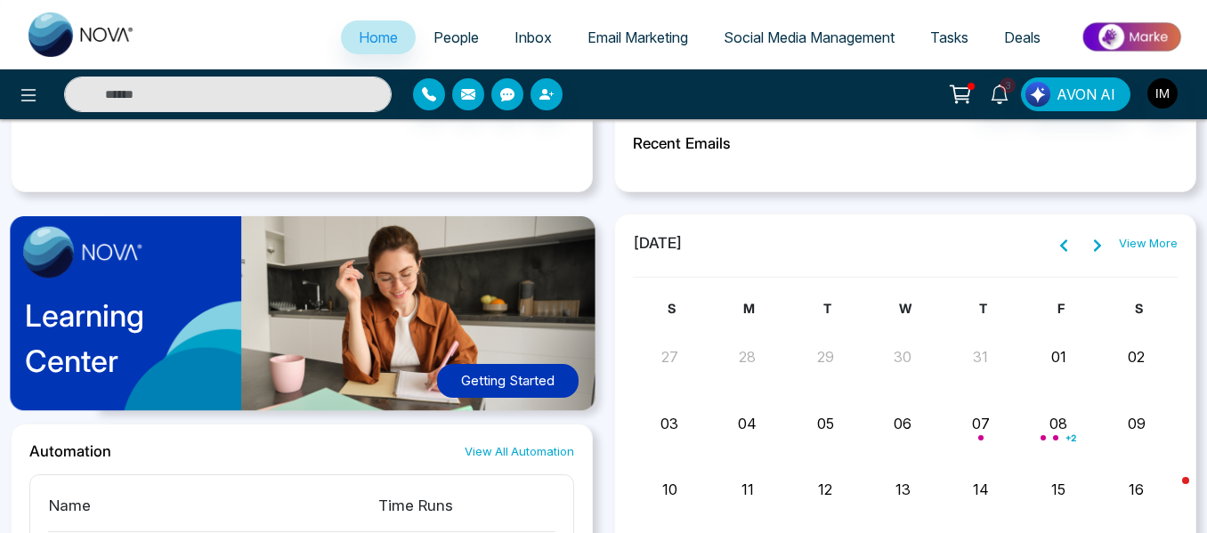
click at [98, 293] on p "Learning Center" at bounding box center [84, 338] width 119 height 91
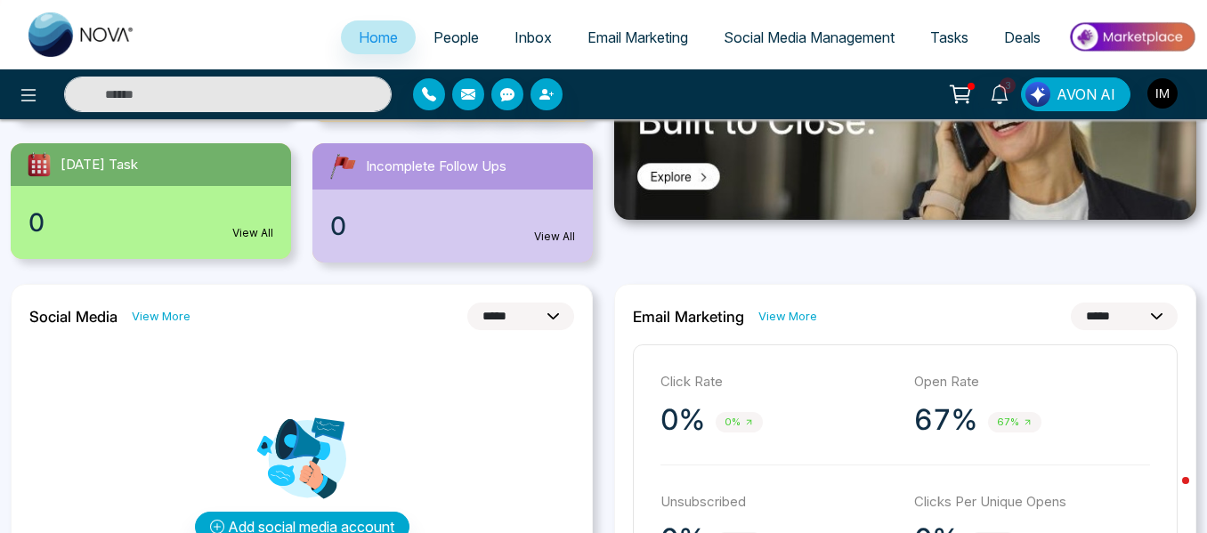
scroll to position [0, 0]
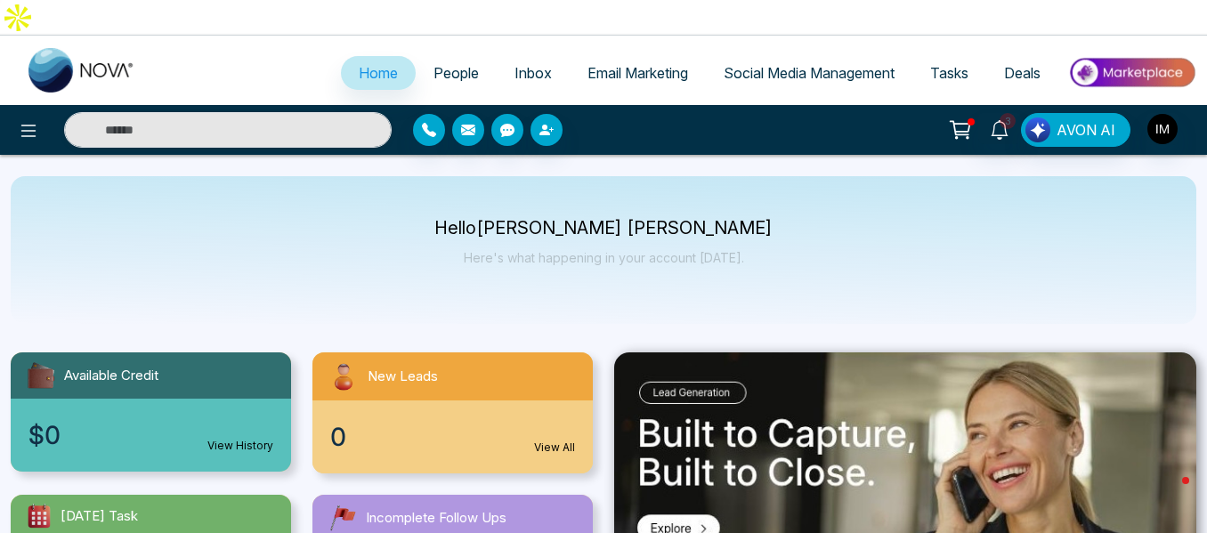
click at [360, 64] on span "Home" at bounding box center [378, 73] width 39 height 18
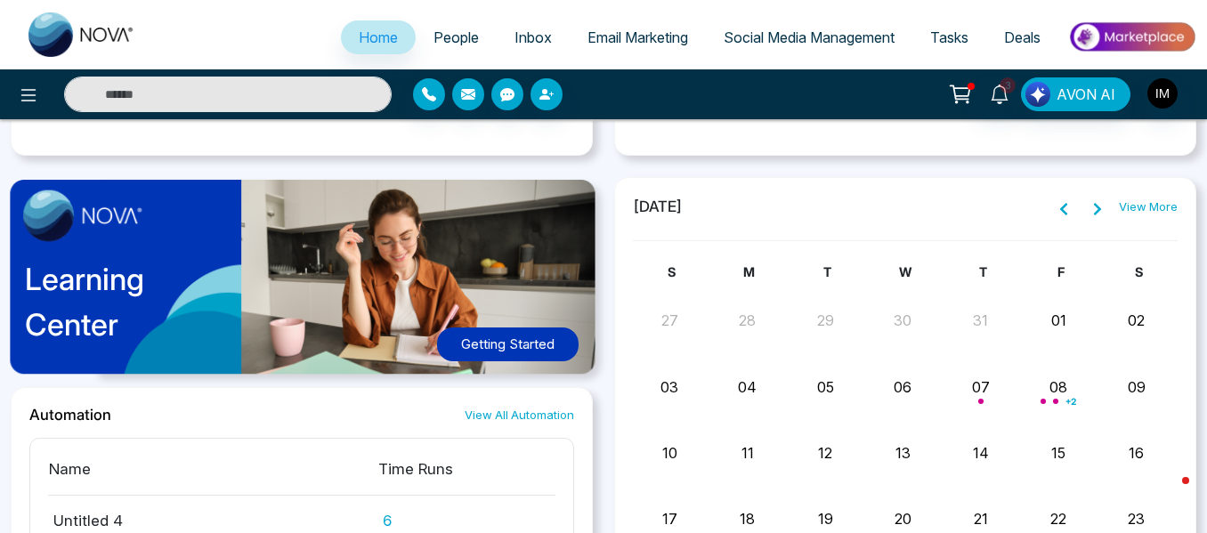
scroll to position [890, 0]
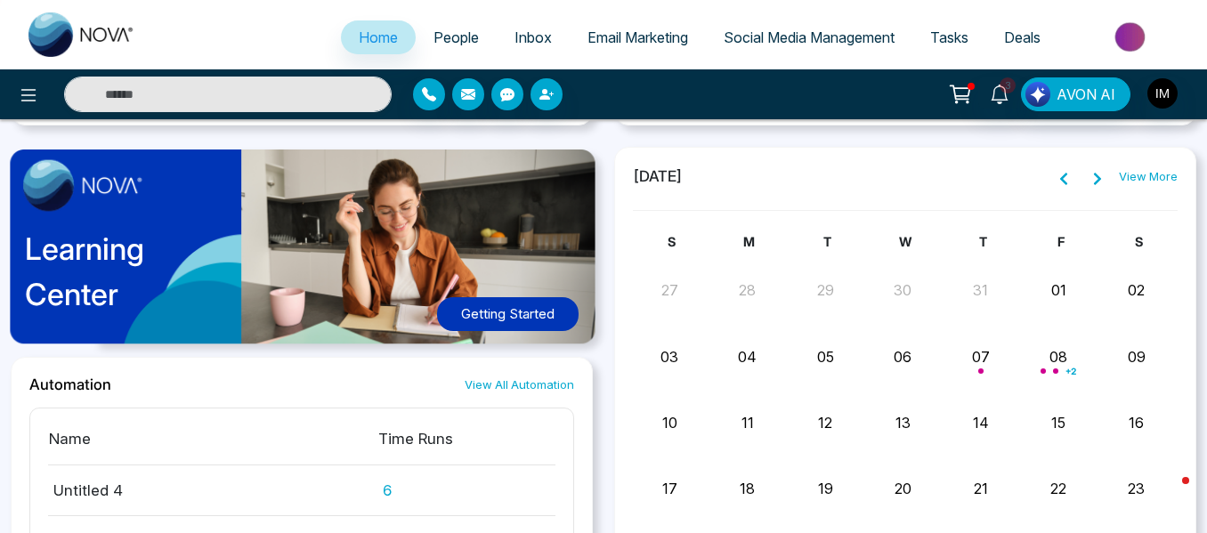
click at [523, 297] on button "Getting Started" at bounding box center [508, 314] width 142 height 35
click at [1066, 93] on span "AVON AI" at bounding box center [1085, 94] width 59 height 21
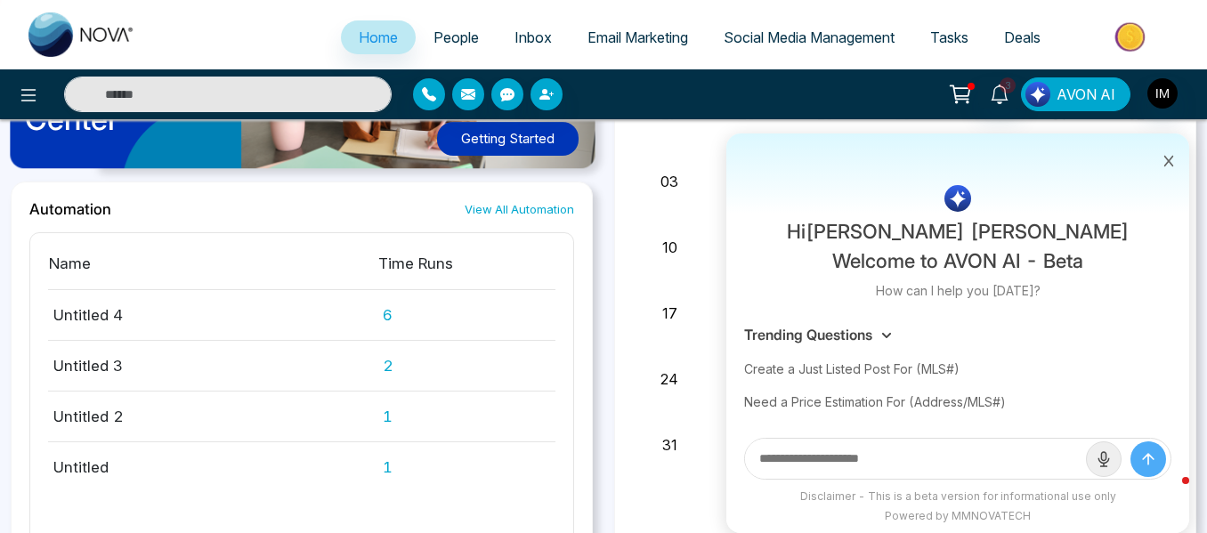
scroll to position [1068, 0]
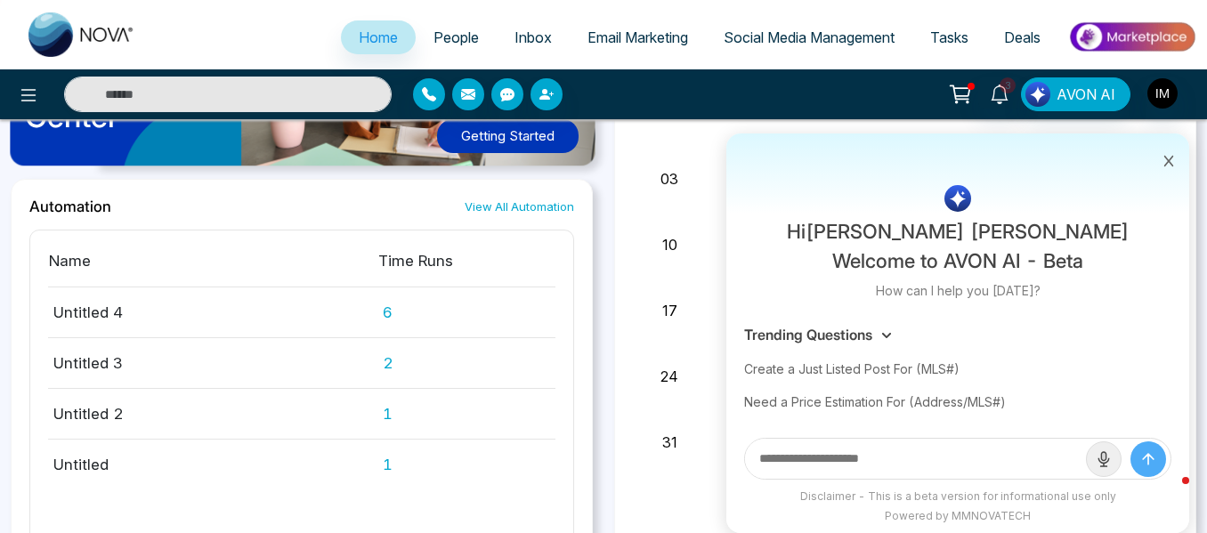
click at [1169, 158] on icon at bounding box center [1168, 161] width 12 height 12
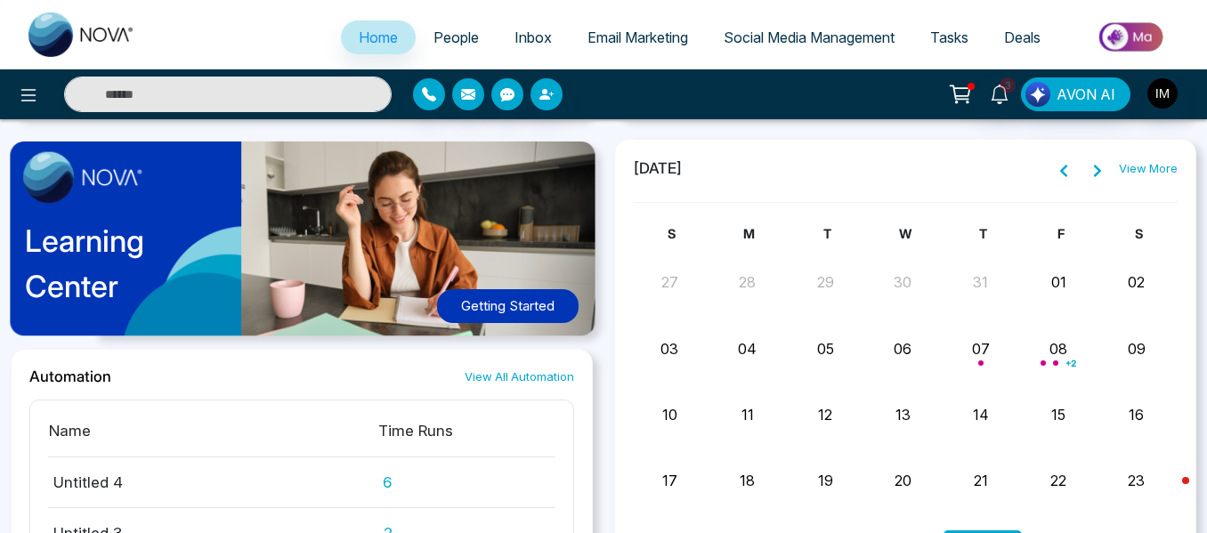
scroll to position [801, 0]
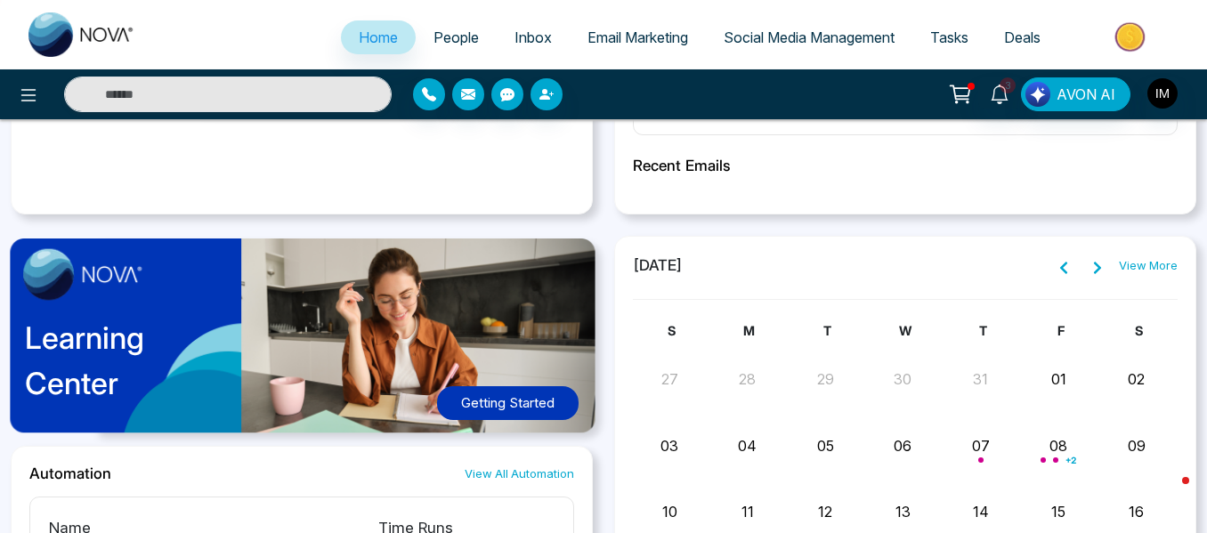
click at [368, 36] on span "Home" at bounding box center [378, 37] width 39 height 18
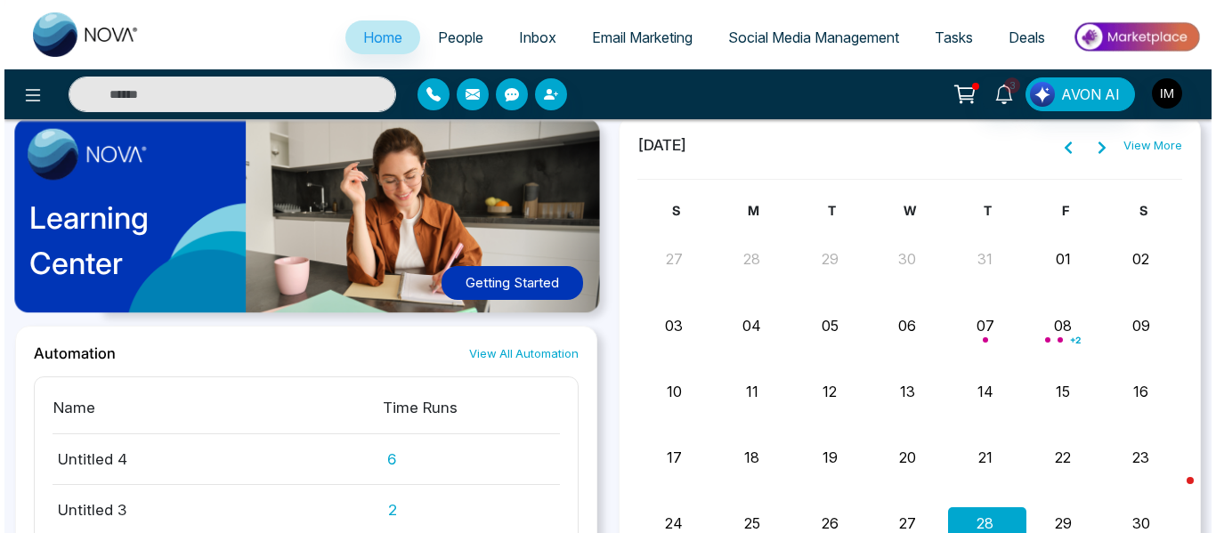
scroll to position [890, 0]
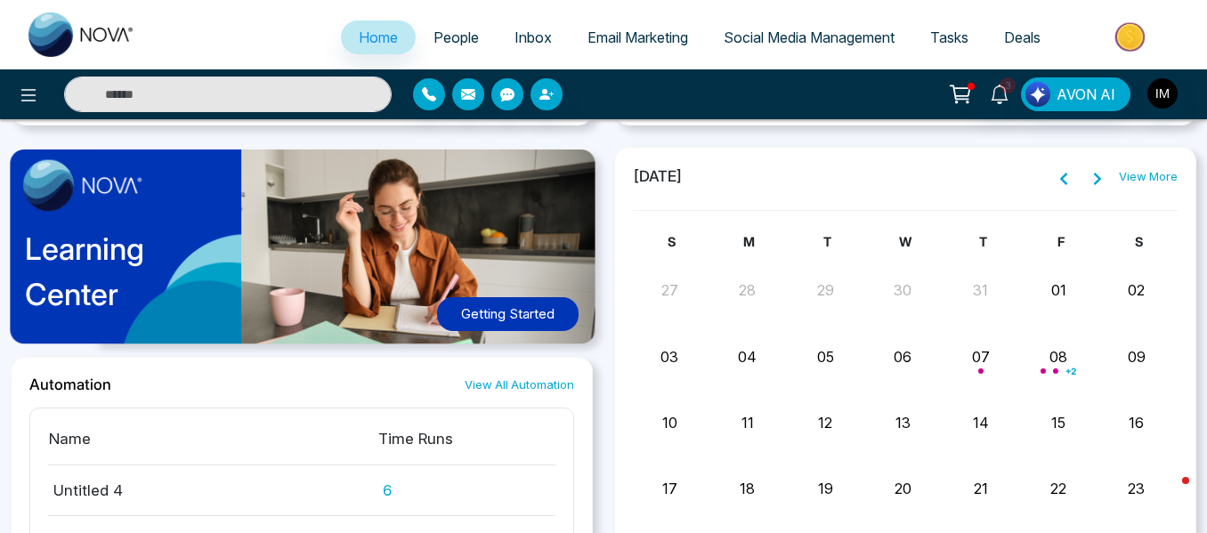
click at [141, 226] on p "Learning Center" at bounding box center [84, 271] width 119 height 91
click at [37, 96] on icon at bounding box center [28, 95] width 21 height 21
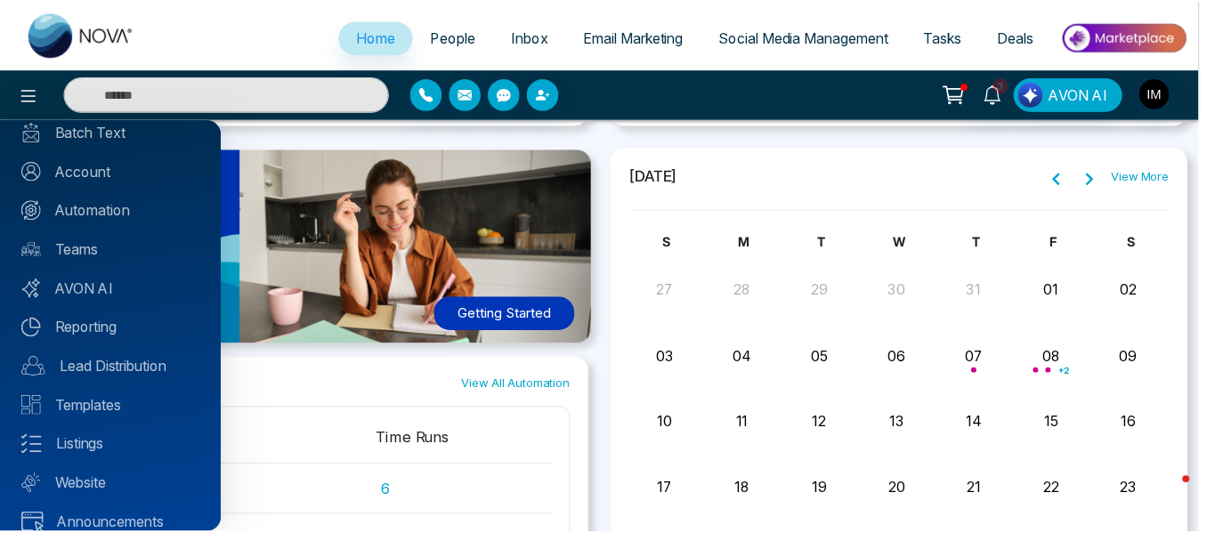
scroll to position [178, 0]
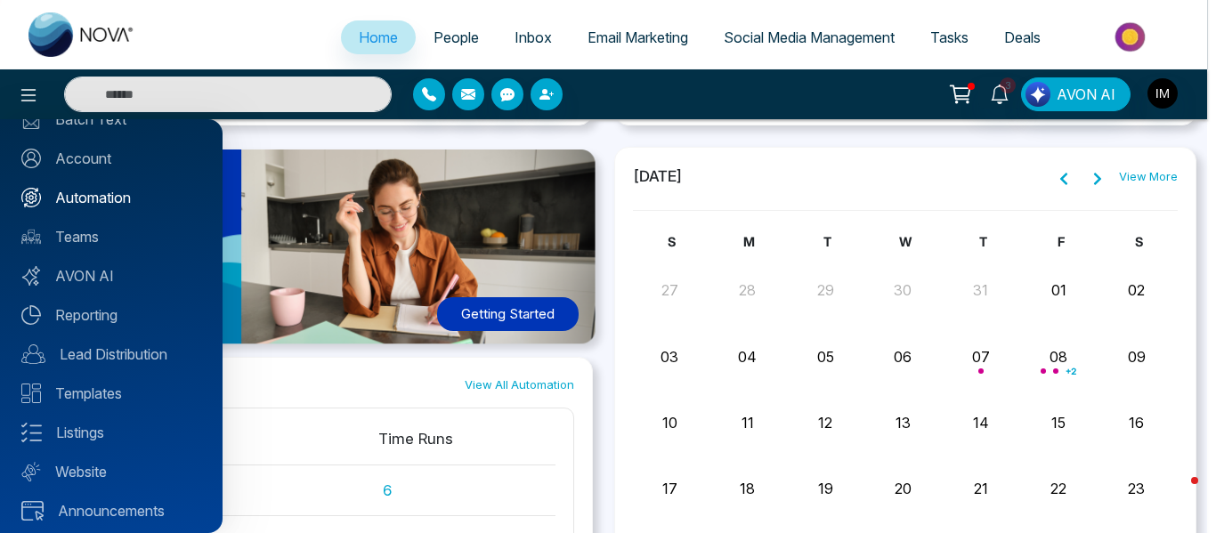
click at [109, 203] on link "Automation" at bounding box center [111, 197] width 180 height 21
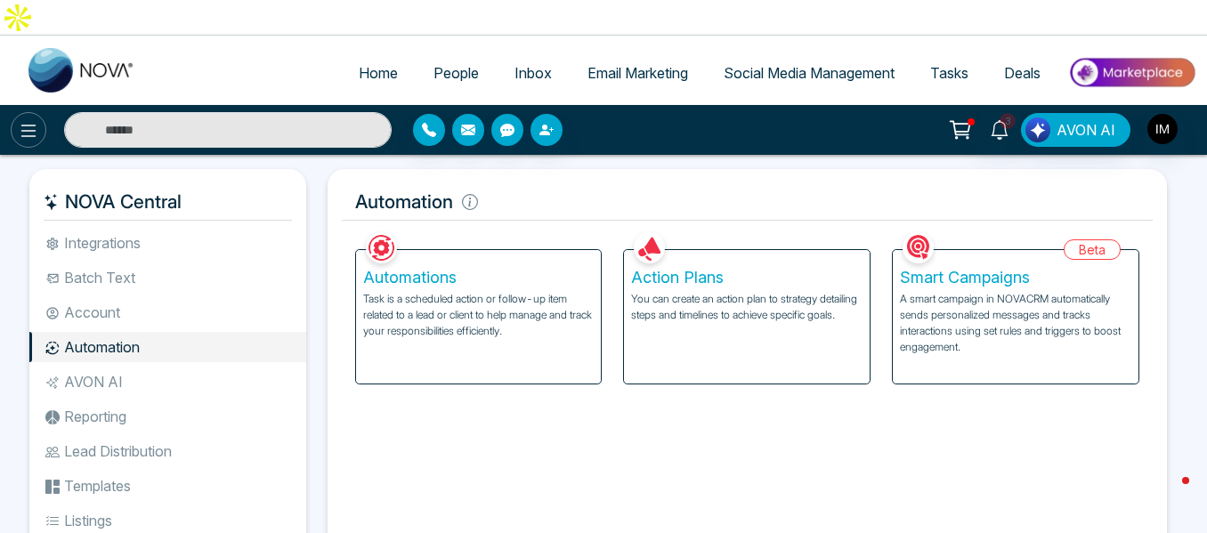
click at [33, 120] on icon at bounding box center [28, 130] width 21 height 21
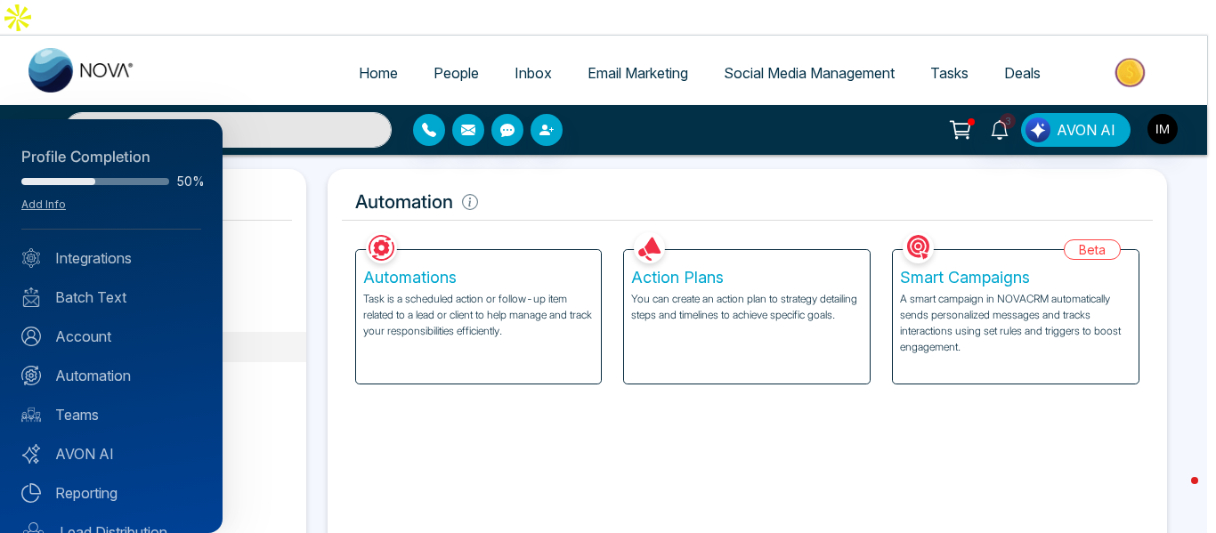
click at [382, 27] on div at bounding box center [608, 266] width 1216 height 533
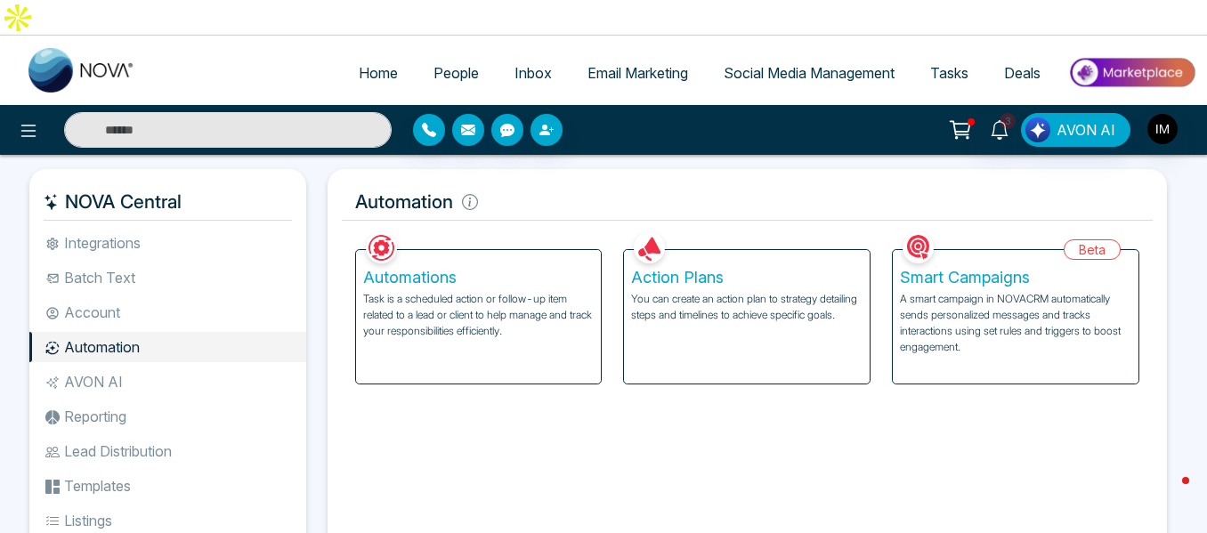
click at [368, 64] on span "Home" at bounding box center [378, 73] width 39 height 18
select select "*"
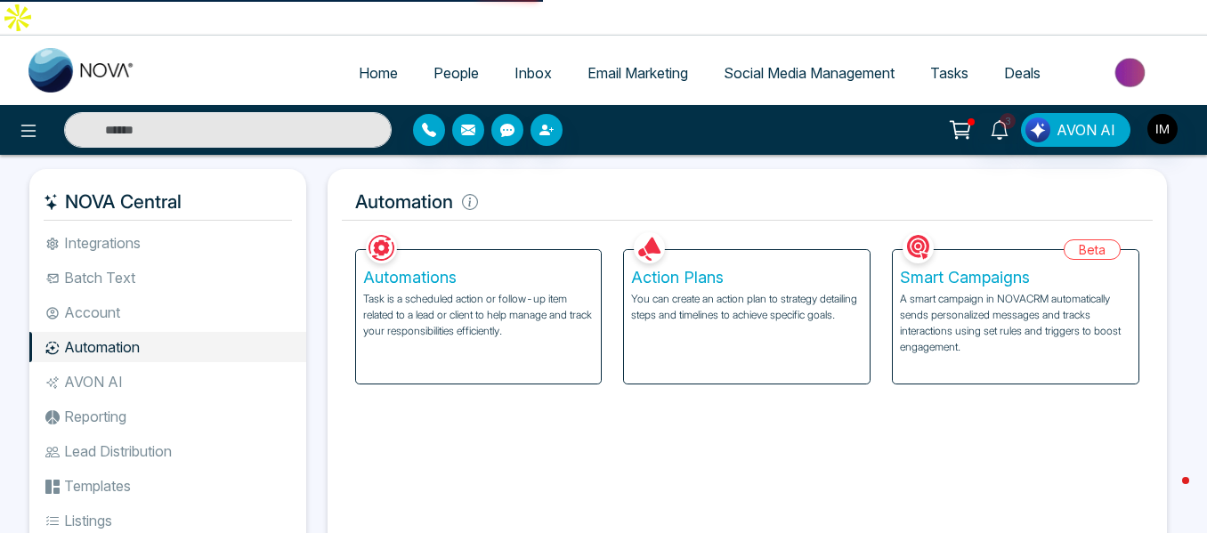
select select "*"
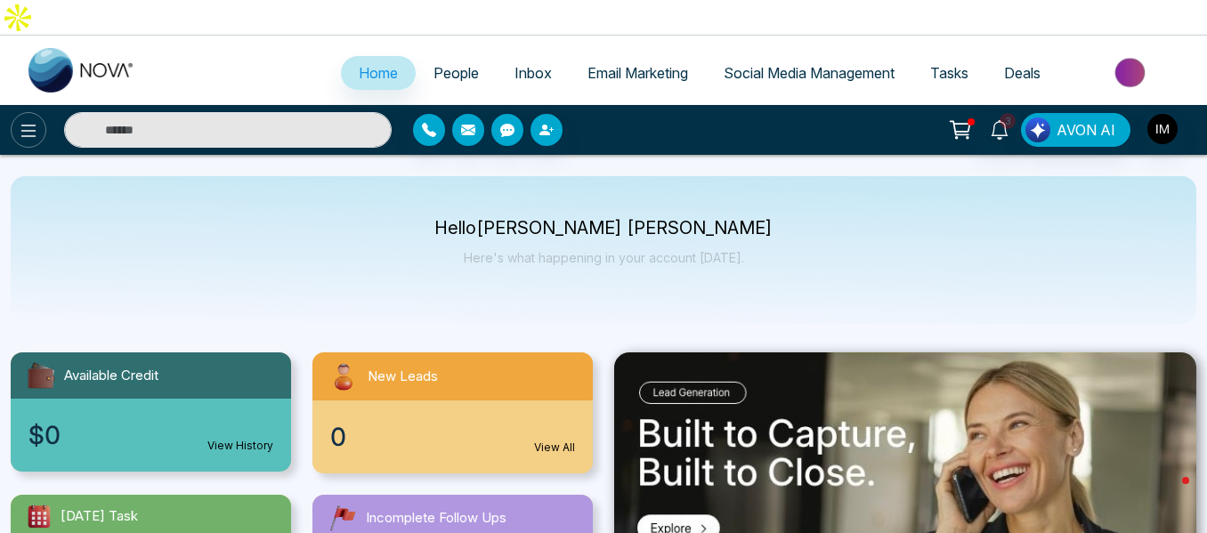
click at [44, 112] on button at bounding box center [29, 130] width 36 height 36
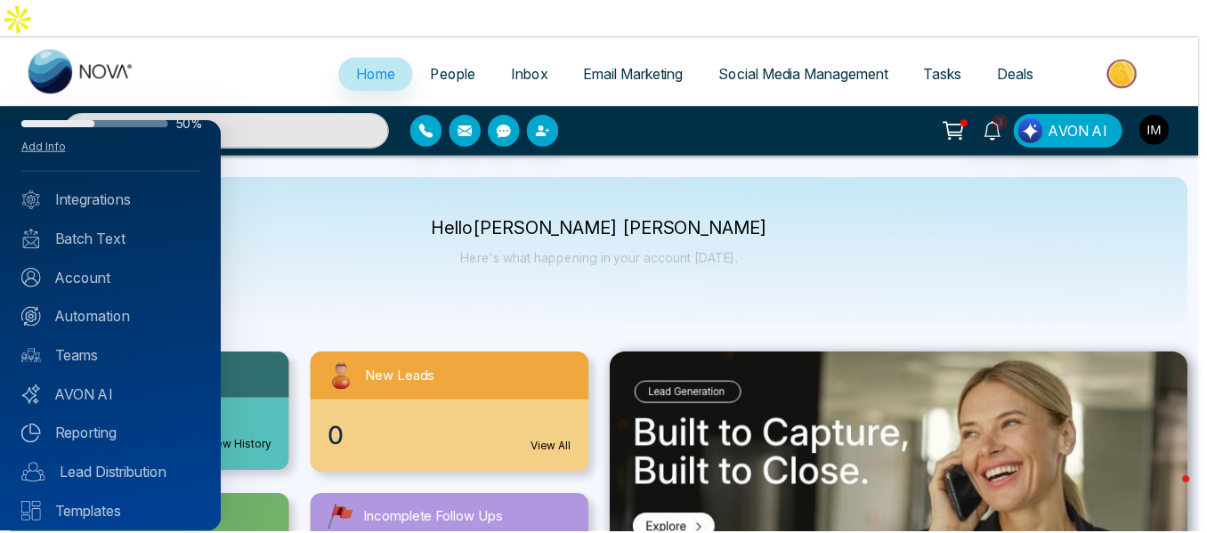
scroll to position [89, 0]
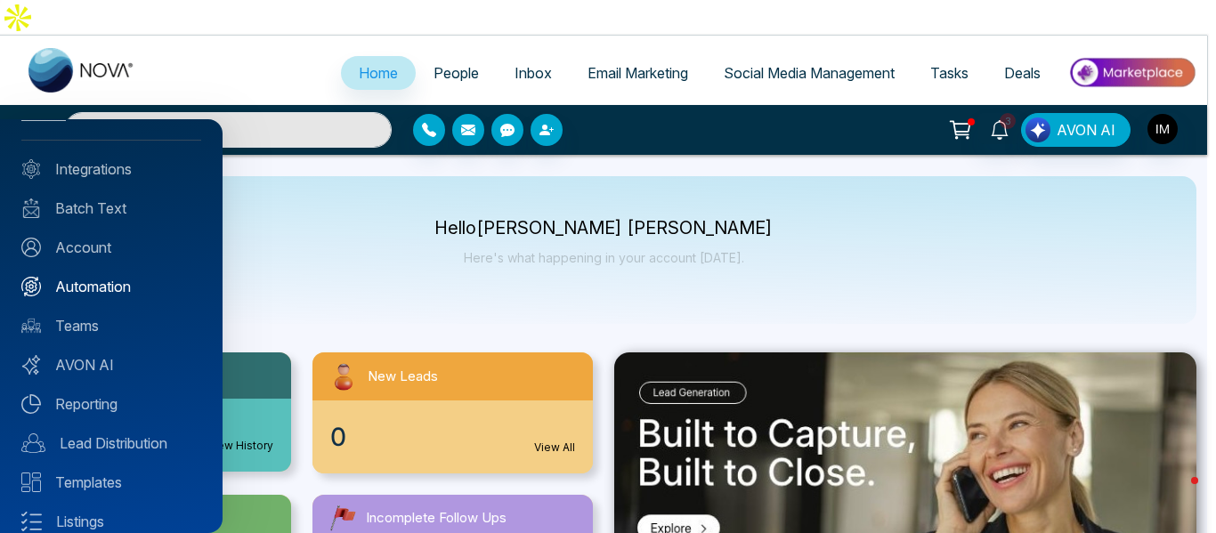
click at [116, 283] on link "Automation" at bounding box center [111, 286] width 180 height 21
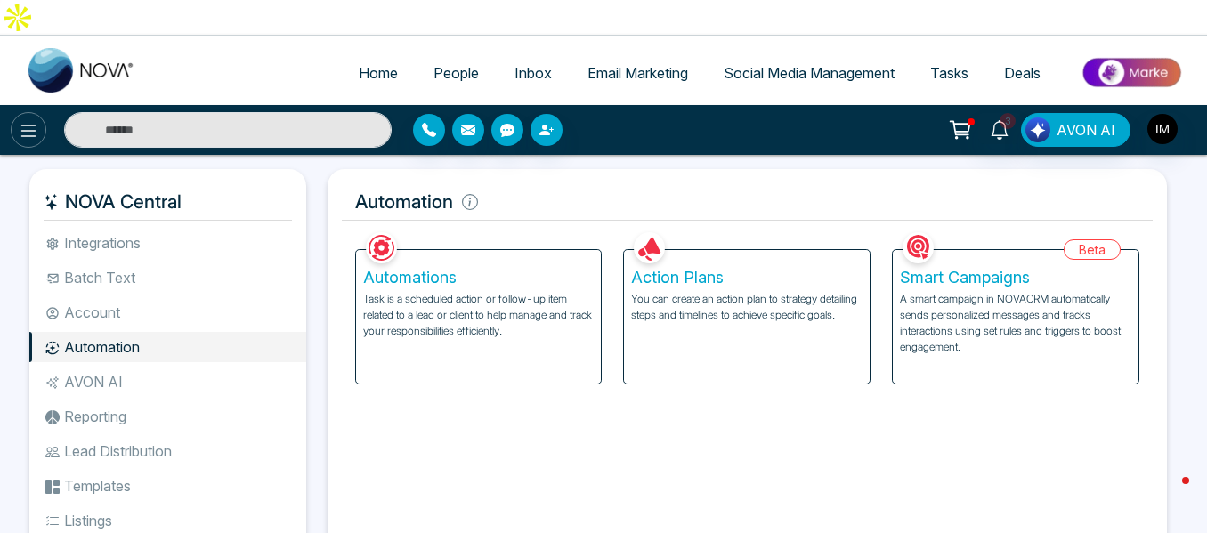
click at [20, 120] on icon at bounding box center [28, 130] width 21 height 21
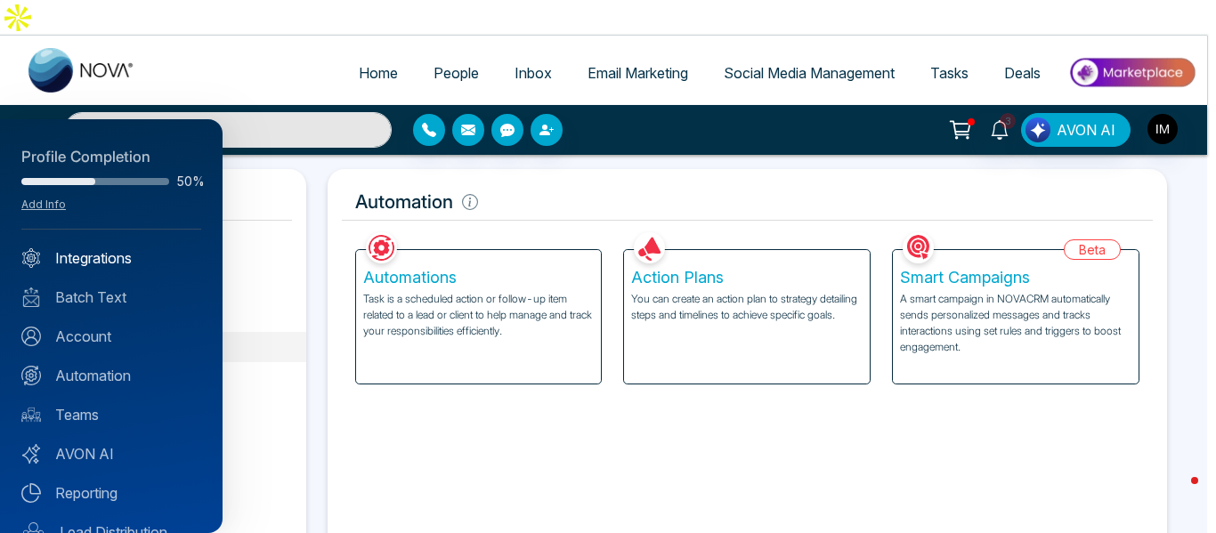
click at [88, 256] on link "Integrations" at bounding box center [111, 257] width 180 height 21
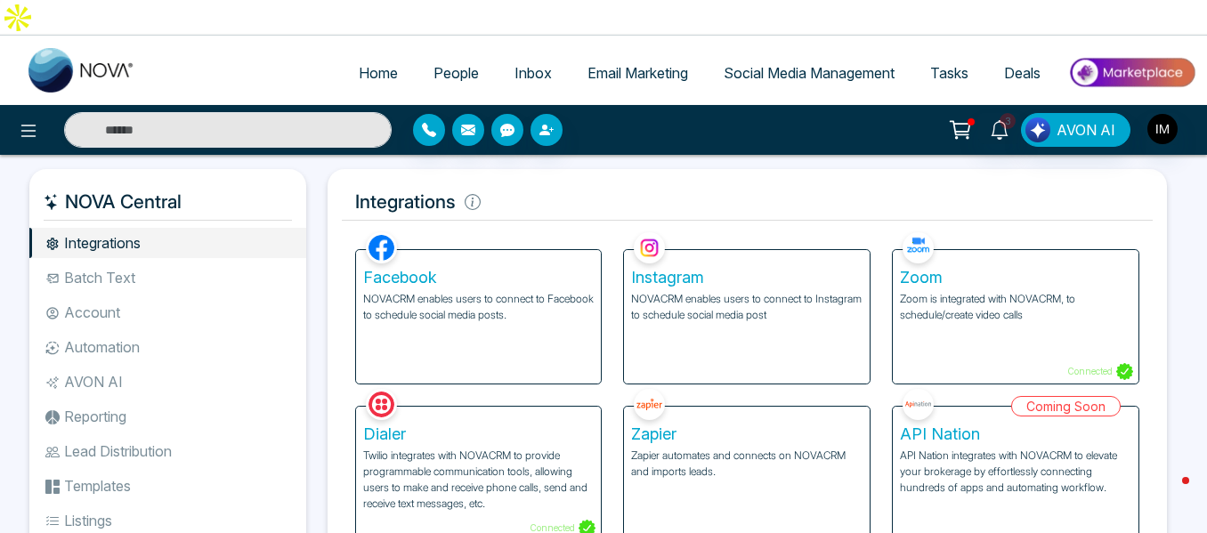
click at [478, 425] on h5 "Dialer" at bounding box center [478, 435] width 231 height 20
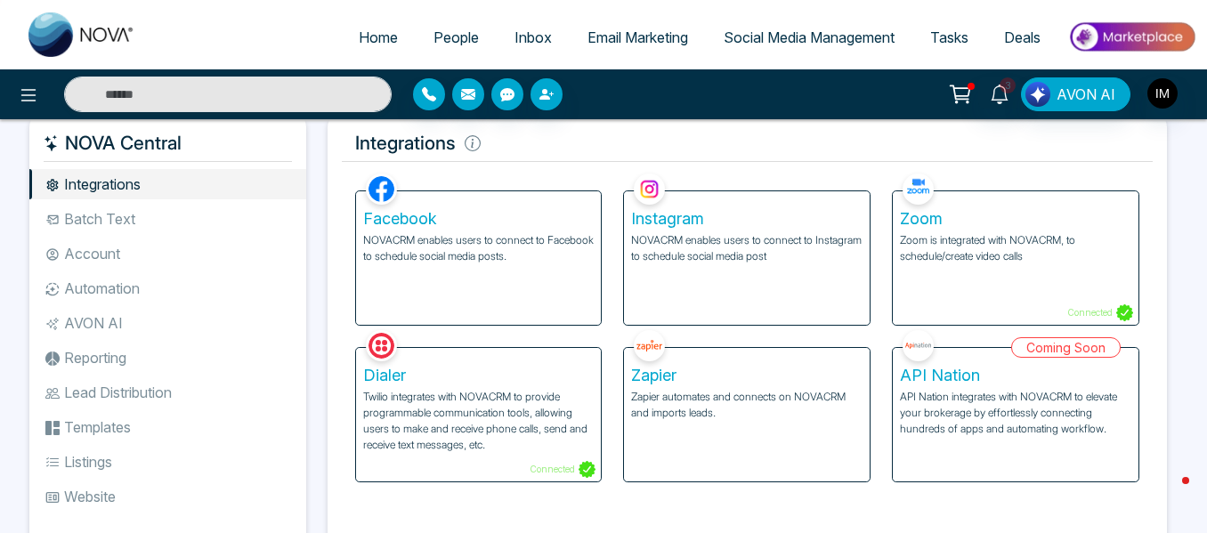
scroll to position [89, 0]
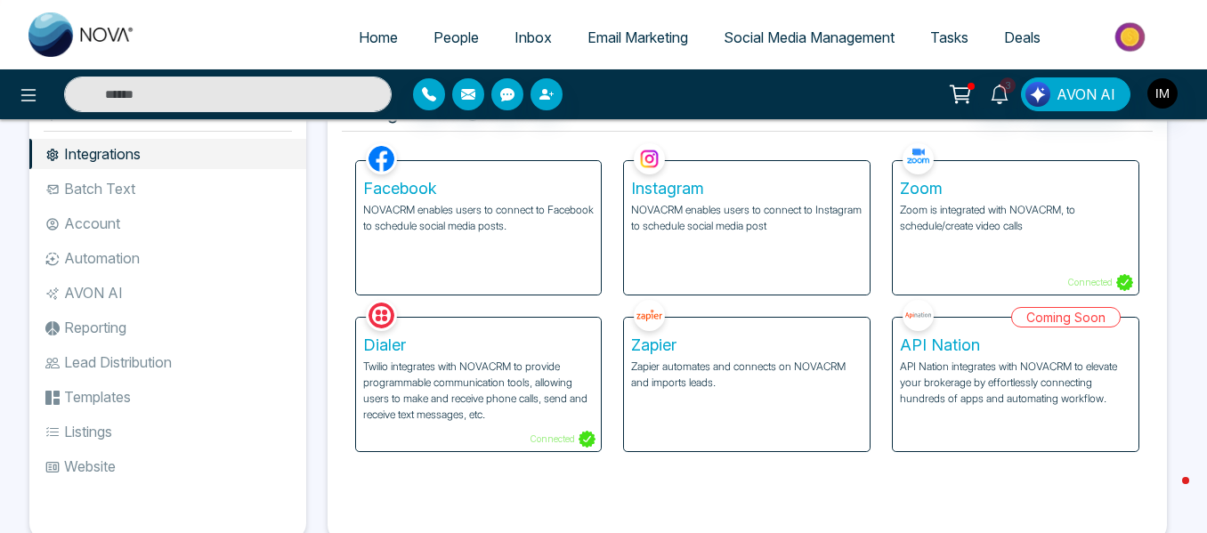
click at [104, 174] on li "Batch Text" at bounding box center [167, 189] width 277 height 30
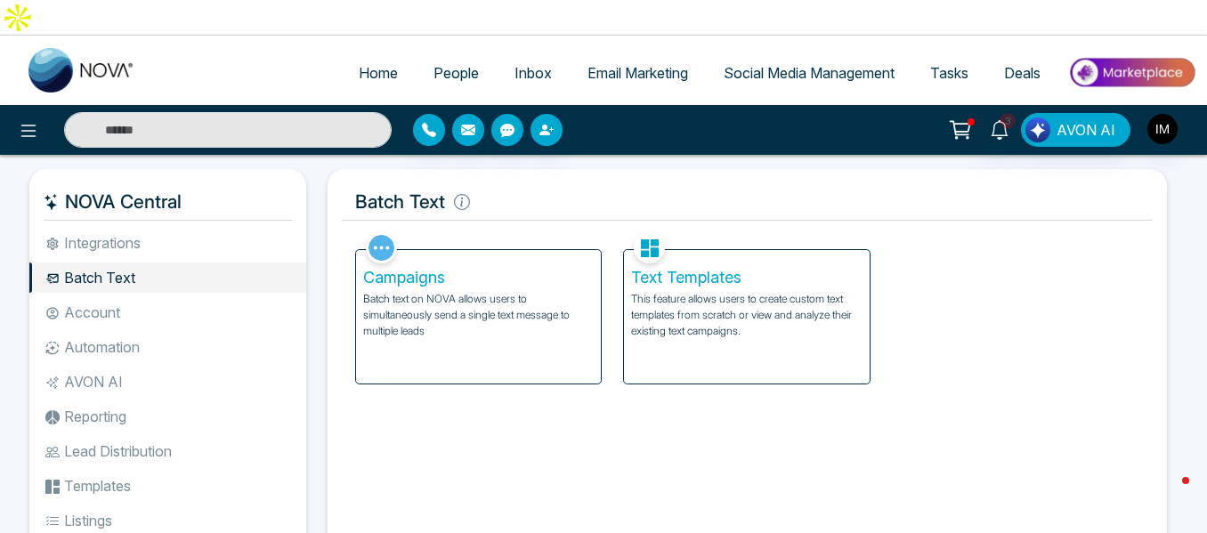
click at [120, 297] on li "Account" at bounding box center [167, 312] width 277 height 30
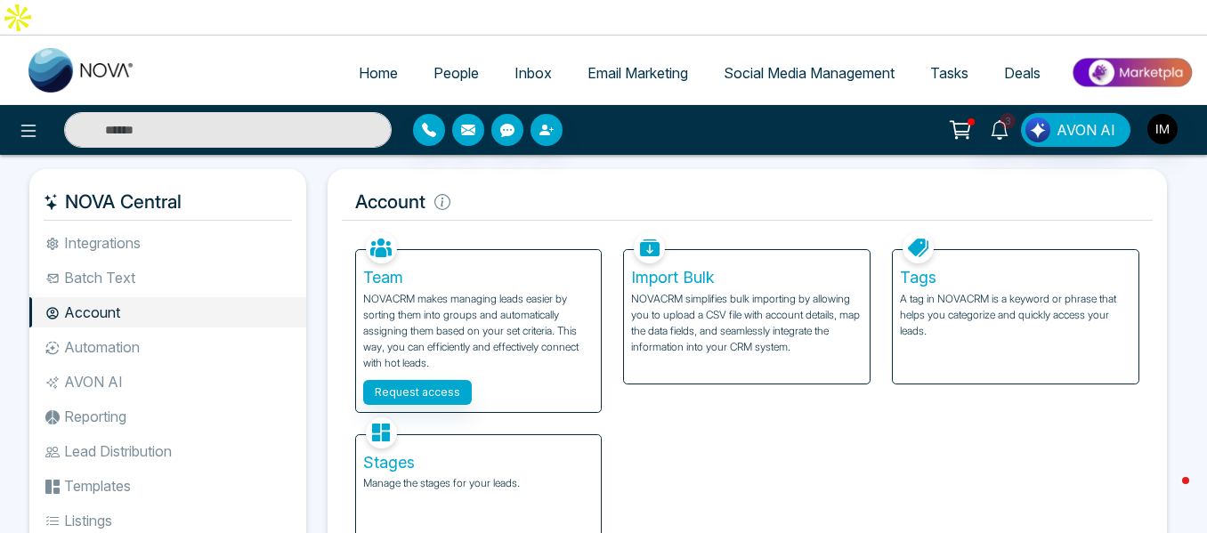
click at [93, 367] on li "AVON AI" at bounding box center [167, 382] width 277 height 30
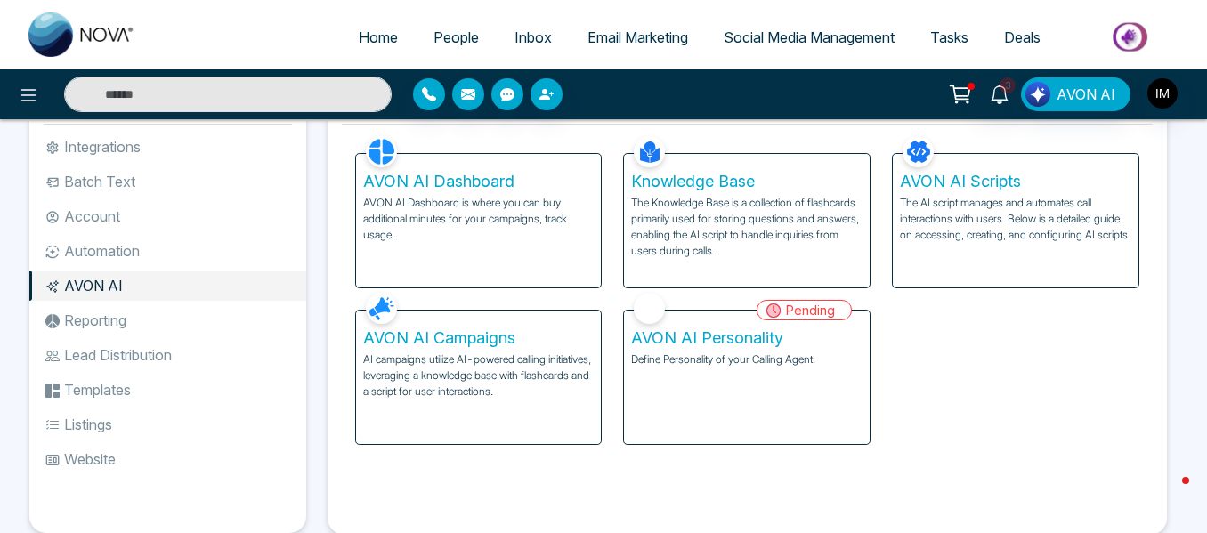
scroll to position [105, 0]
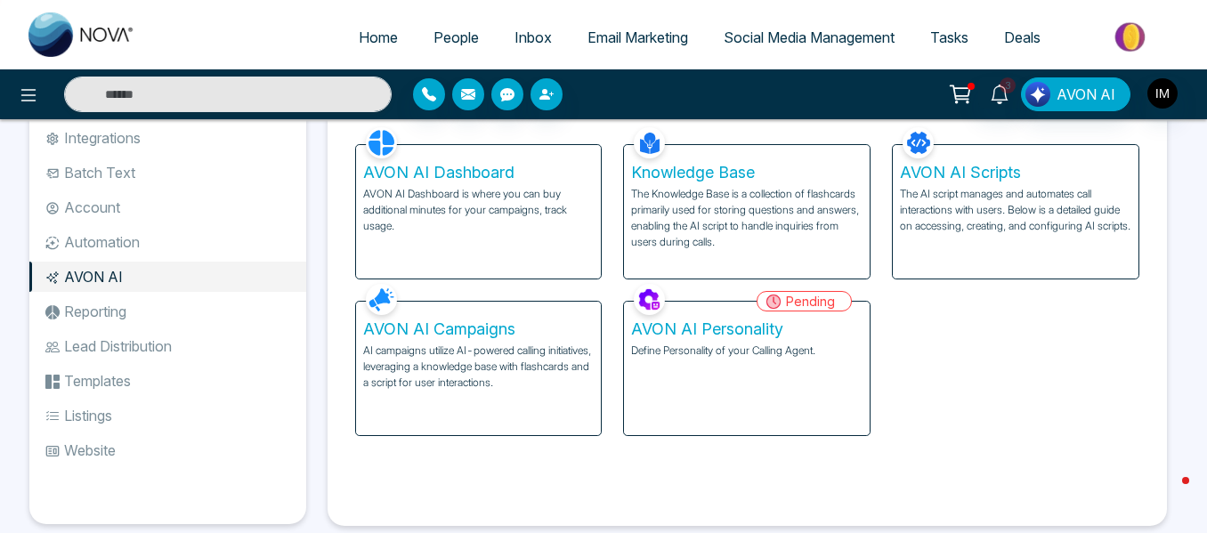
click at [120, 296] on li "Reporting" at bounding box center [167, 311] width 277 height 30
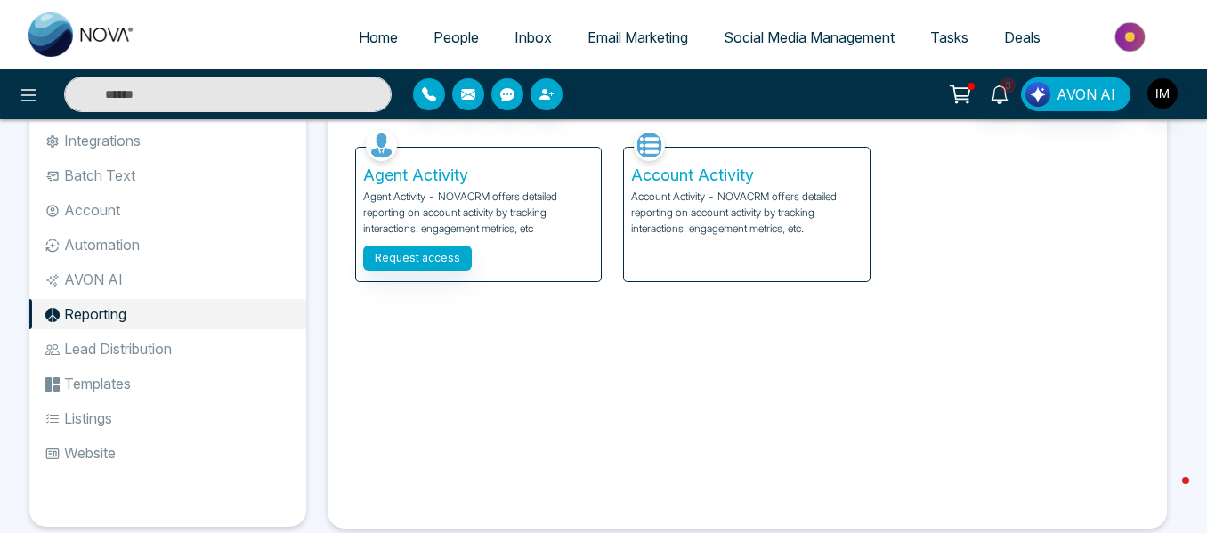
scroll to position [105, 0]
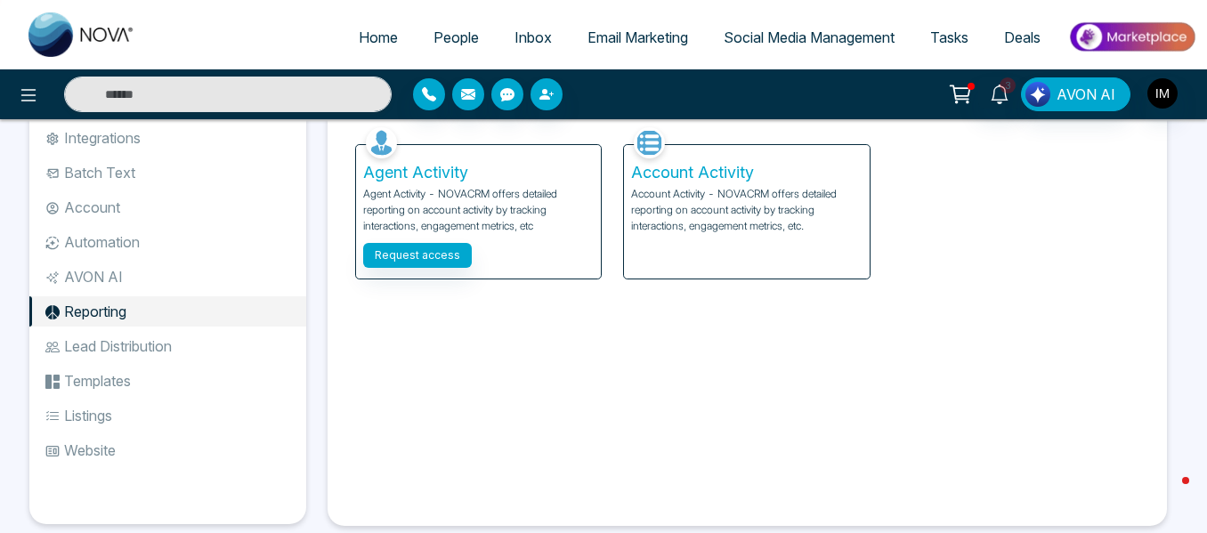
click at [101, 366] on li "Templates" at bounding box center [167, 381] width 277 height 30
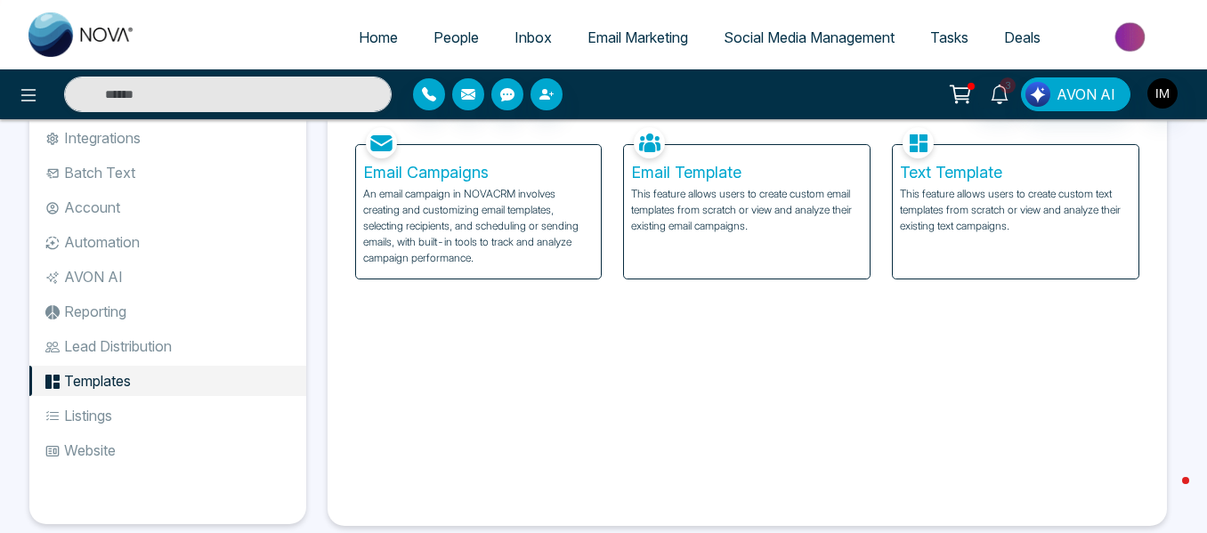
click at [123, 331] on li "Lead Distribution" at bounding box center [167, 346] width 277 height 30
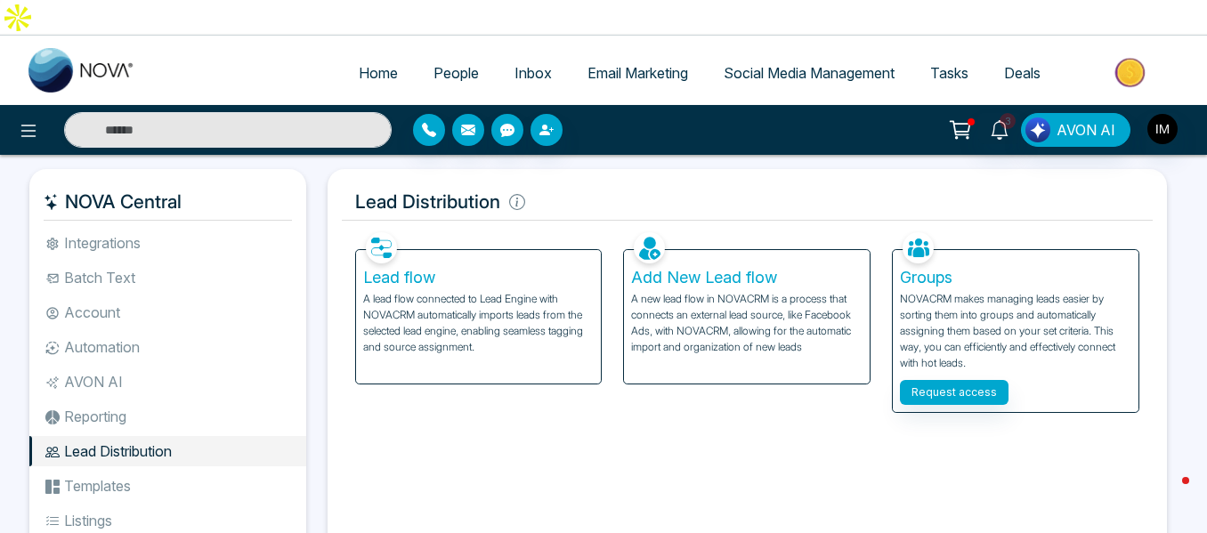
scroll to position [105, 0]
click at [18, 120] on icon at bounding box center [28, 130] width 21 height 21
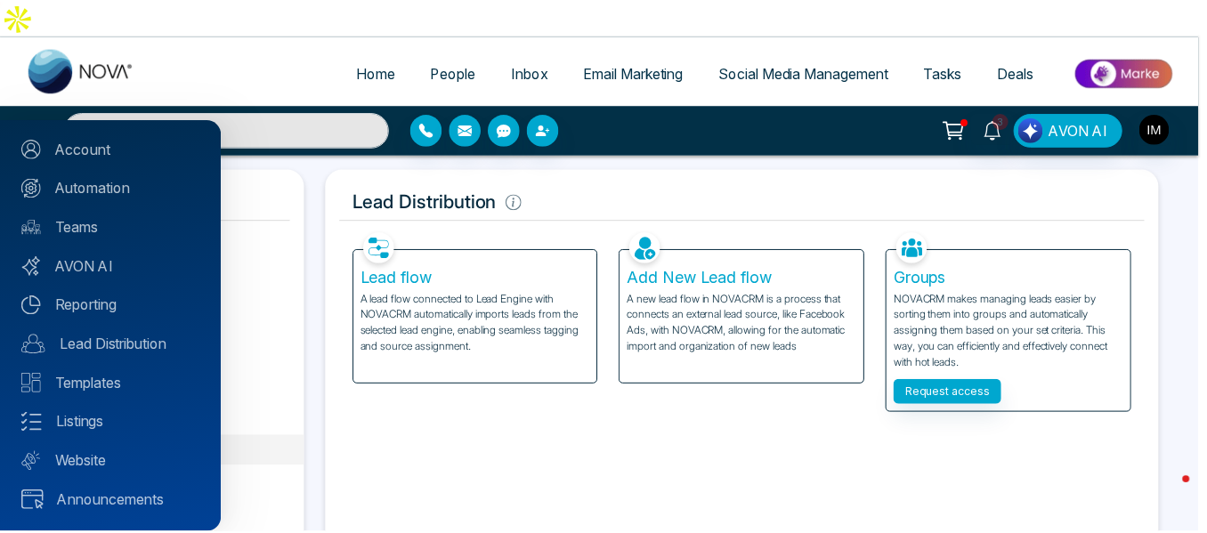
scroll to position [99, 0]
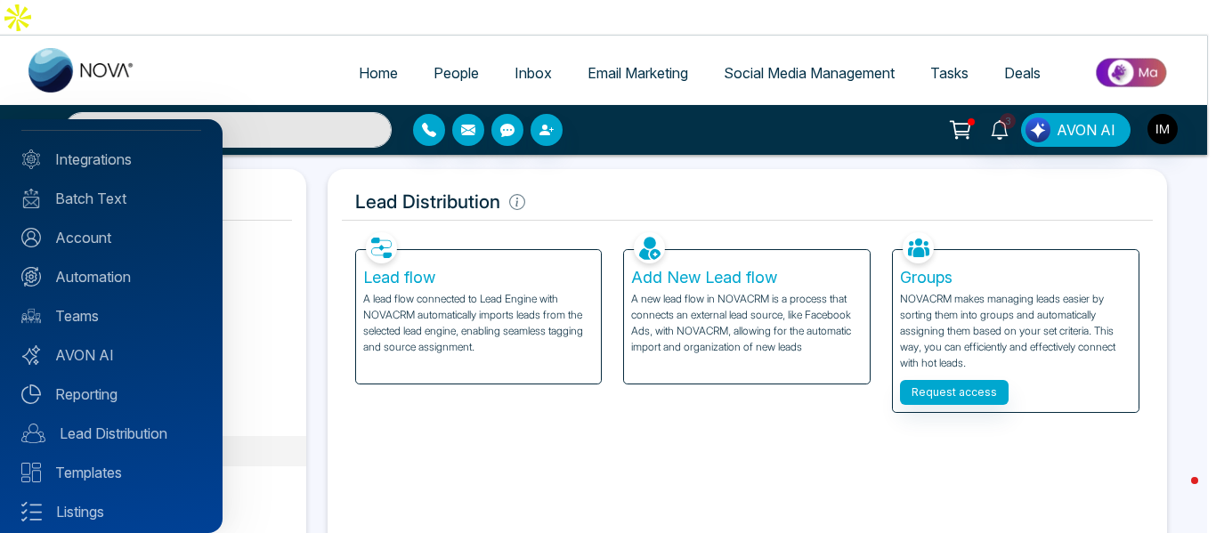
click at [361, 28] on div at bounding box center [608, 266] width 1216 height 533
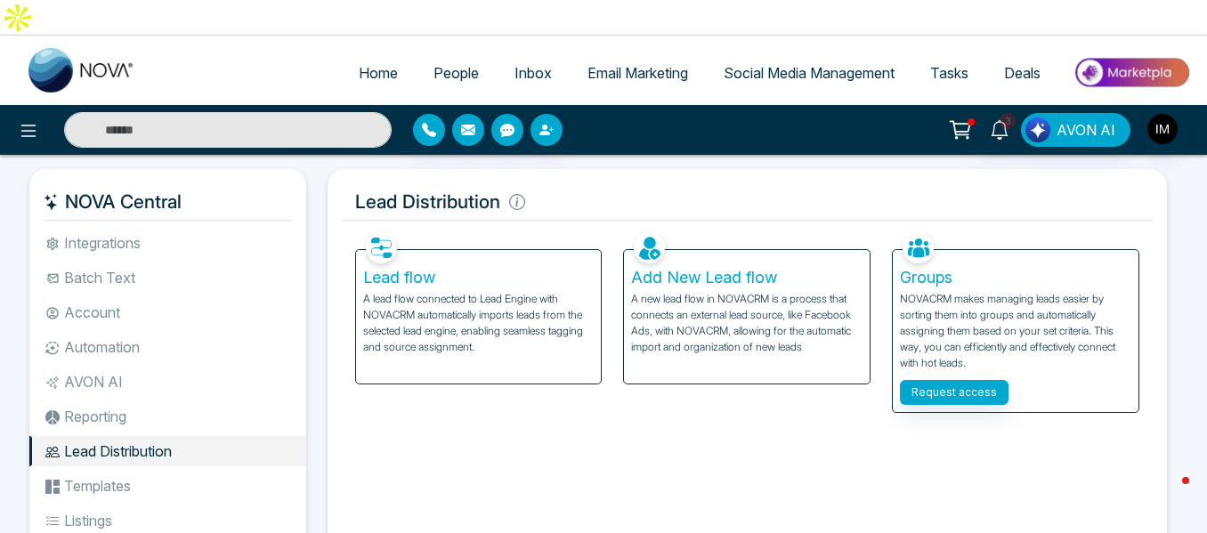
click at [361, 64] on span "Home" at bounding box center [378, 73] width 39 height 18
select select "*"
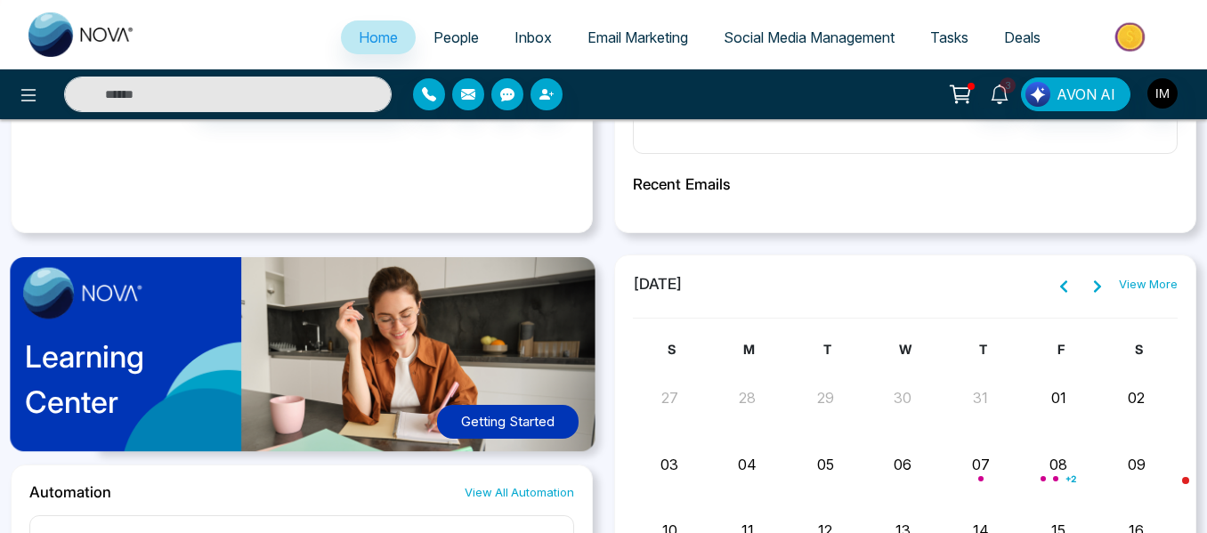
scroll to position [797, 0]
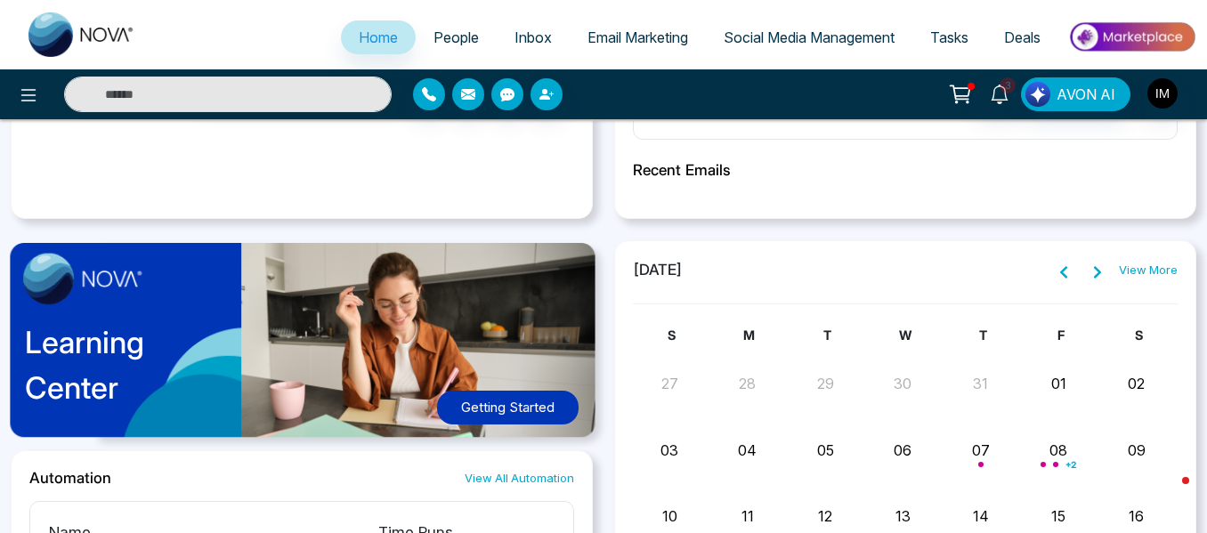
click at [145, 255] on div "Learning Center Getting Started" at bounding box center [302, 345] width 582 height 210
